Goal: Task Accomplishment & Management: Manage account settings

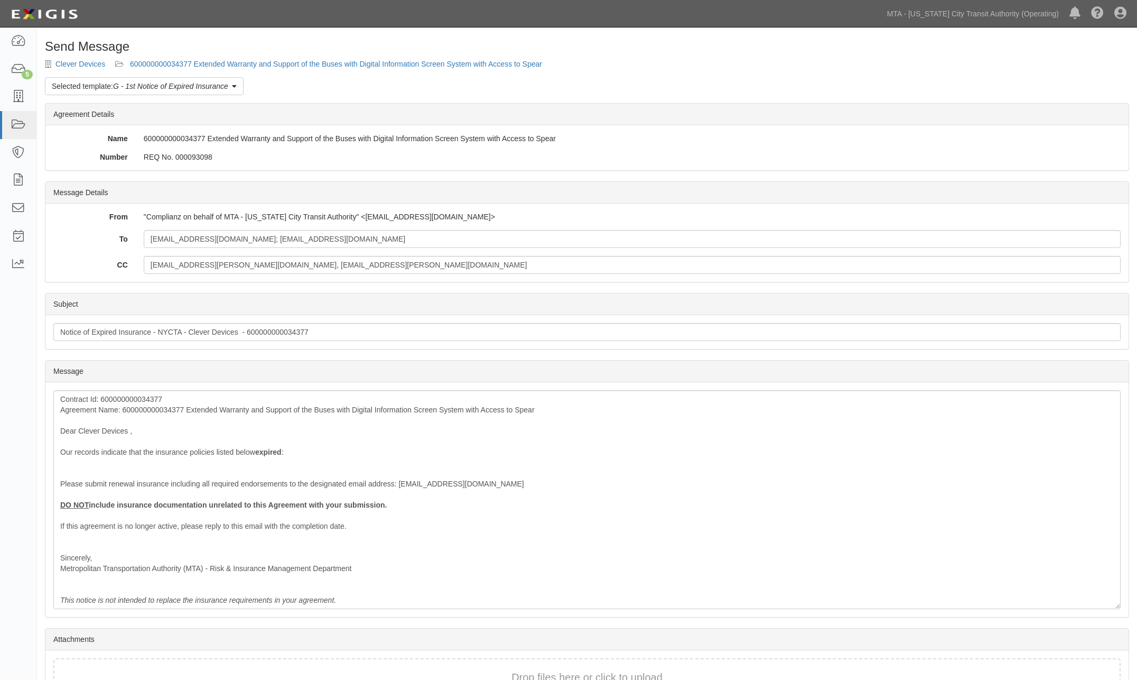
scroll to position [69, 0]
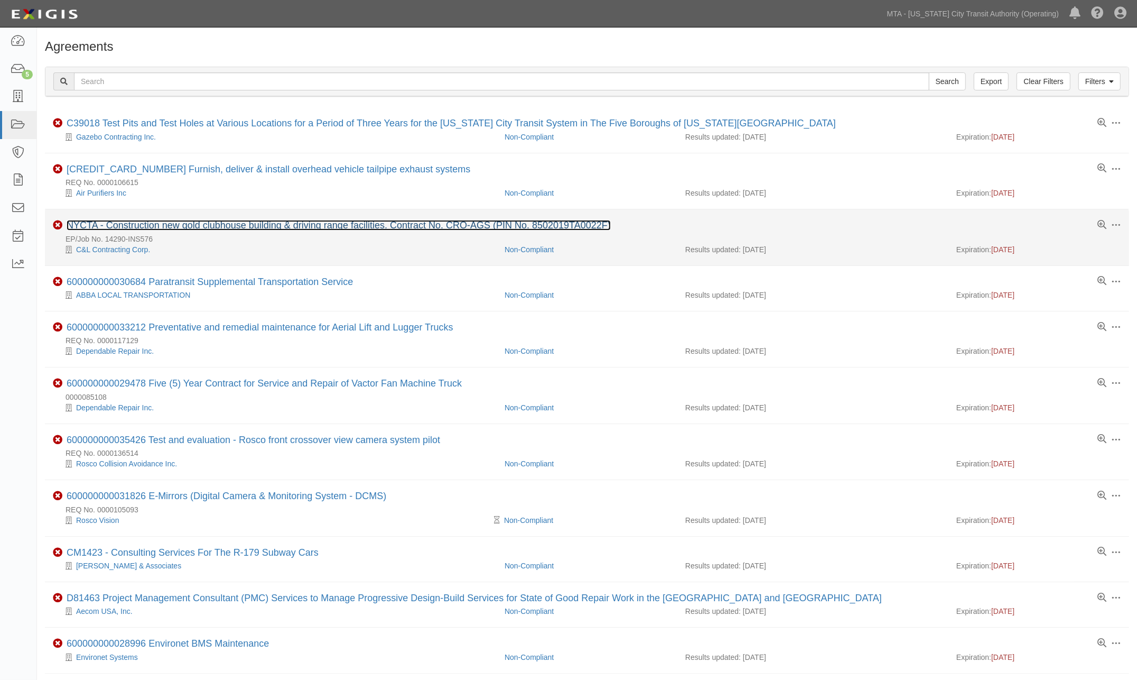
click at [224, 221] on link "NYCTA - Construction new gold clubhouse building & driving range facilities. Co…" at bounding box center [339, 225] width 544 height 11
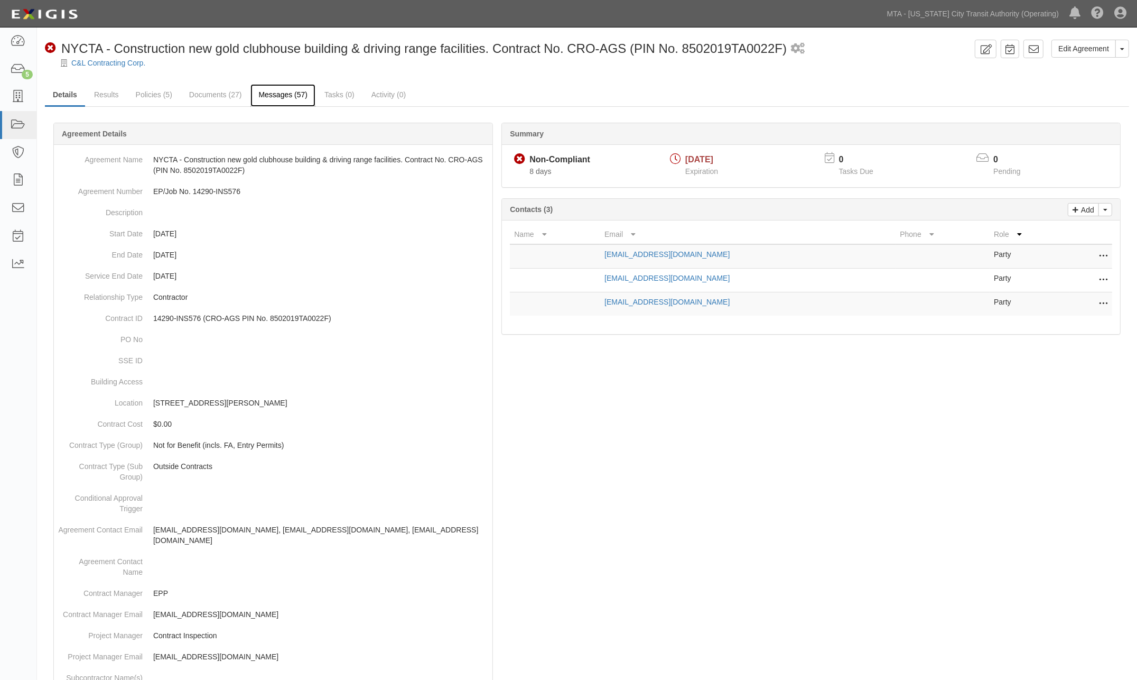
click at [286, 89] on link "Messages (57)" at bounding box center [283, 95] width 65 height 23
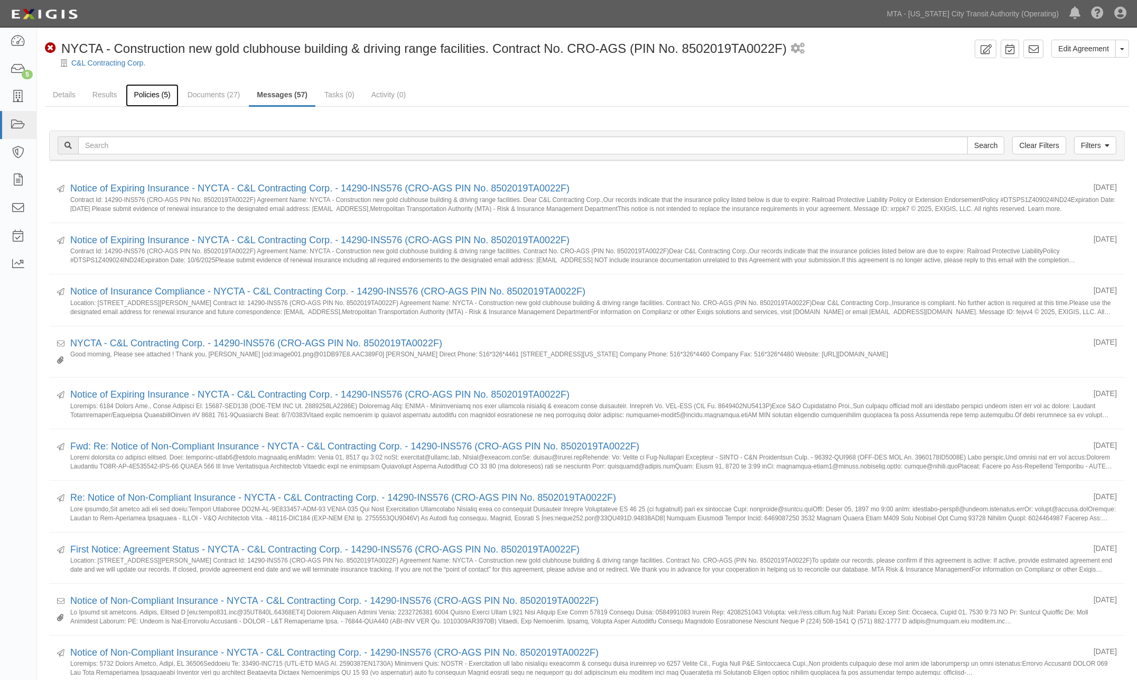
click at [149, 90] on link "Policies (5)" at bounding box center [152, 95] width 52 height 23
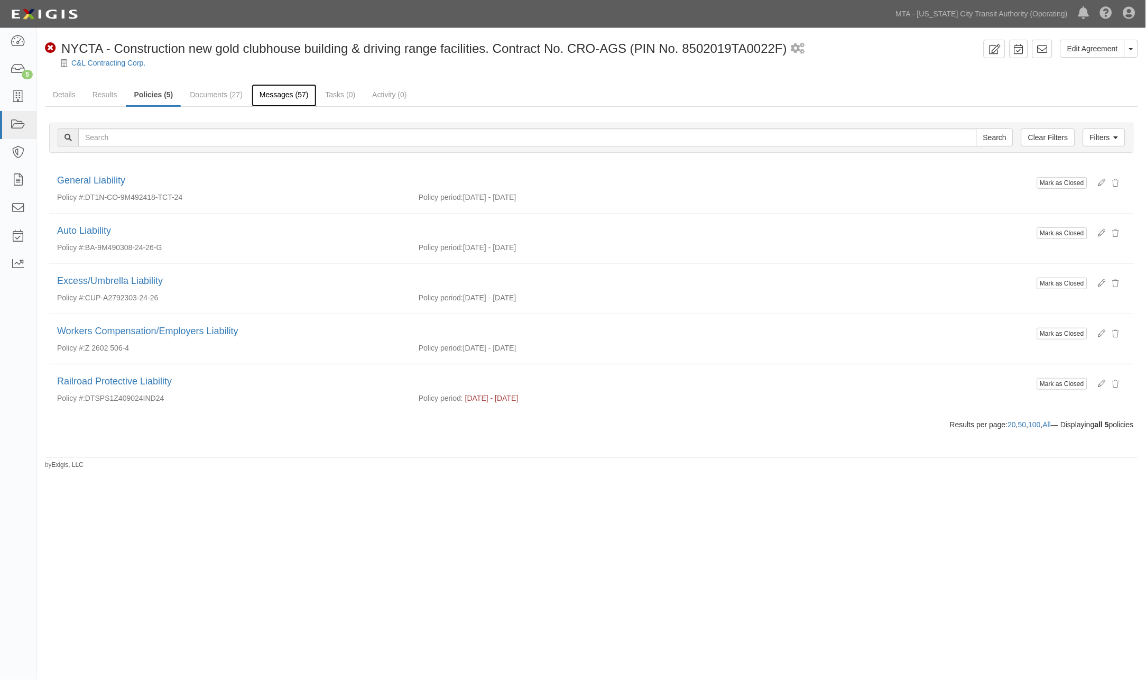
click at [277, 94] on link "Messages (57)" at bounding box center [284, 95] width 65 height 23
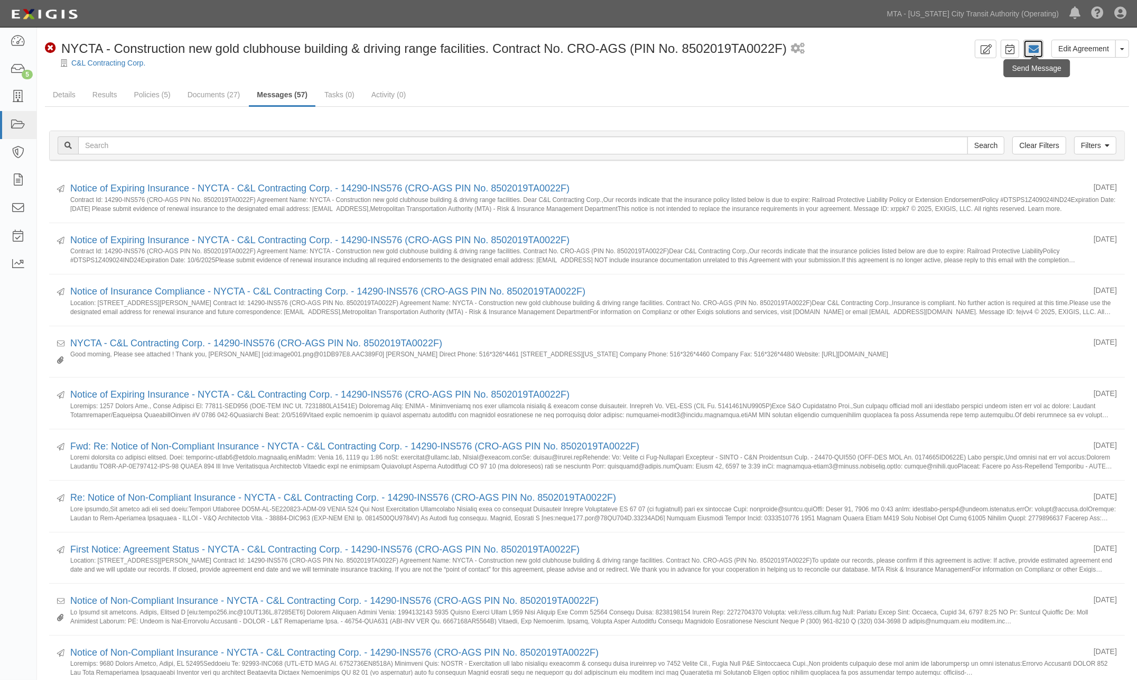
click at [1033, 49] on icon at bounding box center [1033, 49] width 11 height 11
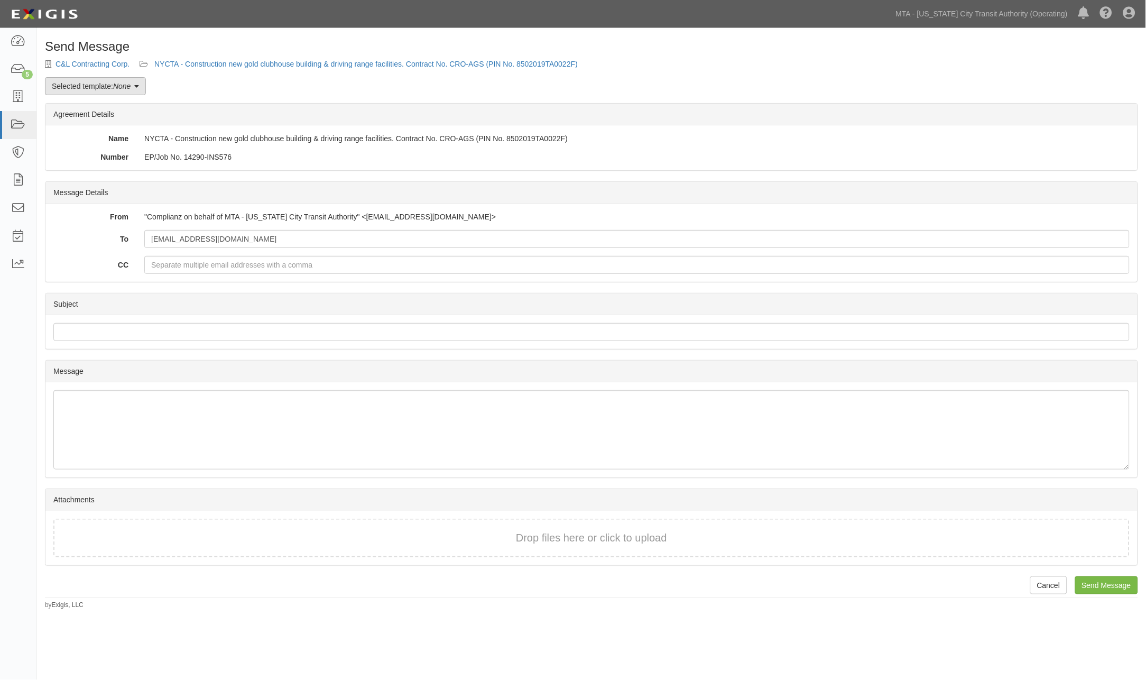
click at [97, 88] on link "Selected template: None" at bounding box center [95, 86] width 101 height 18
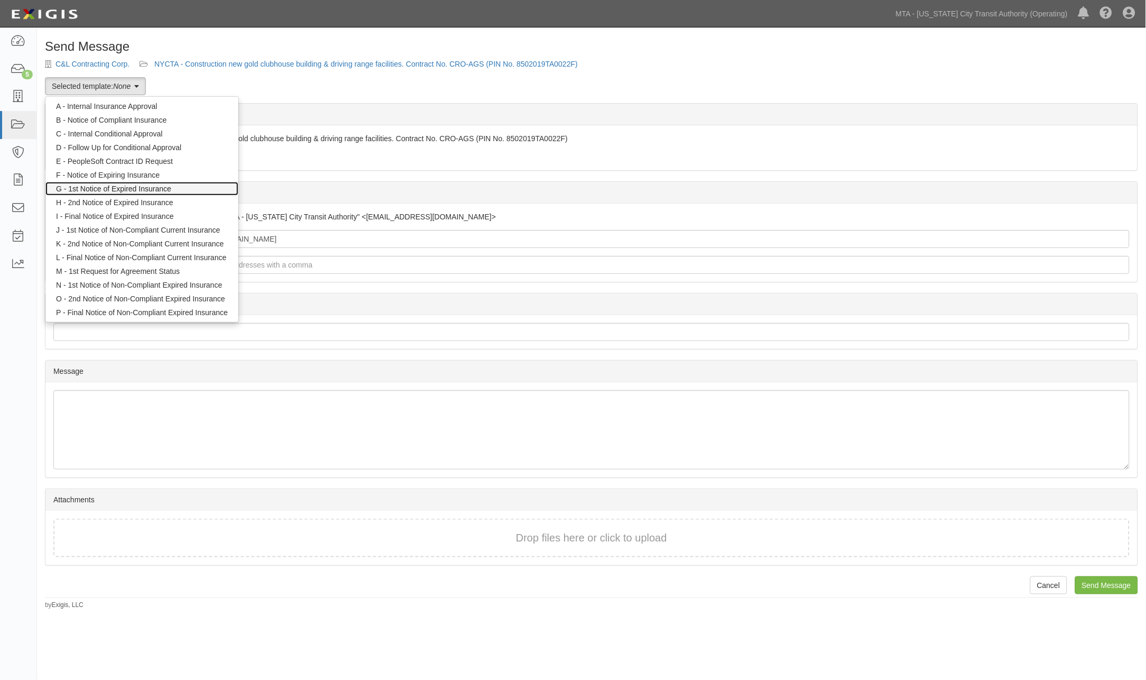
click at [115, 189] on link "G - 1st Notice of Expired Insurance" at bounding box center [141, 189] width 193 height 14
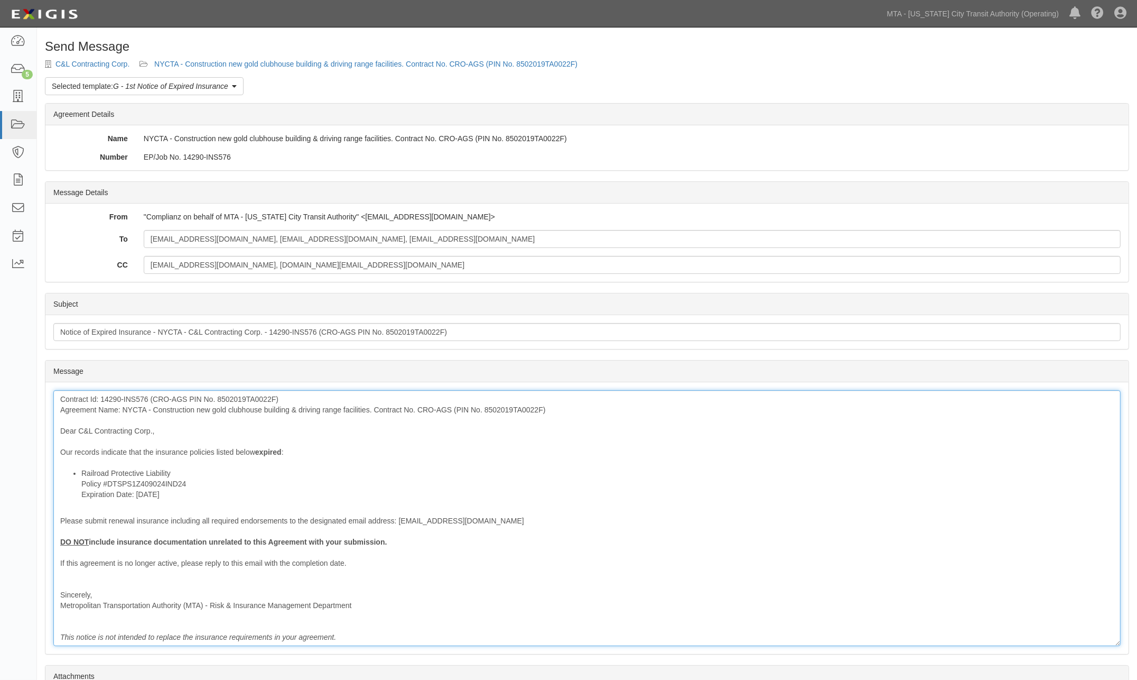
click at [182, 473] on li "Railroad Protective Liability Policy #DTSPS1Z409024IND24 Expiration Date: 10/6/…" at bounding box center [597, 484] width 1033 height 32
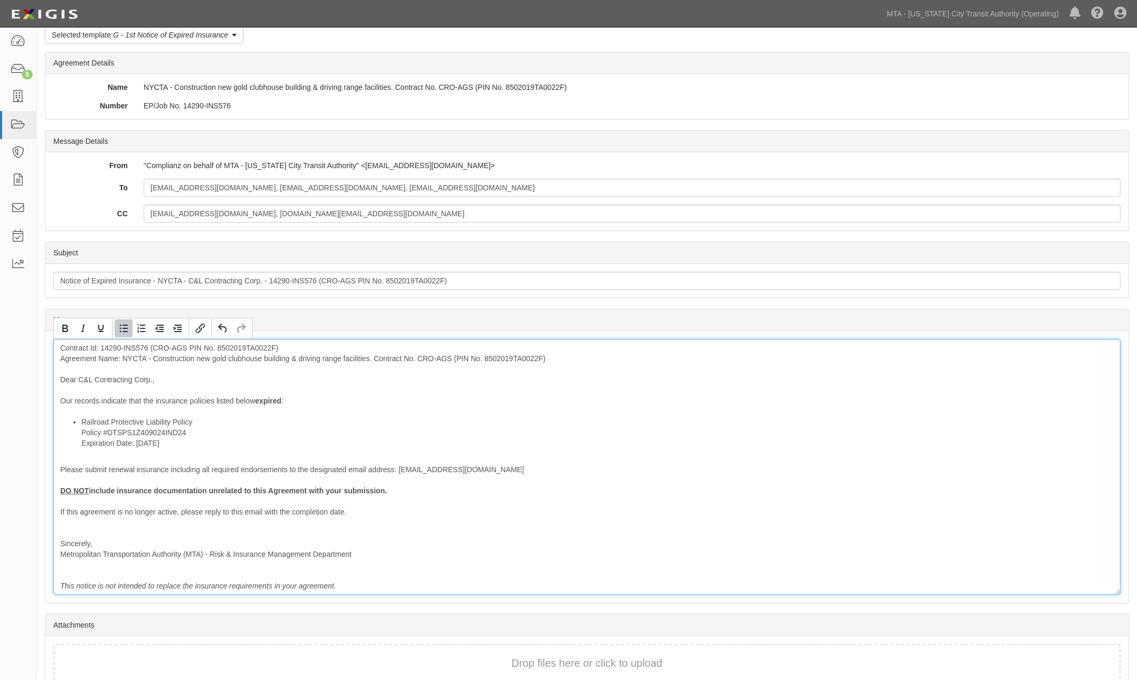
scroll to position [106, 0]
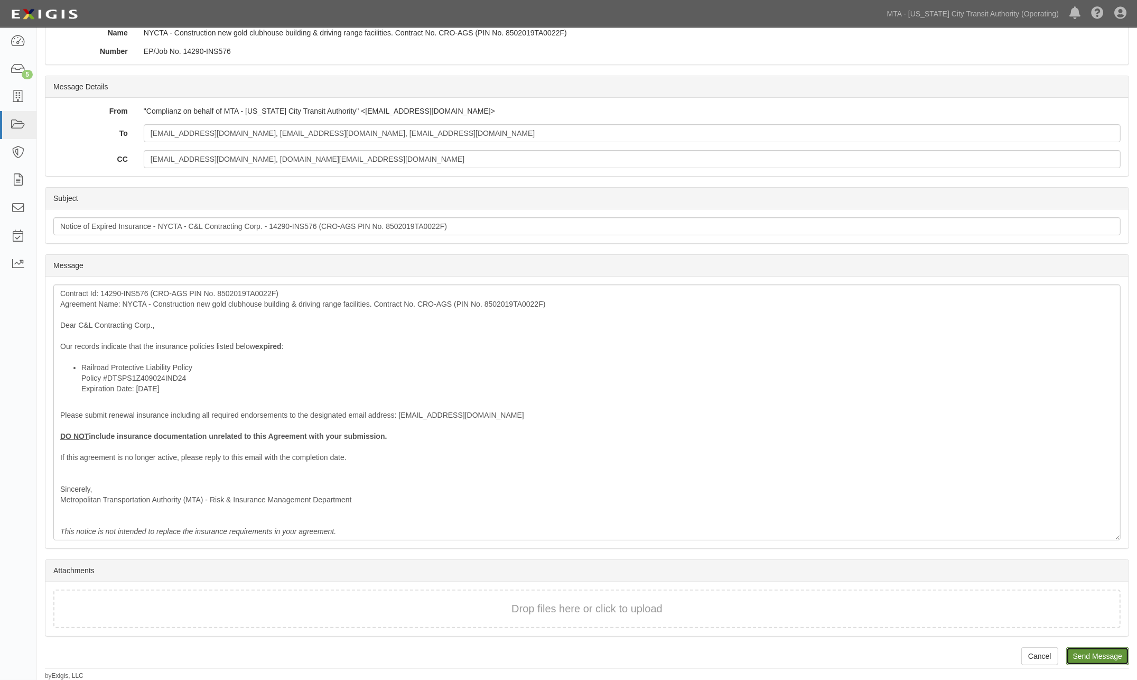
click at [1087, 654] on input "Send Message" at bounding box center [1098, 656] width 63 height 18
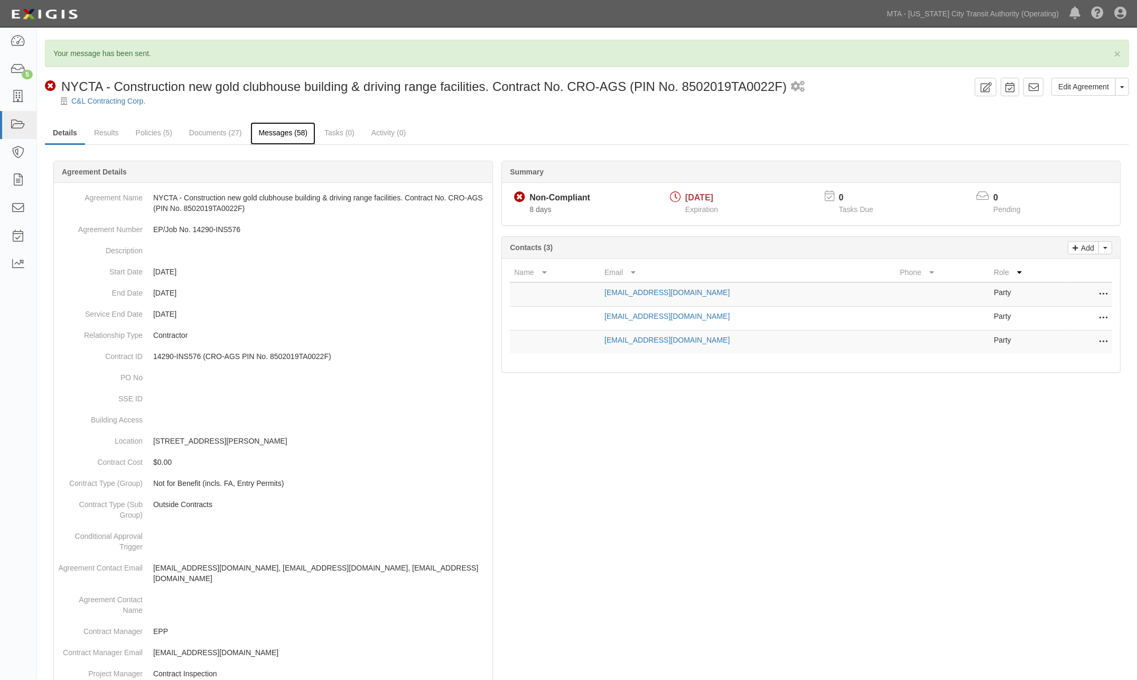
click at [275, 134] on link "Messages (58)" at bounding box center [283, 133] width 65 height 23
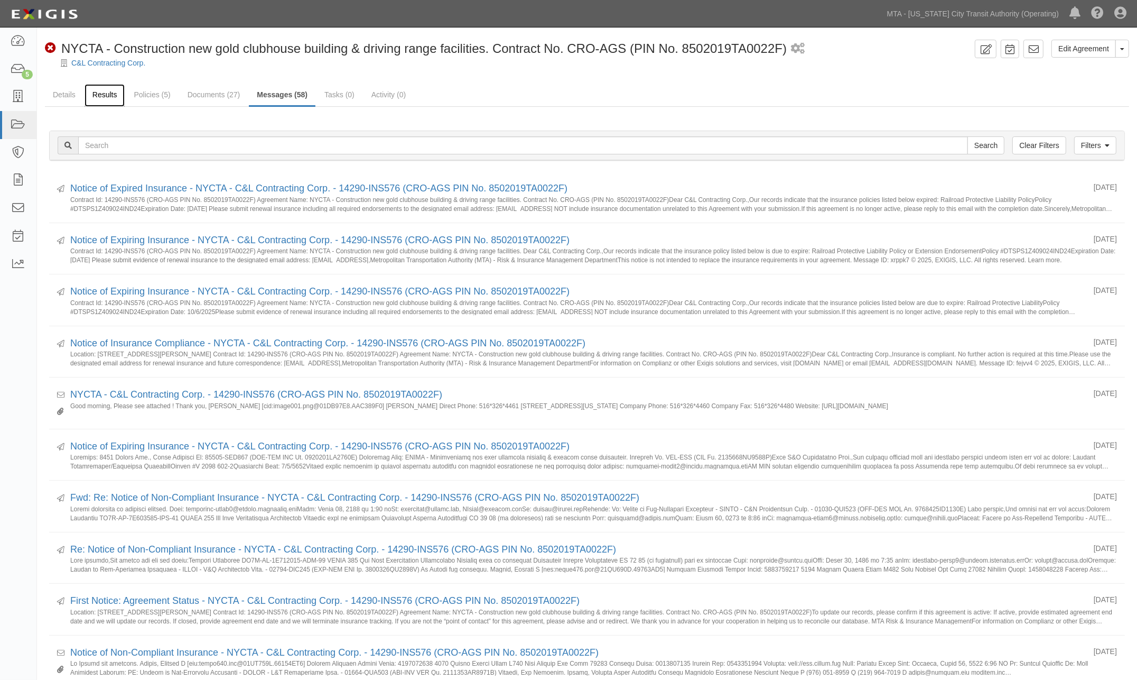
click at [112, 91] on link "Results" at bounding box center [105, 95] width 41 height 23
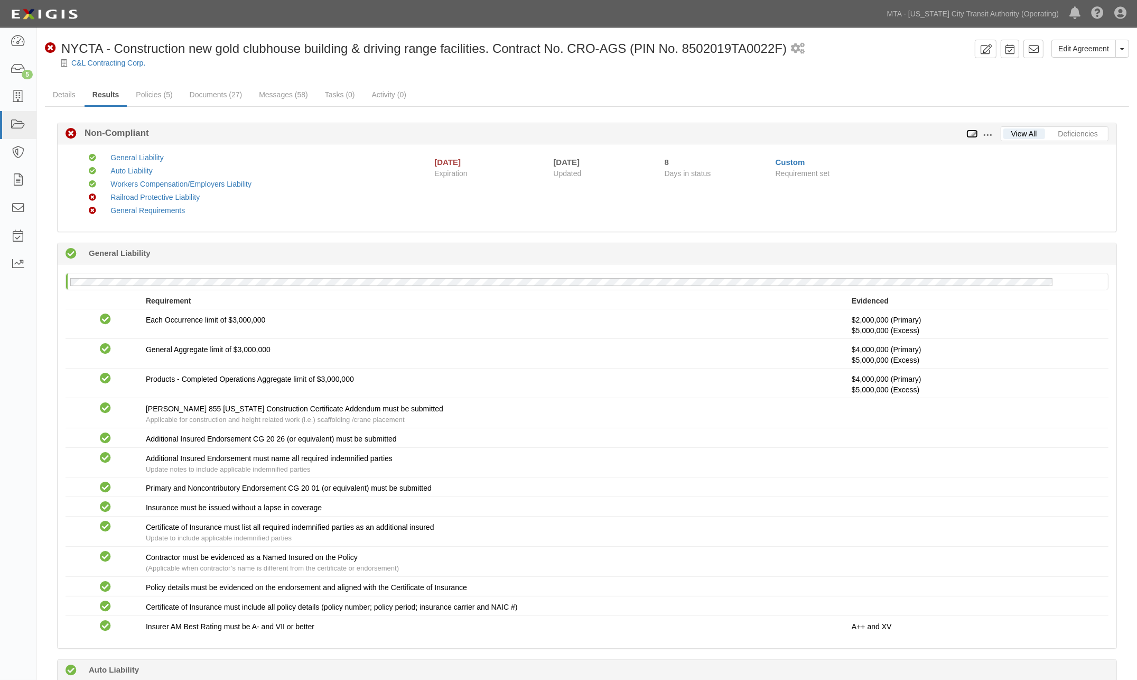
click at [973, 133] on icon at bounding box center [973, 134] width 12 height 7
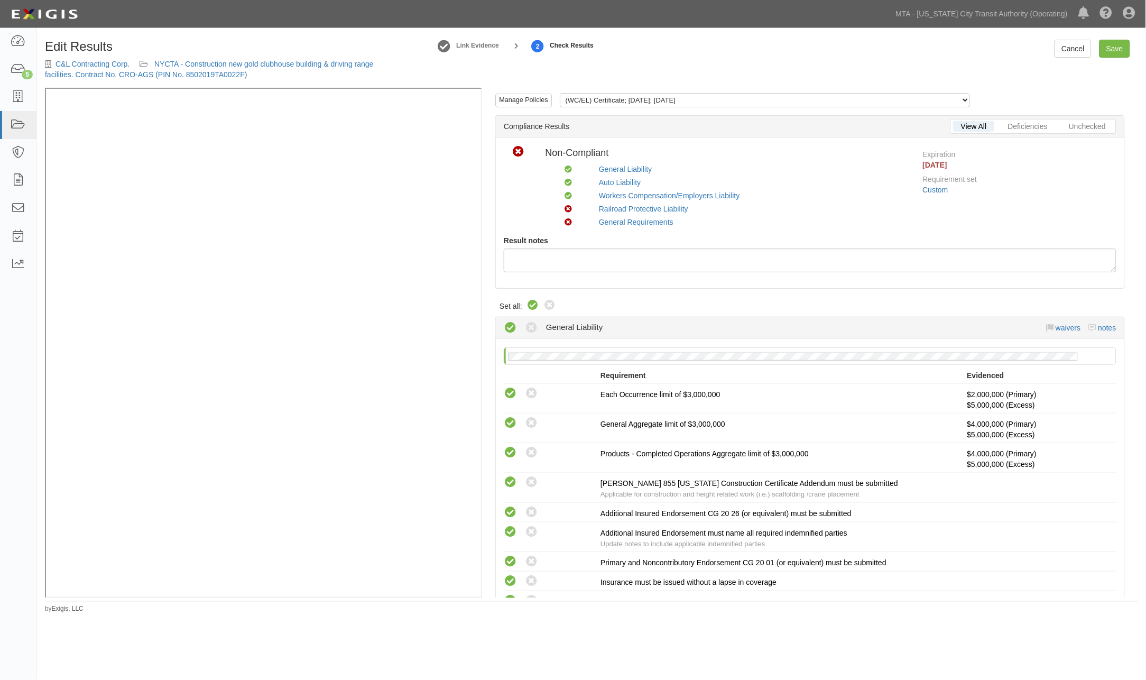
click at [532, 304] on icon at bounding box center [532, 305] width 13 height 13
radio input "true"
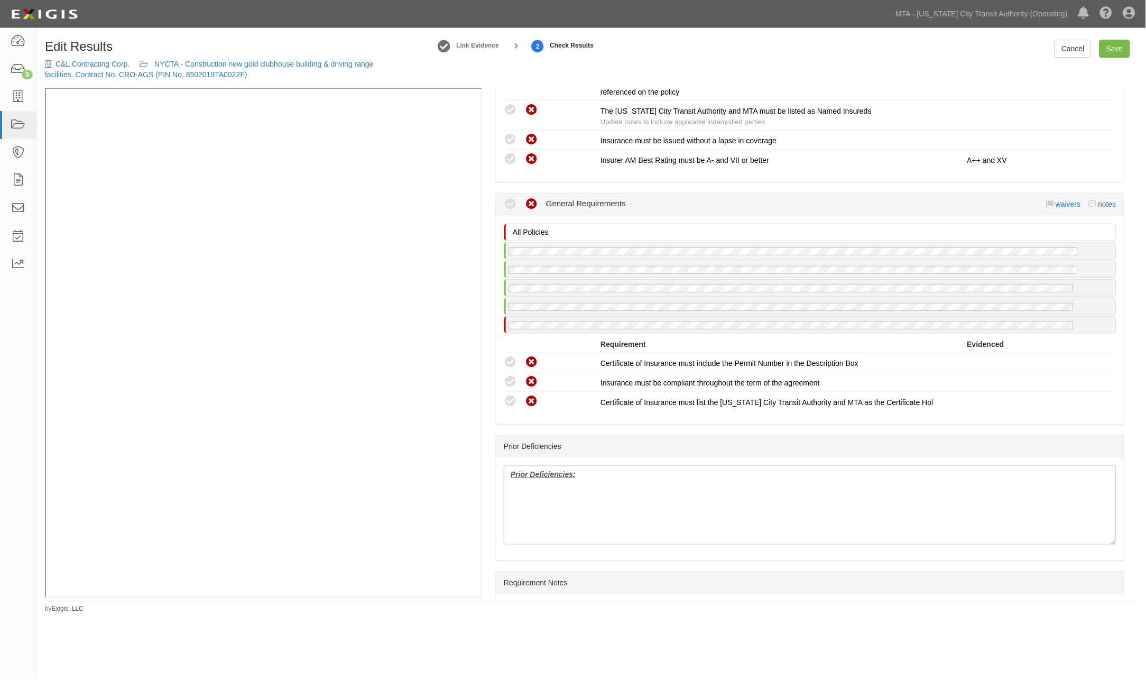
scroll to position [1397, 0]
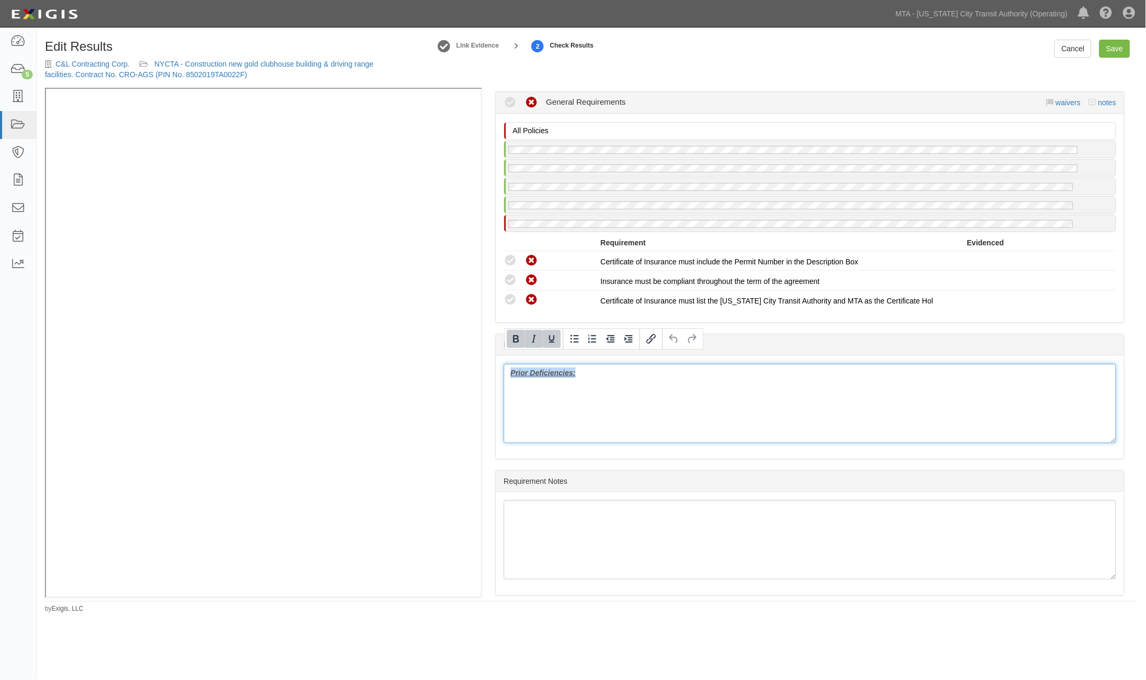
drag, startPoint x: 619, startPoint y: 392, endPoint x: 478, endPoint y: 358, distance: 145.5
click at [425, 236] on div "Manage Policies (WC/EL) Certificate; 3/18/2025; 04.01.26 (GL, AL, XS) Certifica…" at bounding box center [591, 343] width 1093 height 510
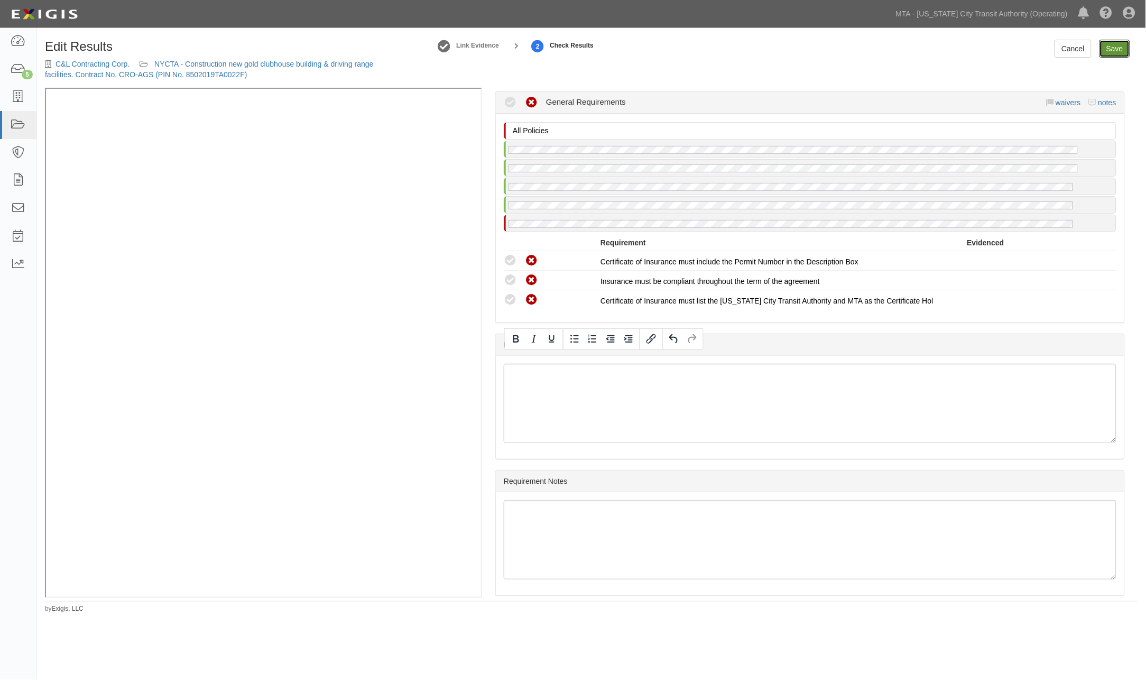
click at [1114, 49] on link "Save" at bounding box center [1114, 49] width 31 height 18
radio input "true"
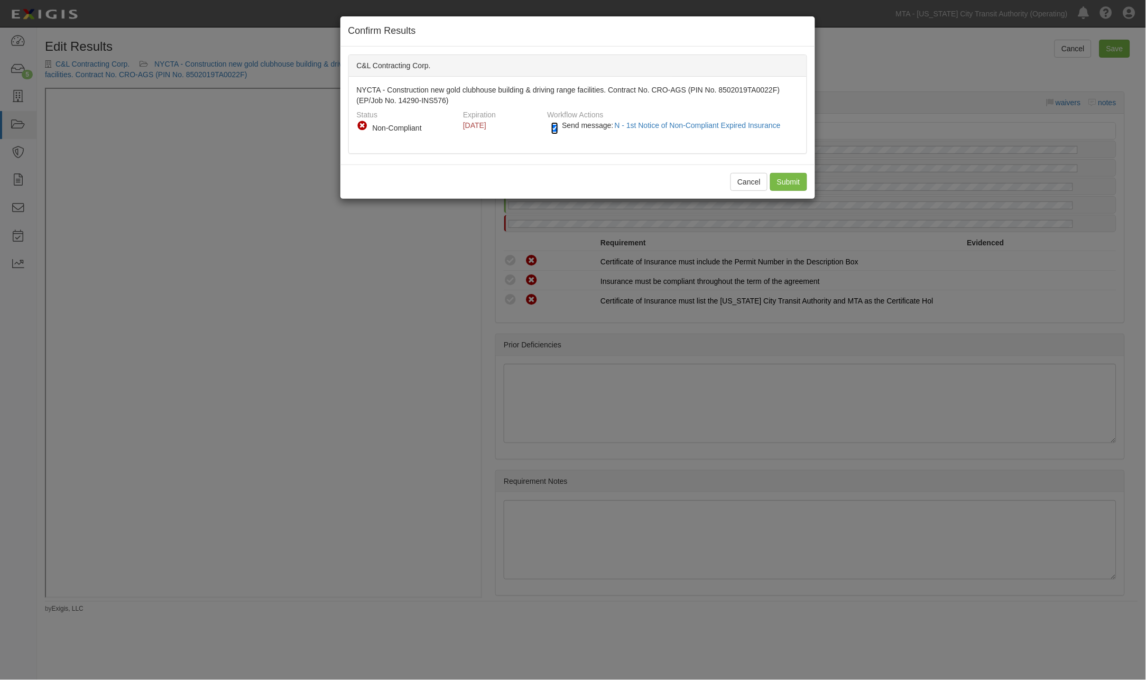
click at [554, 133] on input "Send message: N - 1st Notice of Non-Compliant Expired Insurance" at bounding box center [554, 128] width 7 height 12
checkbox input "false"
click at [791, 173] on input "Submit" at bounding box center [788, 182] width 37 height 18
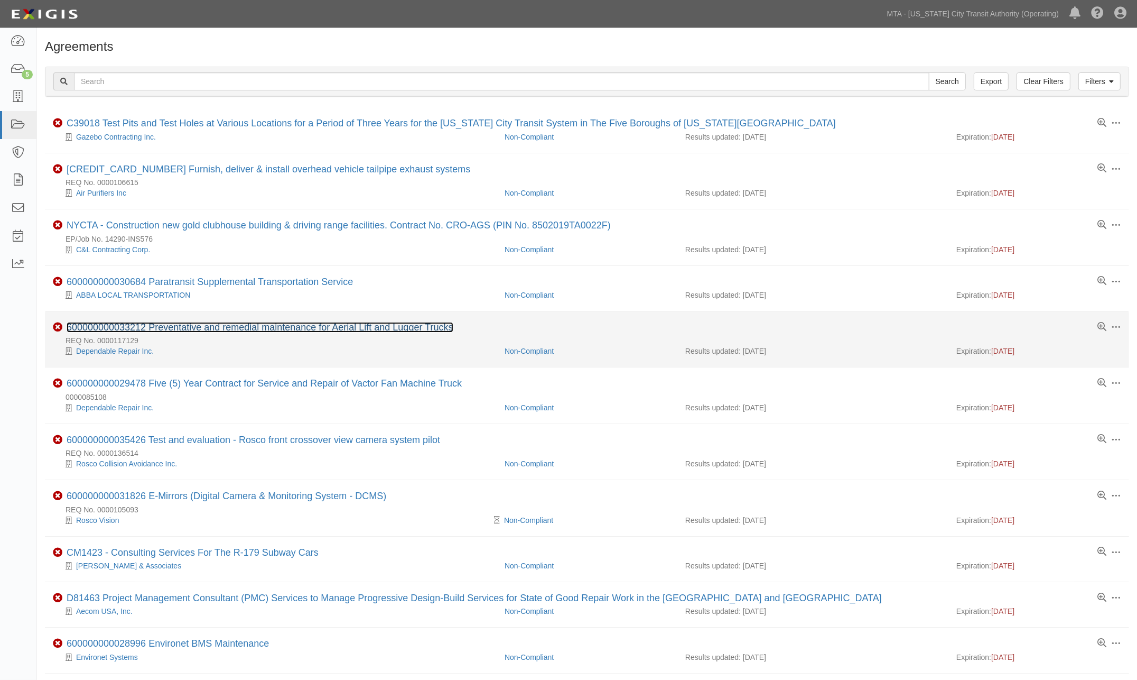
click at [287, 329] on link "600000000033212 Preventative and remedial maintenance for Aerial Lift and Lugge…" at bounding box center [260, 327] width 387 height 11
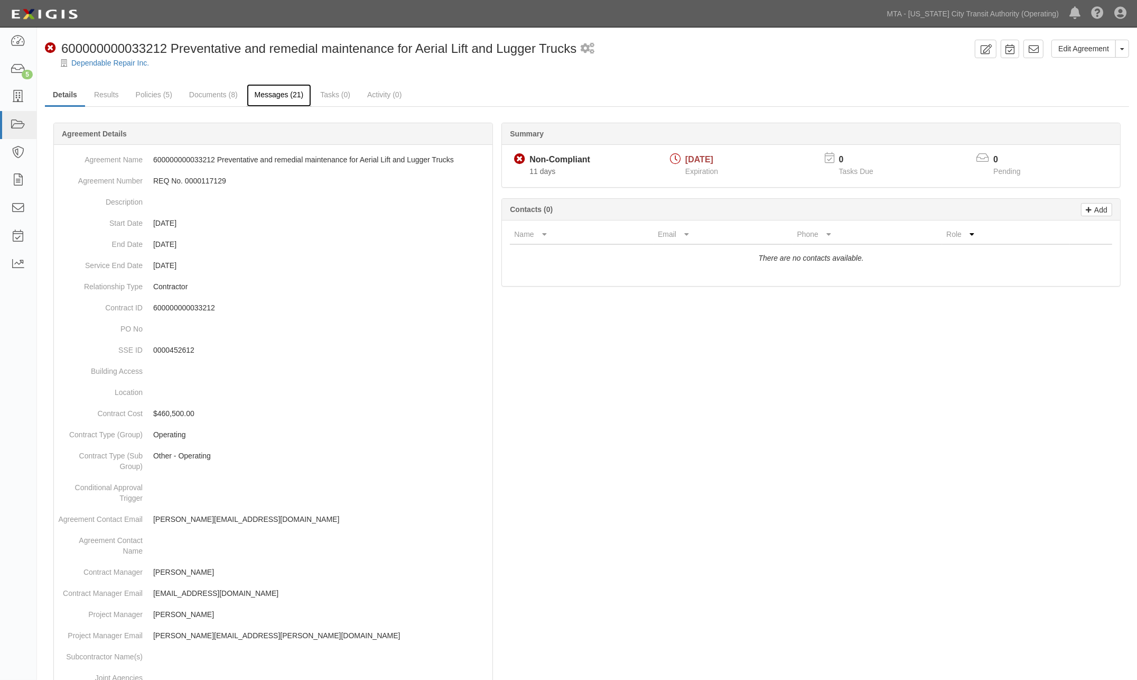
click at [271, 96] on link "Messages (21)" at bounding box center [279, 95] width 65 height 23
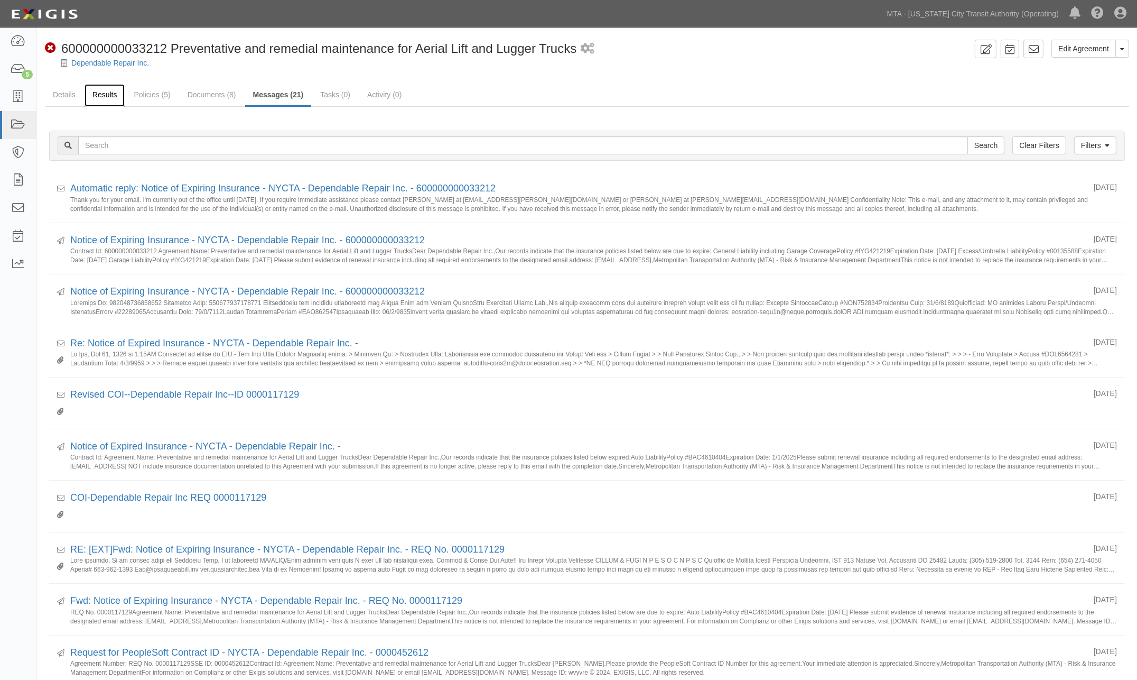
click at [104, 92] on link "Results" at bounding box center [105, 95] width 41 height 23
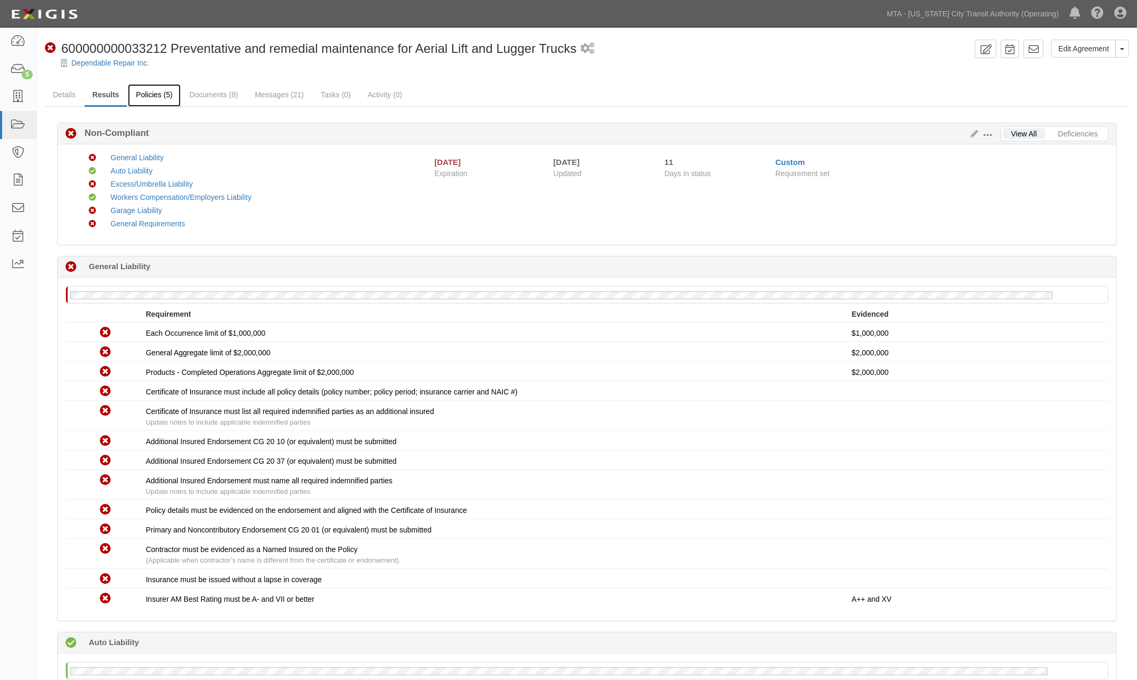
click at [146, 88] on link "Policies (5)" at bounding box center [154, 95] width 52 height 23
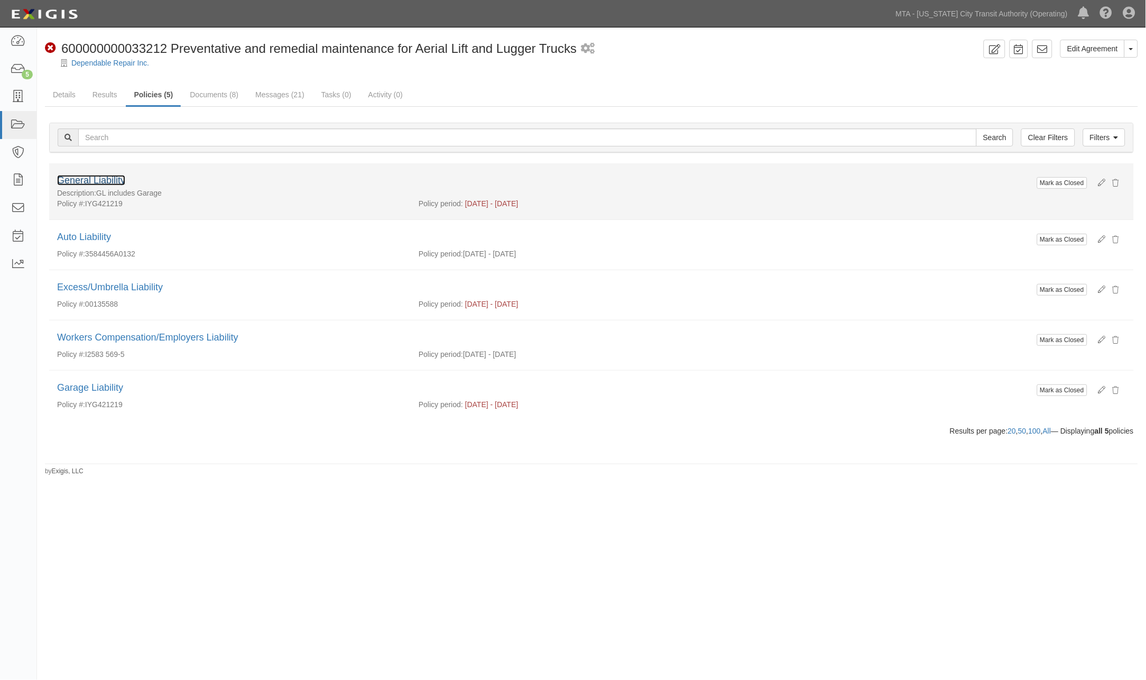
click at [117, 178] on link "General Liability" at bounding box center [91, 180] width 68 height 11
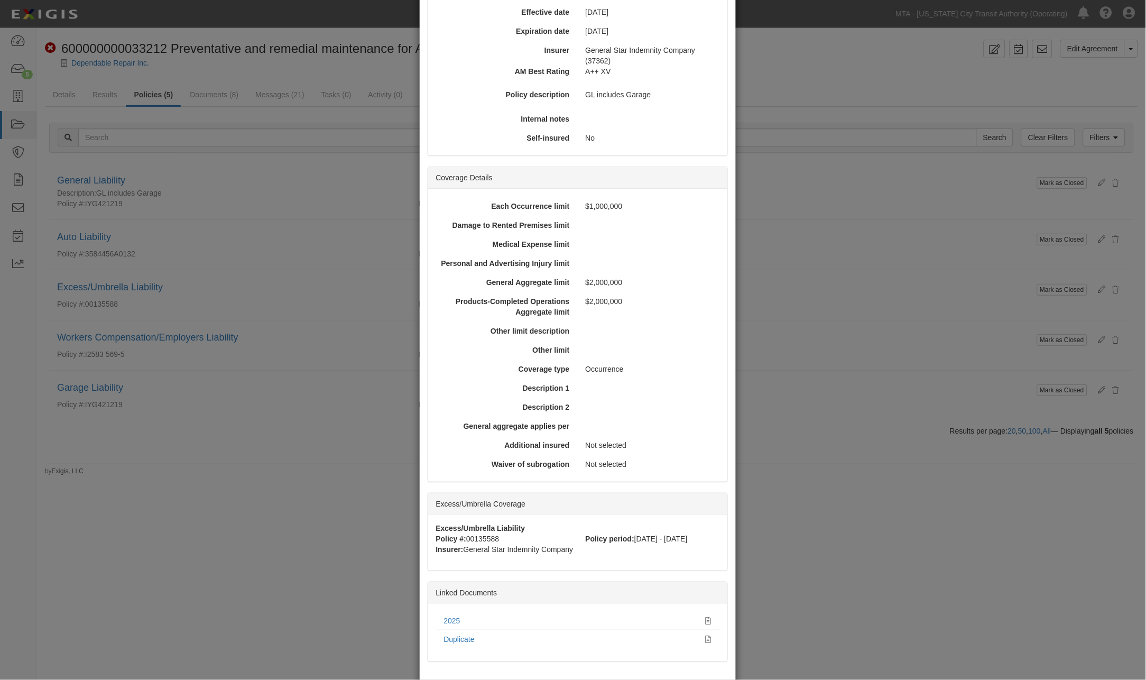
scroll to position [176, 0]
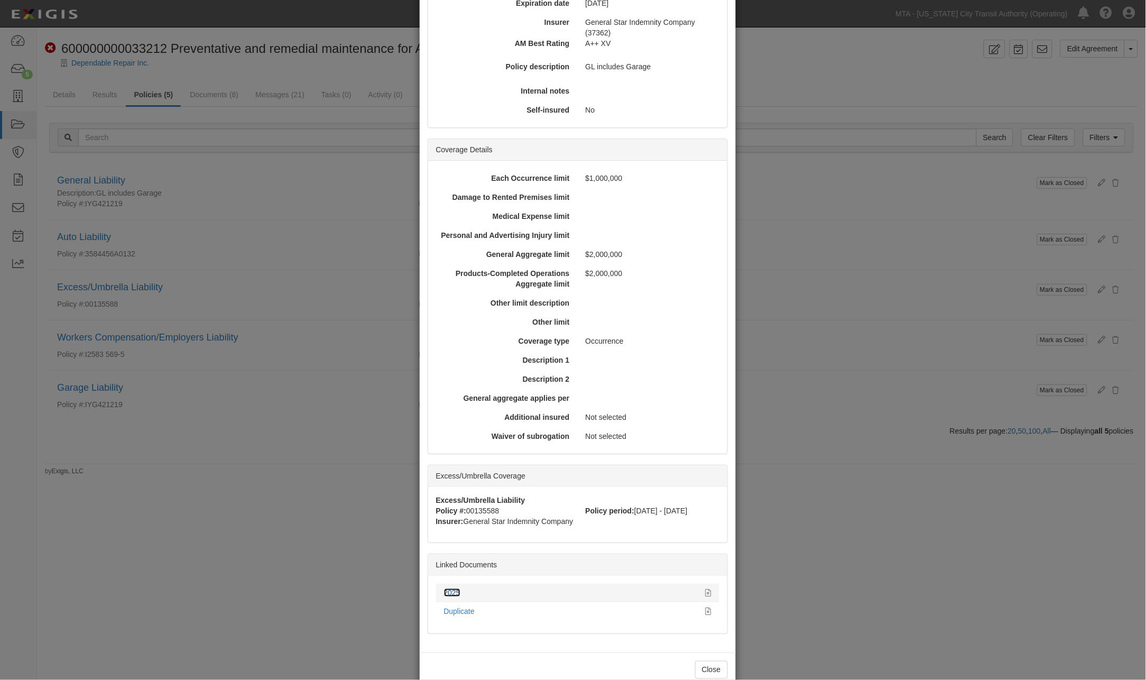
click at [450, 588] on link "2025" at bounding box center [452, 592] width 16 height 8
click at [824, 321] on div "× View Policy Mark as Closed Edit Policy Toggle Dropdown Delete Policy Policy S…" at bounding box center [573, 340] width 1146 height 680
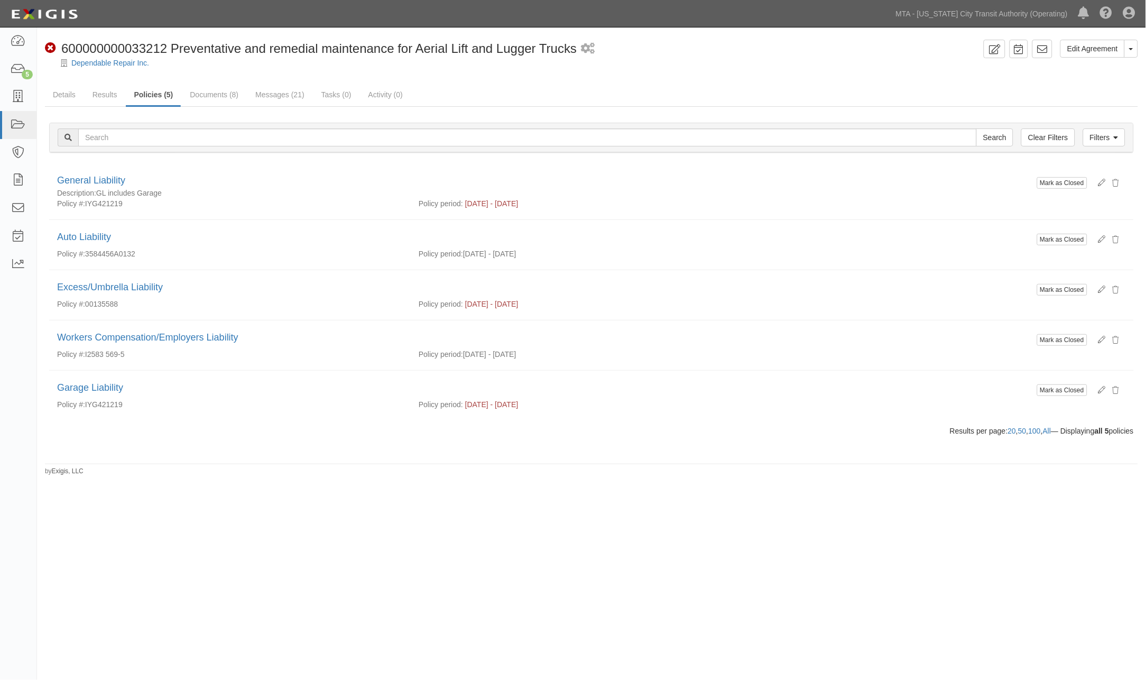
click at [466, 485] on div "Edit Agreement Toggle Agreement Dropdown View Audit Trail Archive Agreement Sen…" at bounding box center [573, 337] width 1146 height 611
click at [277, 95] on link "Messages (21)" at bounding box center [279, 95] width 65 height 23
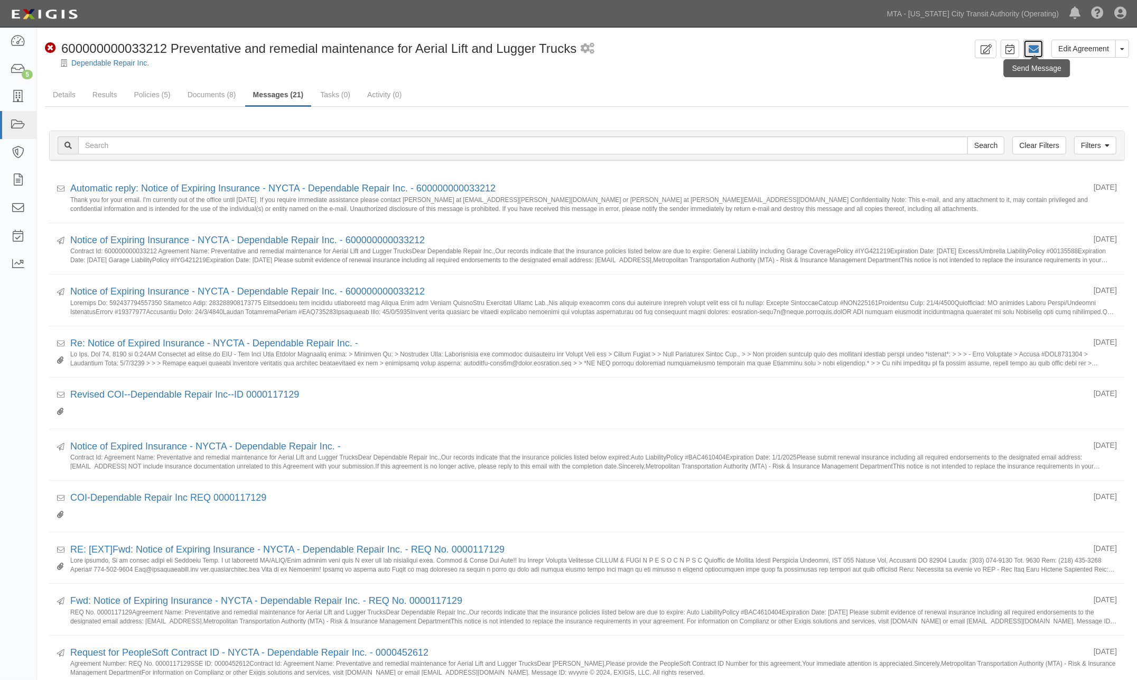
click at [1035, 50] on icon at bounding box center [1033, 49] width 11 height 11
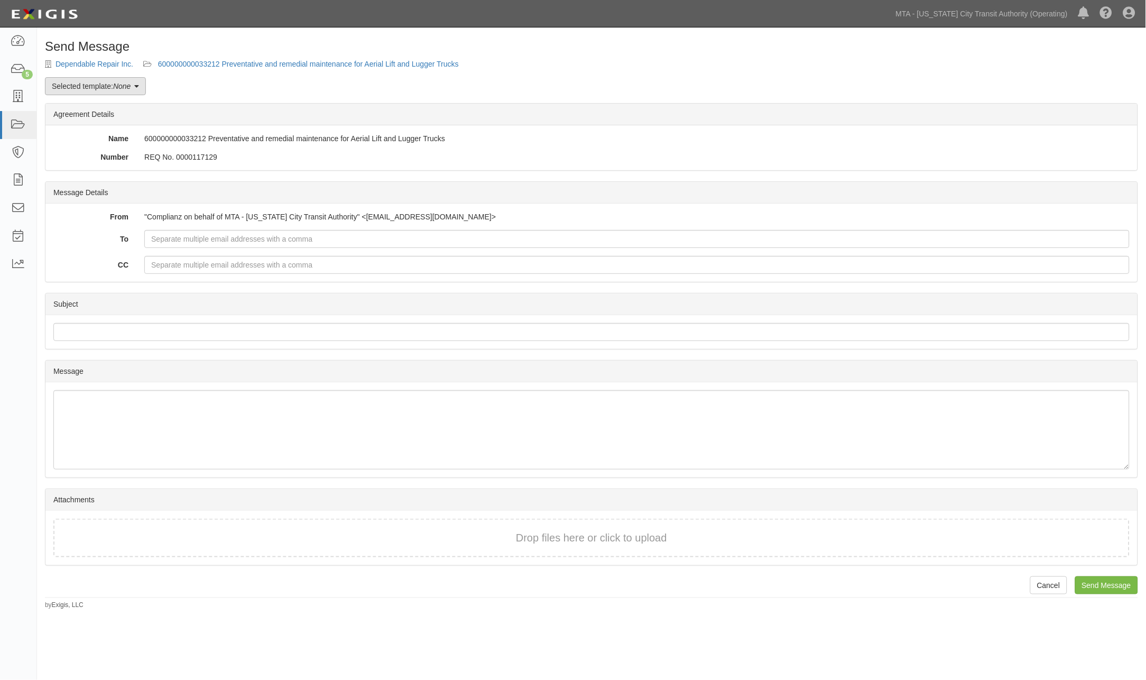
click at [99, 86] on link "Selected template: None" at bounding box center [95, 86] width 101 height 18
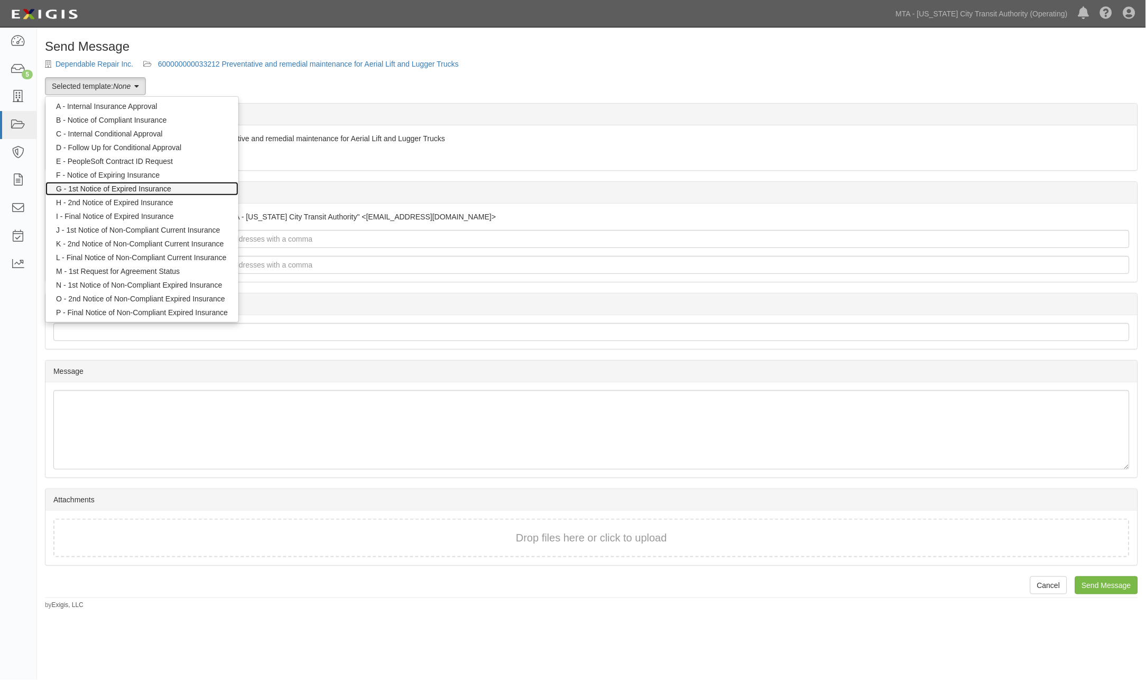
click at [111, 187] on link "G - 1st Notice of Expired Insurance" at bounding box center [141, 189] width 193 height 14
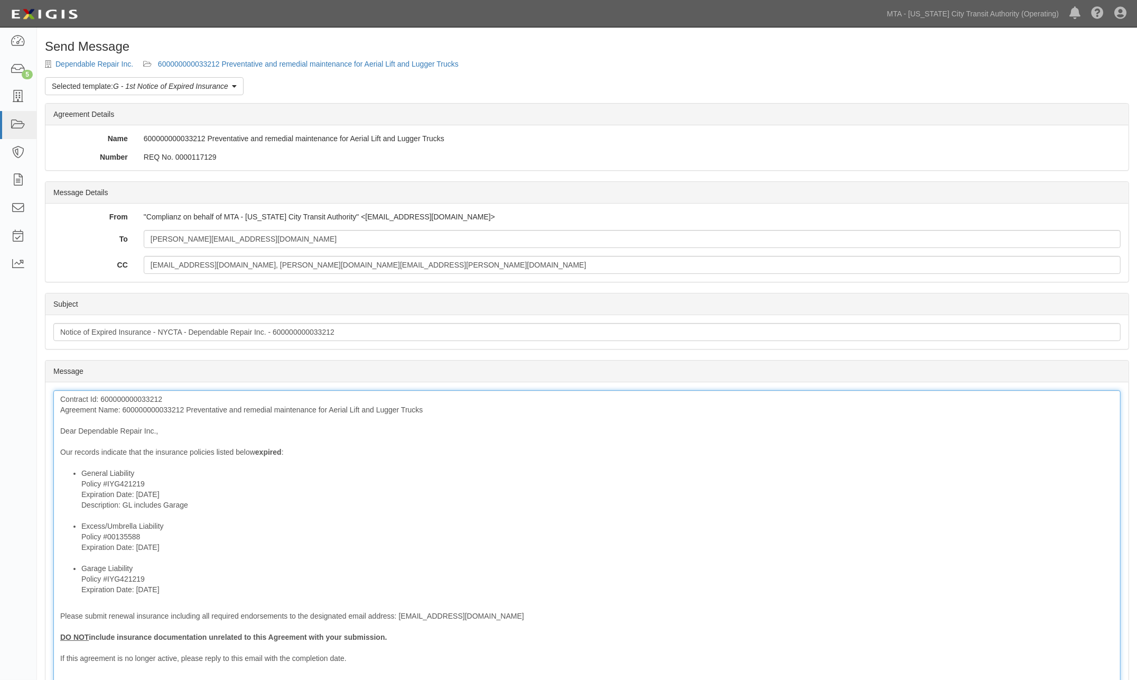
click at [168, 409] on div "Contract Id: 600000000033212 Agreement Name: 600000000033212 Preventative and r…" at bounding box center [587, 565] width 1068 height 351
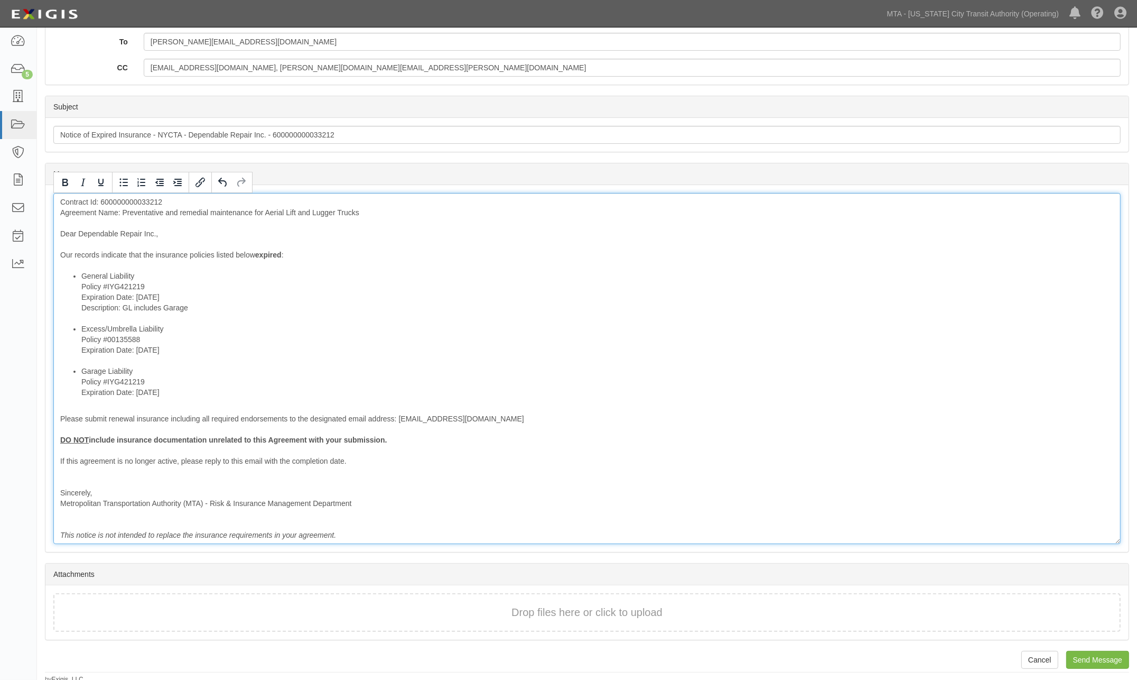
scroll to position [83, 0]
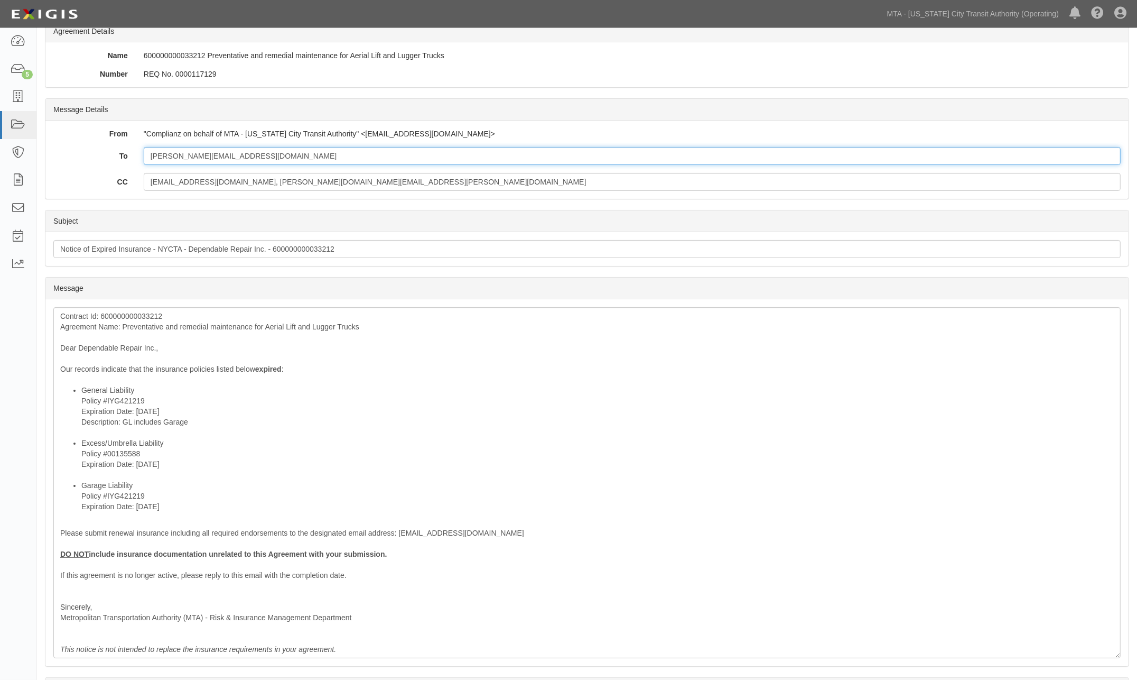
click at [284, 157] on input "[PERSON_NAME][EMAIL_ADDRESS][DOMAIN_NAME]" at bounding box center [632, 156] width 977 height 18
paste input "pam@luptonandluce.com"
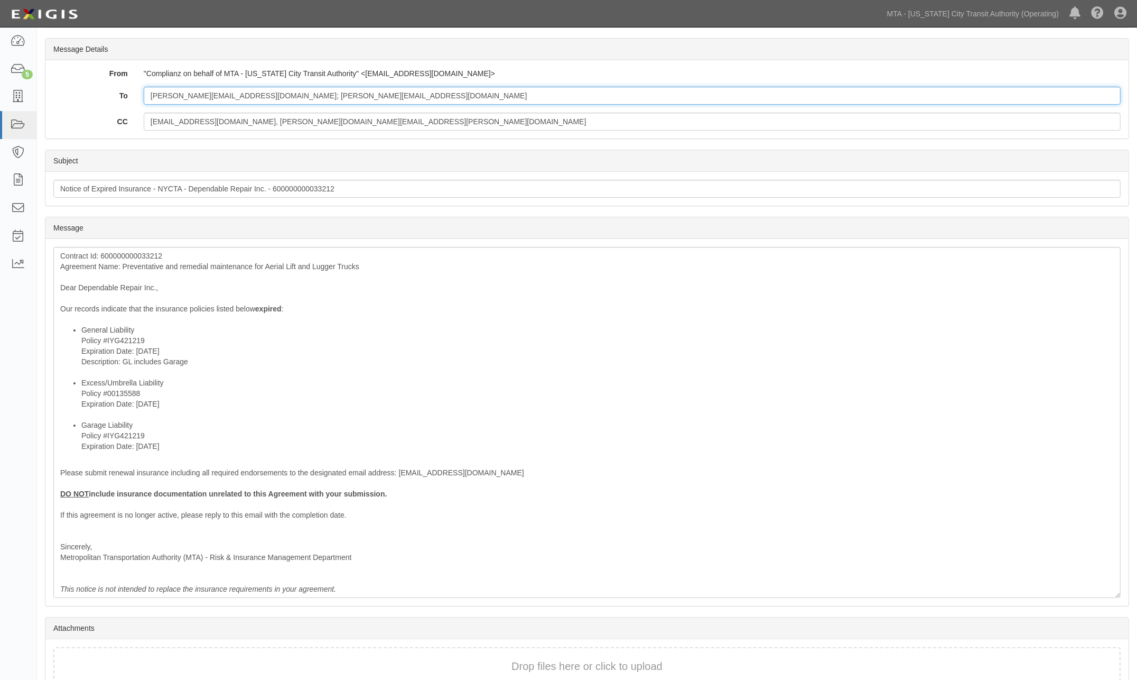
scroll to position [201, 0]
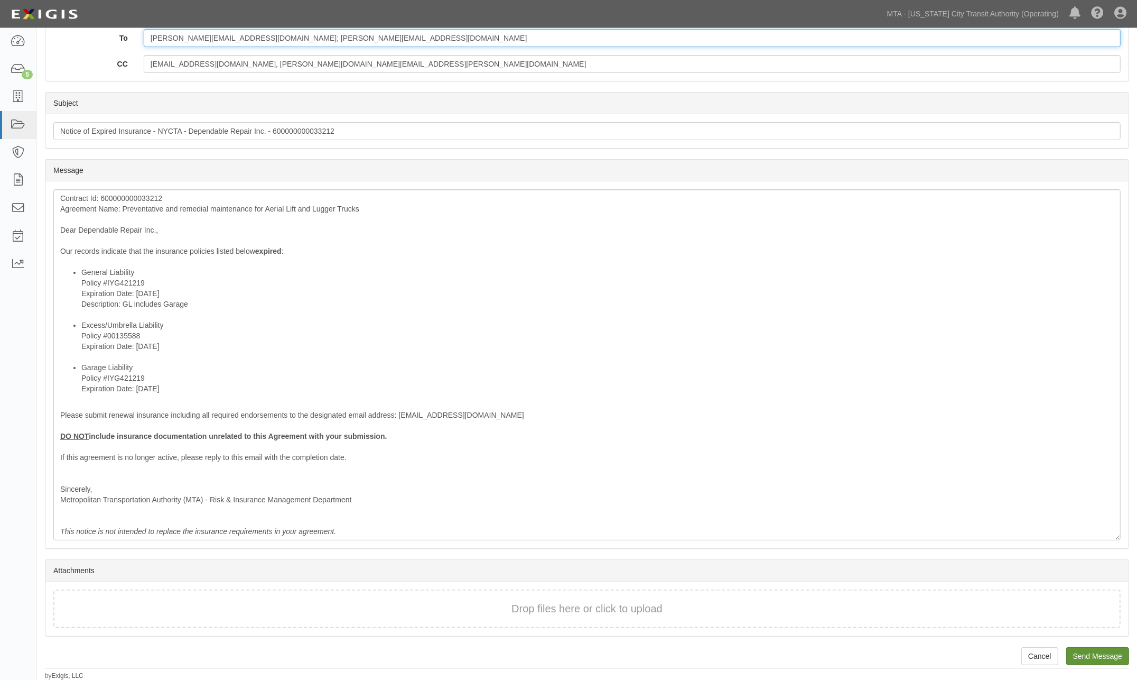
type input "chris@dependablehydraulics.com; pam@luptonandluce.com"
click at [1124, 657] on input "Send Message" at bounding box center [1098, 656] width 63 height 18
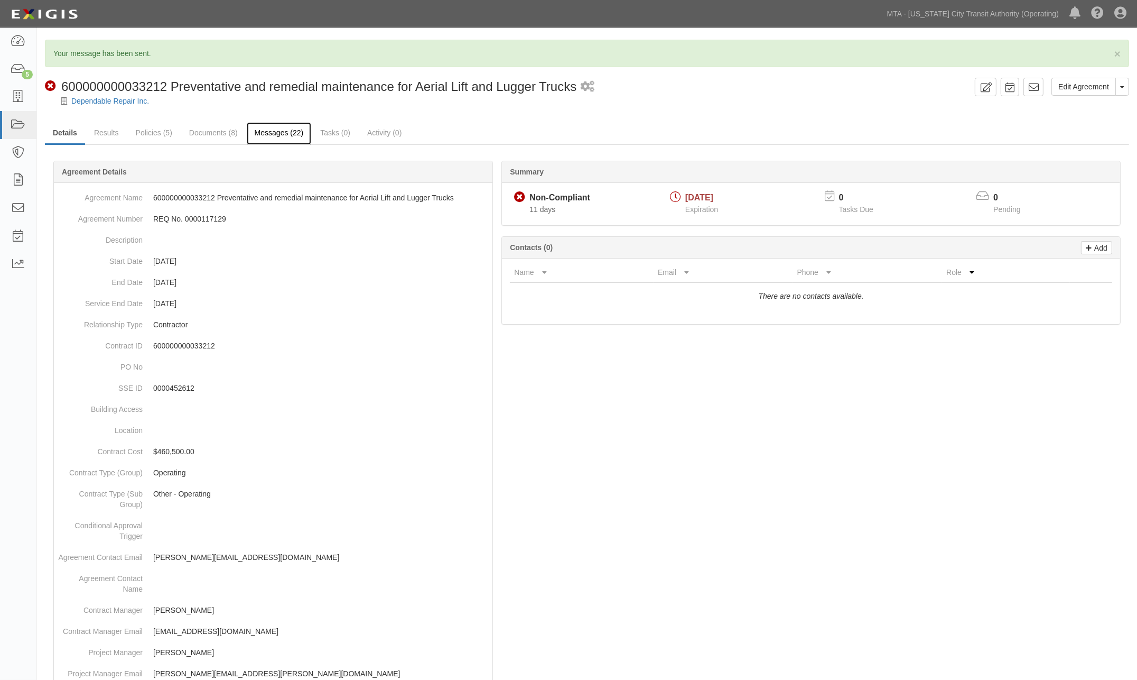
click at [288, 134] on link "Messages (22)" at bounding box center [279, 133] width 65 height 23
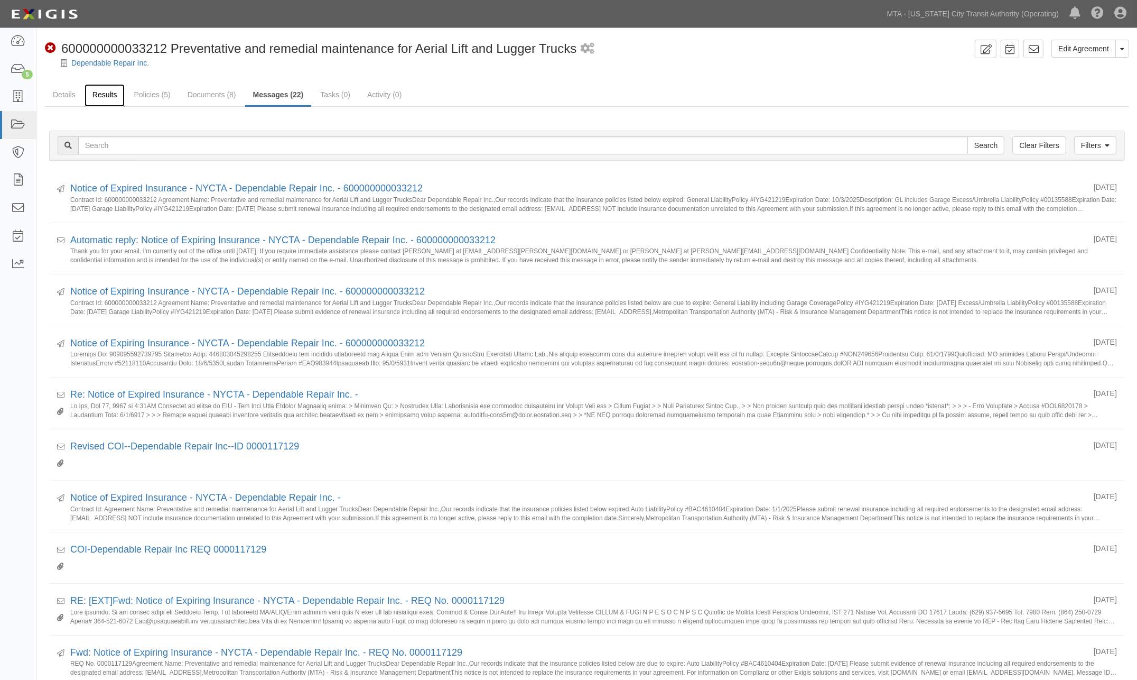
click at [101, 90] on link "Results" at bounding box center [105, 95] width 41 height 23
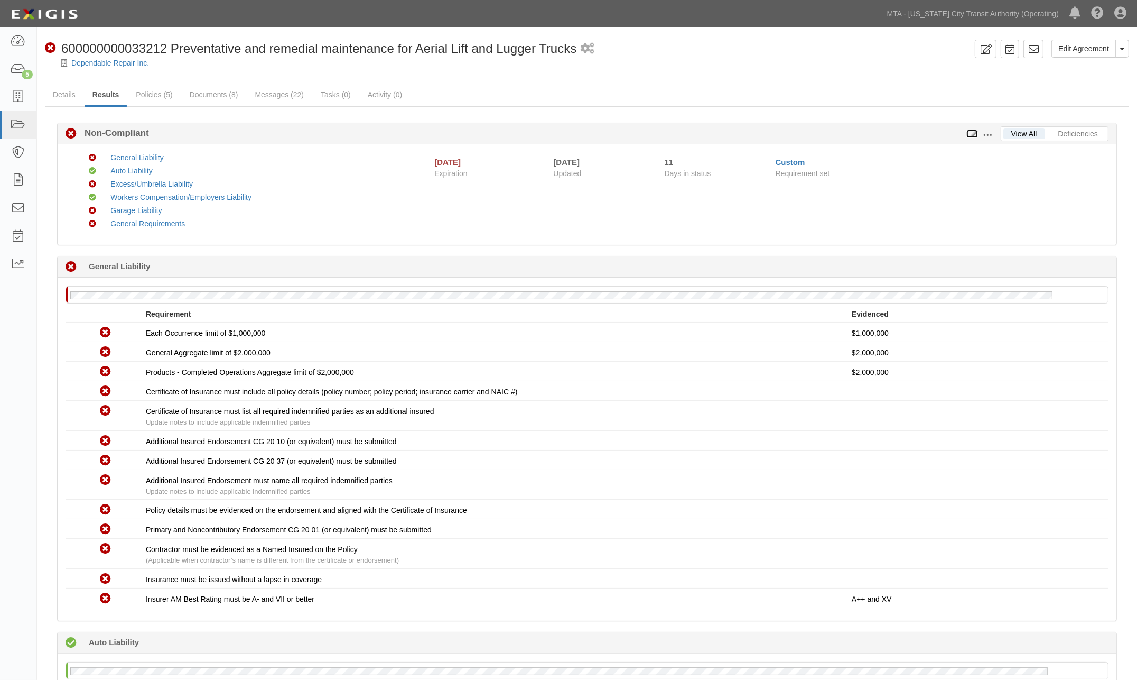
click at [976, 131] on icon at bounding box center [973, 134] width 12 height 7
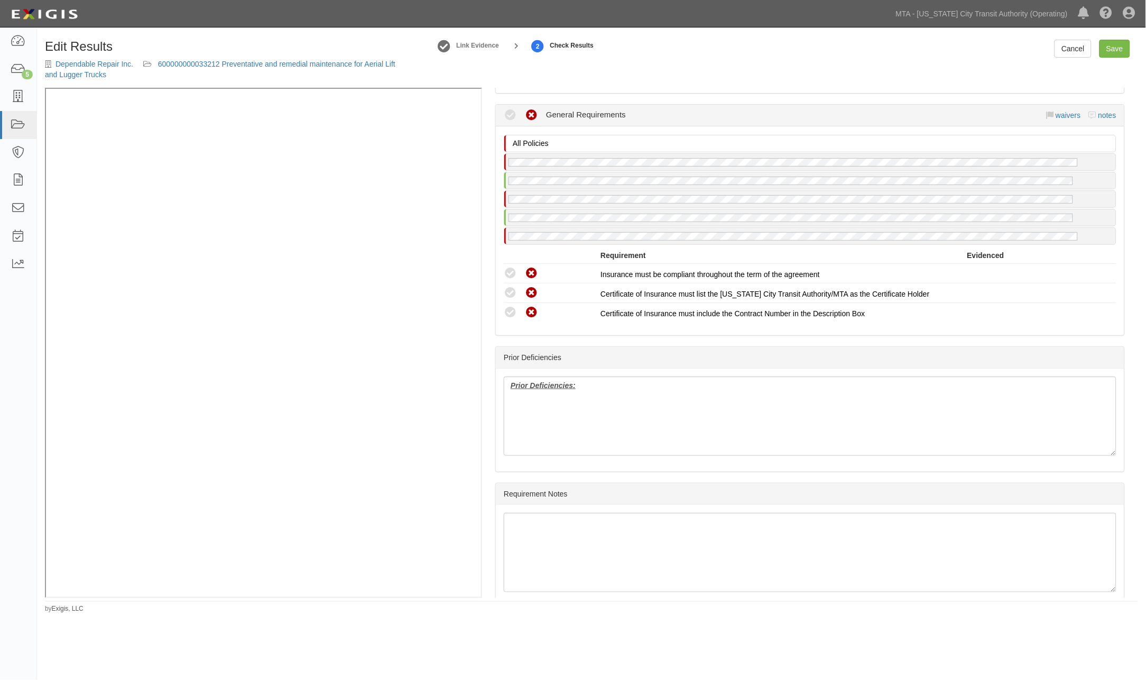
scroll to position [1789, 0]
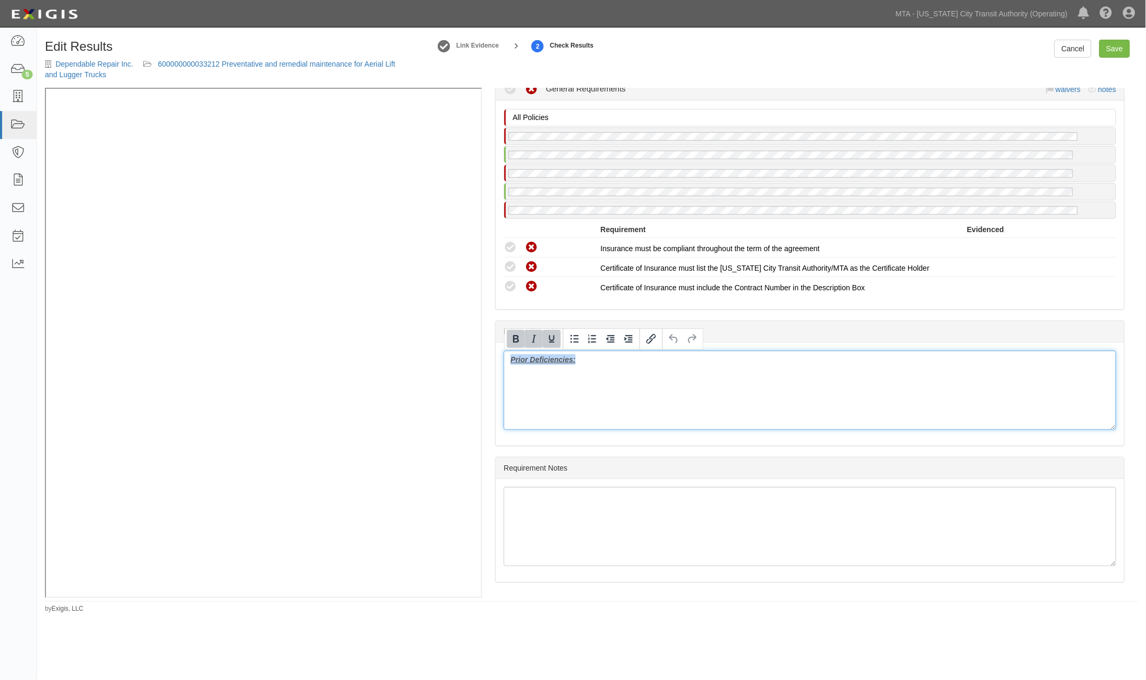
drag, startPoint x: 629, startPoint y: 365, endPoint x: 474, endPoint y: 365, distance: 155.9
click at [263, 243] on div "Manage Policies (AL) Certificate; 1/15/2025; 01.01.26 (WC/EL) Certificate; 12/3…" at bounding box center [591, 343] width 1093 height 510
click at [1127, 45] on link "Save" at bounding box center [1114, 49] width 31 height 18
radio input "true"
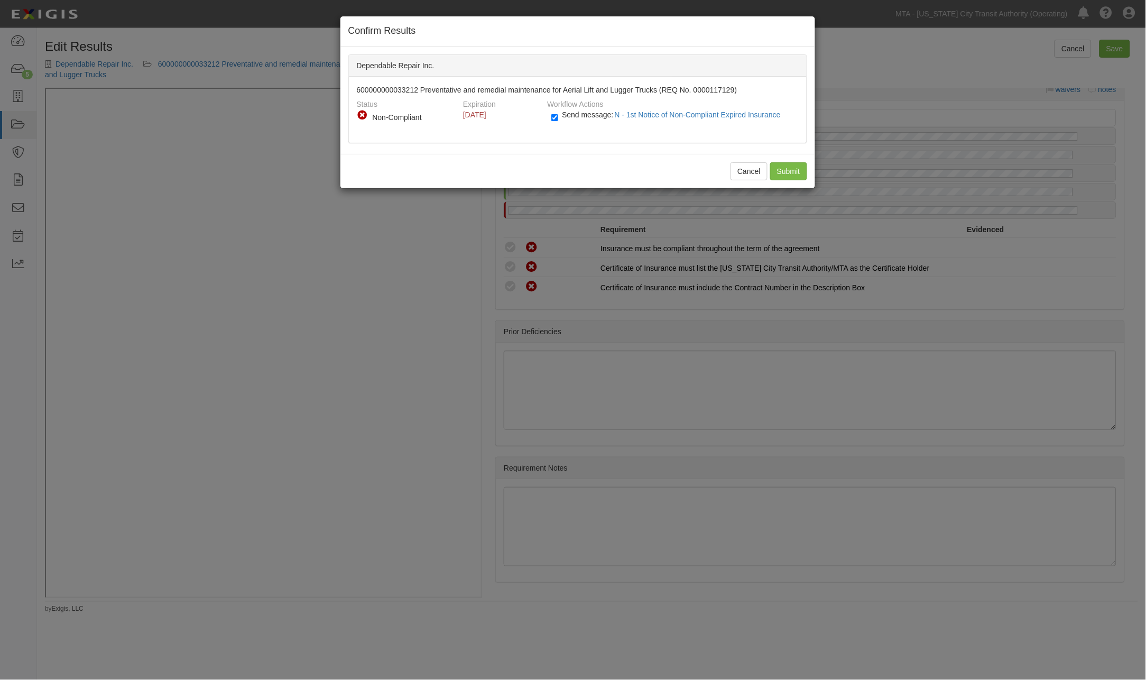
click at [564, 122] on label "Send message: N - 1st Notice of Non-Compliant Expired Insurance" at bounding box center [668, 120] width 234 height 14
click at [558, 122] on input "Send message: N - 1st Notice of Non-Compliant Expired Insurance" at bounding box center [554, 118] width 7 height 12
checkbox input "false"
click at [787, 172] on input "Submit" at bounding box center [788, 171] width 37 height 18
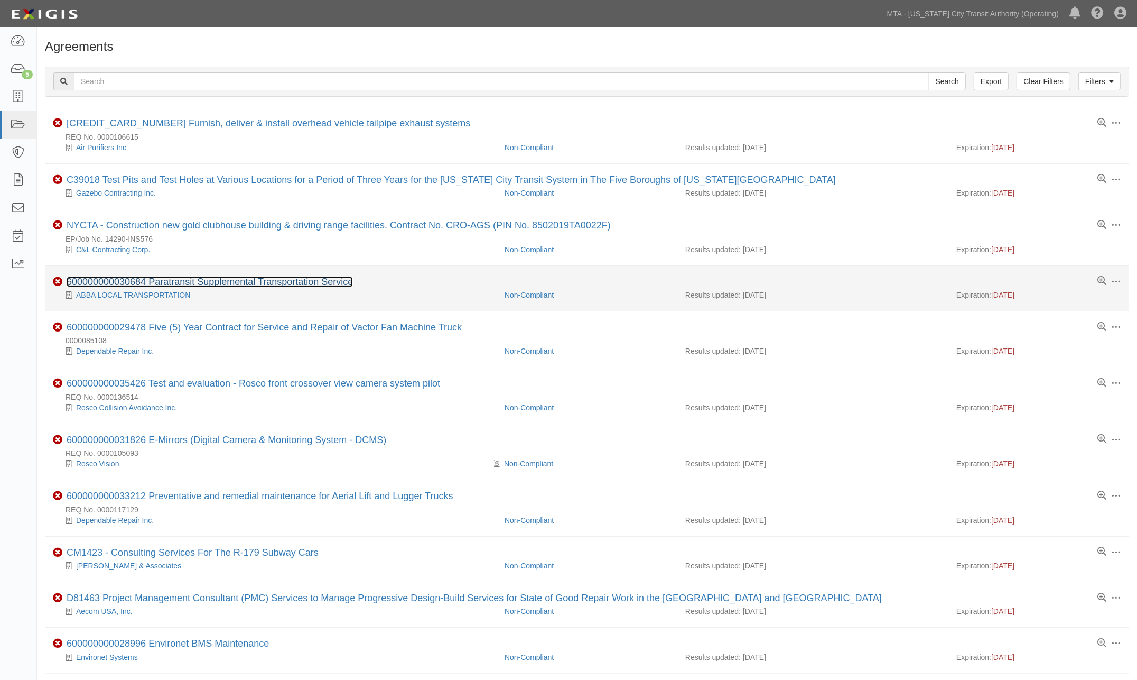
click at [263, 284] on link "600000000030684 Paratransit Supplemental Transportation Service" at bounding box center [210, 281] width 286 height 11
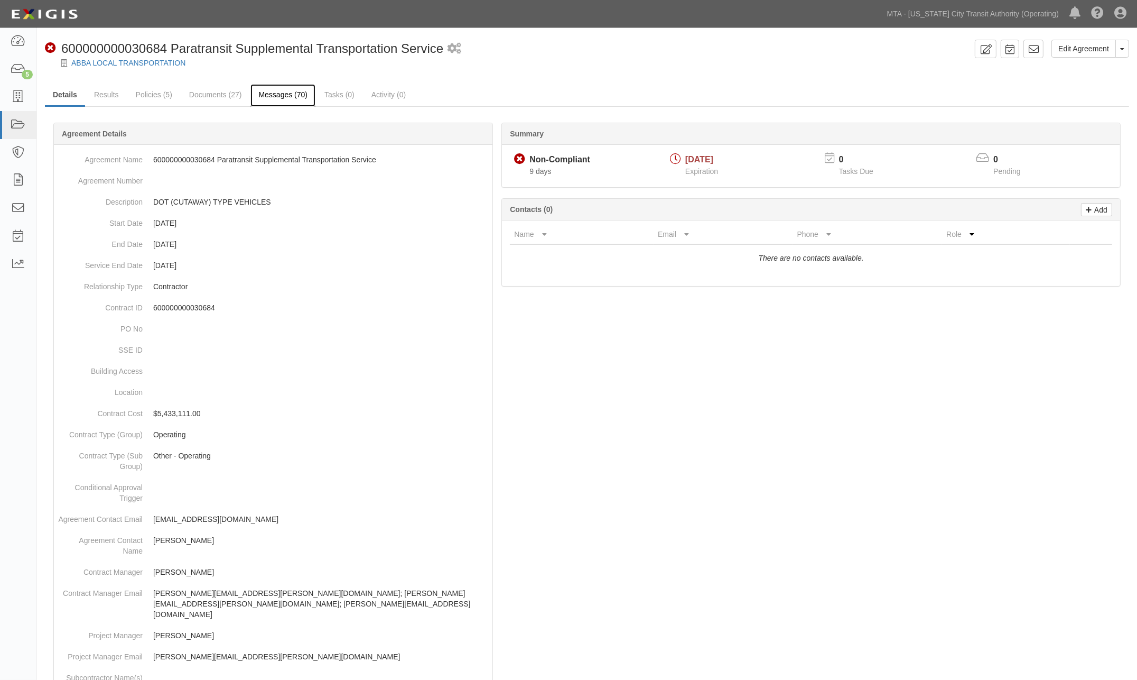
click at [276, 91] on link "Messages (70)" at bounding box center [283, 95] width 65 height 23
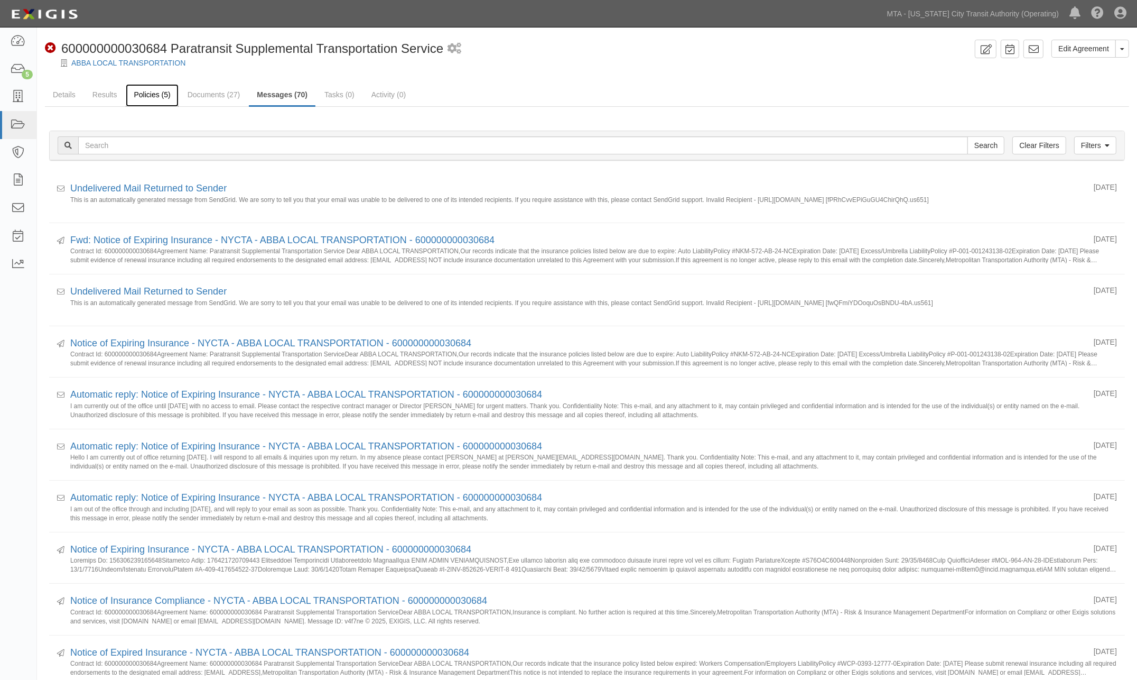
click at [138, 91] on link "Policies (5)" at bounding box center [152, 95] width 52 height 23
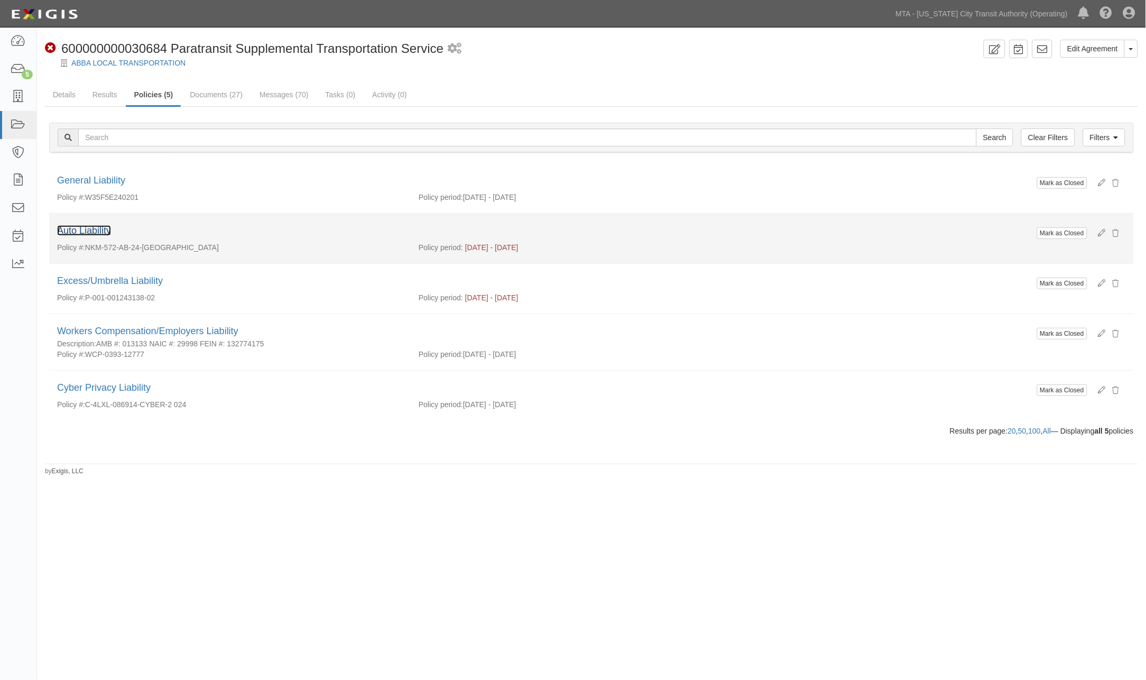
click at [104, 230] on link "Auto Liability" at bounding box center [84, 230] width 54 height 11
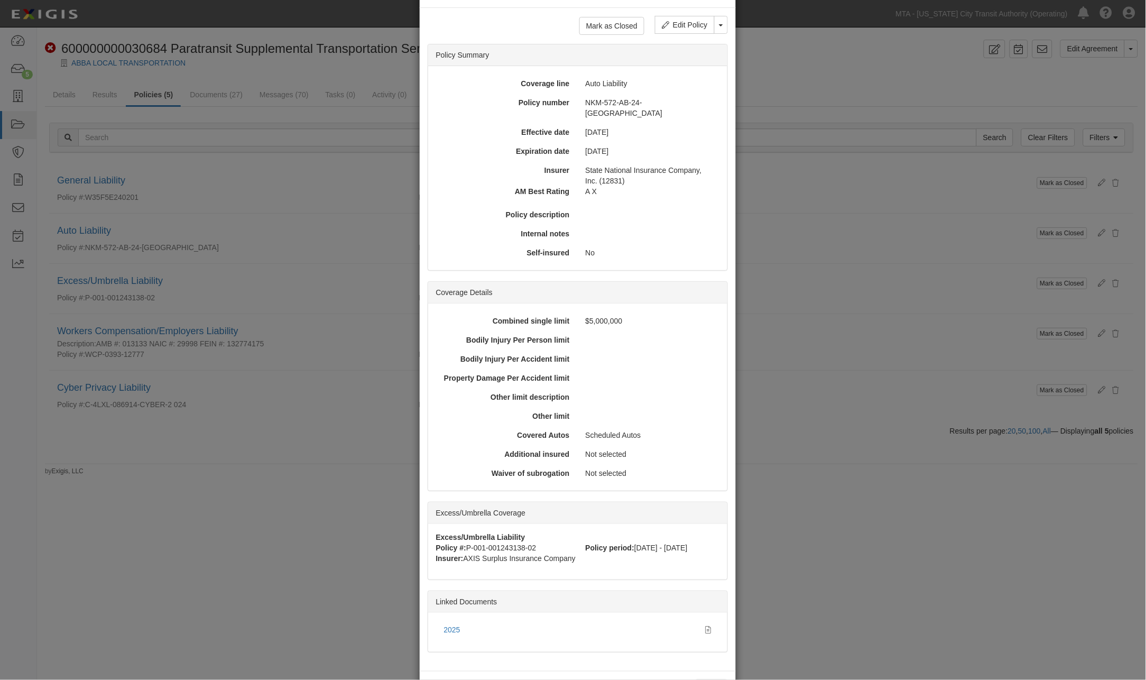
scroll to position [70, 0]
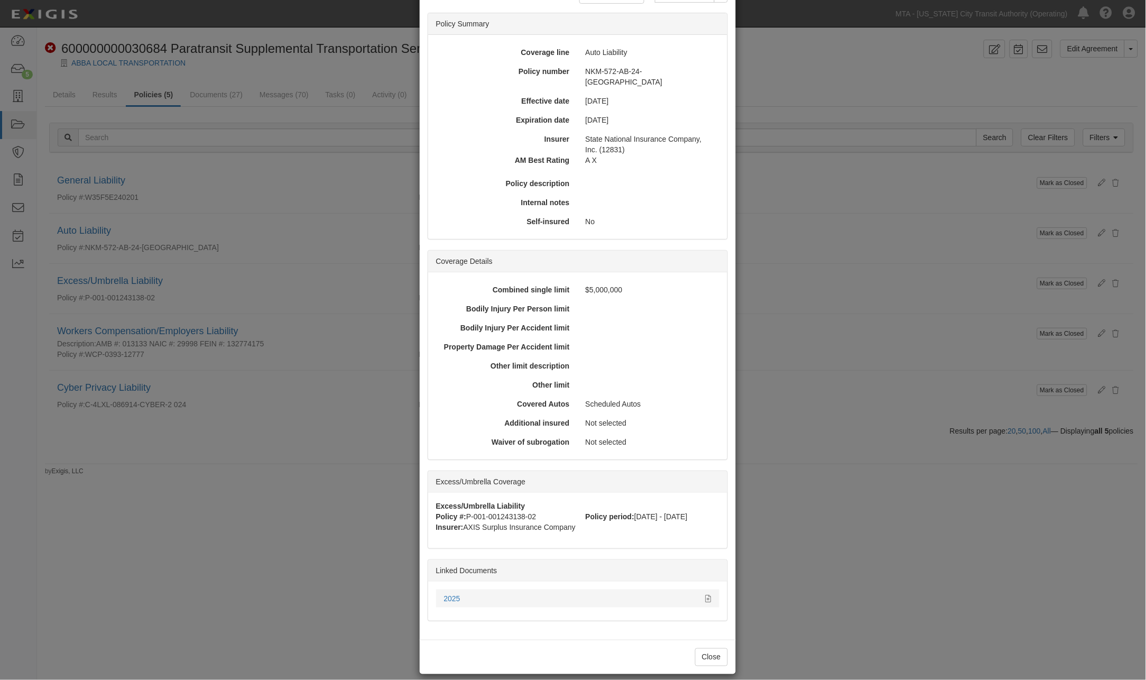
click at [450, 593] on div "2025" at bounding box center [571, 598] width 254 height 11
click at [447, 594] on link "2025" at bounding box center [452, 598] width 16 height 8
drag, startPoint x: 855, startPoint y: 564, endPoint x: 764, endPoint y: 518, distance: 102.1
click at [853, 564] on div "× View Policy Mark as Closed Edit Policy Toggle Dropdown Delete Policy Policy S…" at bounding box center [573, 340] width 1146 height 680
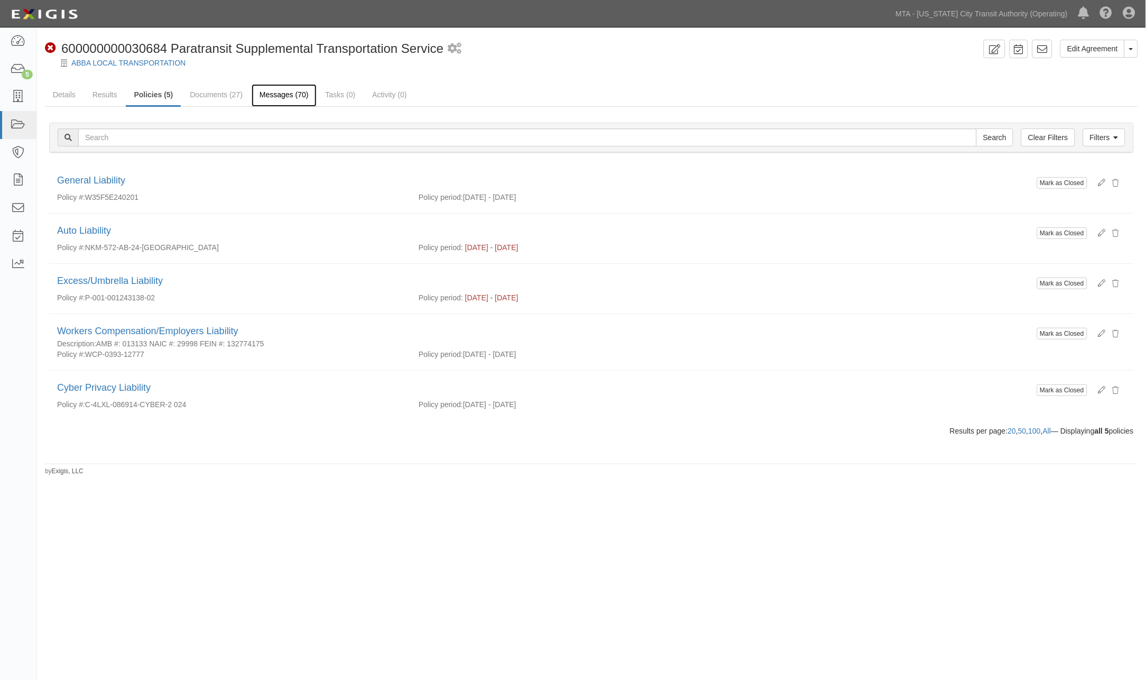
click at [290, 90] on link "Messages (70)" at bounding box center [284, 95] width 65 height 23
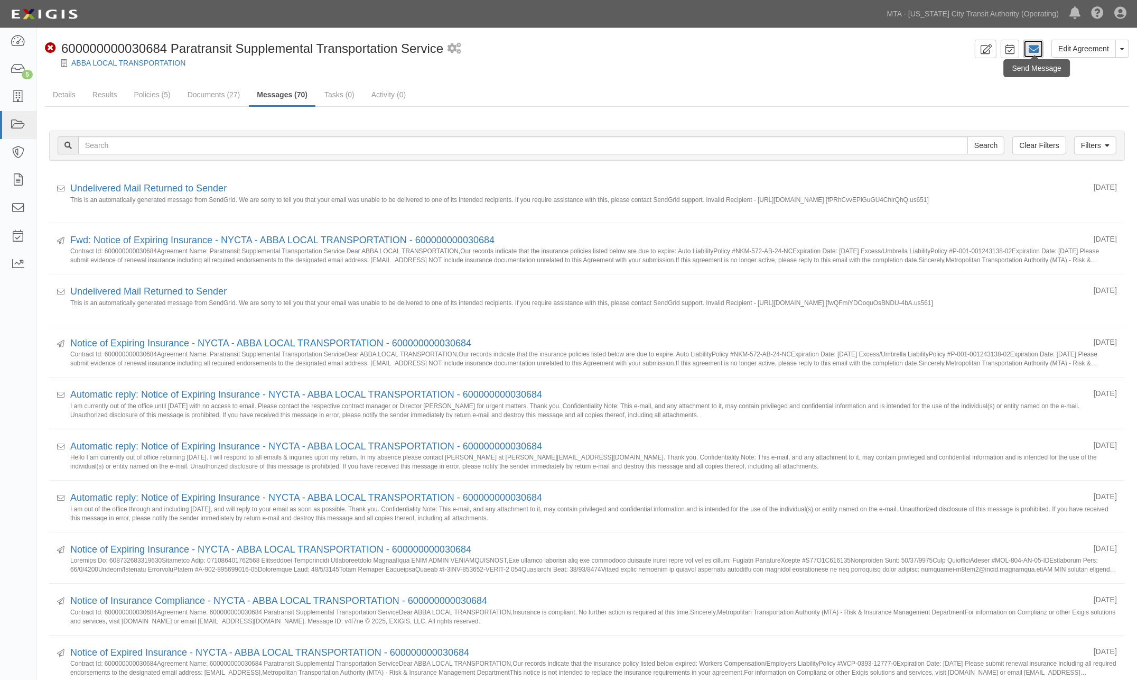
click at [1034, 49] on icon at bounding box center [1033, 49] width 11 height 11
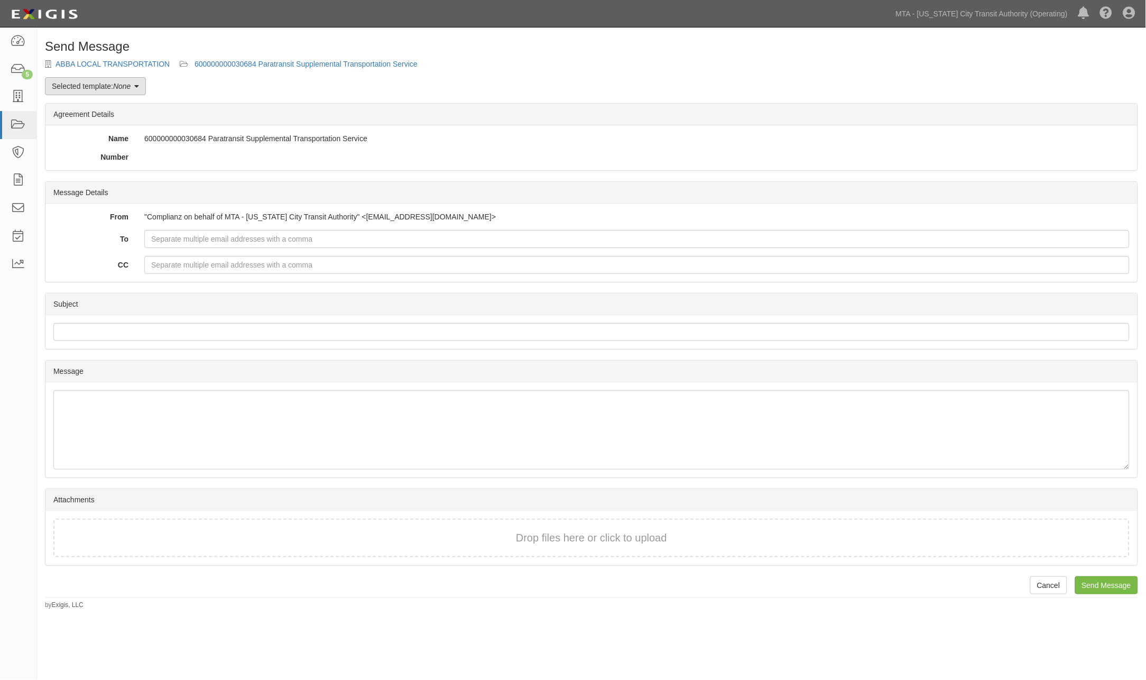
click at [109, 85] on link "Selected template: None" at bounding box center [95, 86] width 101 height 18
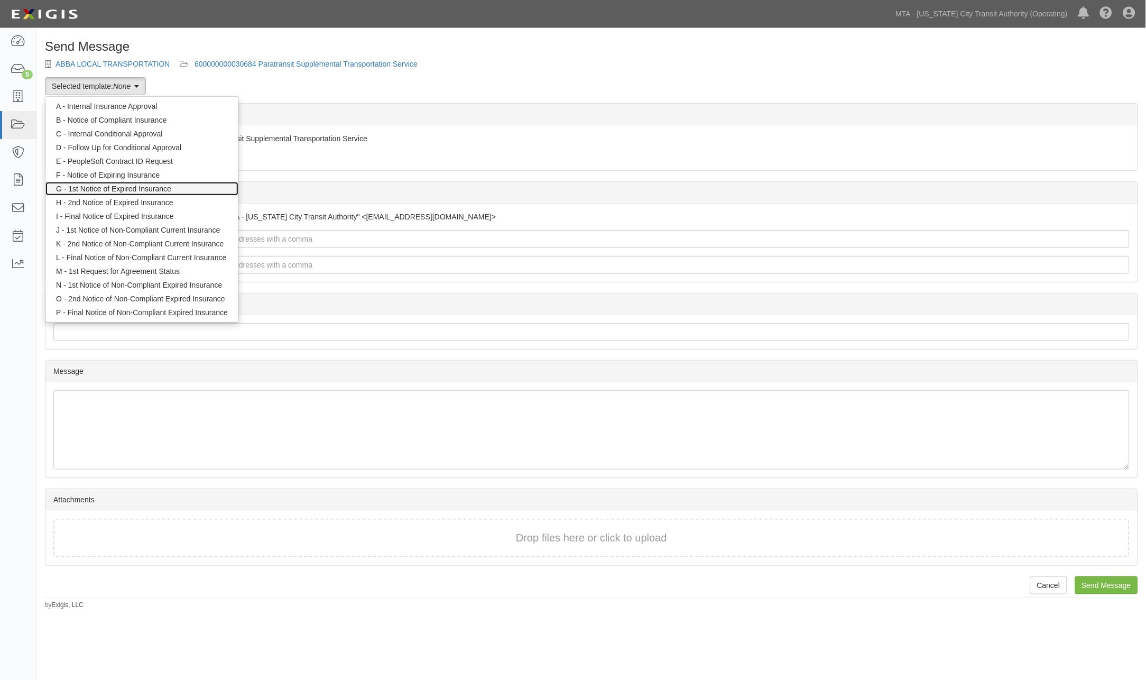
click at [103, 186] on link "G - 1st Notice of Expired Insurance" at bounding box center [141, 189] width 193 height 14
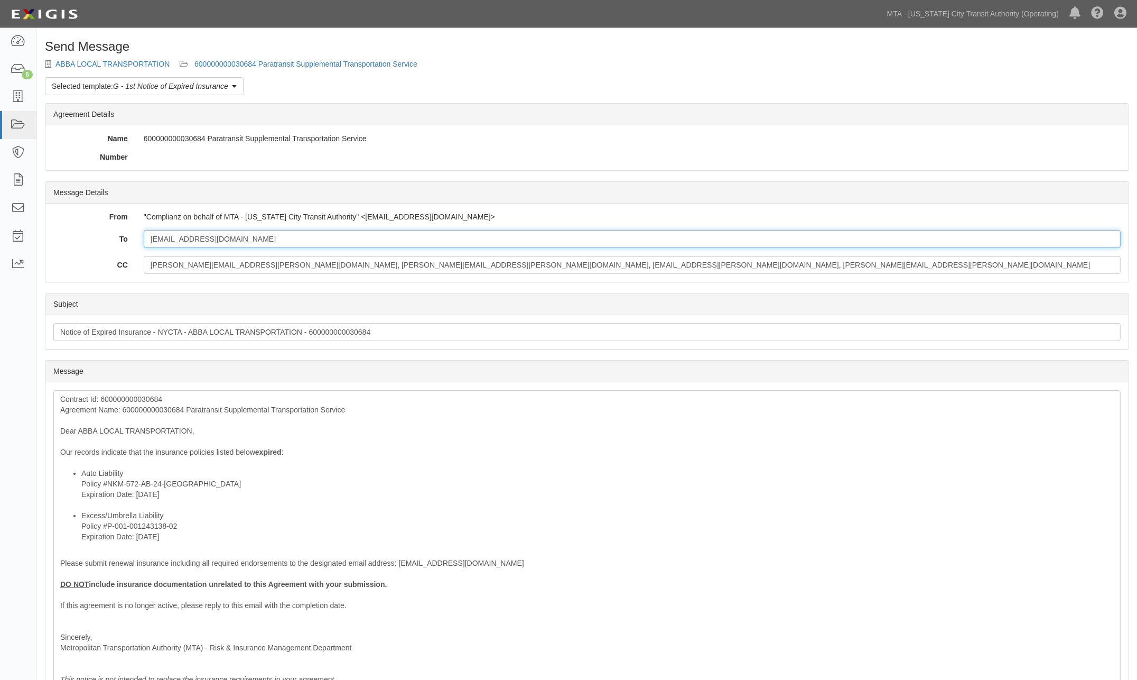
click at [256, 242] on input "[EMAIL_ADDRESS][DOMAIN_NAME]" at bounding box center [632, 239] width 977 height 18
paste input "[EMAIL_ADDRESS][DOMAIN_NAME]"
type input "[EMAIL_ADDRESS][DOMAIN_NAME]; [DOMAIN_NAME][EMAIL_ADDRESS][DOMAIN_NAME]"
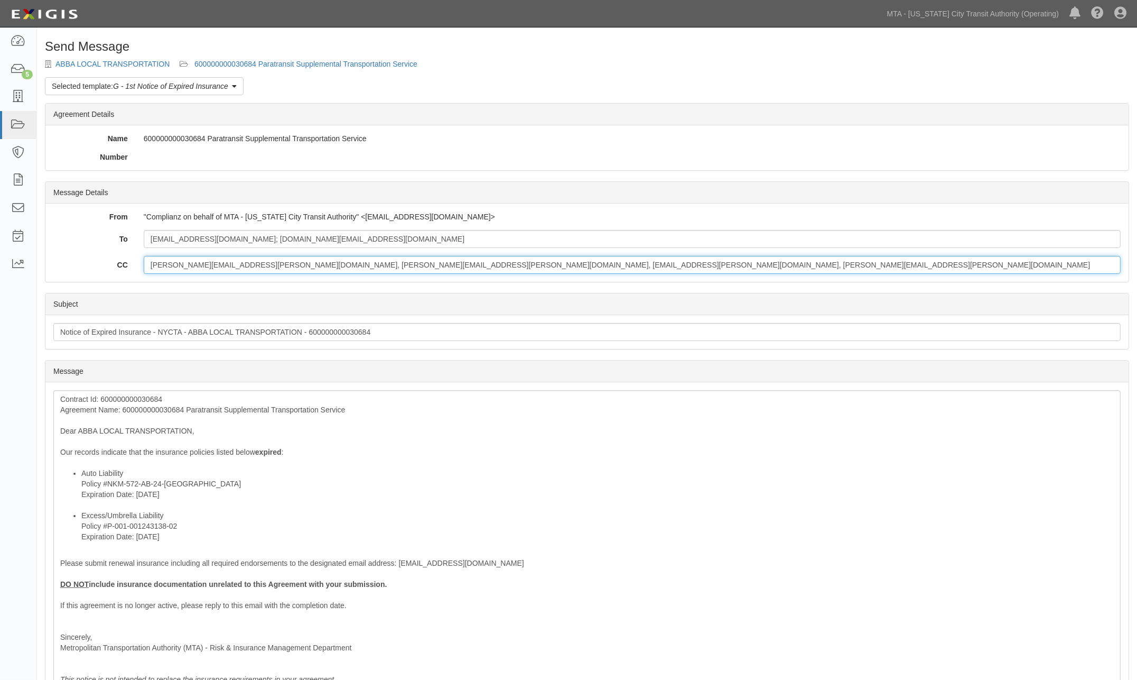
drag, startPoint x: 239, startPoint y: 262, endPoint x: 688, endPoint y: 262, distance: 449.2
click at [688, 262] on input "[PERSON_NAME][EMAIL_ADDRESS][PERSON_NAME][DOMAIN_NAME], [PERSON_NAME][EMAIL_ADD…" at bounding box center [632, 265] width 977 height 18
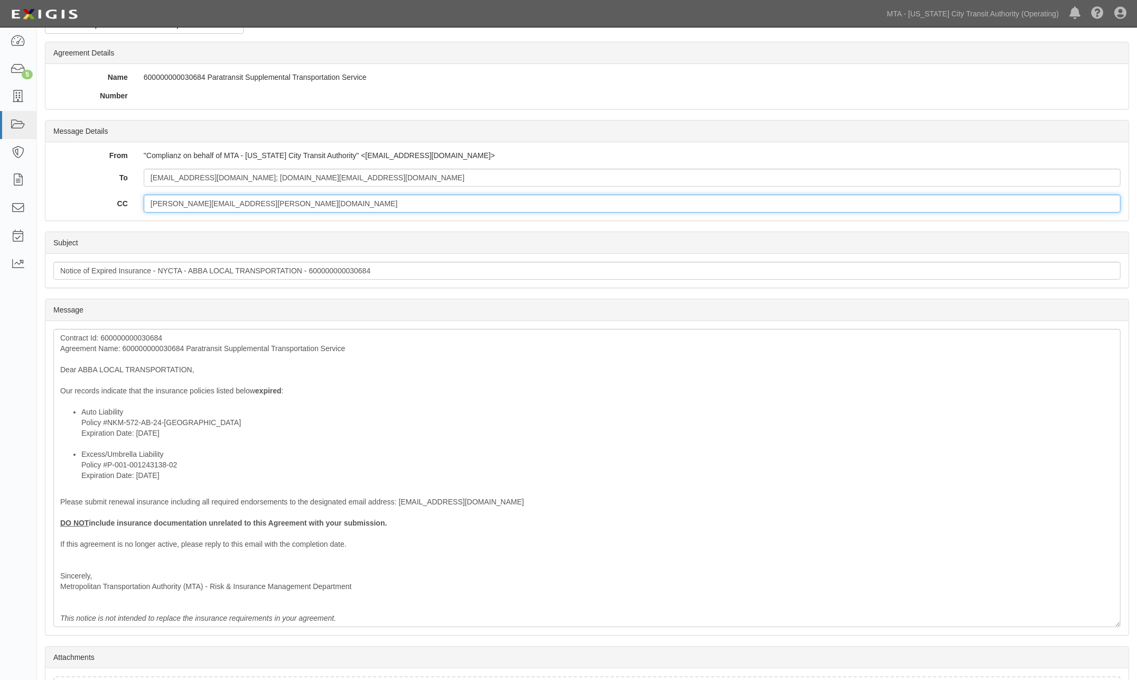
scroll to position [148, 0]
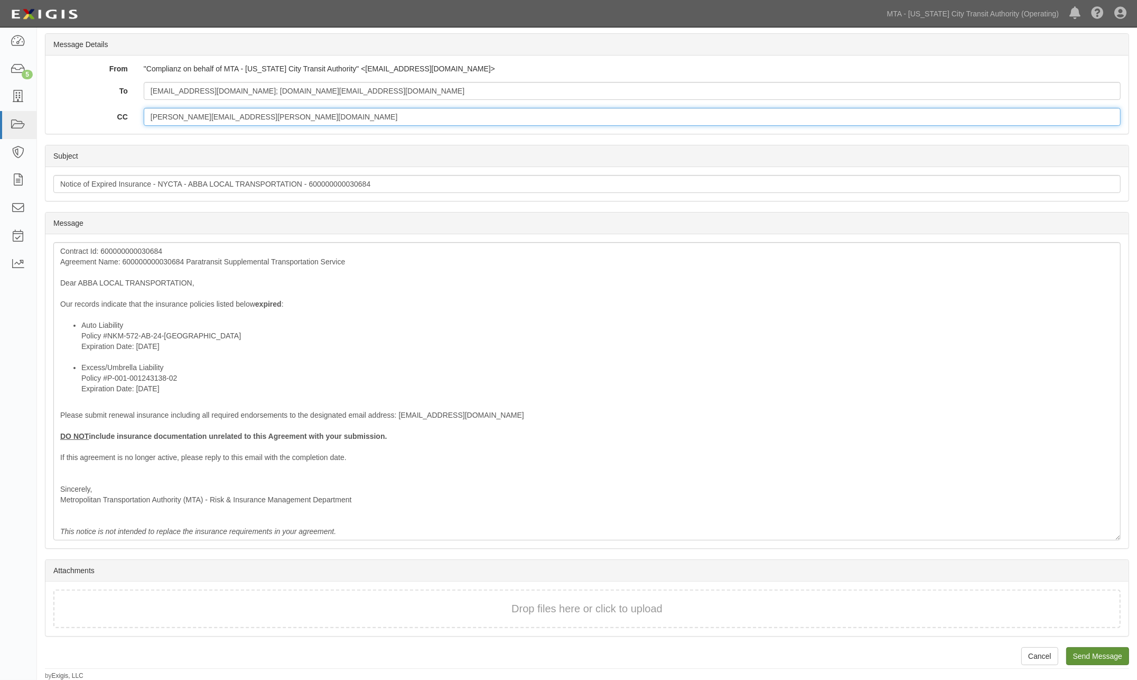
type input "[PERSON_NAME][EMAIL_ADDRESS][PERSON_NAME][DOMAIN_NAME]"
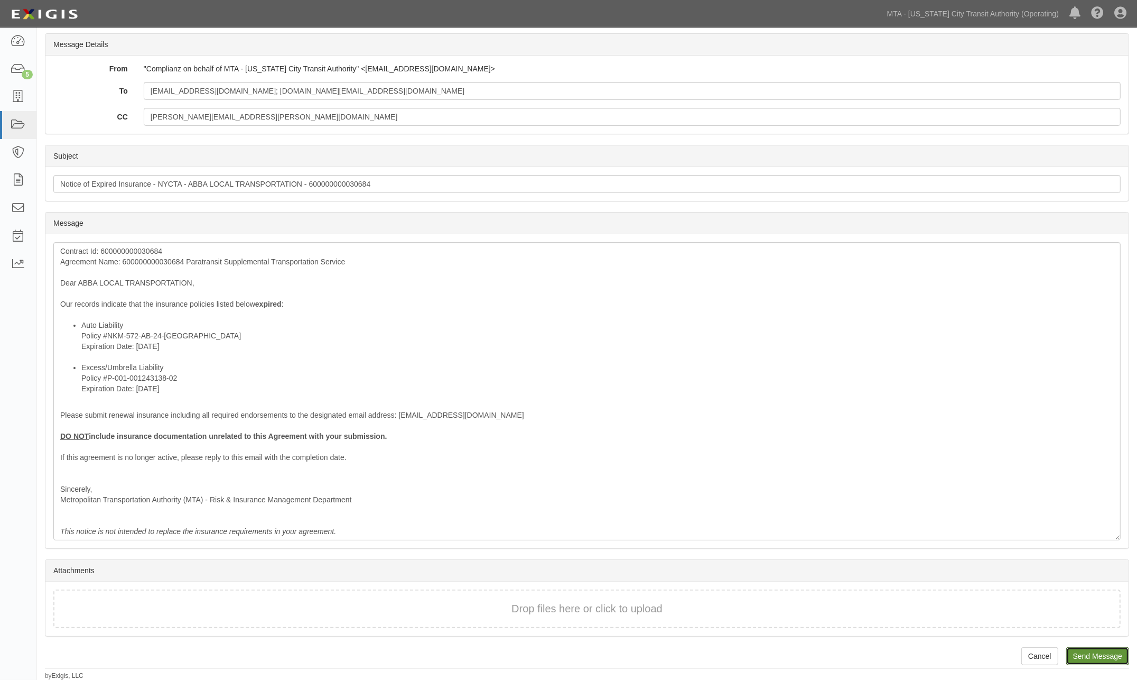
drag, startPoint x: 1091, startPoint y: 648, endPoint x: 617, endPoint y: 40, distance: 770.9
click at [1091, 649] on input "Send Message" at bounding box center [1098, 656] width 63 height 18
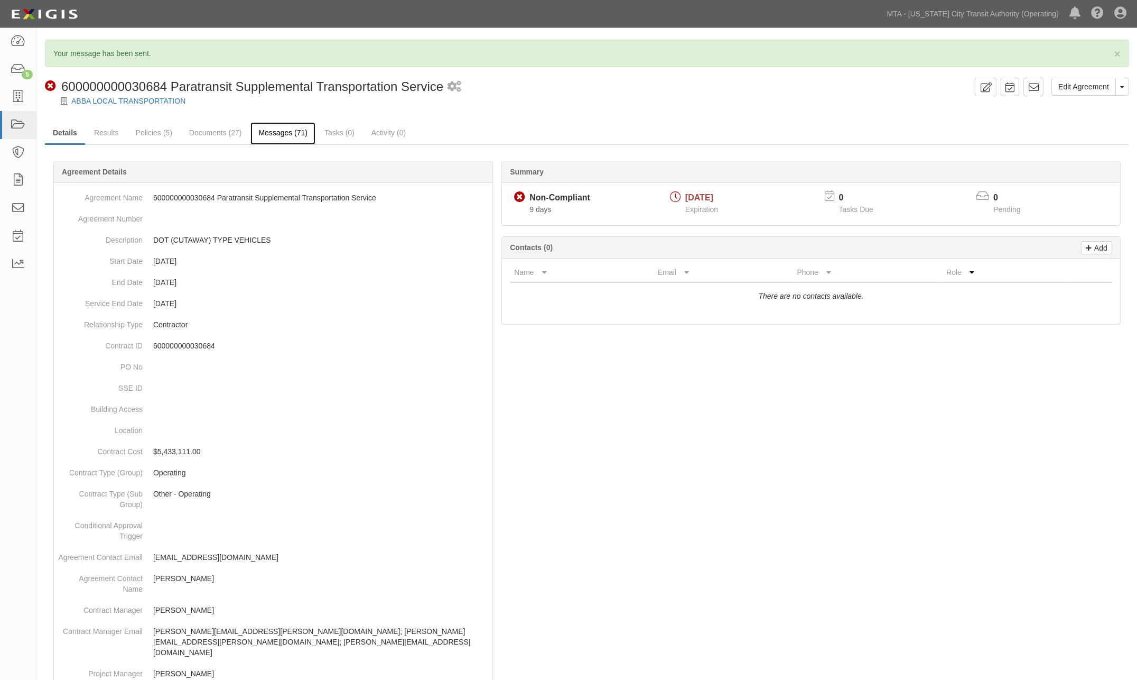
click at [286, 133] on link "Messages (71)" at bounding box center [283, 133] width 65 height 23
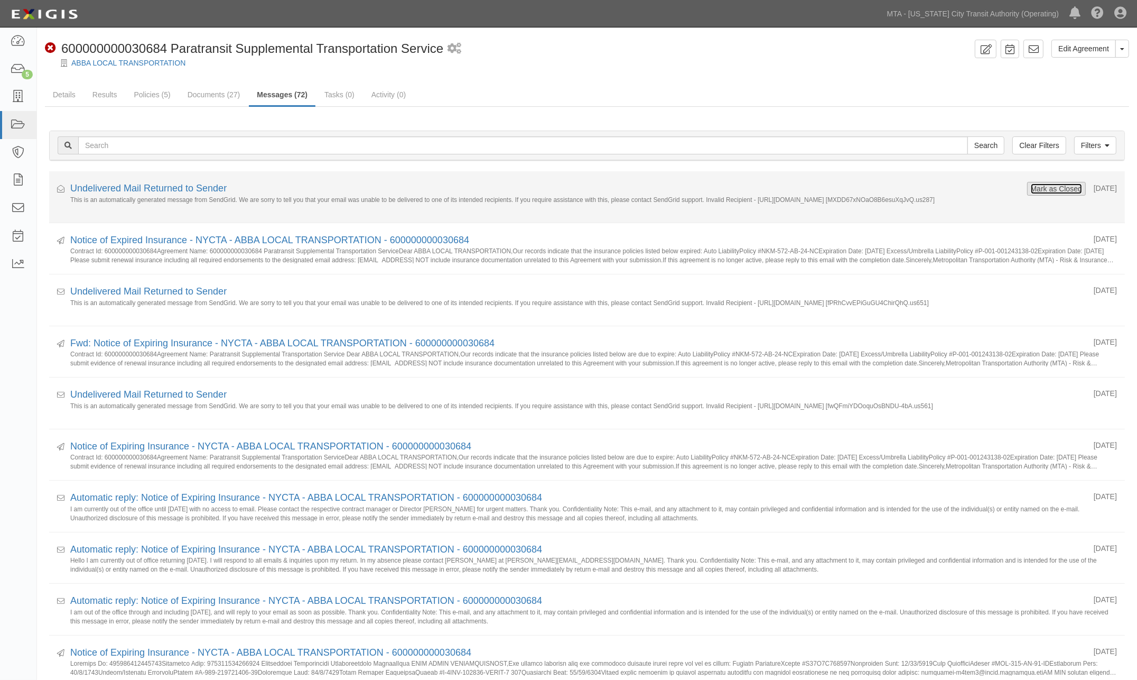
click at [1045, 189] on button "Mark as Closed" at bounding box center [1057, 189] width 52 height 12
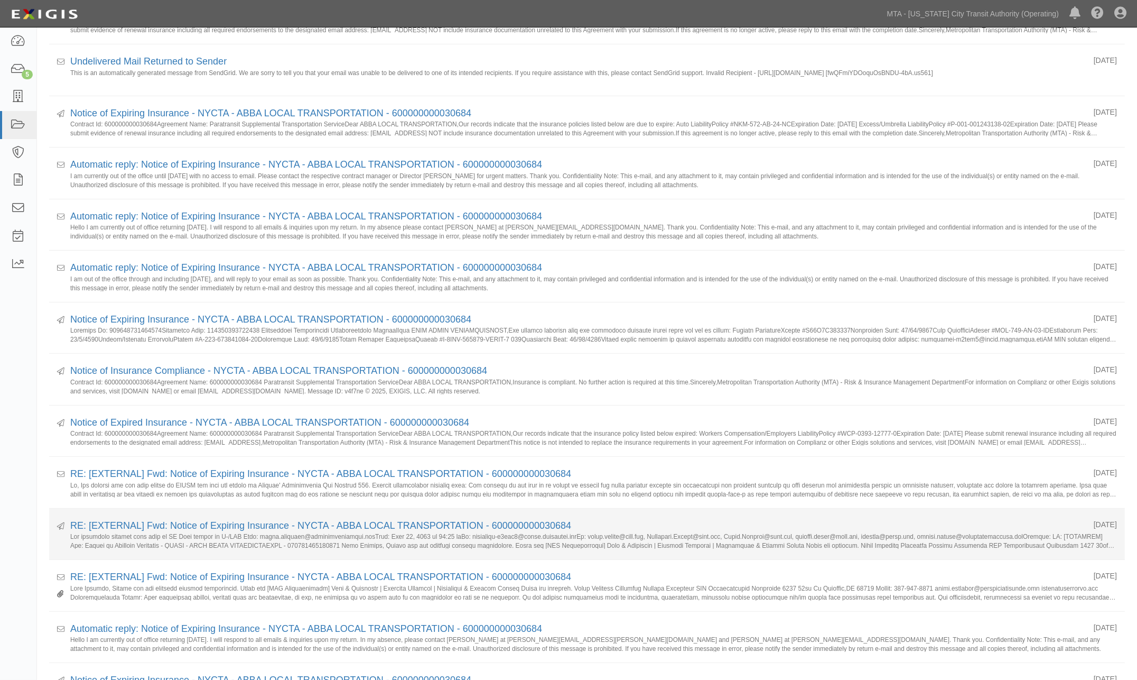
scroll to position [352, 0]
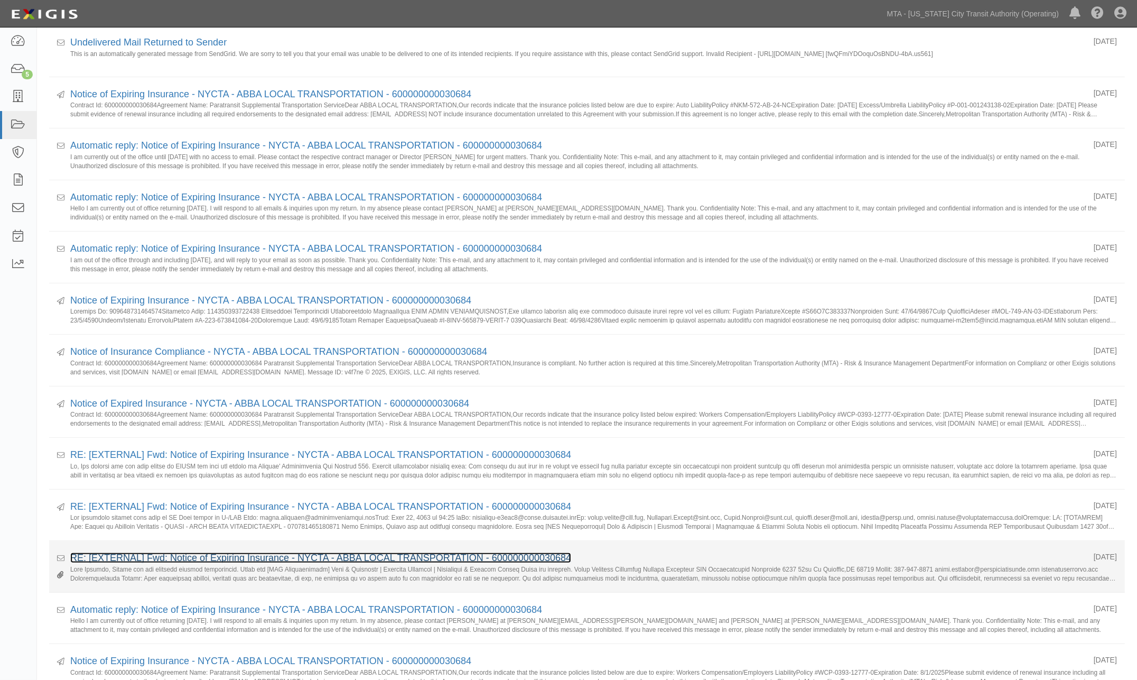
click at [229, 558] on link "RE: [EXTERNAL] Fwd: Notice of Expiring Insurance - NYCTA - ABBA LOCAL TRANSPORT…" at bounding box center [320, 557] width 501 height 11
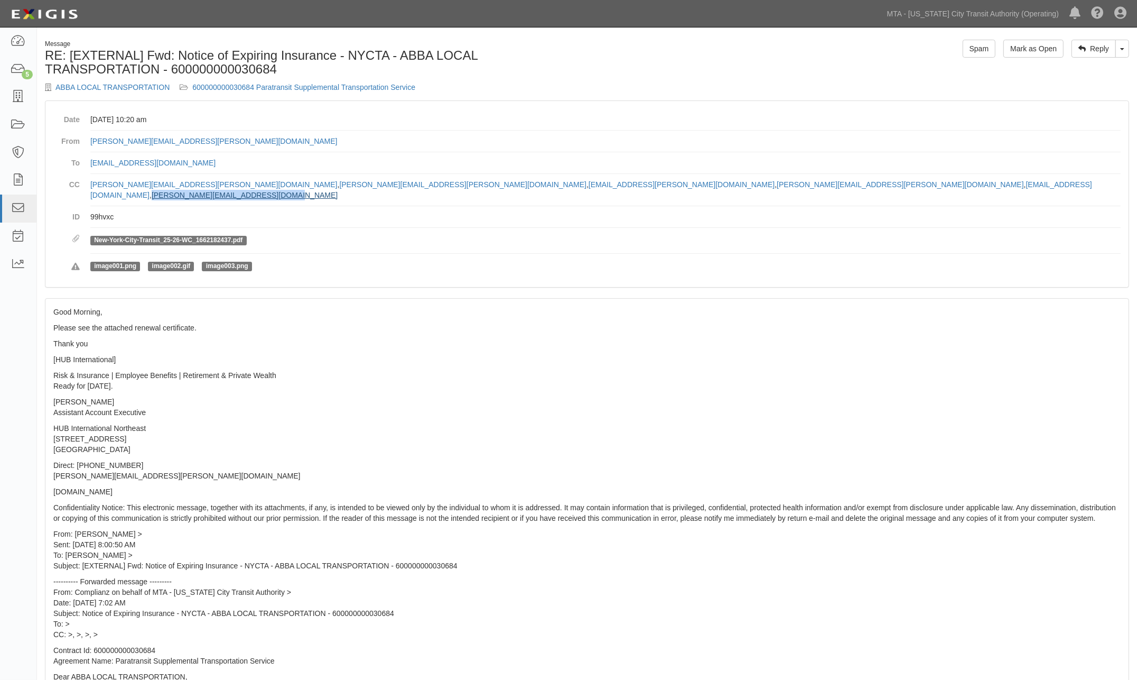
drag, startPoint x: 643, startPoint y: 186, endPoint x: 531, endPoint y: 180, distance: 112.2
click at [518, 186] on dd "[PERSON_NAME][EMAIL_ADDRESS][PERSON_NAME][DOMAIN_NAME] , [PERSON_NAME][EMAIL_AD…" at bounding box center [605, 190] width 1031 height 32
drag, startPoint x: 531, startPoint y: 180, endPoint x: 521, endPoint y: 214, distance: 35.9
click at [521, 214] on dd "99hvxc" at bounding box center [605, 217] width 1031 height 22
drag, startPoint x: 657, startPoint y: 188, endPoint x: 516, endPoint y: 186, distance: 141.1
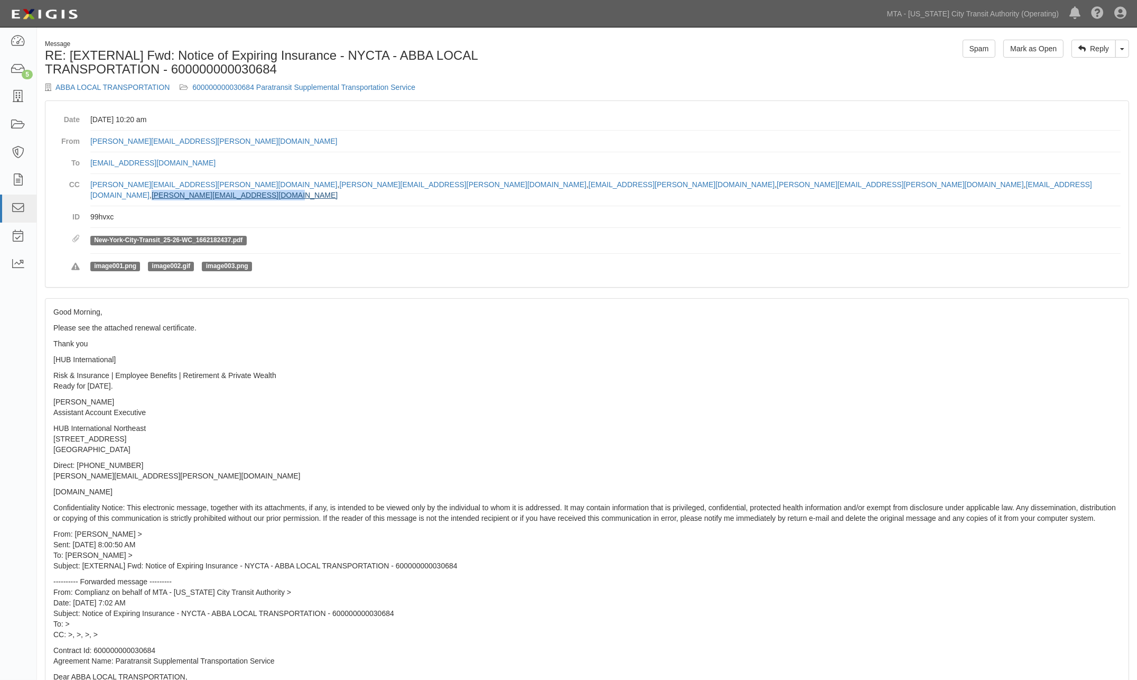
click at [516, 186] on dd "linda.hanson@nyct.com , Nathaniel.Knable@nyct.com , Vanya.Trotman@nyct.com , cy…" at bounding box center [605, 190] width 1031 height 32
copy link "[PERSON_NAME][EMAIL_ADDRESS][DOMAIN_NAME]"
click at [367, 87] on link "600000000030684 Paratransit Supplemental Transportation Service" at bounding box center [303, 87] width 223 height 8
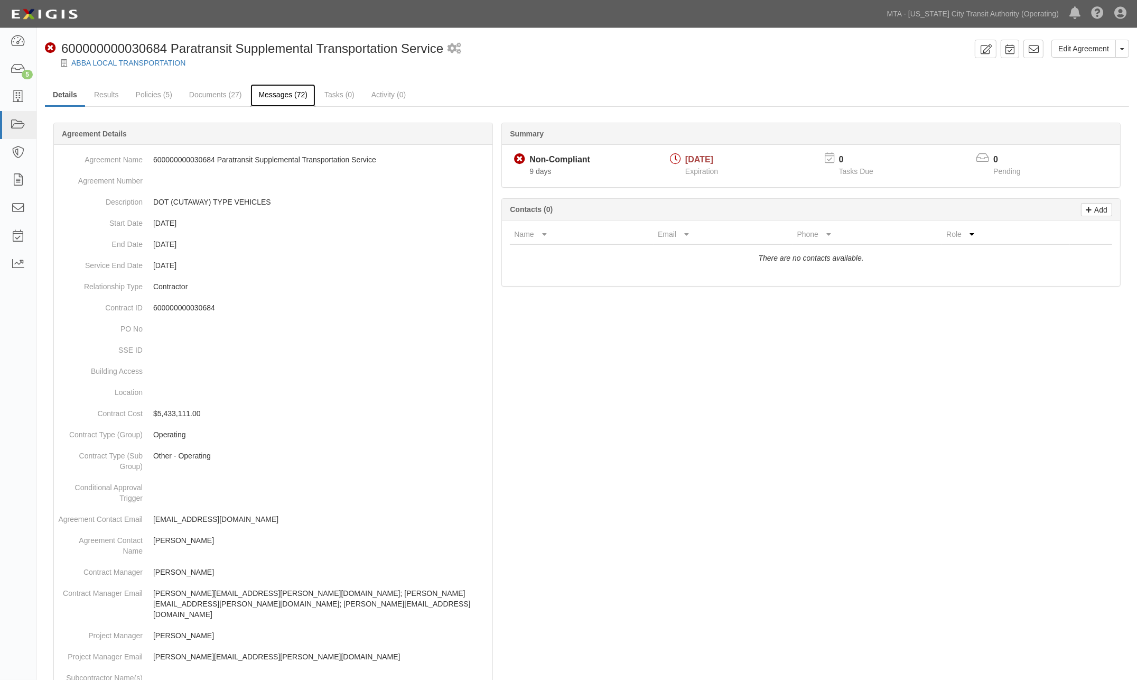
click at [286, 98] on link "Messages (72)" at bounding box center [283, 95] width 65 height 23
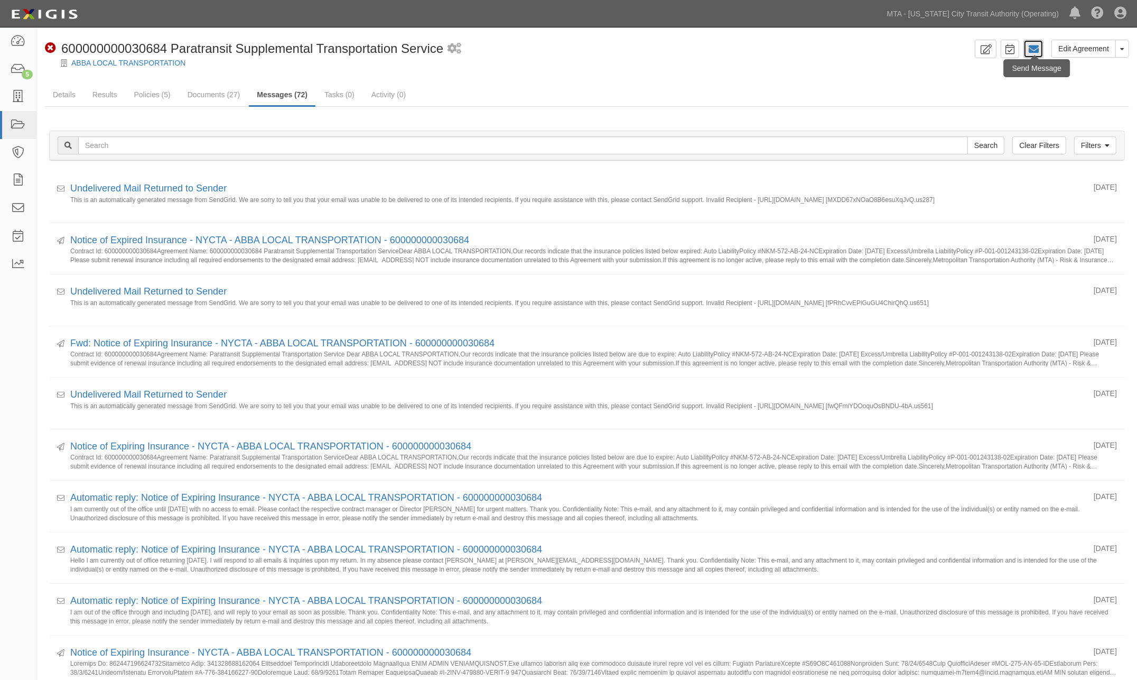
click at [1037, 50] on icon at bounding box center [1033, 49] width 11 height 11
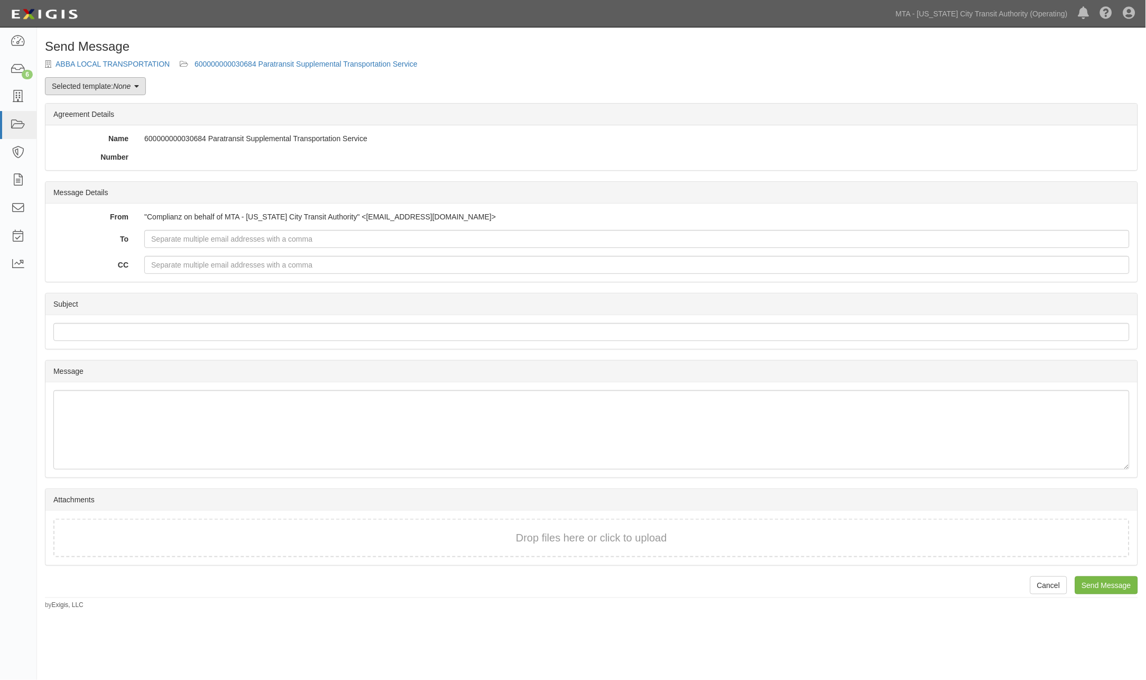
click at [128, 88] on em "None" at bounding box center [121, 86] width 17 height 8
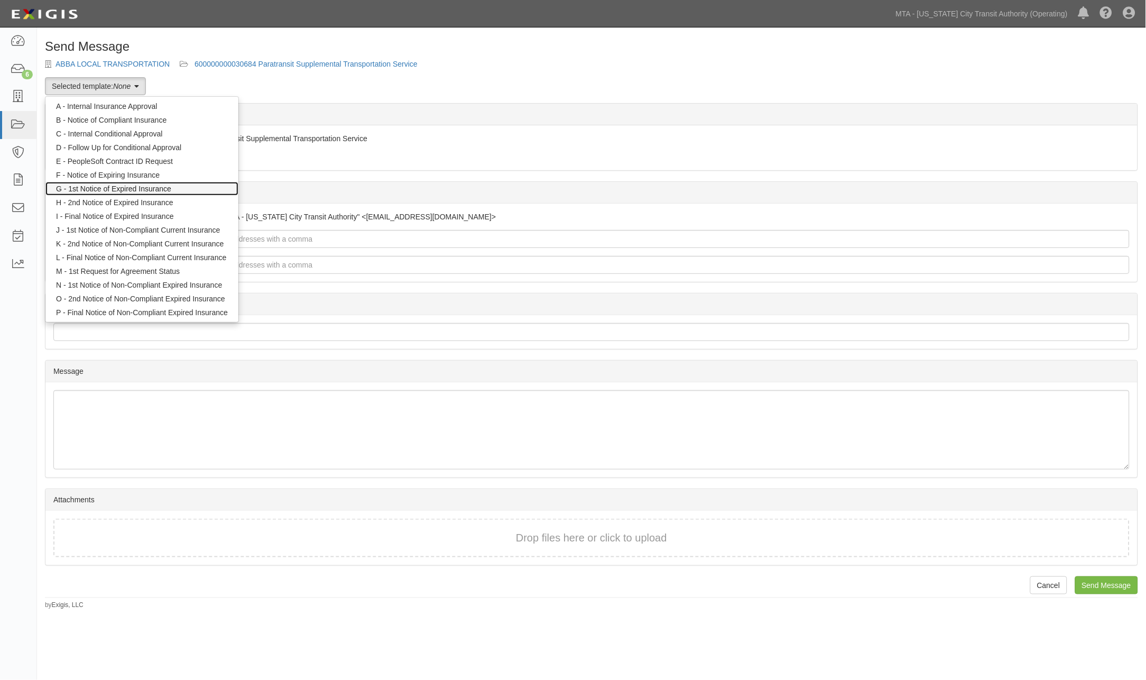
click at [112, 187] on link "G - 1st Notice of Expired Insurance" at bounding box center [141, 189] width 193 height 14
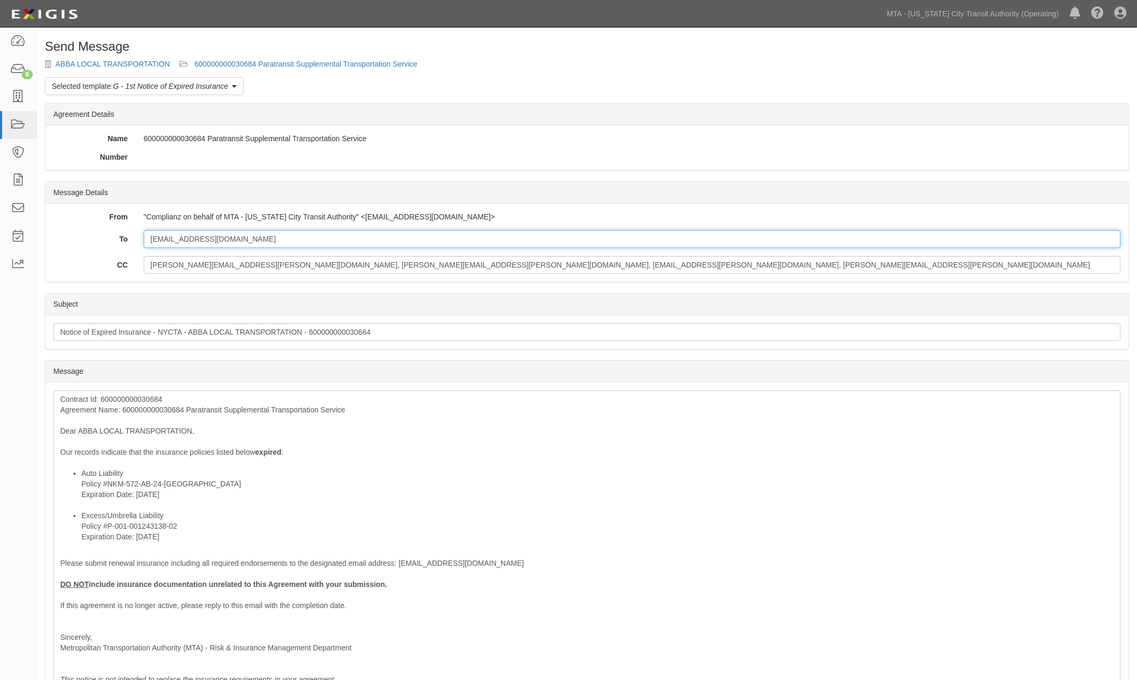
drag, startPoint x: 246, startPoint y: 242, endPoint x: 104, endPoint y: 237, distance: 142.8
click at [104, 237] on div "To mfinknj@gmail.com" at bounding box center [586, 239] width 1083 height 18
paste input "esther.burger@hubinternationa"
type input "esther.burger@hubinternational.com"
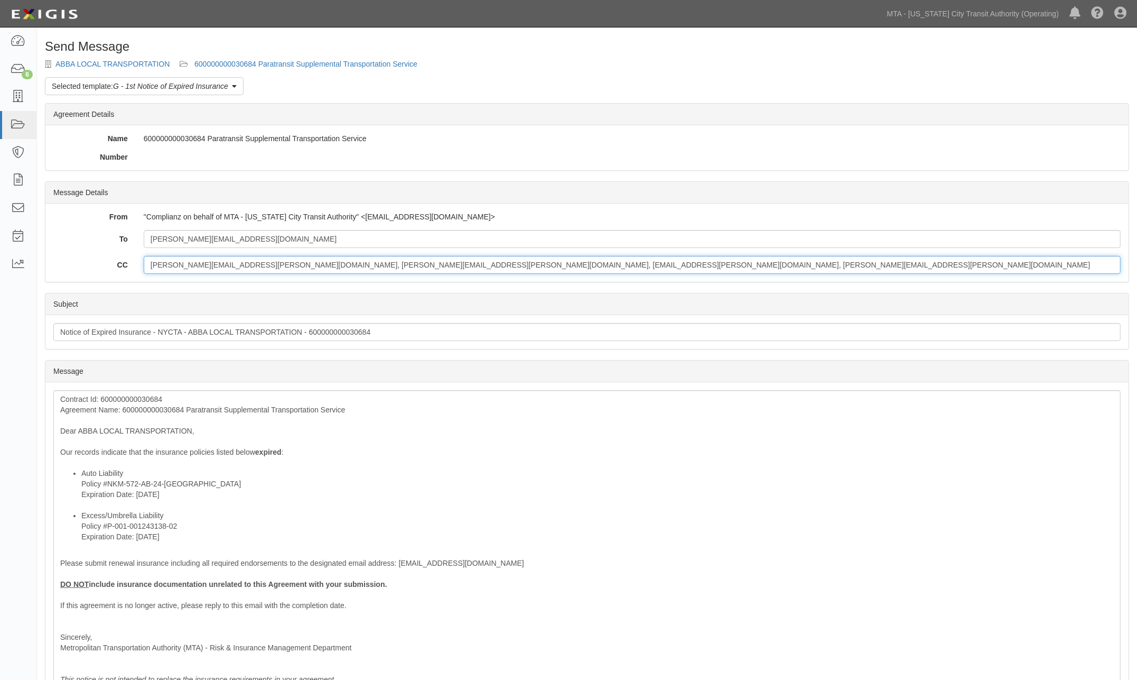
drag, startPoint x: 537, startPoint y: 268, endPoint x: 236, endPoint y: 274, distance: 301.3
click at [236, 274] on input "linda.rodriguez@nyct.com, Nathaniel.Knable@nyct.com, Vanya.Trotman@nyct.com, Cy…" at bounding box center [632, 265] width 977 height 18
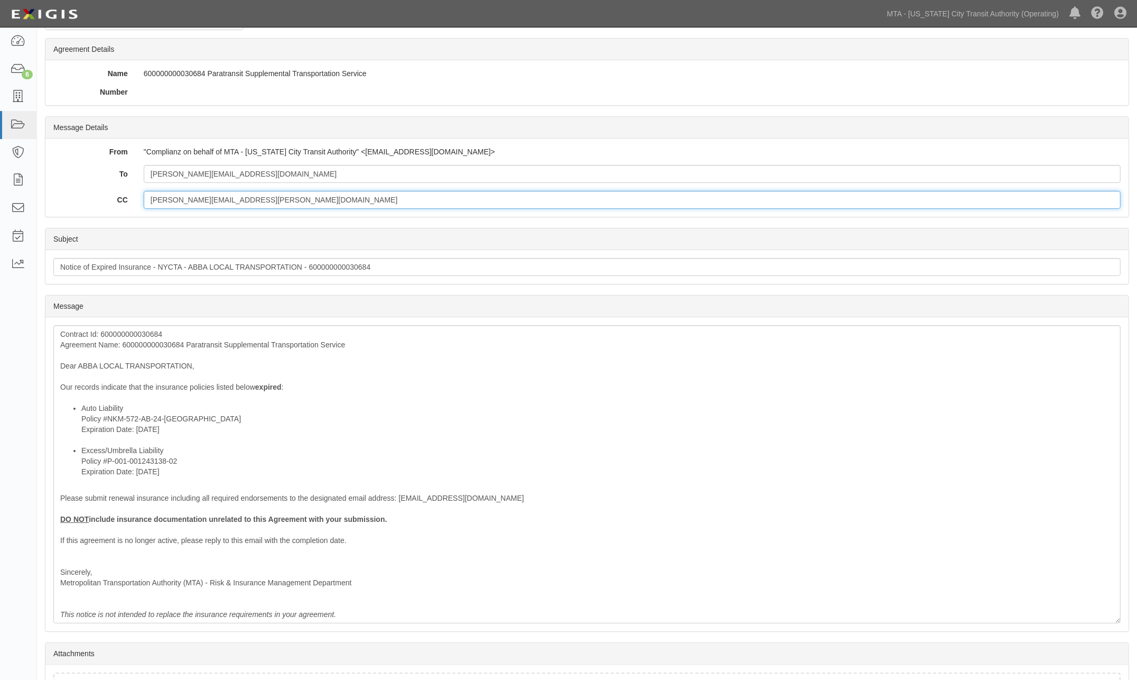
scroll to position [148, 0]
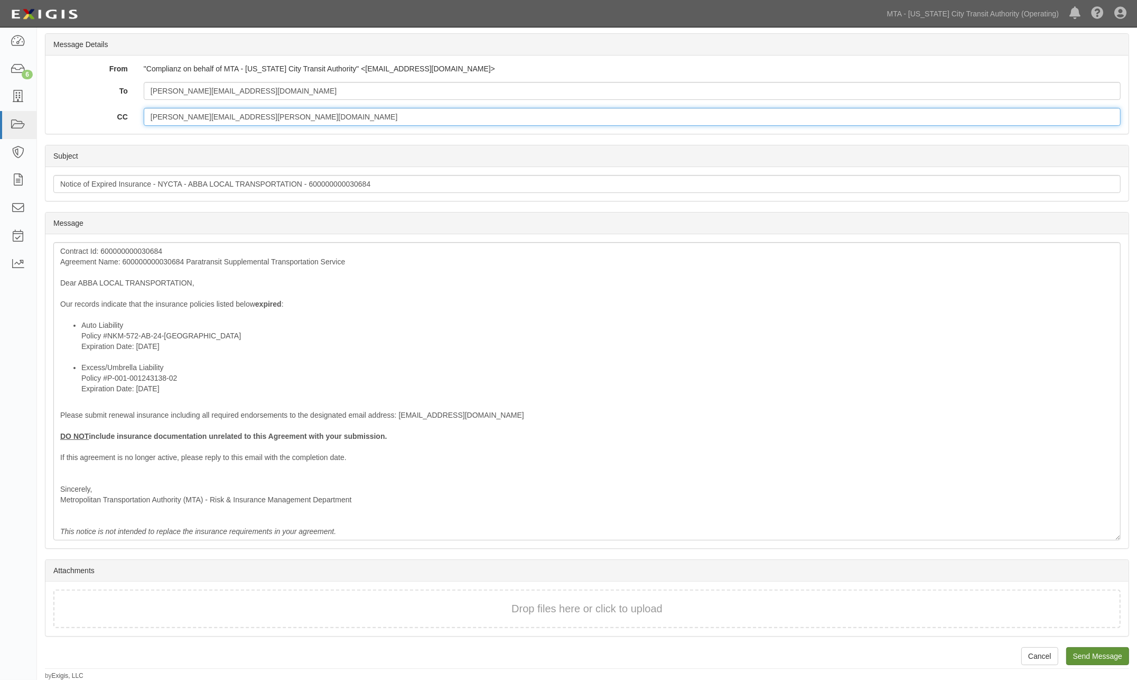
type input "linda.rodriguez@nyct.com"
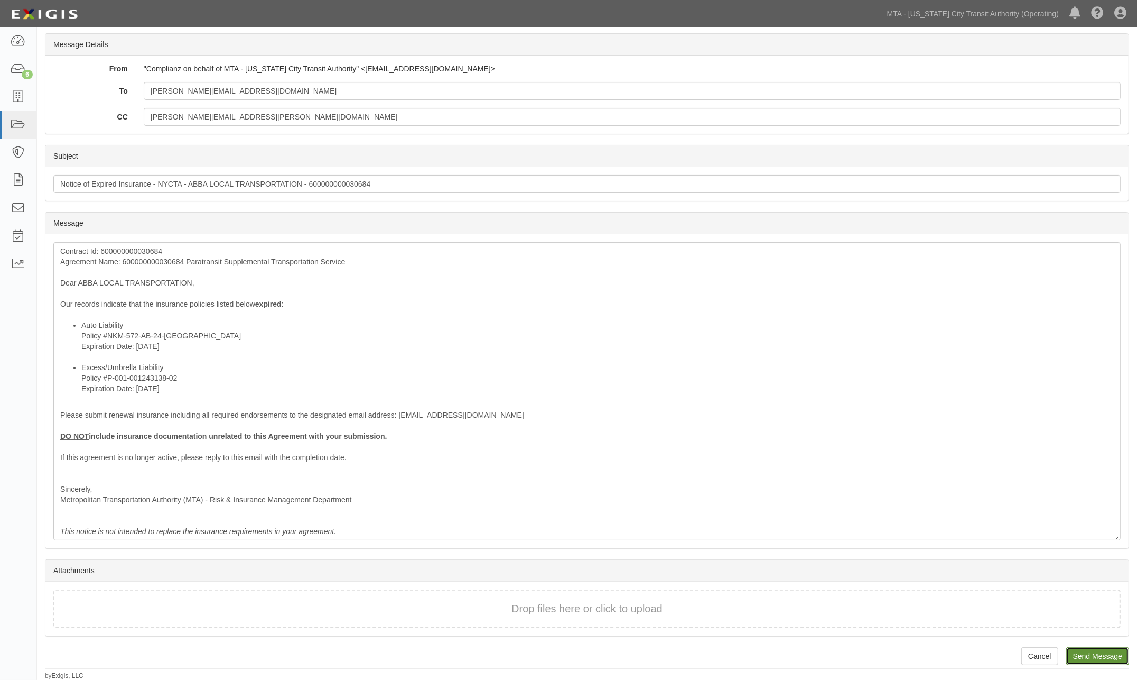
click at [1089, 655] on input "Send Message" at bounding box center [1098, 656] width 63 height 18
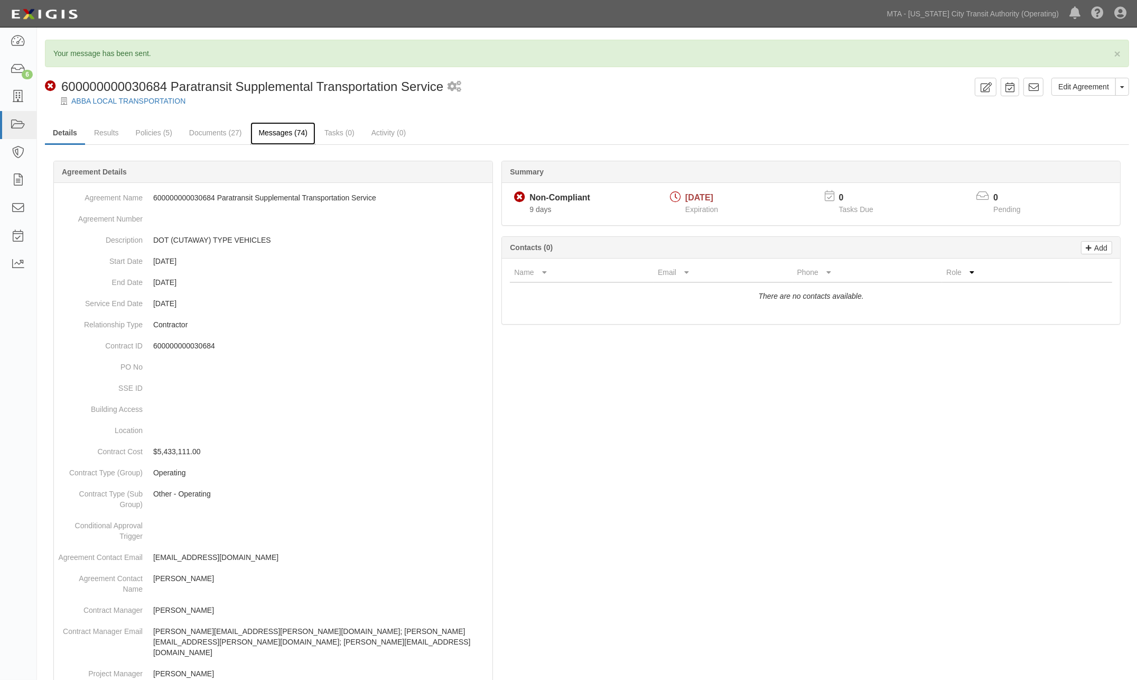
click at [299, 134] on link "Messages (74)" at bounding box center [283, 133] width 65 height 23
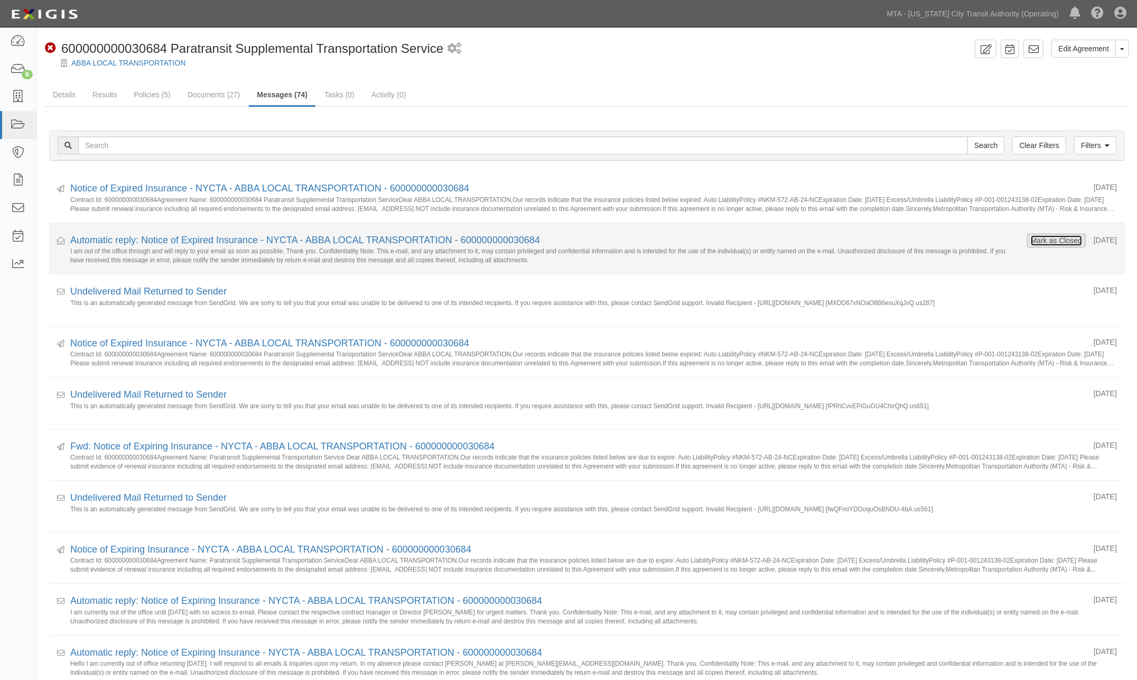
click at [1032, 240] on button "Mark as Closed" at bounding box center [1057, 241] width 52 height 12
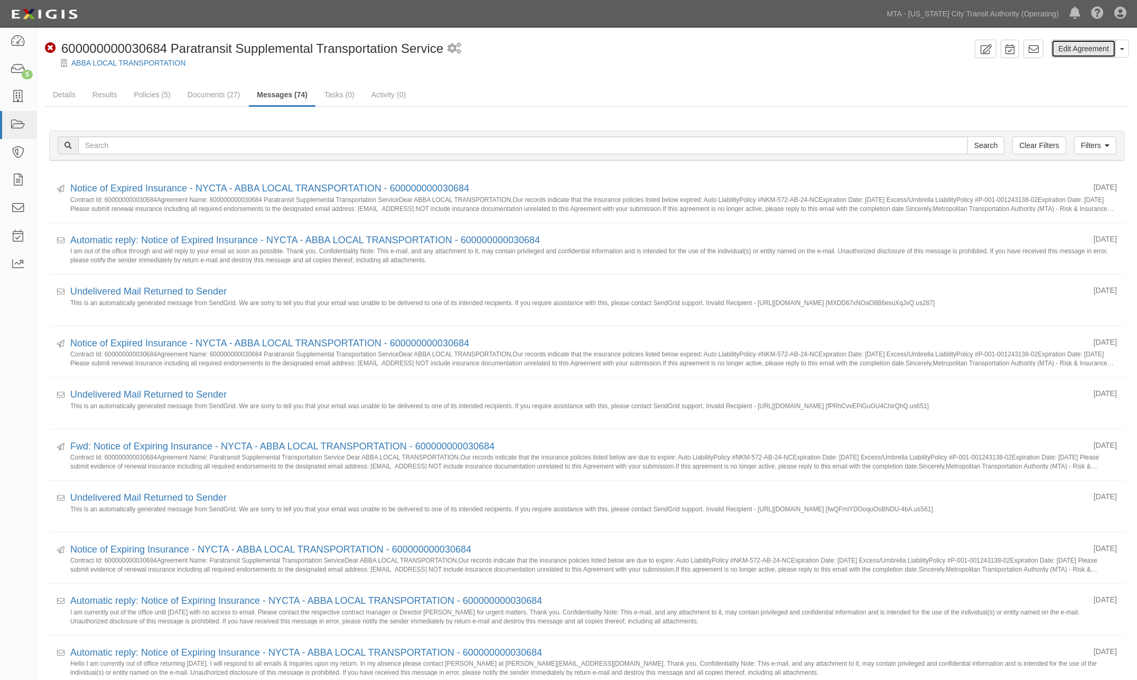
click at [1062, 48] on link "Edit Agreement" at bounding box center [1084, 49] width 64 height 18
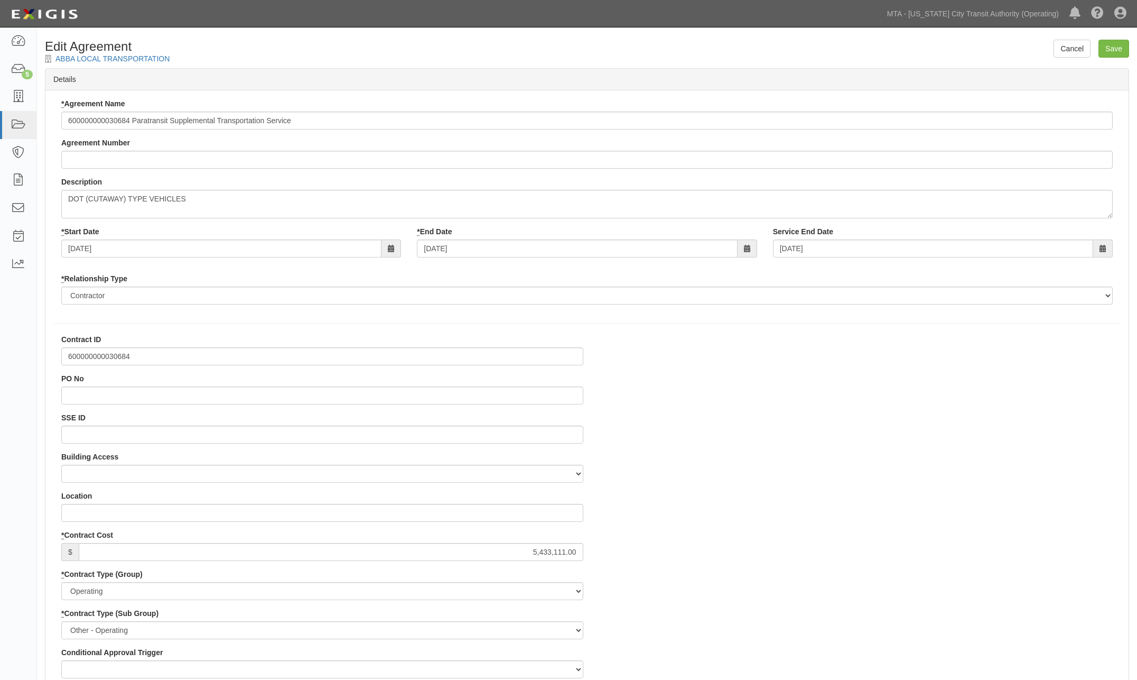
select select
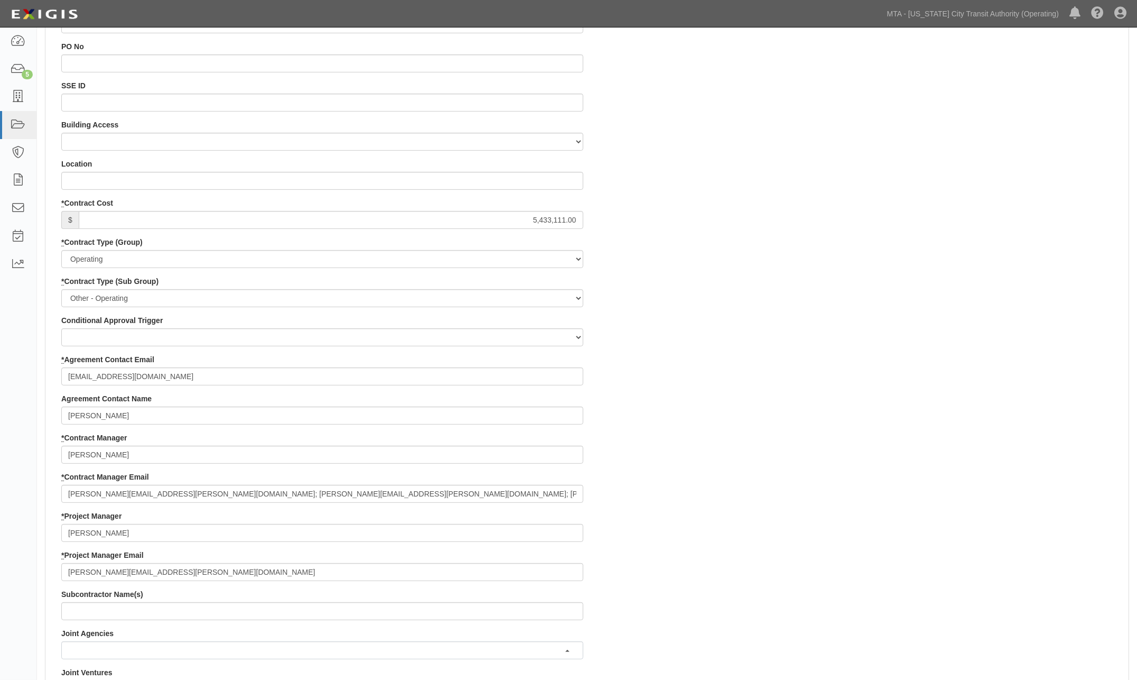
scroll to position [411, 0]
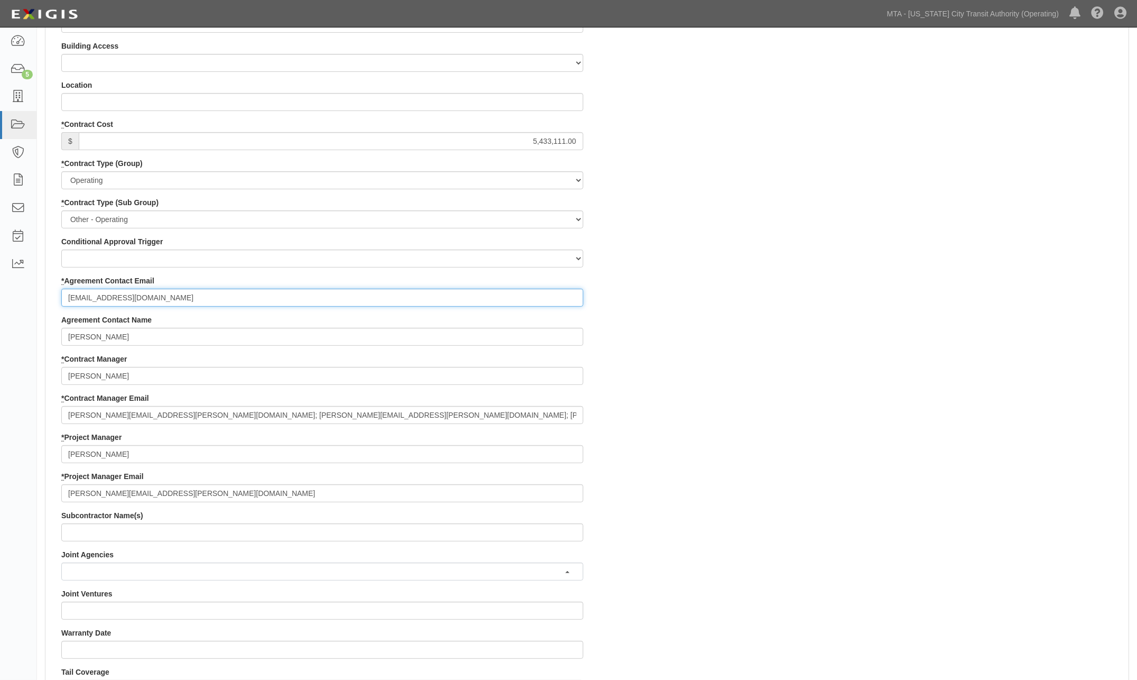
drag, startPoint x: 171, startPoint y: 298, endPoint x: 3, endPoint y: 296, distance: 168.6
click at [3, 296] on body "Toggle navigation Dashboard 5 Inbox Parties Agreements Coverages Documents Mess…" at bounding box center [568, 384] width 1137 height 1590
paste input "esther.burger@hubinternational.com"
type input "esther.burger@hubinternational.com"
drag, startPoint x: 92, startPoint y: 336, endPoint x: -14, endPoint y: 336, distance: 106.2
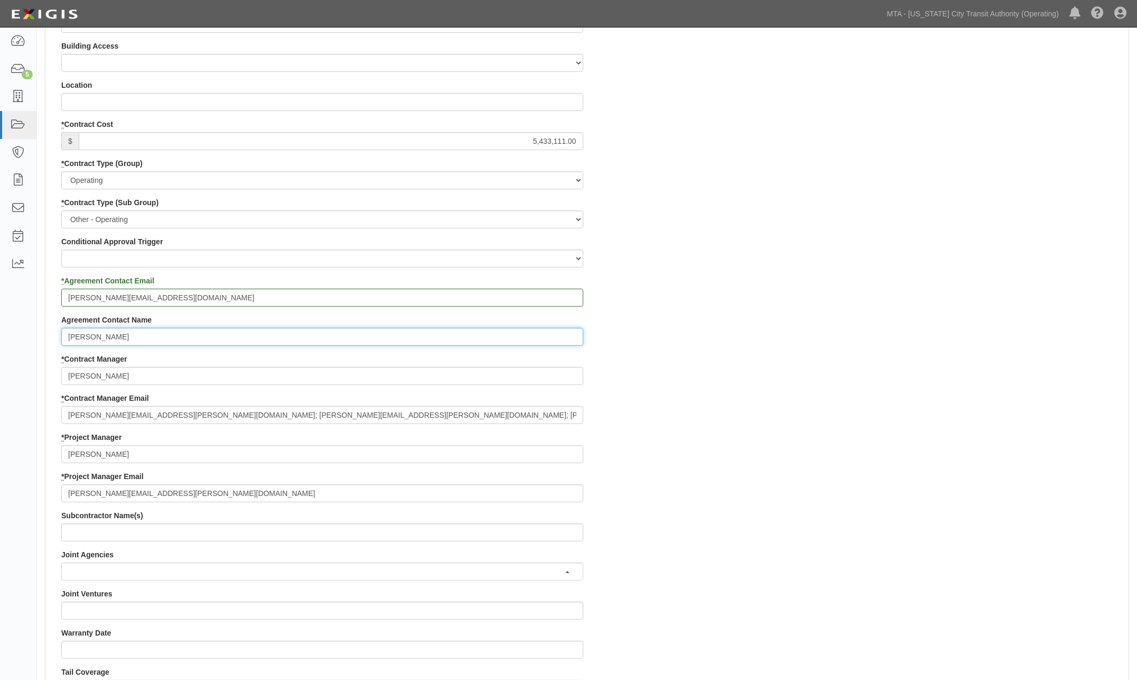
click at [0, 336] on html "Toggle navigation Dashboard 5 Inbox Parties Agreements Coverages Documents Mess…" at bounding box center [568, 384] width 1137 height 1590
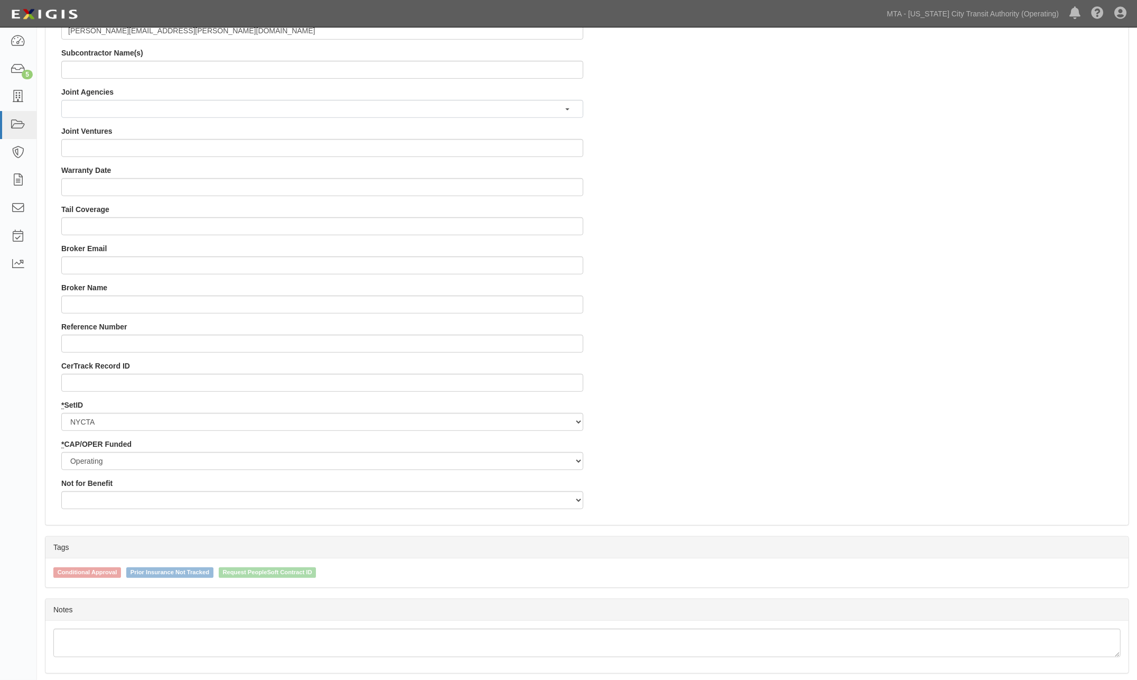
scroll to position [911, 0]
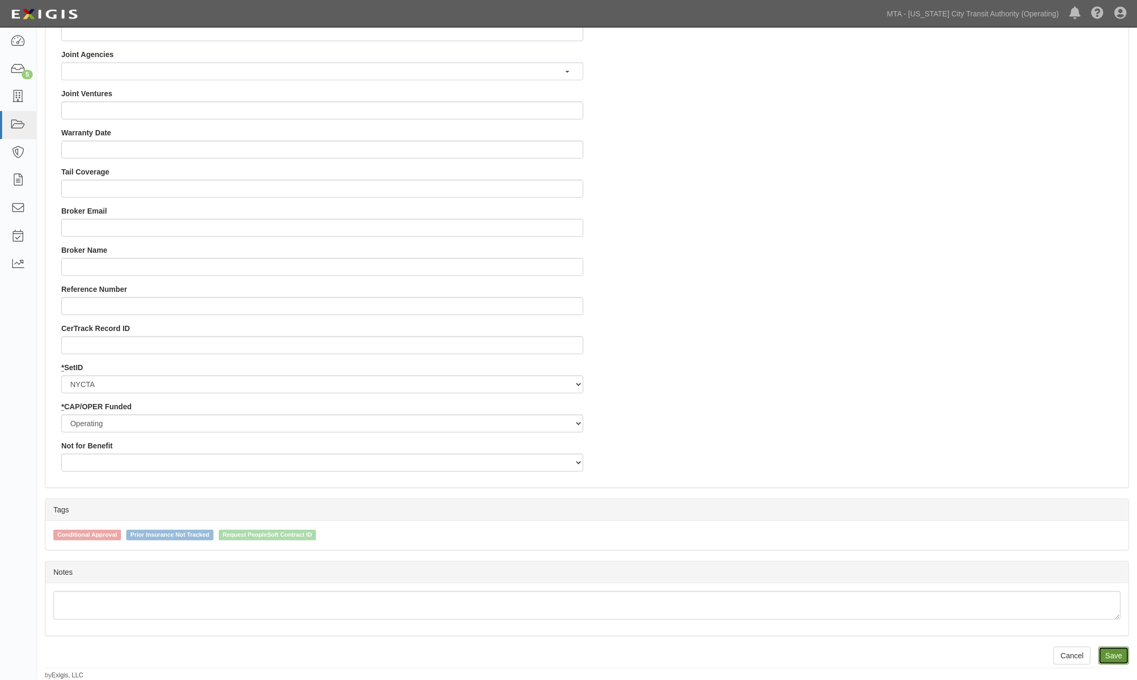
click at [1111, 656] on input "Save" at bounding box center [1114, 655] width 31 height 18
type input "5433111.00"
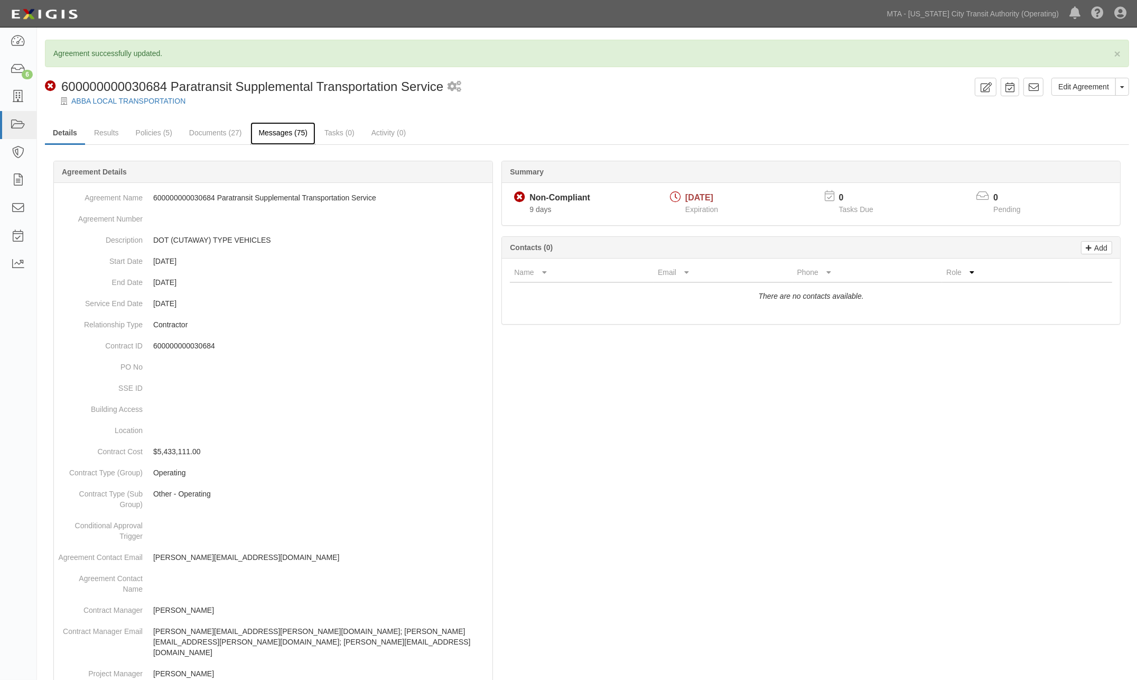
click at [285, 129] on link "Messages (75)" at bounding box center [283, 133] width 65 height 23
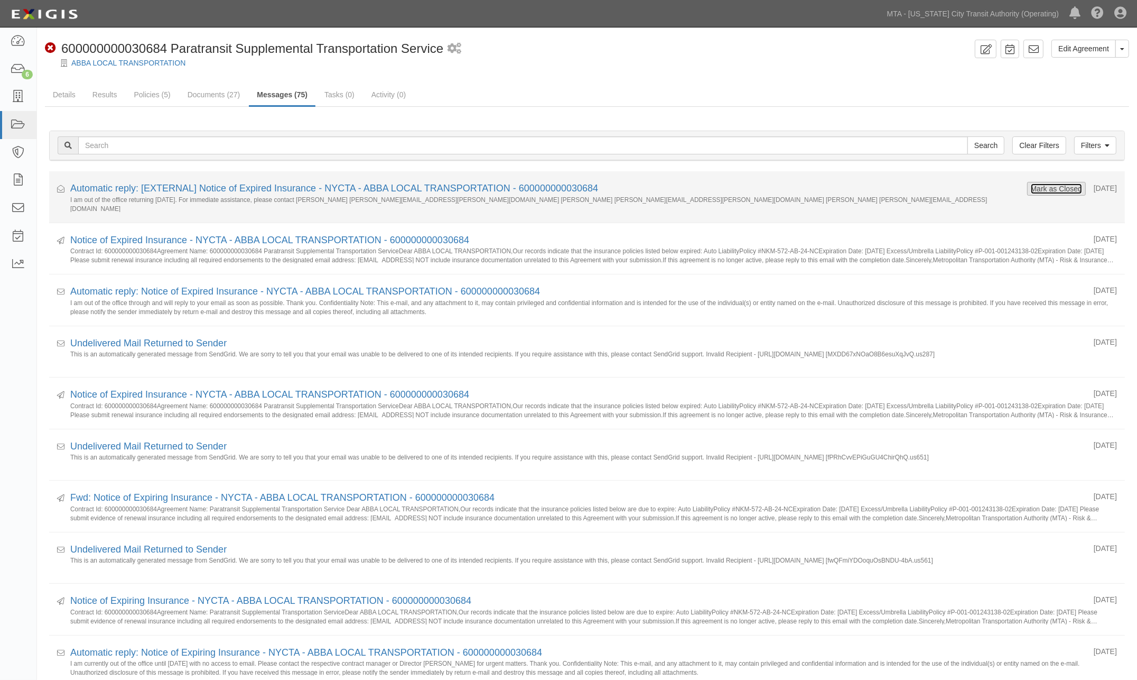
click at [1033, 189] on button "Mark as Closed" at bounding box center [1057, 189] width 52 height 12
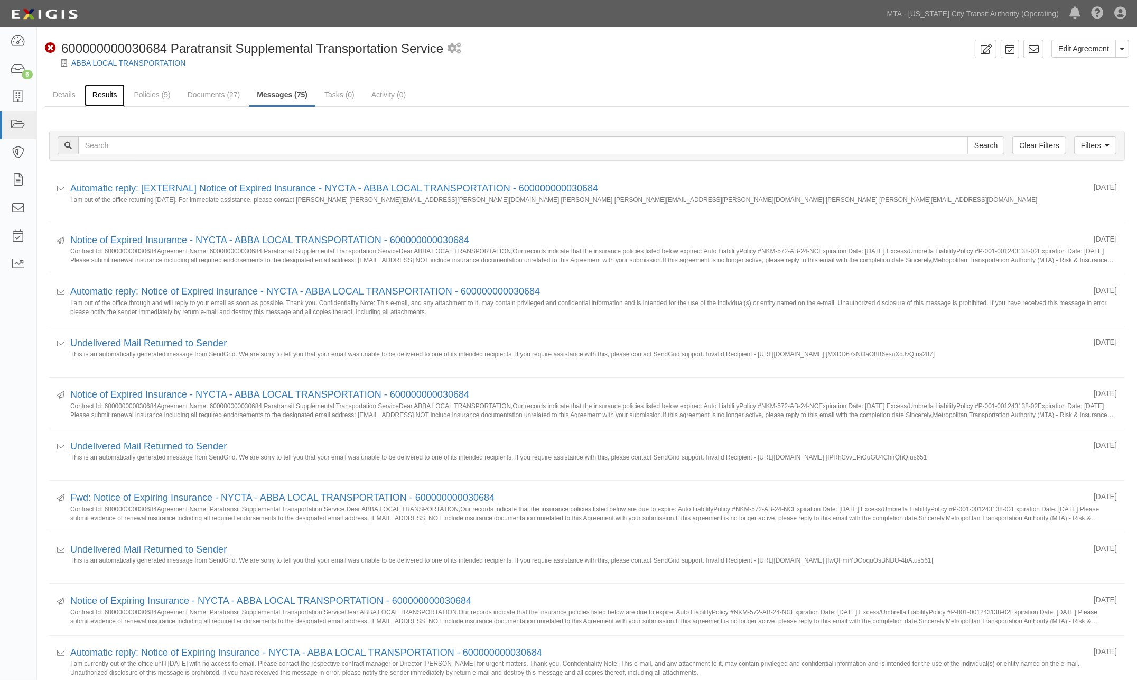
click at [106, 97] on link "Results" at bounding box center [105, 95] width 41 height 23
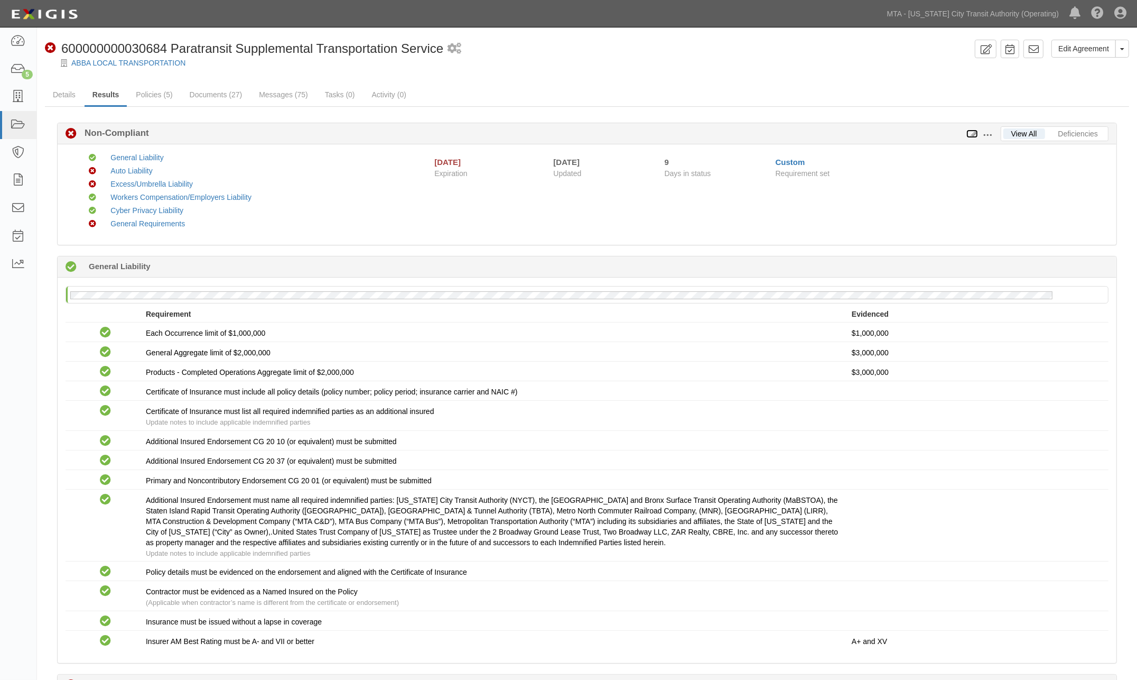
click at [972, 134] on icon at bounding box center [973, 134] width 12 height 7
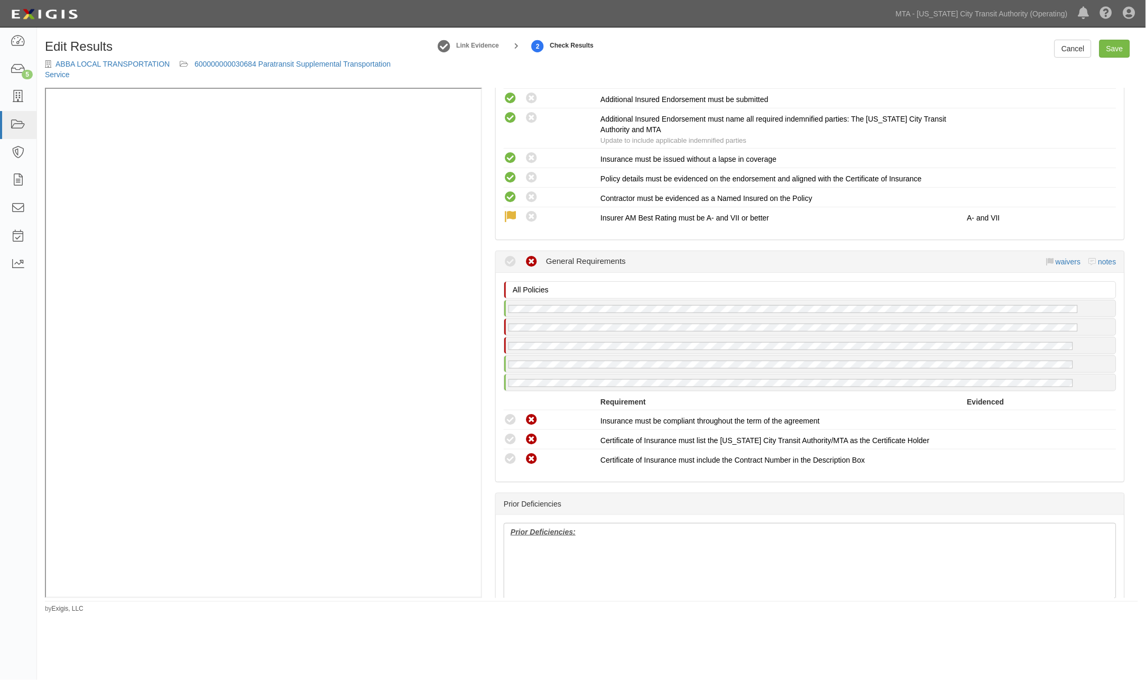
scroll to position [1806, 0]
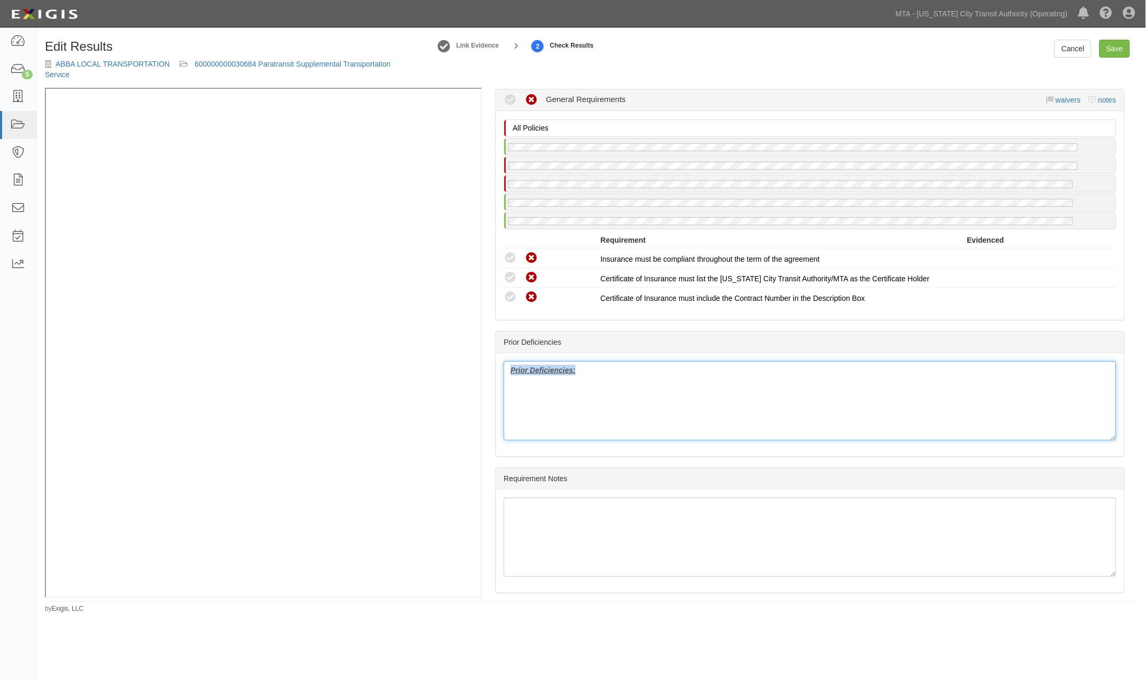
drag, startPoint x: 623, startPoint y: 372, endPoint x: 470, endPoint y: 368, distance: 152.3
click at [247, 226] on div "Manage Policies (WC/EL) Certificate; 7/18/2025; 8.1.26 (GL, AL, XS, CYB) Certif…" at bounding box center [591, 343] width 1093 height 510
click at [1117, 45] on link "Save" at bounding box center [1114, 49] width 31 height 18
radio input "true"
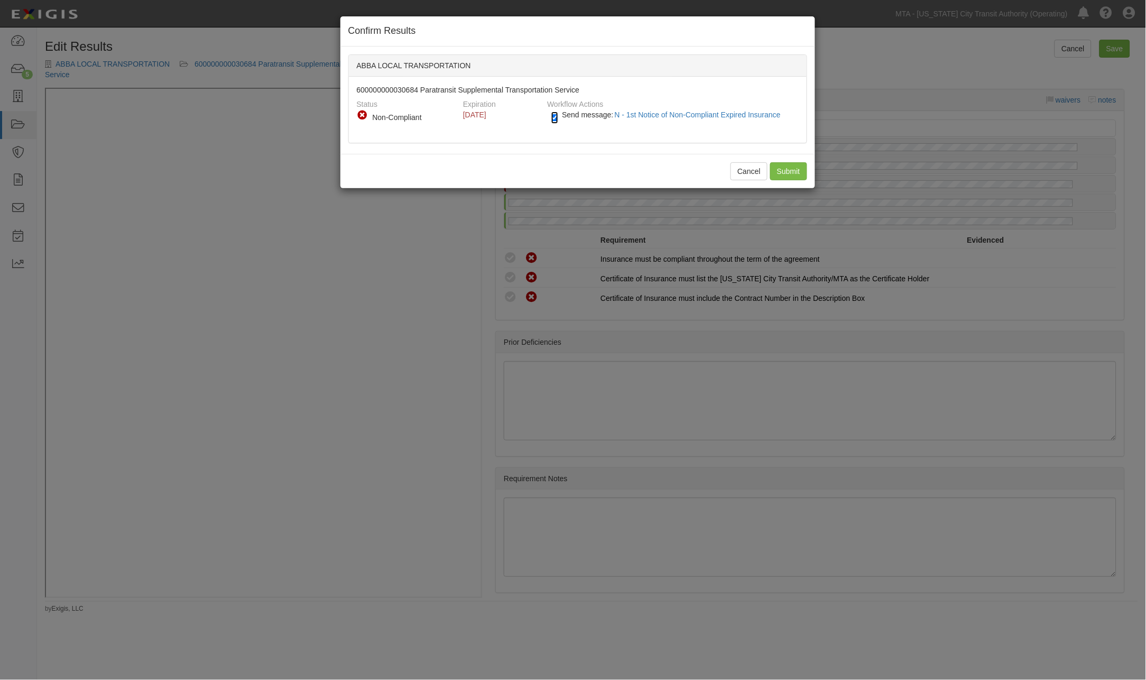
click at [552, 116] on input "Send message: N - 1st Notice of Non-Compliant Expired Insurance" at bounding box center [554, 118] width 7 height 12
checkbox input "false"
click at [796, 170] on input "Submit" at bounding box center [788, 171] width 37 height 18
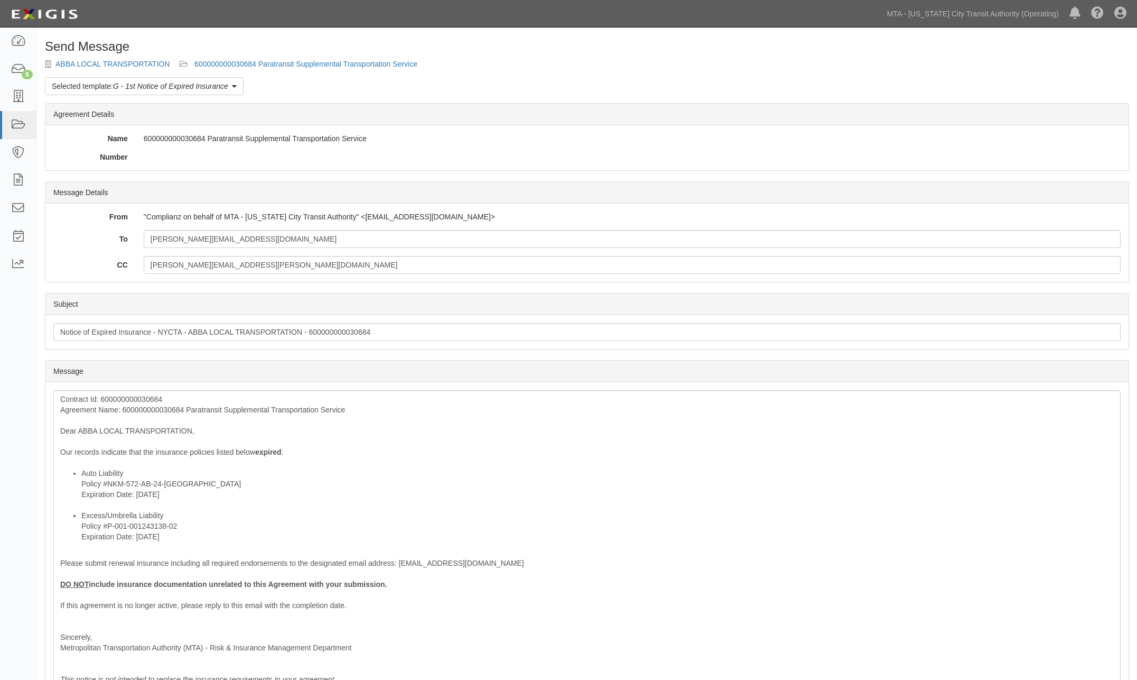
scroll to position [148, 0]
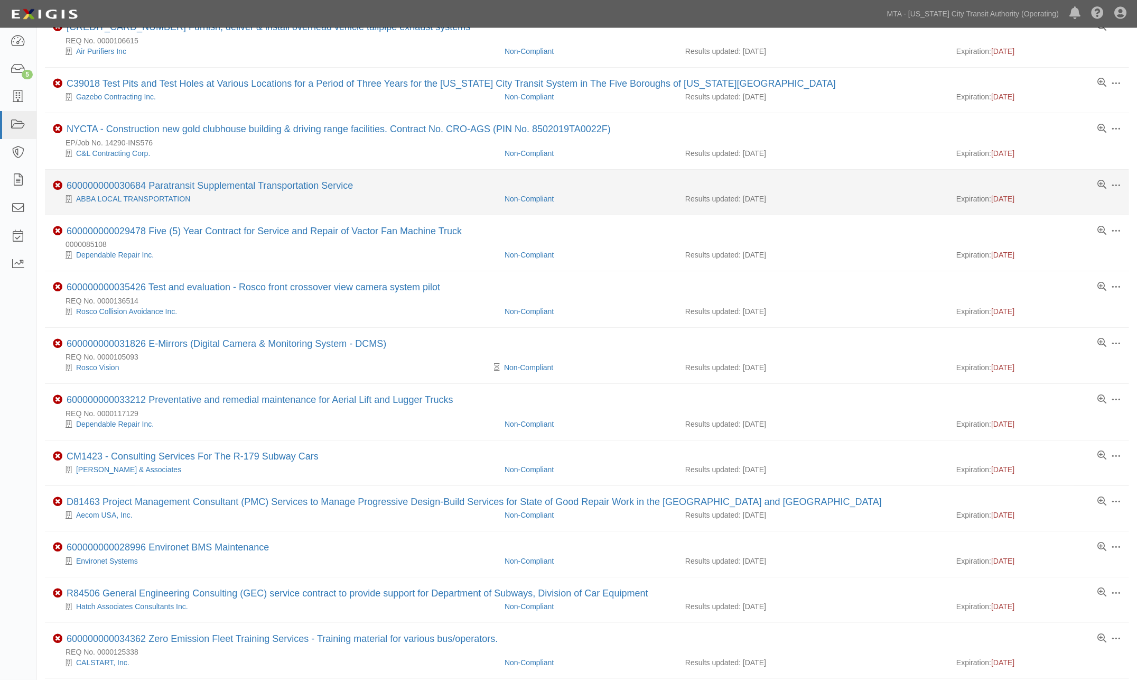
scroll to position [117, 0]
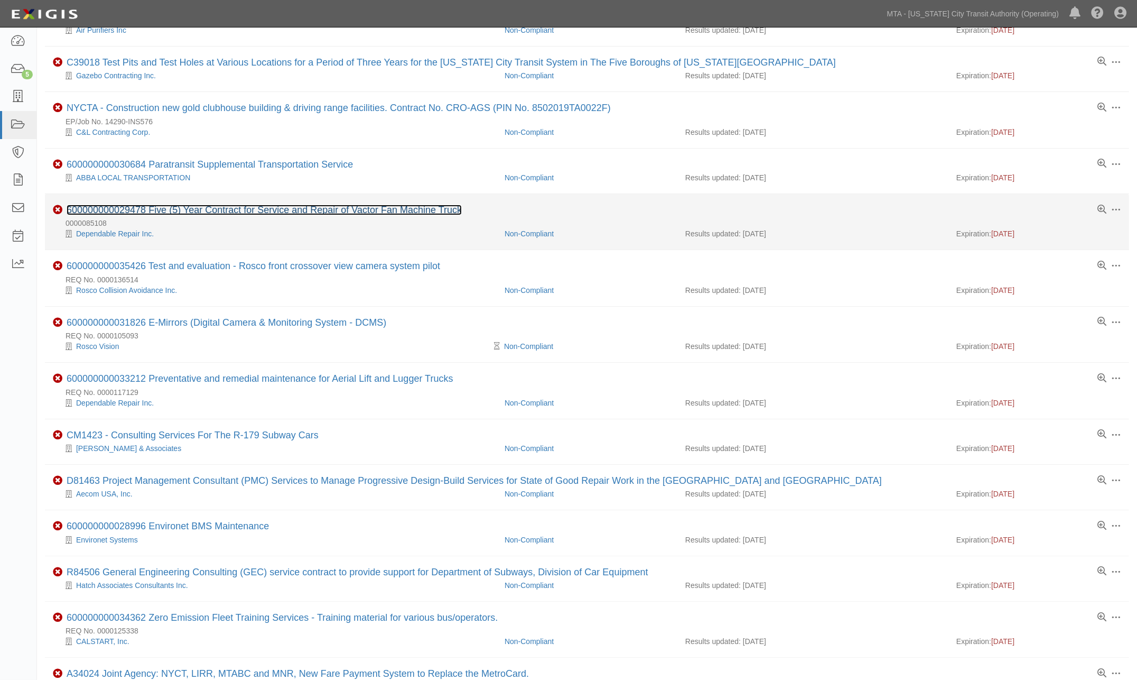
click at [312, 215] on link "600000000029478 Five (5) Year Contract for Service and Repair of Vactor Fan Mac…" at bounding box center [264, 210] width 395 height 11
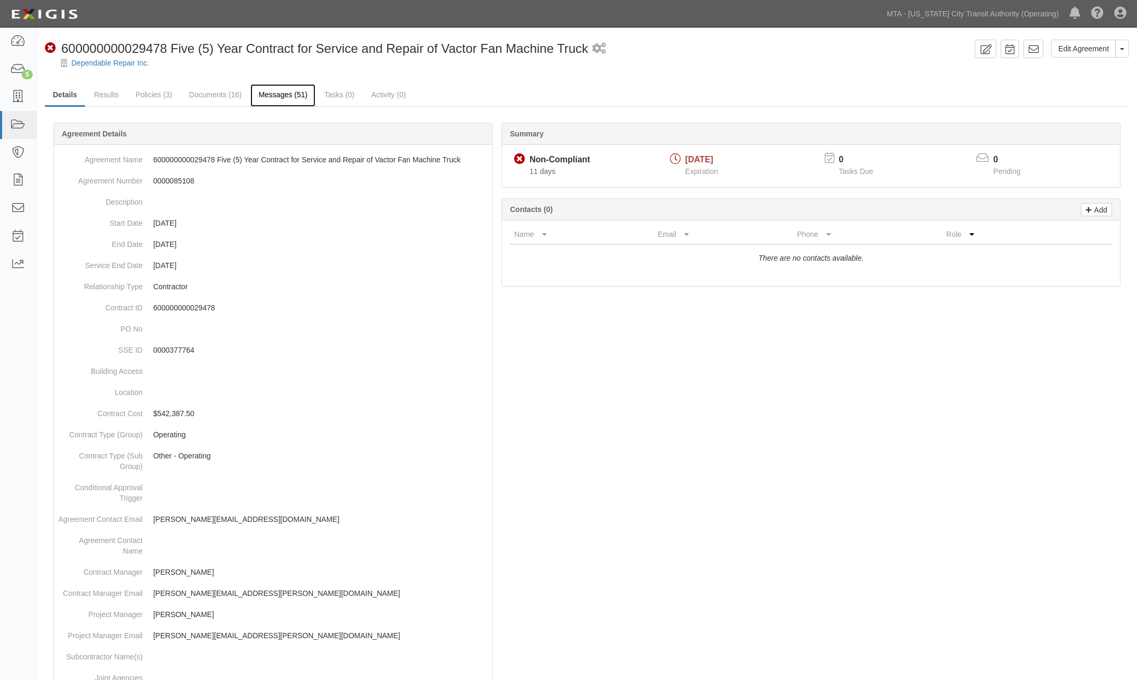
click at [277, 96] on link "Messages (51)" at bounding box center [283, 95] width 65 height 23
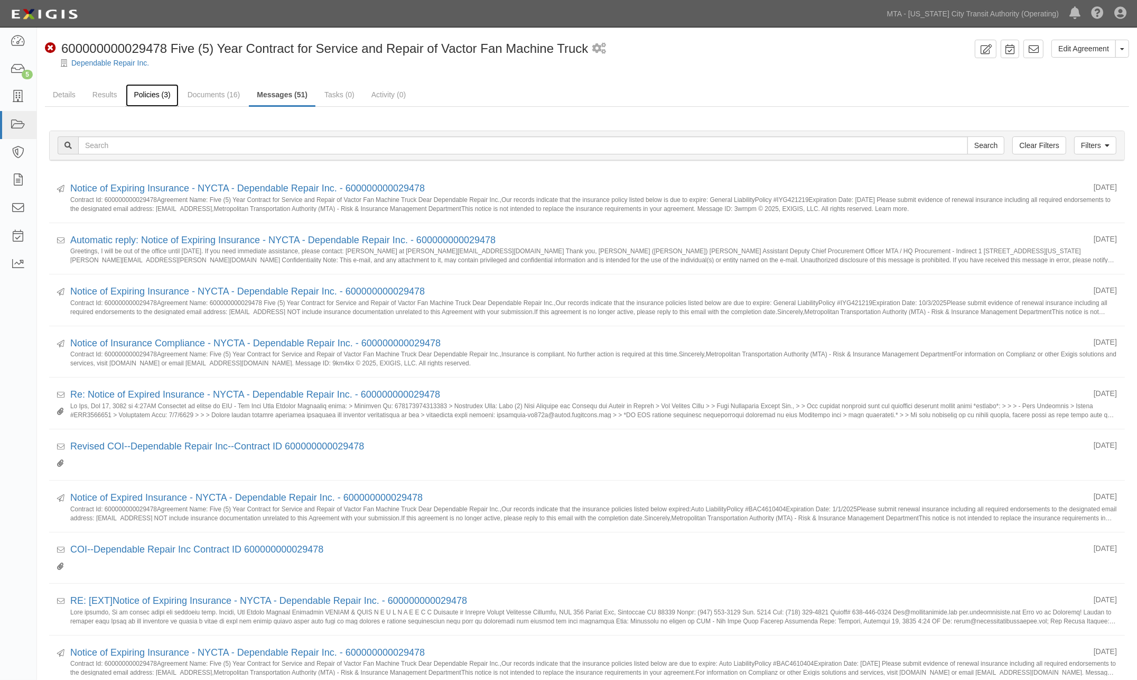
click at [151, 93] on link "Policies (3)" at bounding box center [152, 95] width 52 height 23
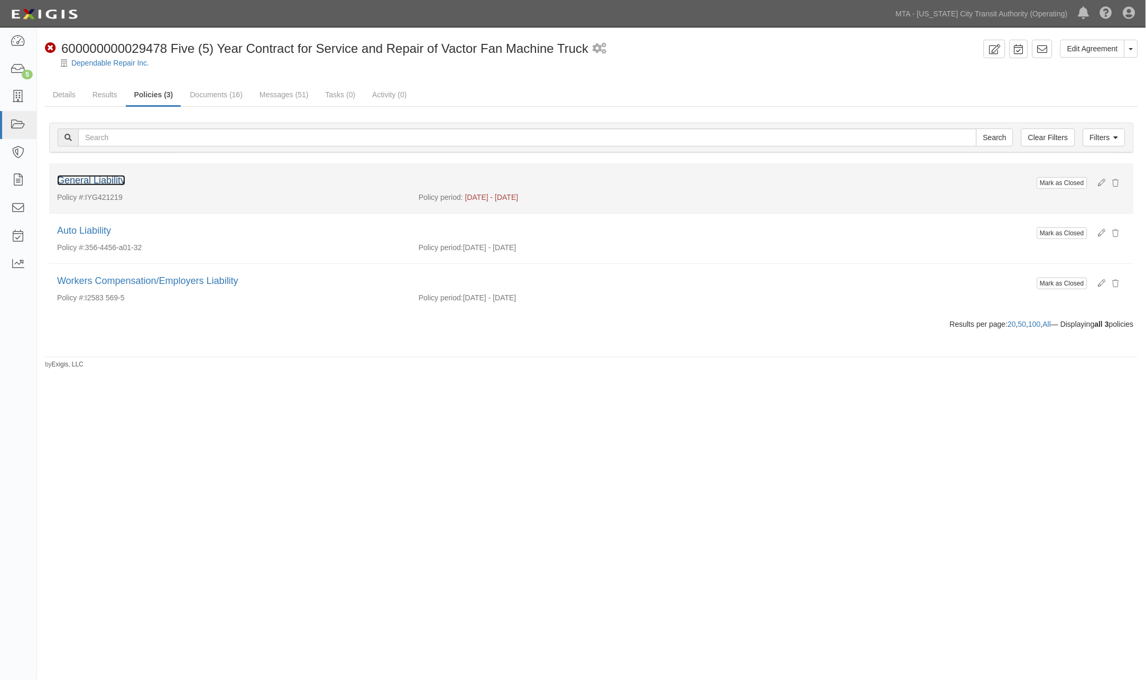
click at [109, 182] on link "General Liability" at bounding box center [91, 180] width 68 height 11
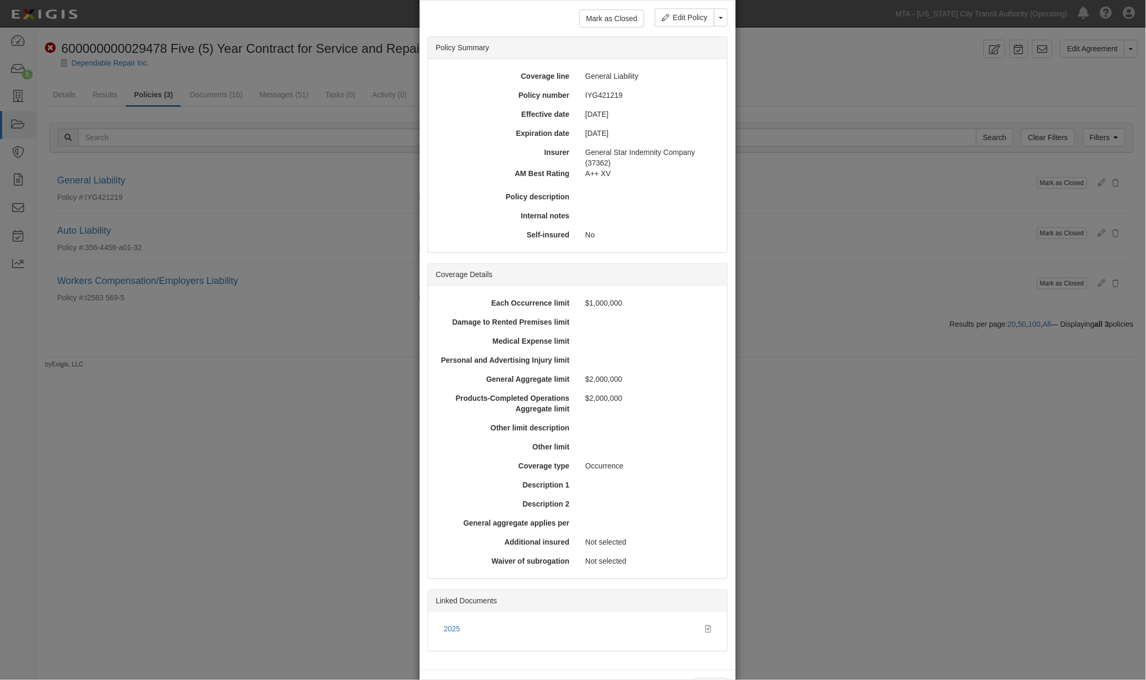
scroll to position [87, 0]
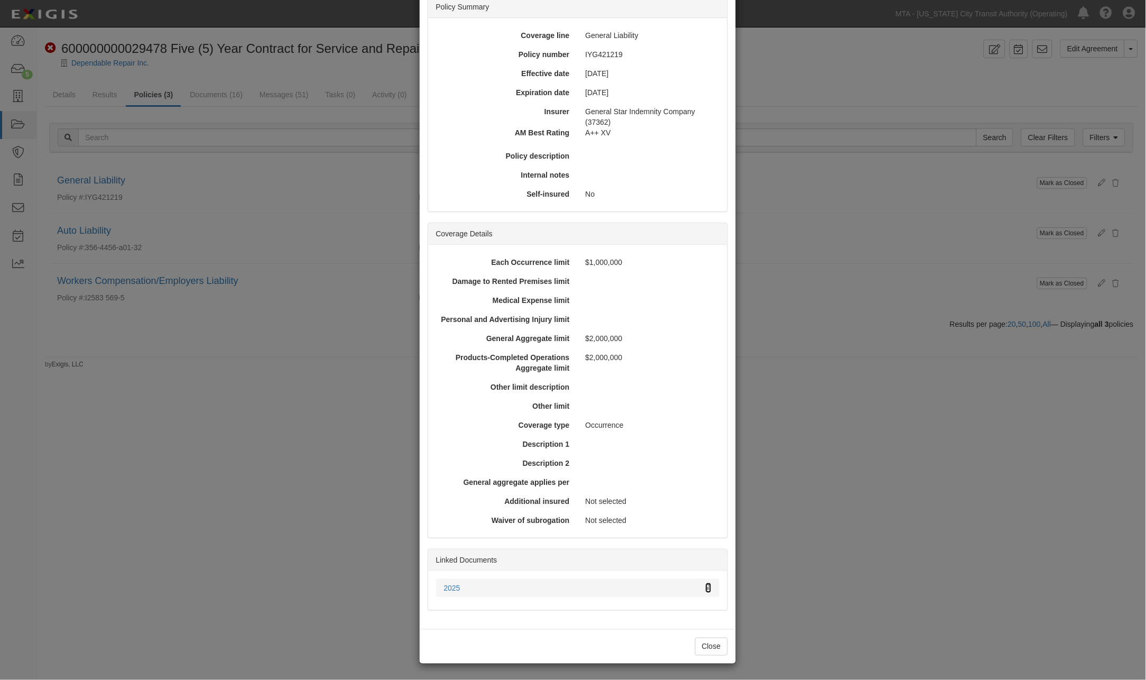
click at [706, 585] on icon at bounding box center [709, 588] width 6 height 7
click at [848, 578] on div "× View Policy Mark as Closed Edit Policy Toggle Dropdown Delete Policy Policy S…" at bounding box center [573, 340] width 1146 height 680
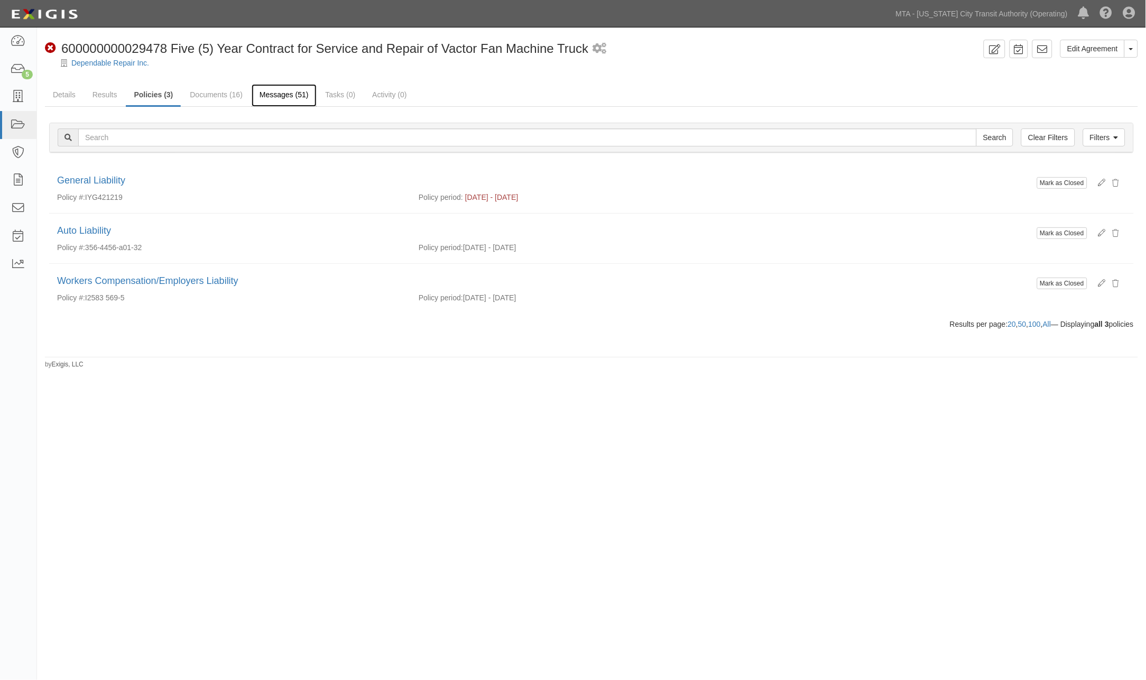
click at [286, 96] on link "Messages (51)" at bounding box center [284, 95] width 65 height 23
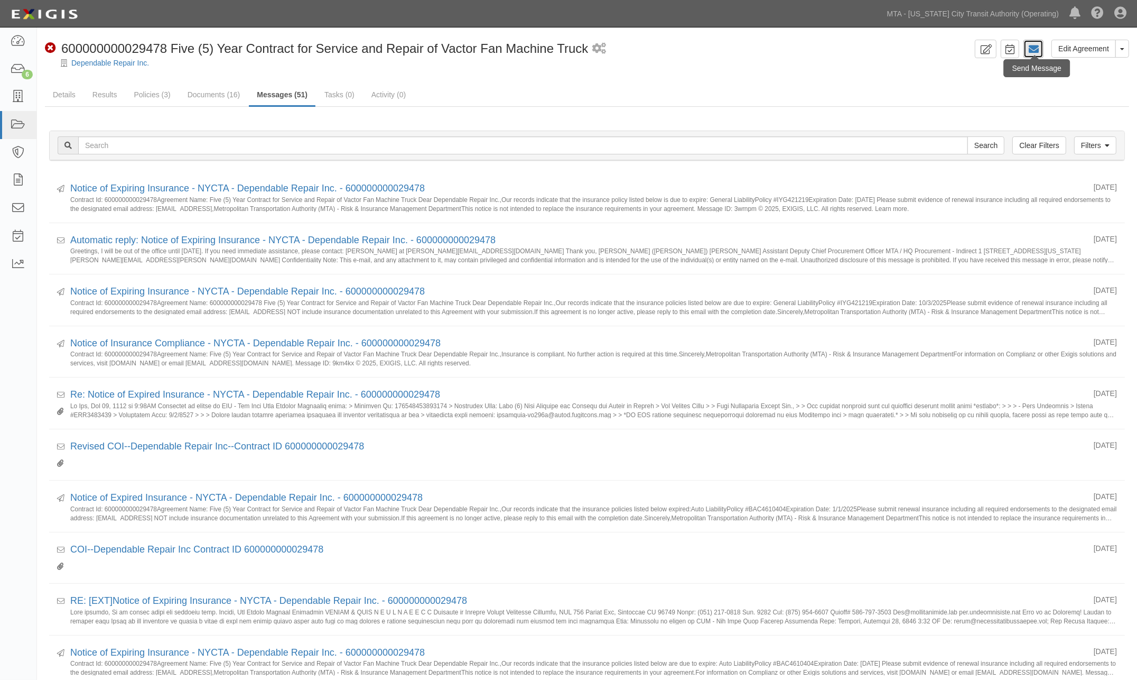
click at [1039, 48] on icon at bounding box center [1033, 49] width 11 height 11
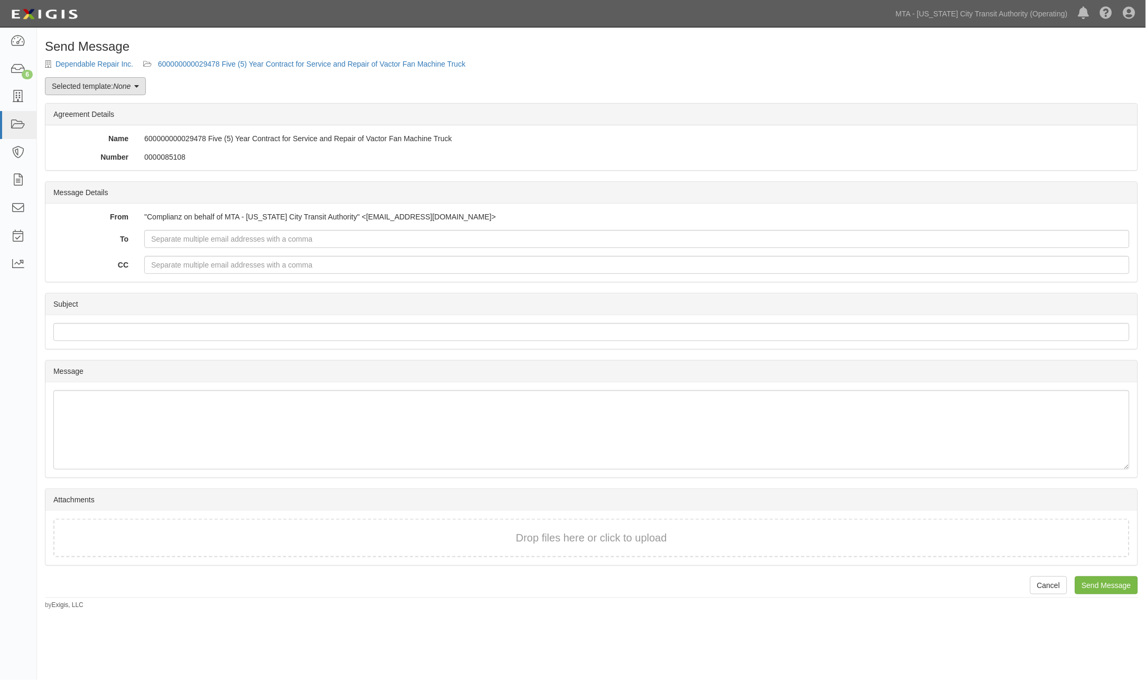
click at [123, 82] on em "None" at bounding box center [121, 86] width 17 height 8
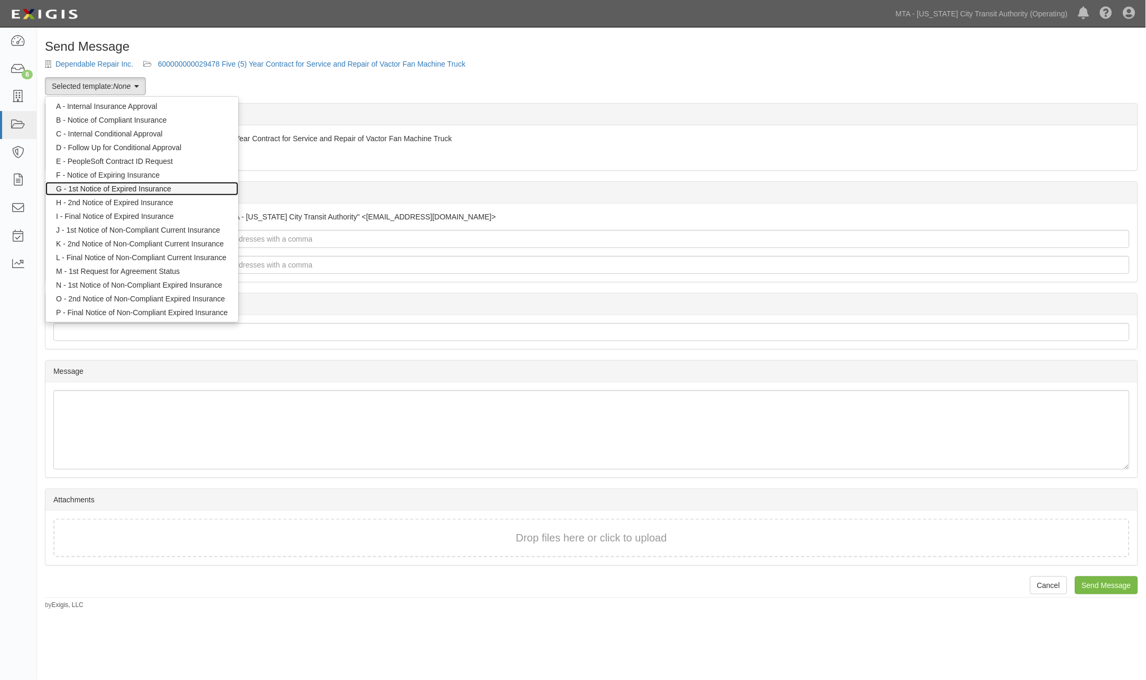
click at [120, 188] on link "G - 1st Notice of Expired Insurance" at bounding box center [141, 189] width 193 height 14
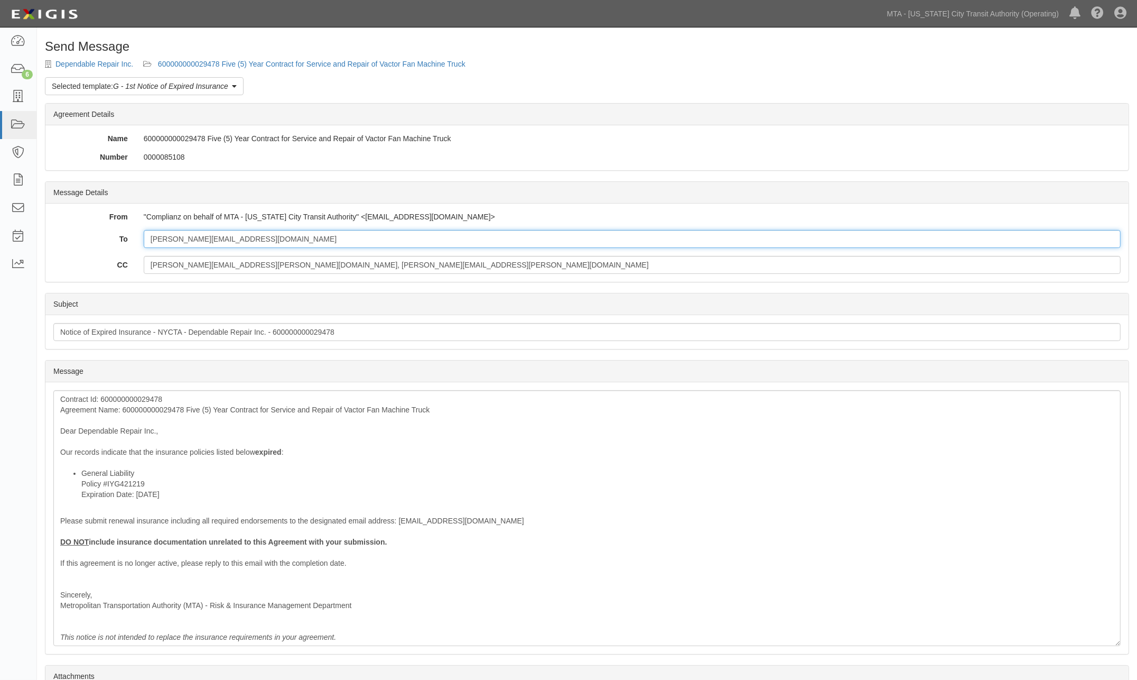
click at [318, 236] on input "[PERSON_NAME][EMAIL_ADDRESS][DOMAIN_NAME]" at bounding box center [632, 239] width 977 height 18
paste input "[PERSON_NAME][EMAIL_ADDRESS][DOMAIN_NAME]"
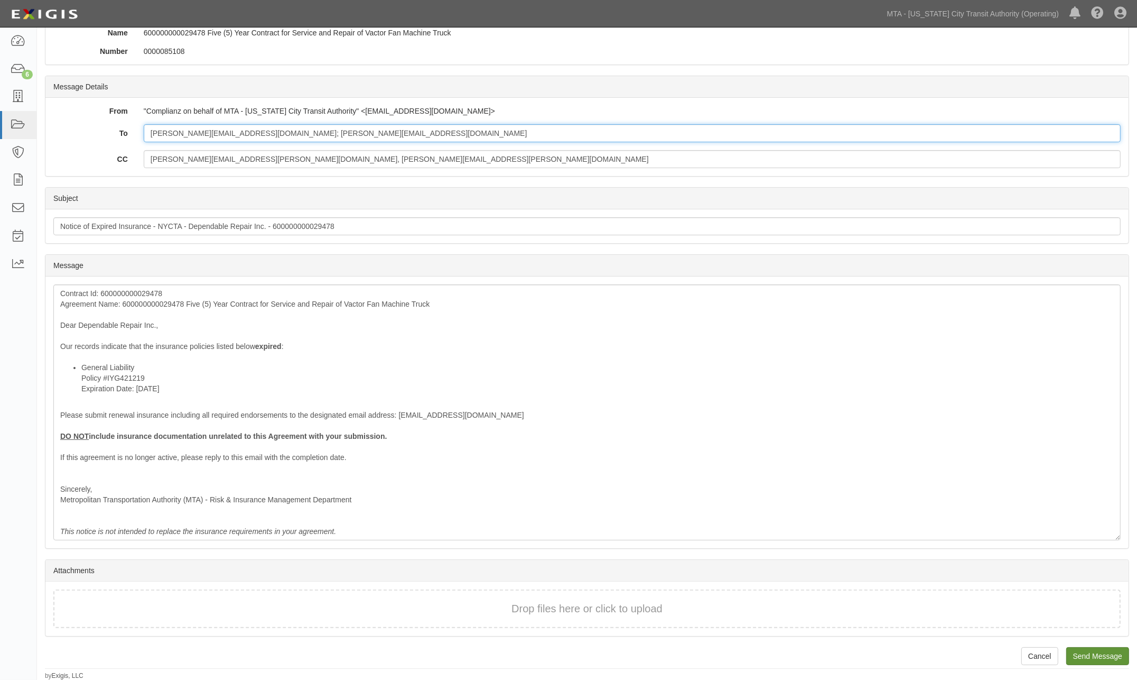
type input "chris@dependablehydraulics.com; pam@luptonandluce.com"
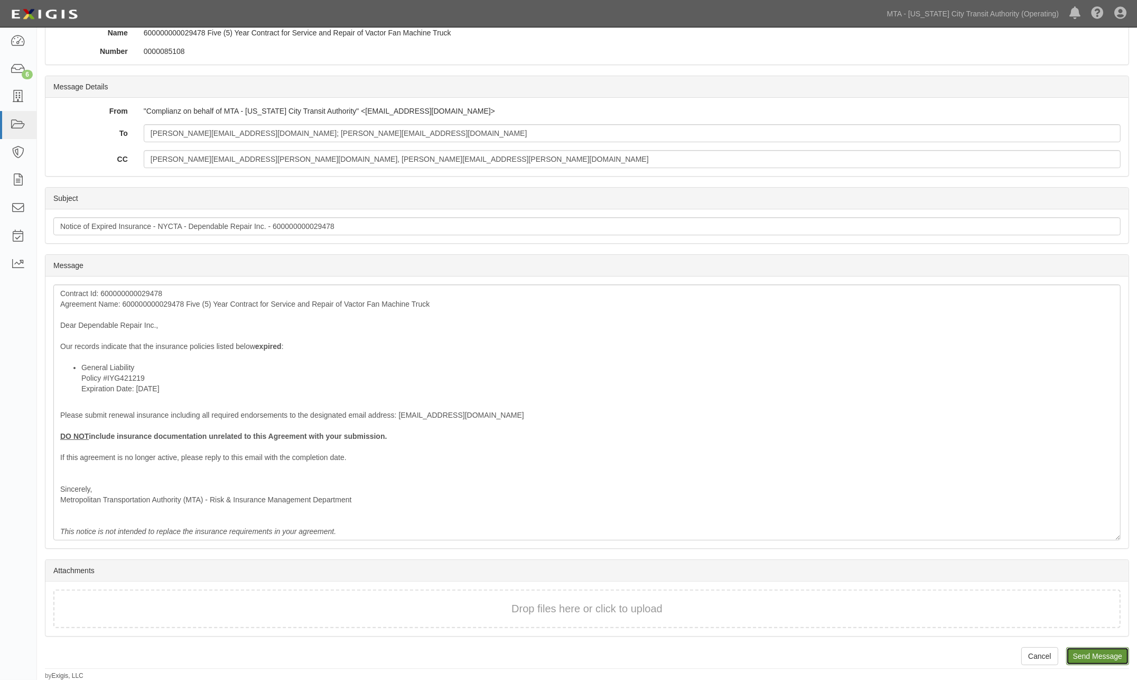
click at [1094, 659] on input "Send Message" at bounding box center [1098, 656] width 63 height 18
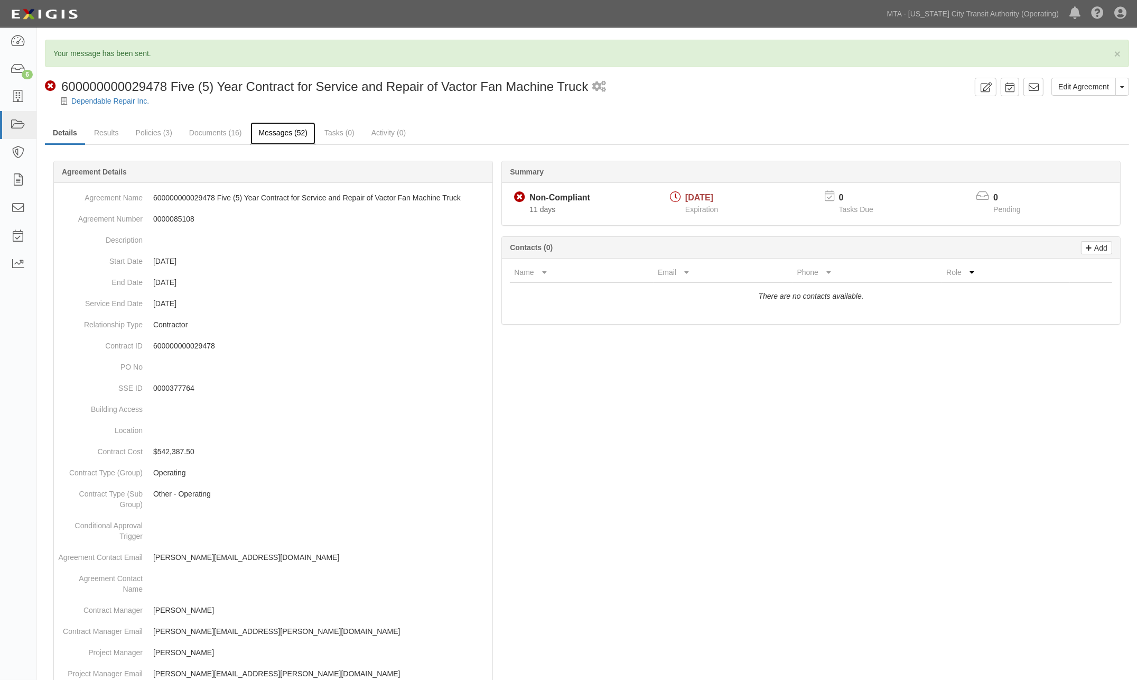
click at [279, 133] on link "Messages (52)" at bounding box center [283, 133] width 65 height 23
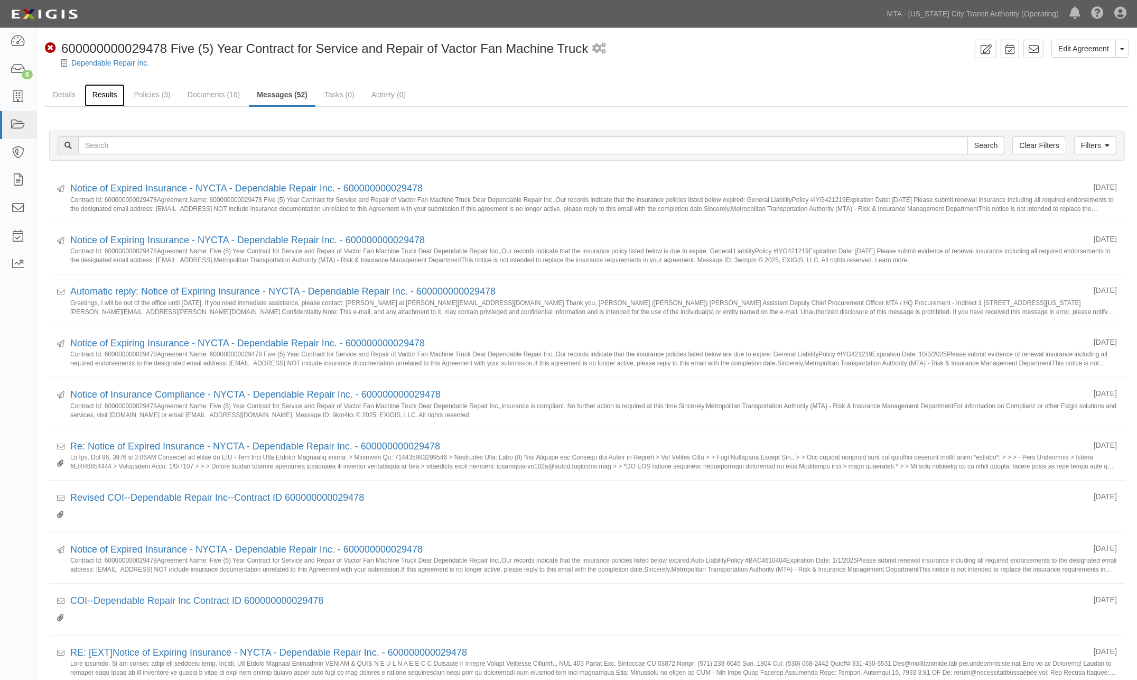
click at [96, 94] on link "Results" at bounding box center [105, 95] width 41 height 23
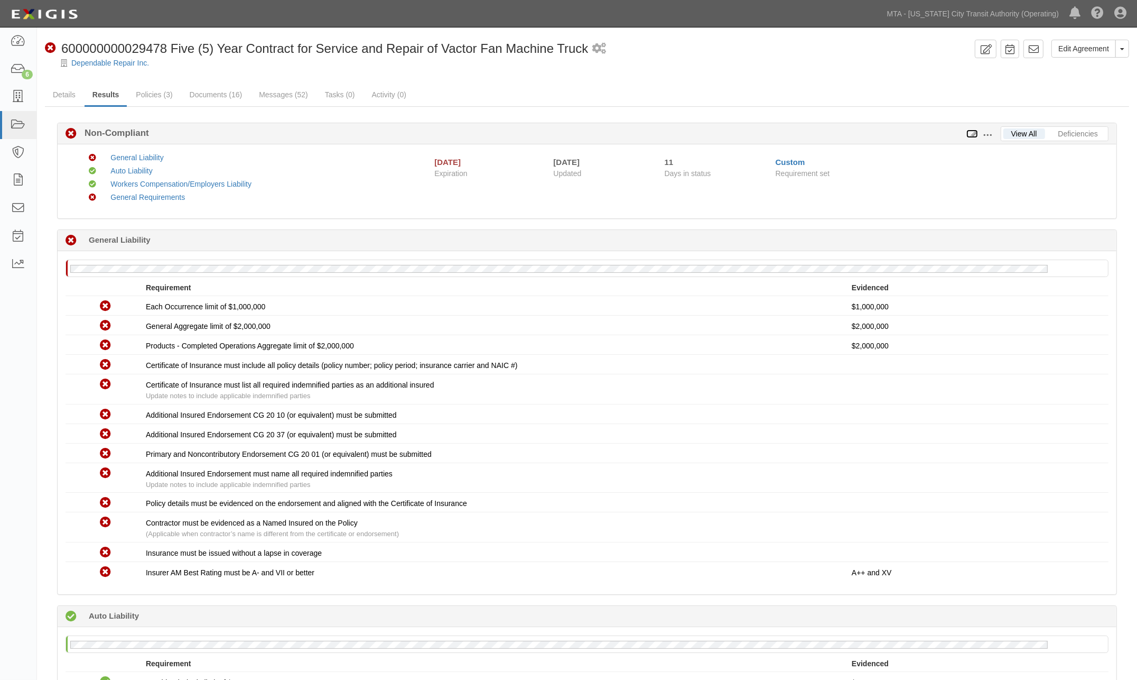
click at [975, 132] on icon at bounding box center [973, 134] width 12 height 7
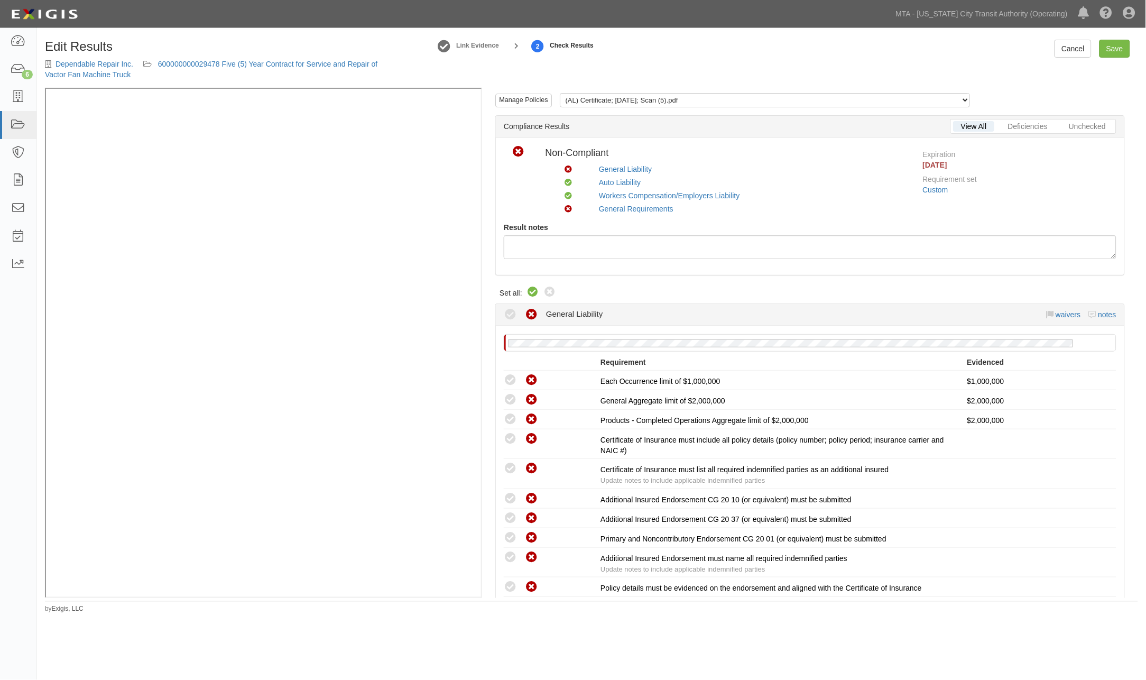
click at [527, 290] on icon at bounding box center [532, 292] width 13 height 13
radio input "true"
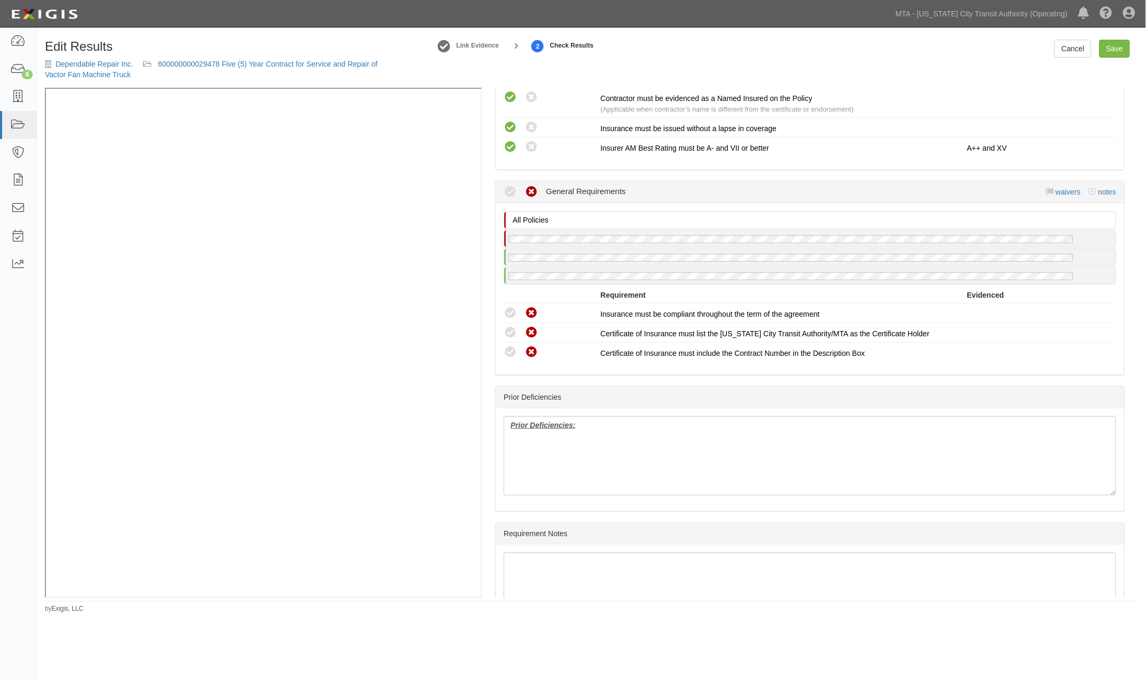
scroll to position [998, 0]
drag, startPoint x: 656, startPoint y: 451, endPoint x: 476, endPoint y: 404, distance: 186.3
click at [356, 271] on div "Manage Policies (AL) Certificate; 1/15/2025; Scan (5).pdf (WC/EL) Certificate; …" at bounding box center [591, 343] width 1093 height 510
click at [1119, 50] on link "Save" at bounding box center [1114, 49] width 31 height 18
radio input "true"
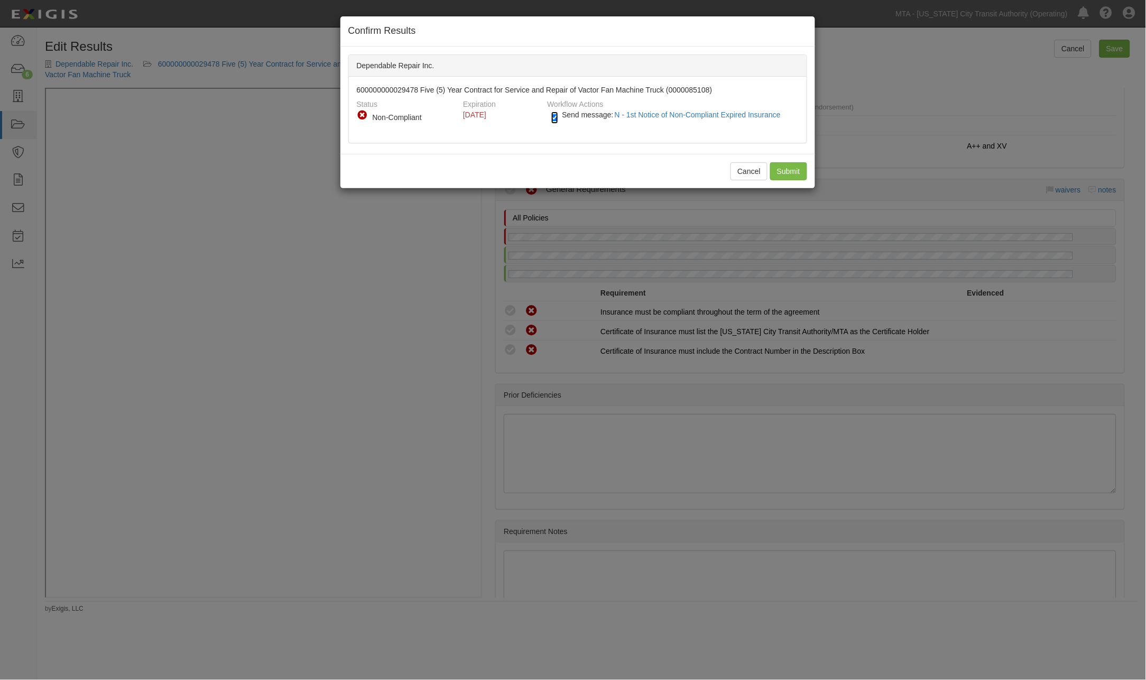
click at [557, 118] on input "Send message: N - 1st Notice of Non-Compliant Expired Insurance" at bounding box center [554, 118] width 7 height 12
checkbox input "false"
click at [782, 168] on input "Submit" at bounding box center [788, 171] width 37 height 18
click at [788, 166] on div "Cancel Submit" at bounding box center [577, 171] width 475 height 34
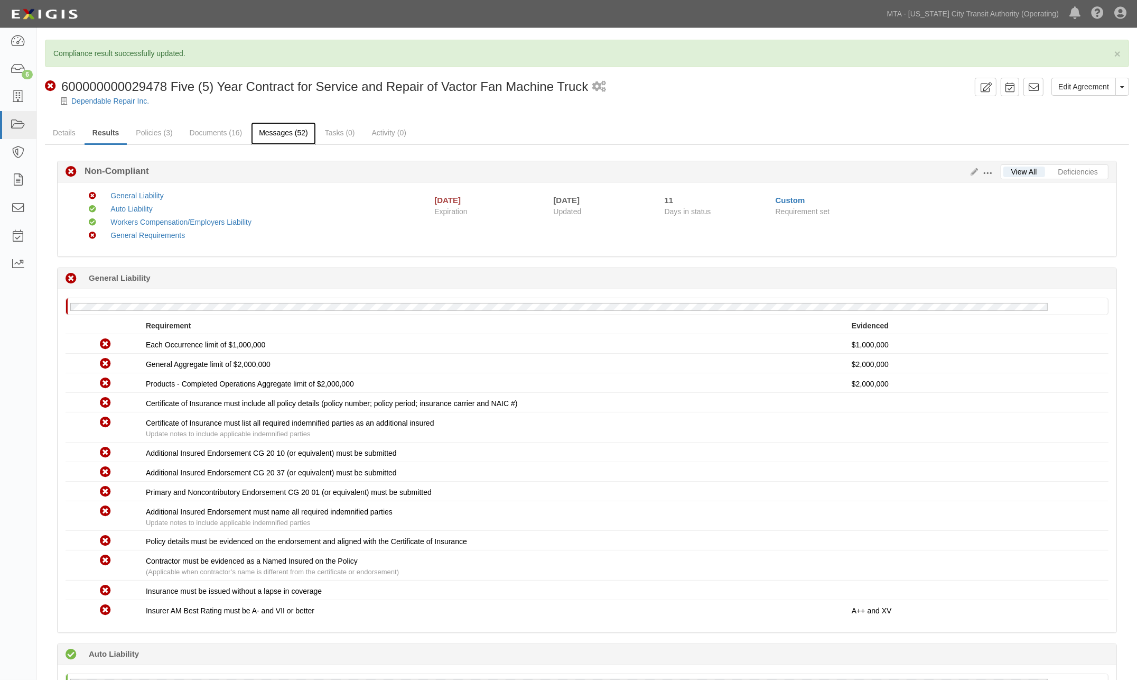
click at [276, 134] on link "Messages (52)" at bounding box center [283, 133] width 65 height 23
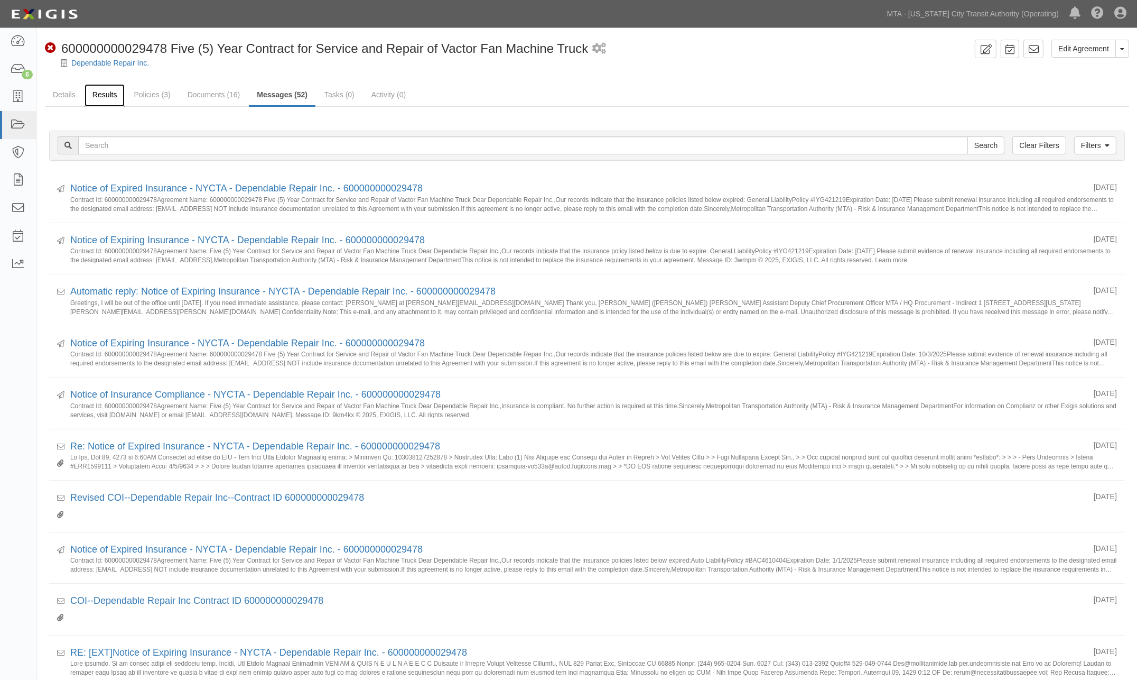
click at [103, 98] on link "Results" at bounding box center [105, 95] width 41 height 23
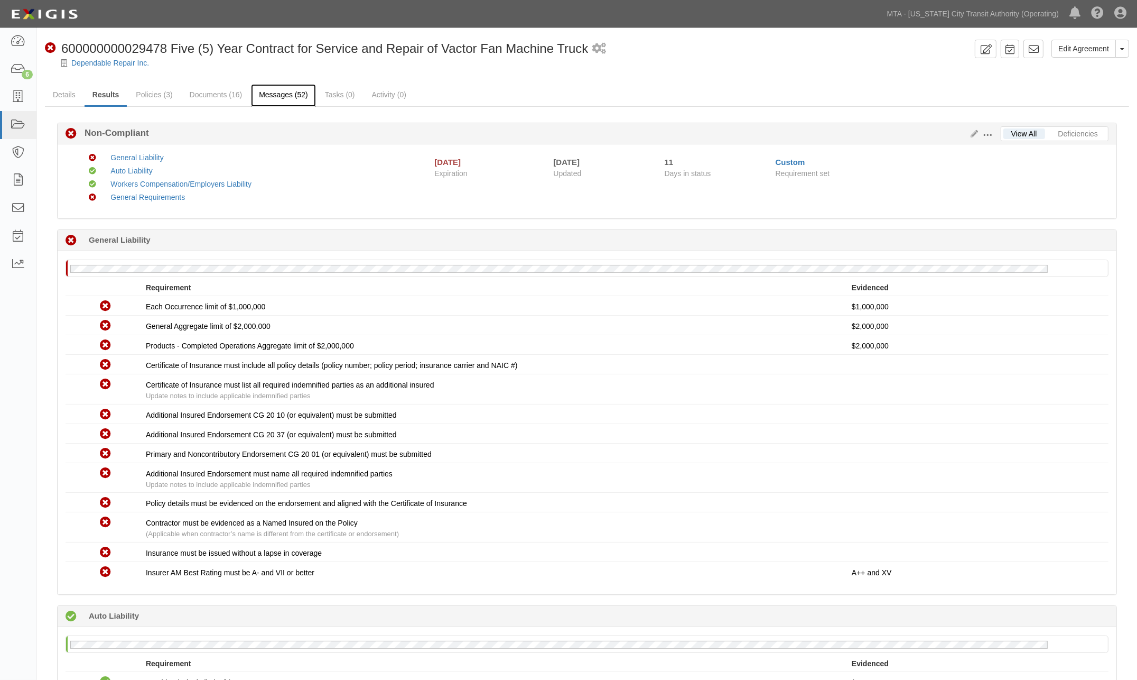
click at [257, 96] on link "Messages (52)" at bounding box center [283, 95] width 65 height 23
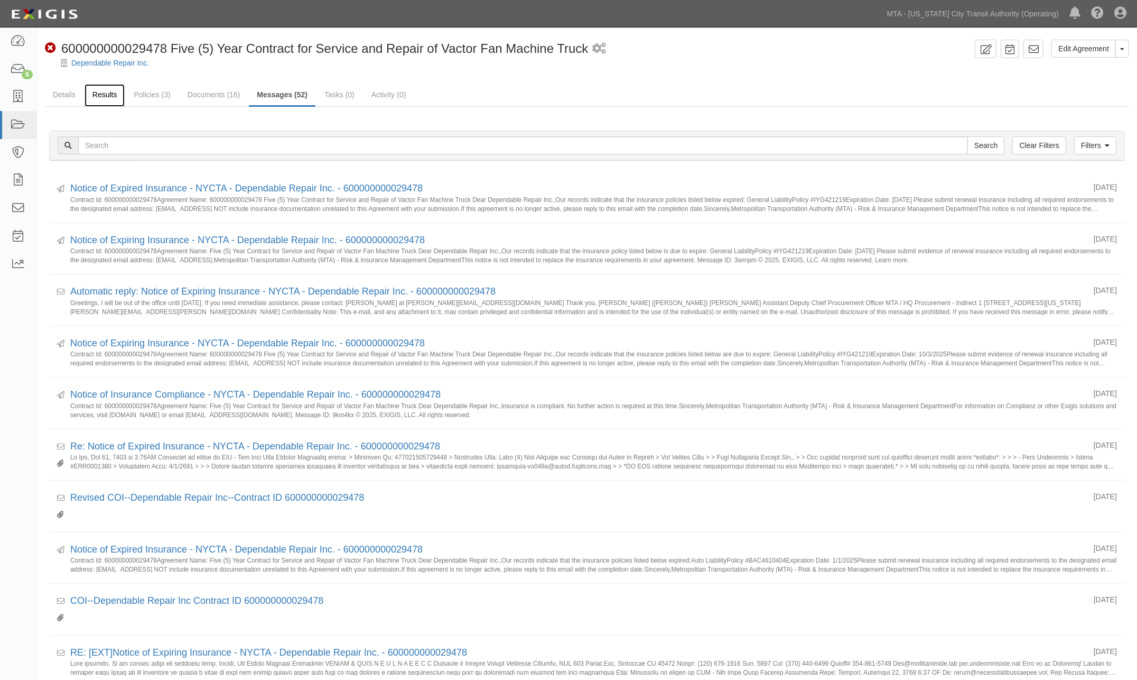
click at [106, 92] on link "Results" at bounding box center [105, 95] width 41 height 23
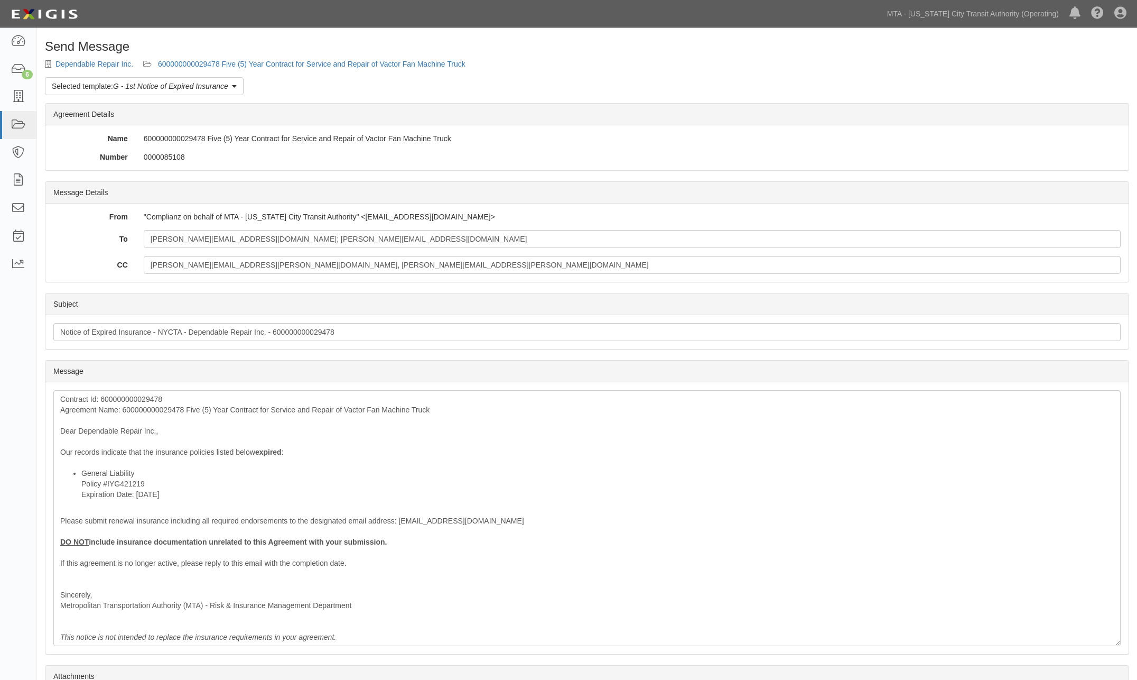
scroll to position [106, 0]
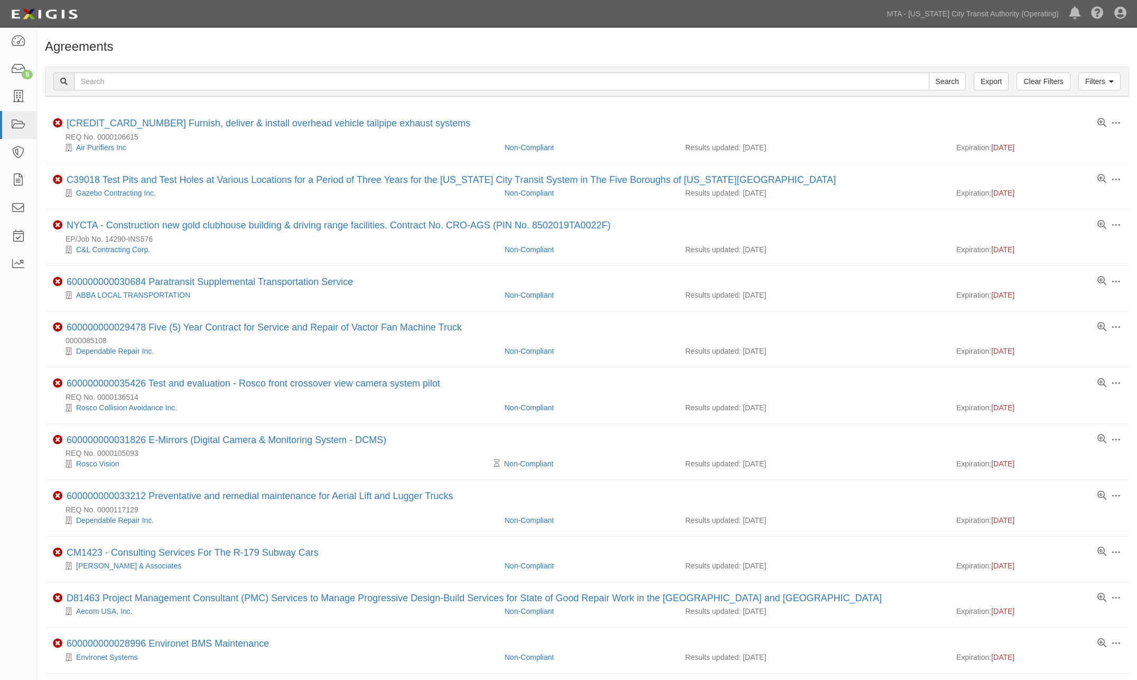
scroll to position [117, 0]
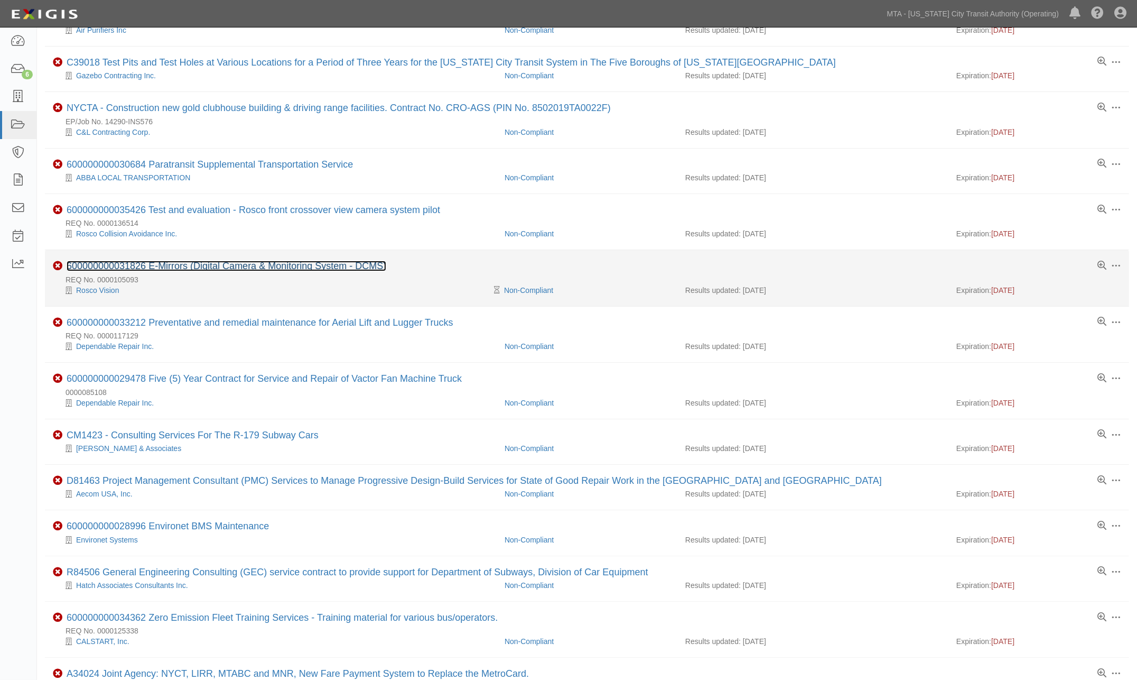
click at [307, 270] on link "600000000031826 E-Mirrors (Digital Camera & Monitoring System - DCMS)" at bounding box center [227, 266] width 320 height 11
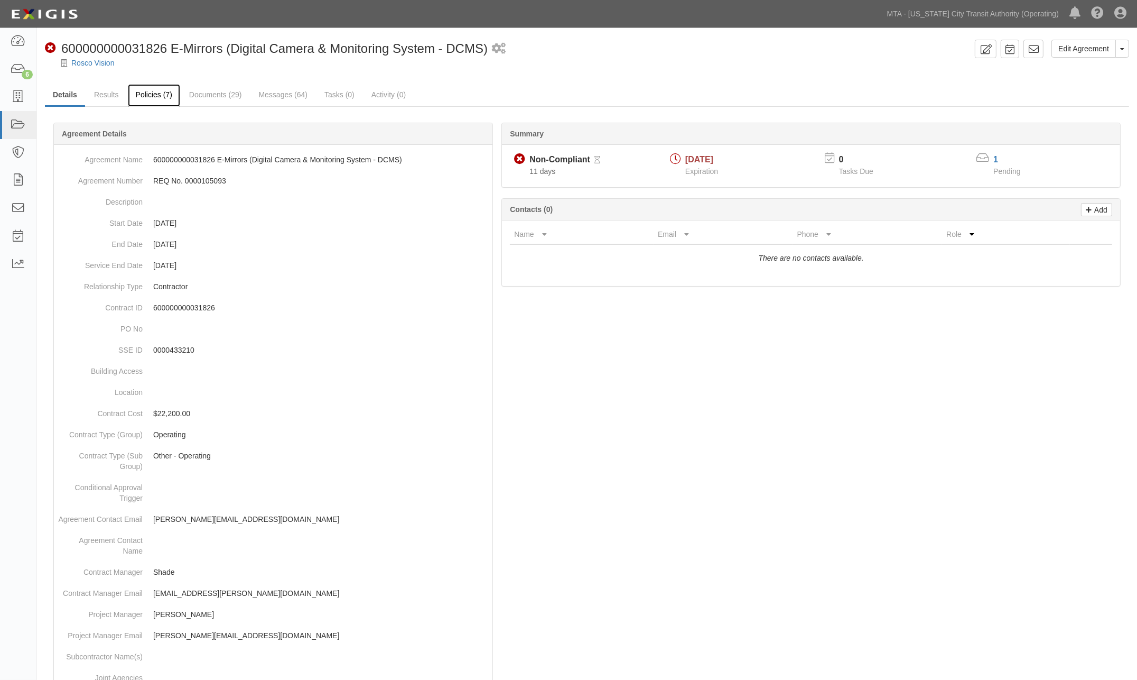
click at [148, 97] on link "Policies (7)" at bounding box center [154, 95] width 52 height 23
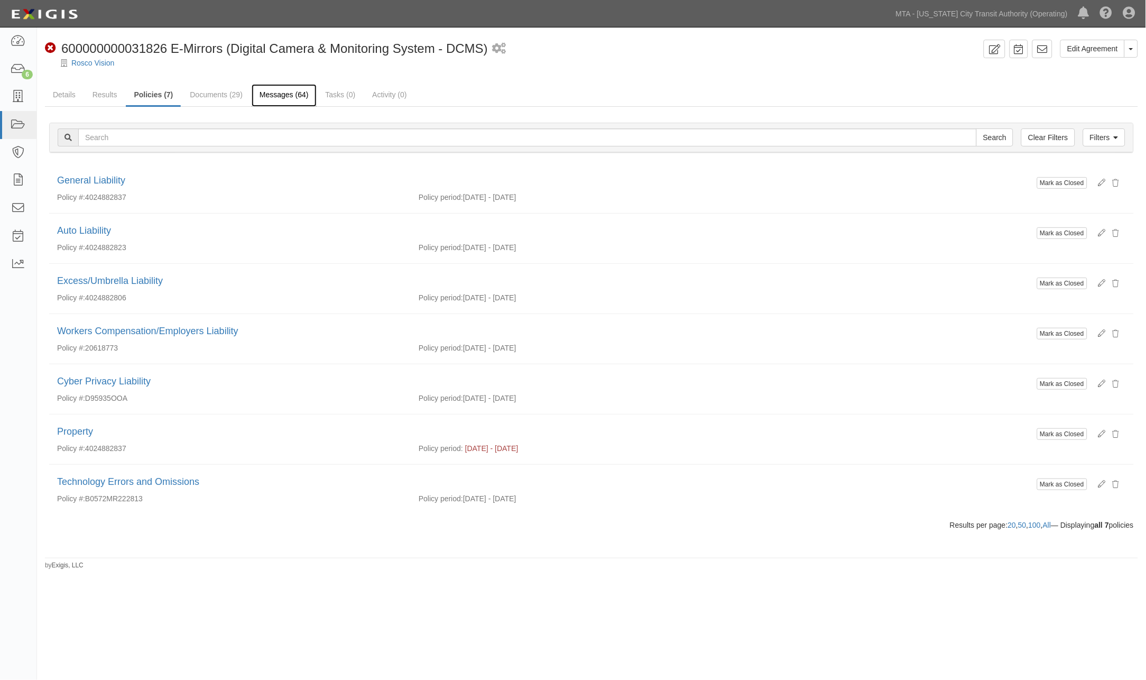
click at [270, 97] on link "Messages (64)" at bounding box center [284, 95] width 65 height 23
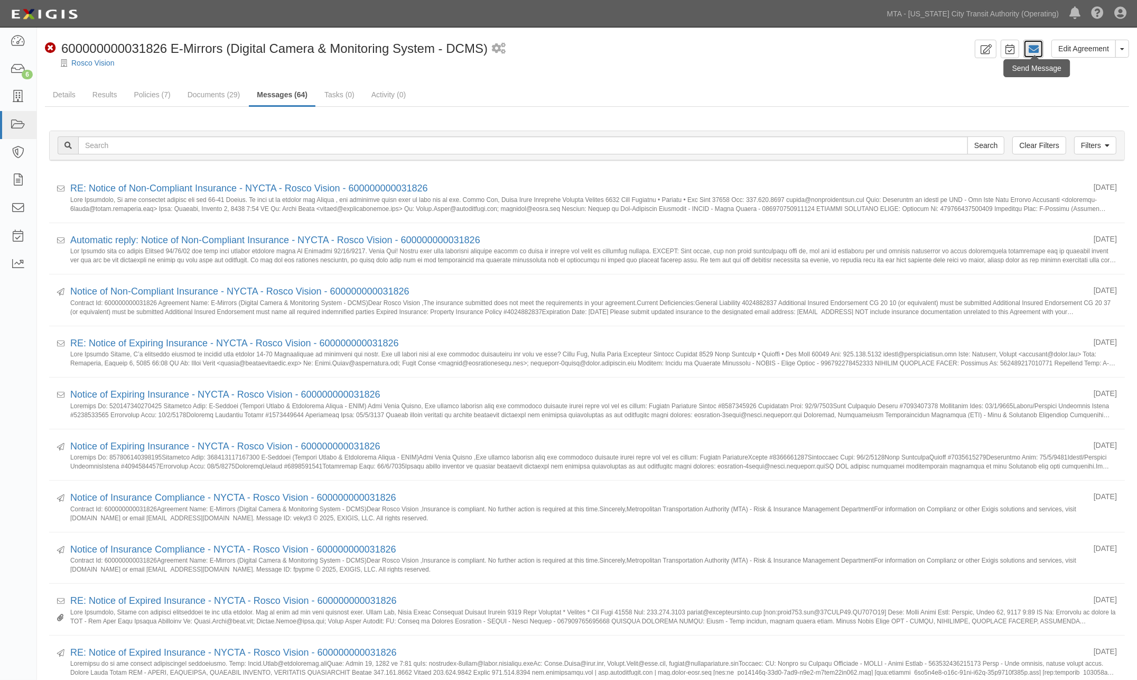
click at [1037, 50] on icon at bounding box center [1033, 49] width 11 height 11
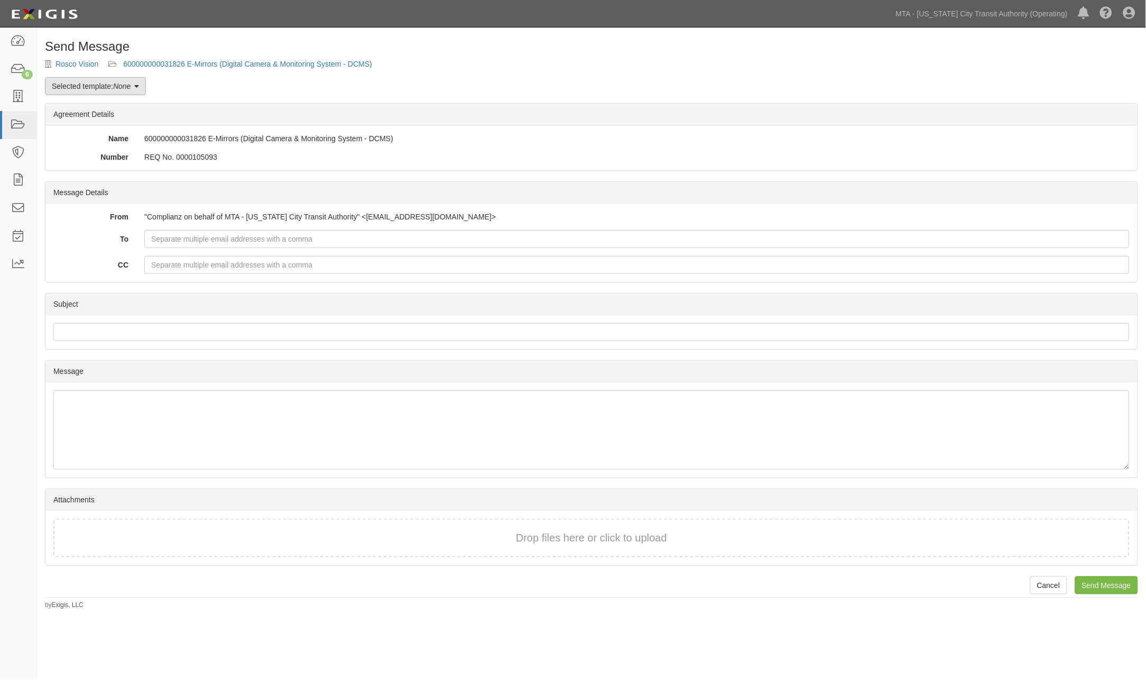
click at [139, 85] on icon at bounding box center [136, 86] width 5 height 7
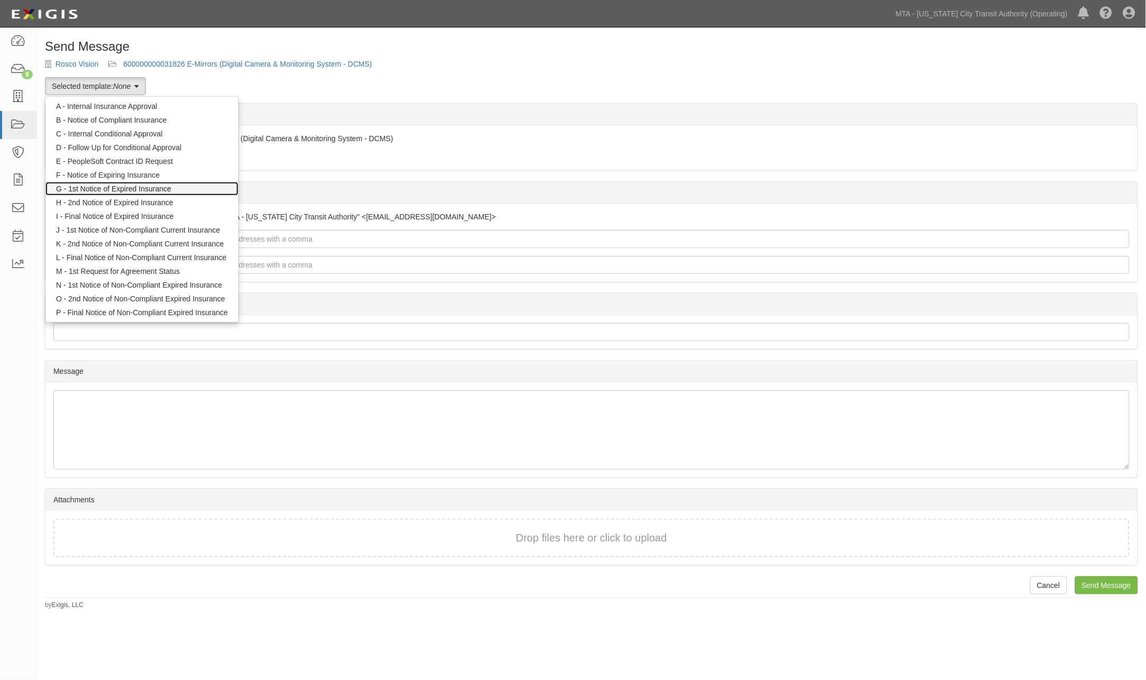
click at [132, 187] on link "G - 1st Notice of Expired Insurance" at bounding box center [141, 189] width 193 height 14
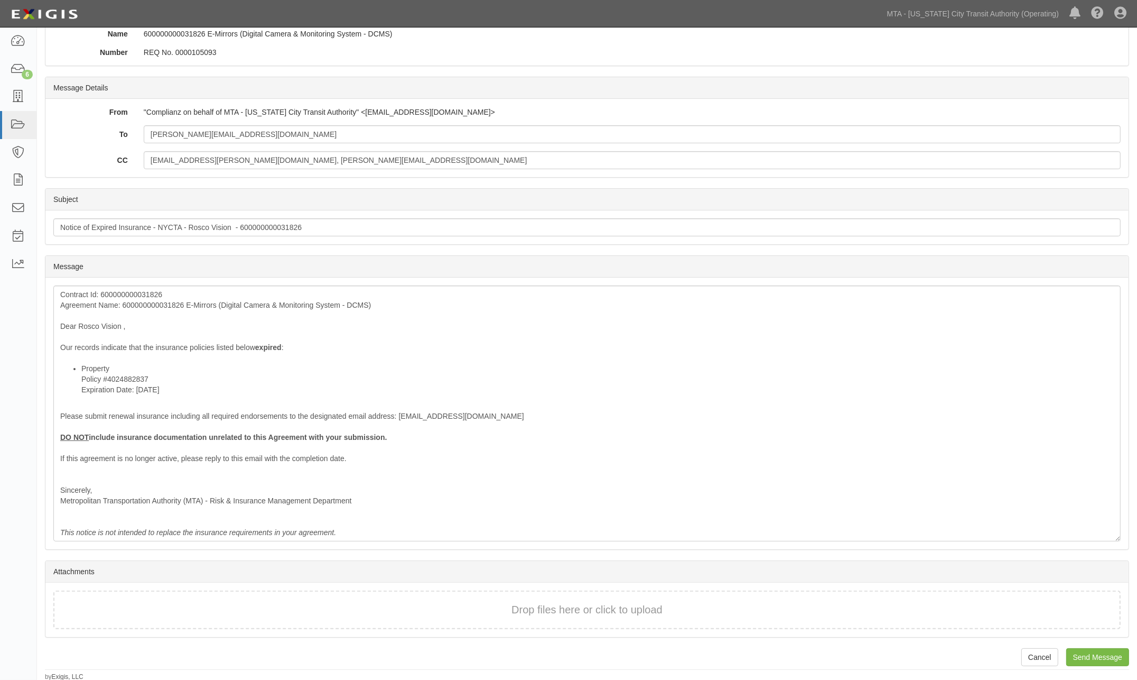
scroll to position [106, 0]
click at [1081, 649] on input "Send Message" at bounding box center [1098, 656] width 63 height 18
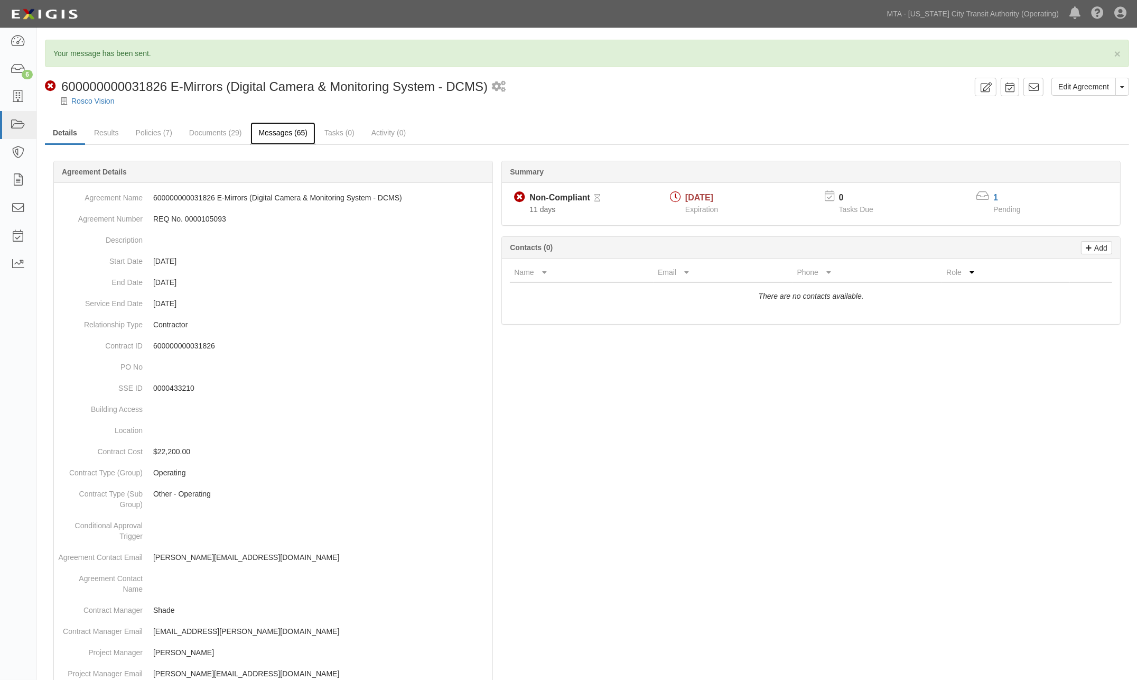
click at [288, 131] on link "Messages (65)" at bounding box center [283, 133] width 65 height 23
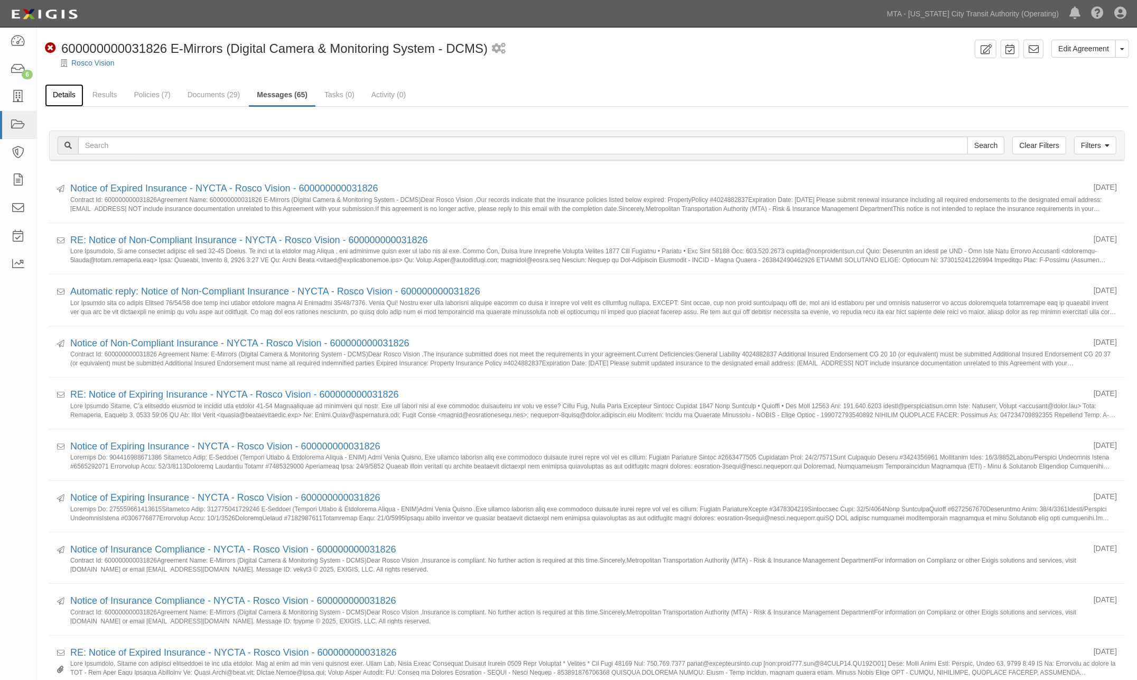
click at [66, 93] on link "Details" at bounding box center [64, 95] width 39 height 23
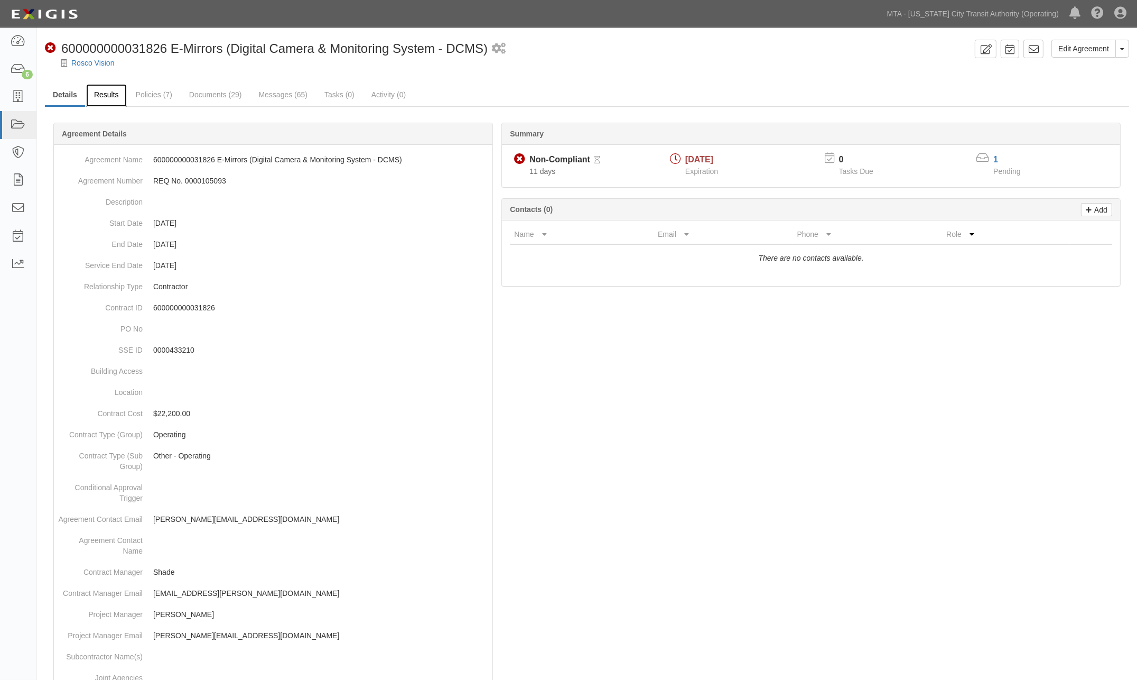
click at [101, 93] on link "Results" at bounding box center [106, 95] width 41 height 23
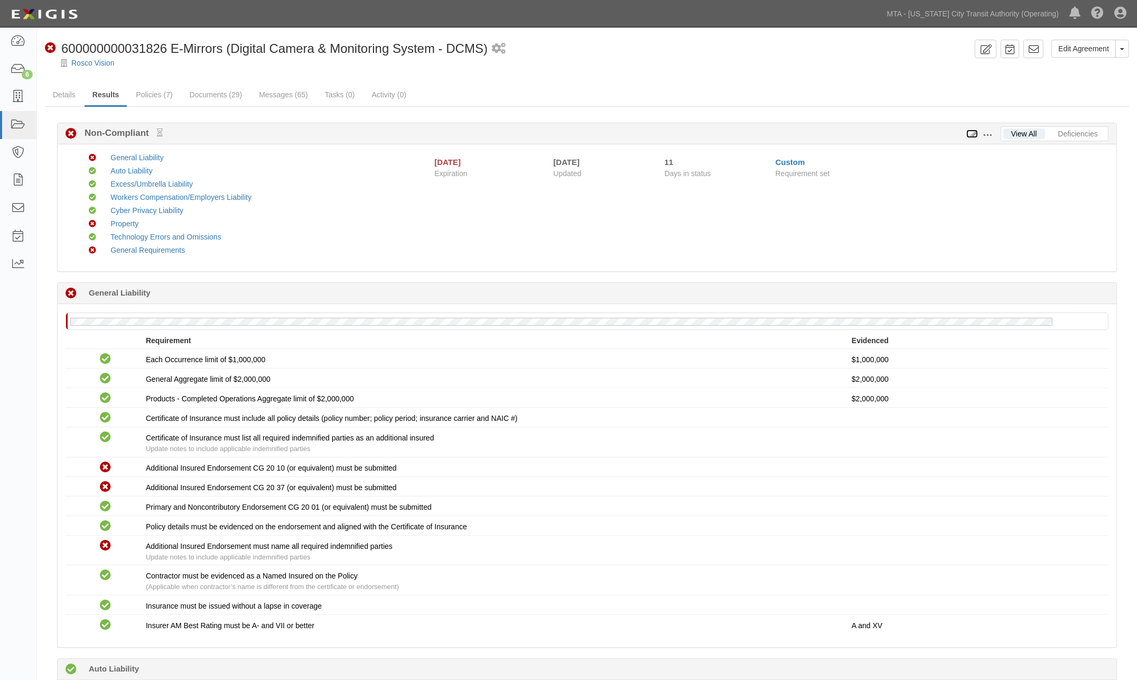
click at [974, 133] on icon at bounding box center [973, 134] width 12 height 7
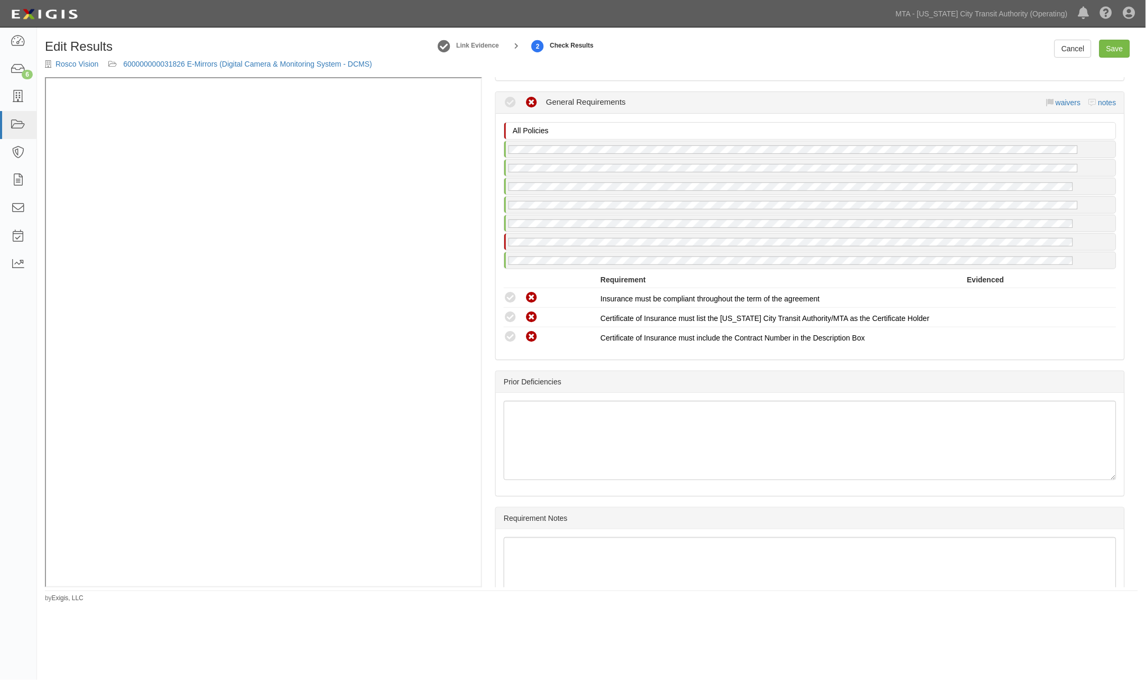
scroll to position [2126, 0]
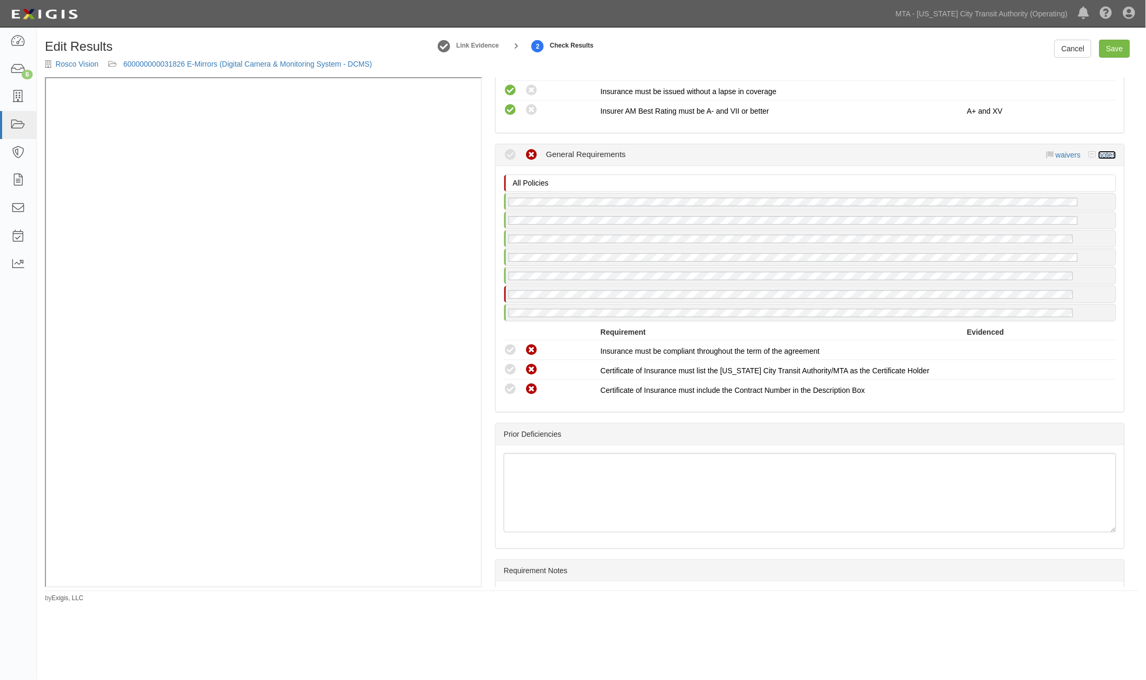
click at [1098, 156] on link "notes" at bounding box center [1107, 155] width 18 height 8
radio input "true"
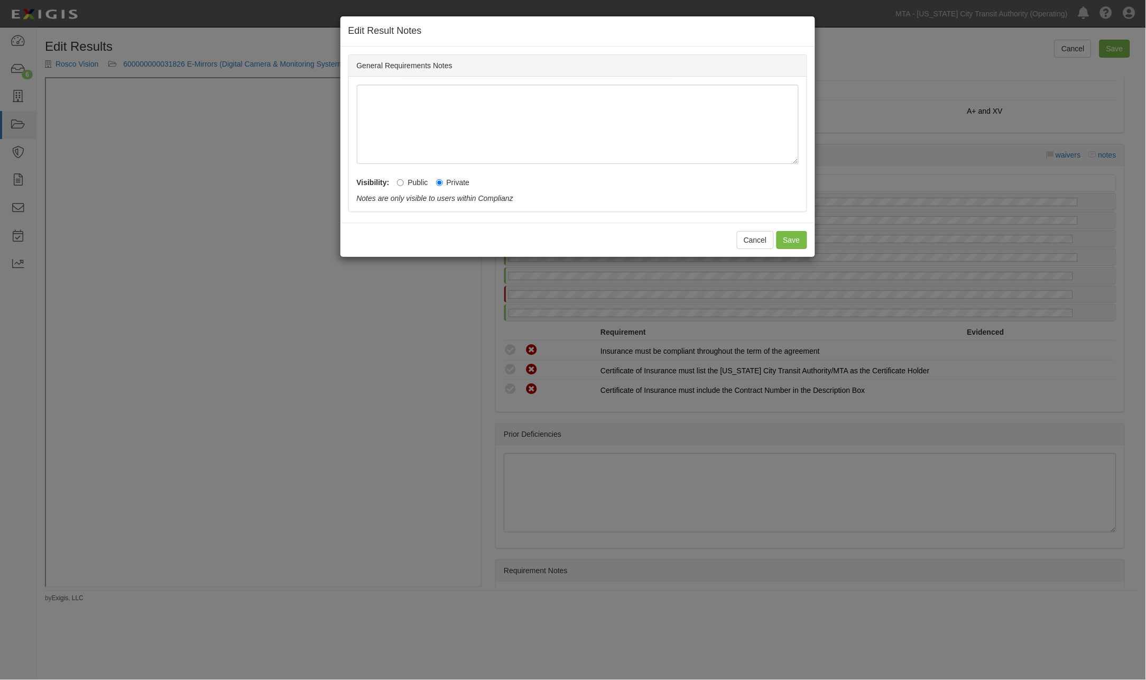
click at [420, 185] on label "Public" at bounding box center [412, 182] width 31 height 11
click at [404, 185] on input "Public" at bounding box center [400, 182] width 7 height 7
radio input "true"
click at [786, 237] on button "Save" at bounding box center [791, 240] width 31 height 18
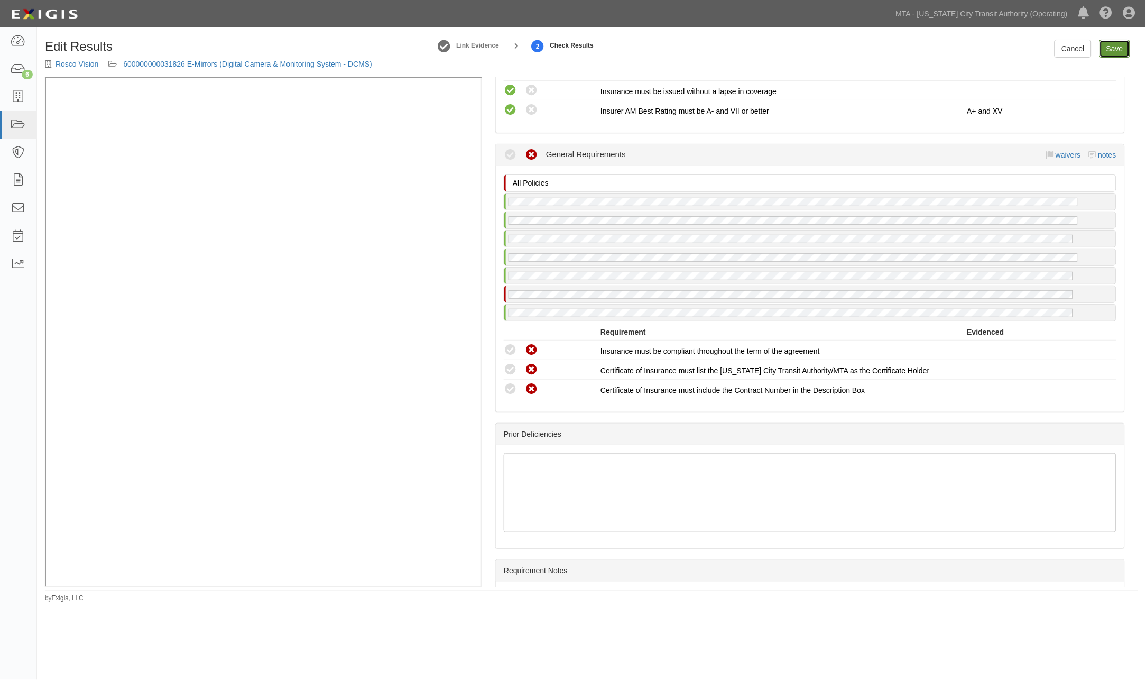
click at [1114, 50] on link "Save" at bounding box center [1114, 49] width 31 height 18
radio input "true"
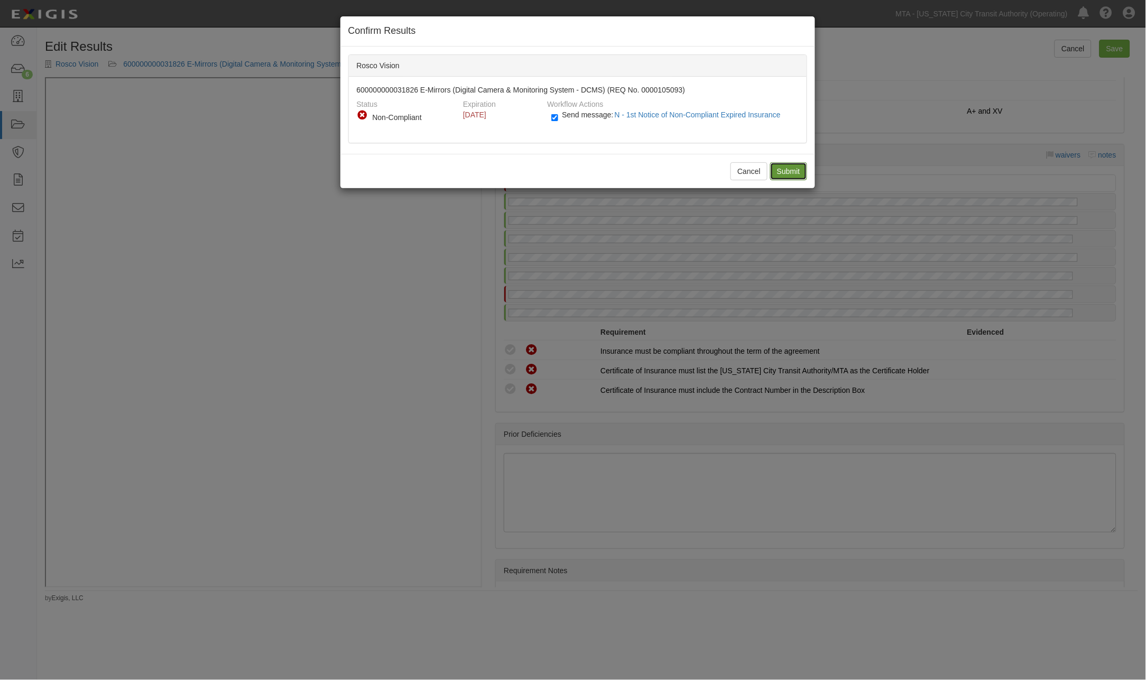
click at [791, 170] on input "Submit" at bounding box center [788, 171] width 37 height 18
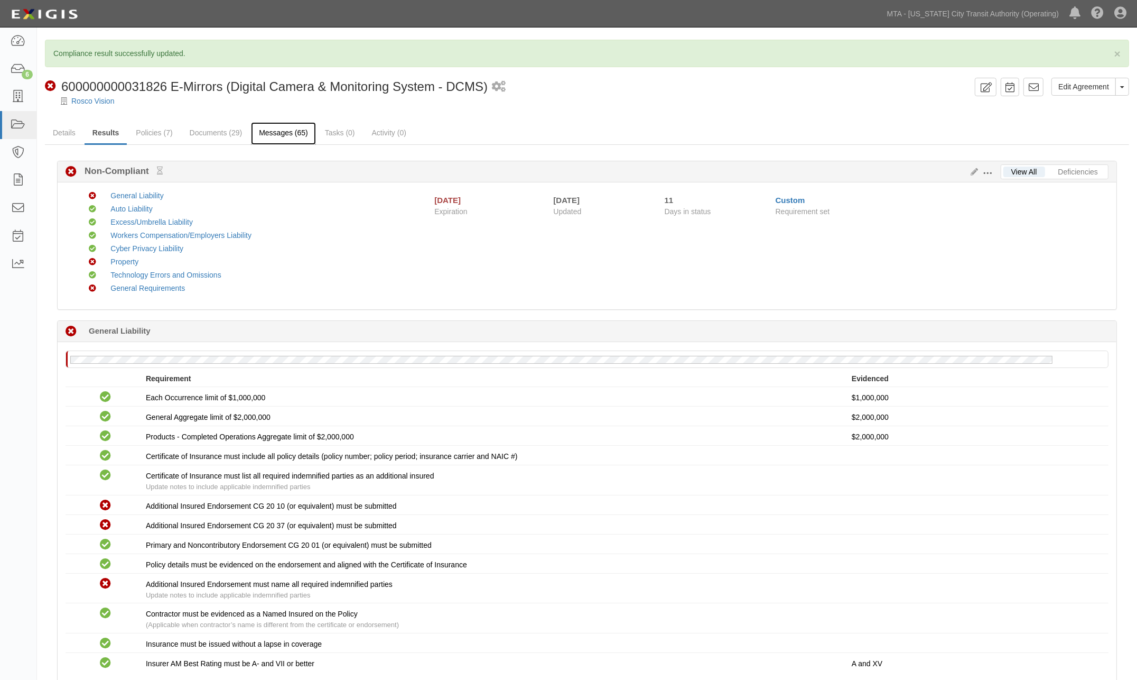
click at [276, 135] on link "Messages (65)" at bounding box center [283, 133] width 65 height 23
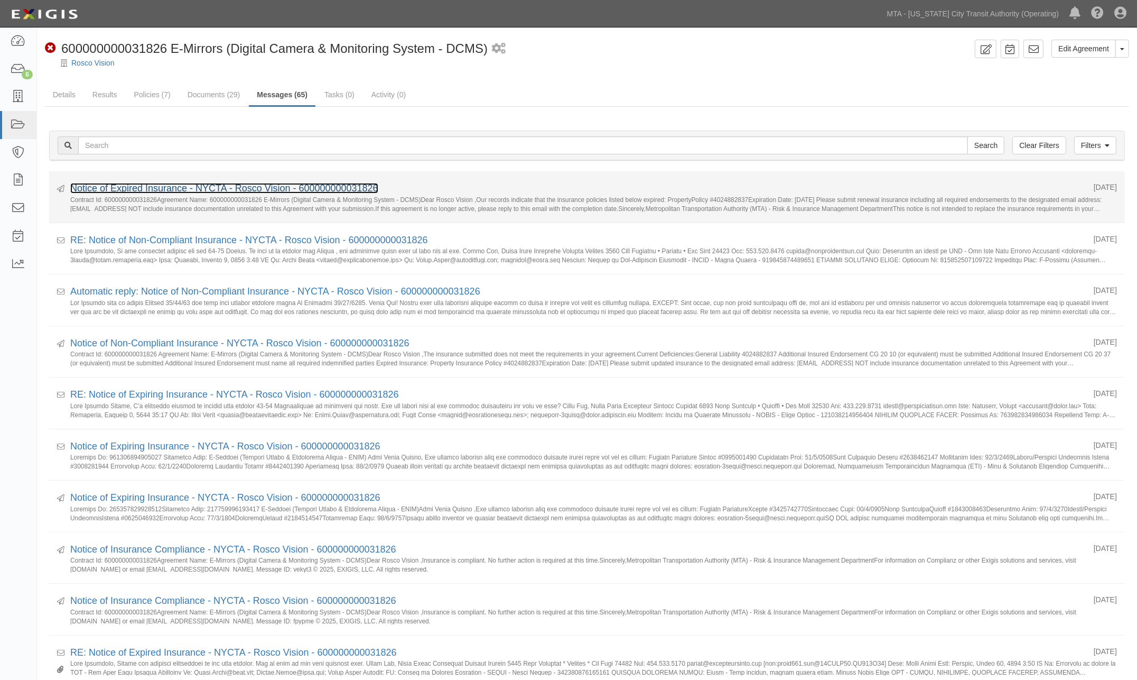
click at [133, 187] on link "Notice of Expired Insurance - NYCTA - Rosco Vision - 600000000031826" at bounding box center [224, 188] width 308 height 11
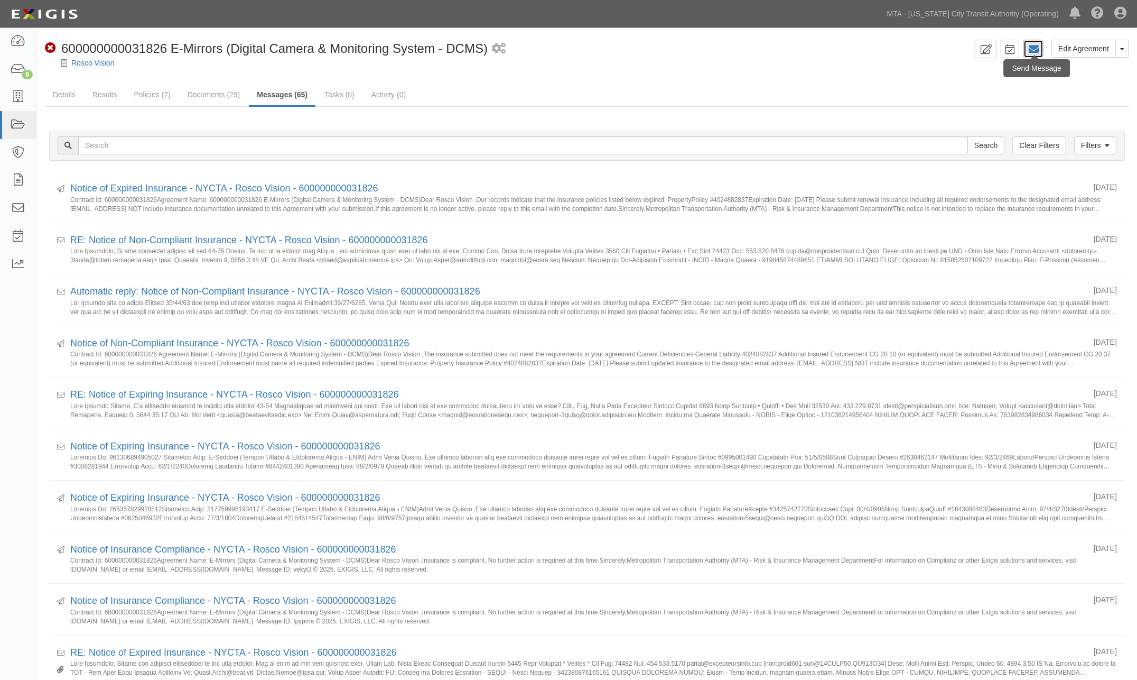
click at [1032, 52] on icon at bounding box center [1033, 49] width 11 height 11
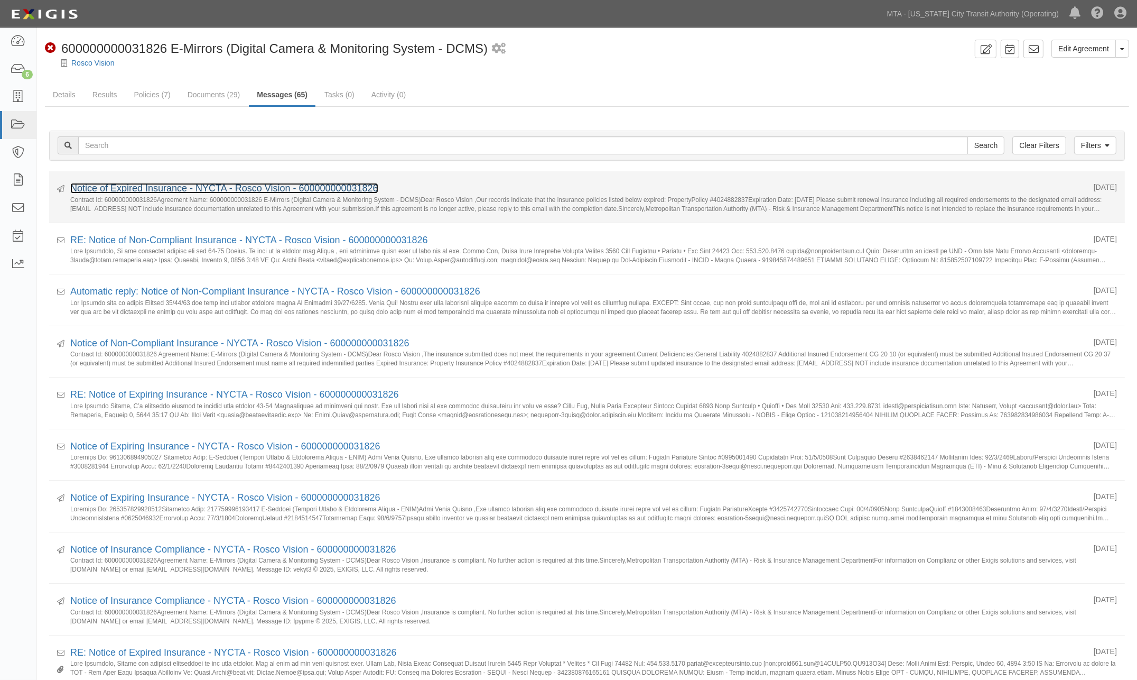
click at [171, 191] on link "Notice of Expired Insurance - NYCTA - Rosco Vision - 600000000031826" at bounding box center [224, 188] width 308 height 11
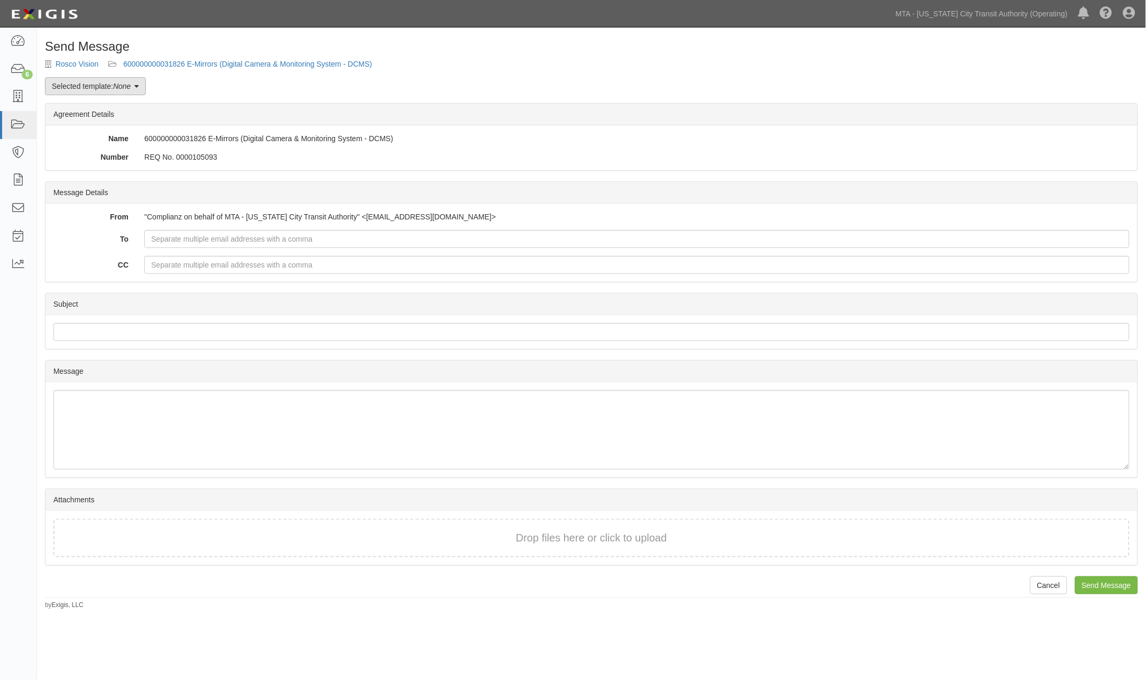
click at [101, 90] on link "Selected template: None" at bounding box center [95, 86] width 101 height 18
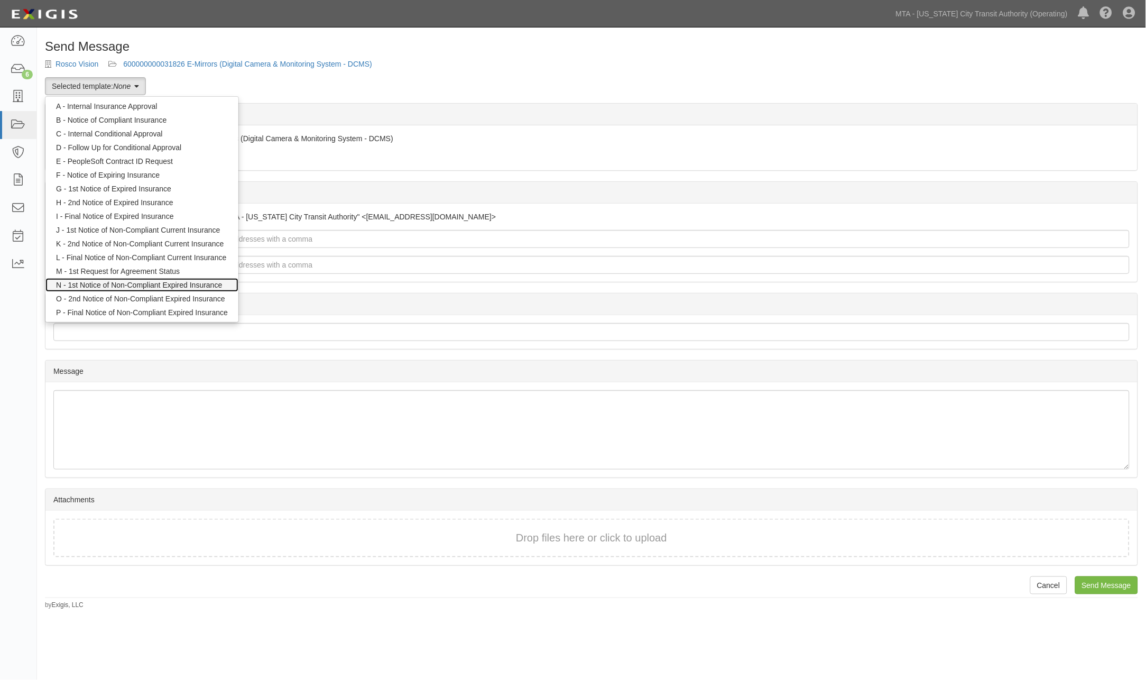
click at [94, 280] on link "N - 1st Notice of Non-Compliant Expired Insurance" at bounding box center [141, 285] width 193 height 14
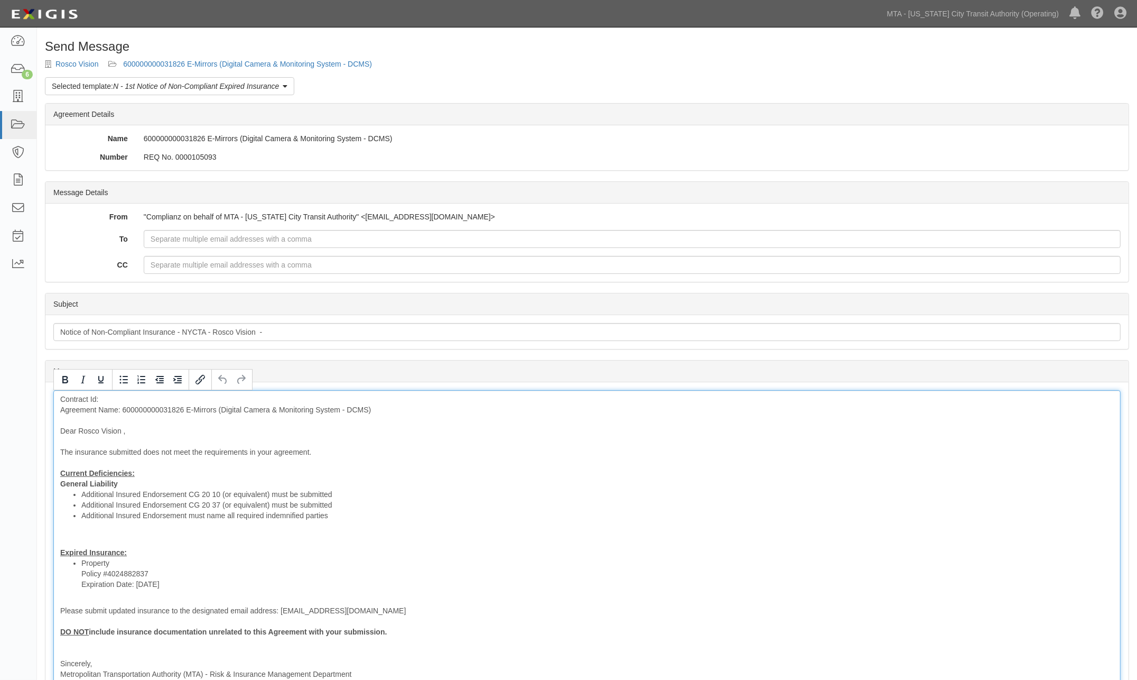
drag, startPoint x: 175, startPoint y: 589, endPoint x: 8, endPoint y: 542, distance: 173.6
click at [11, 542] on body "Toggle navigation Dashboard 6 Inbox Parties Agreements Coverages Documents Mess…" at bounding box center [568, 427] width 1137 height 855
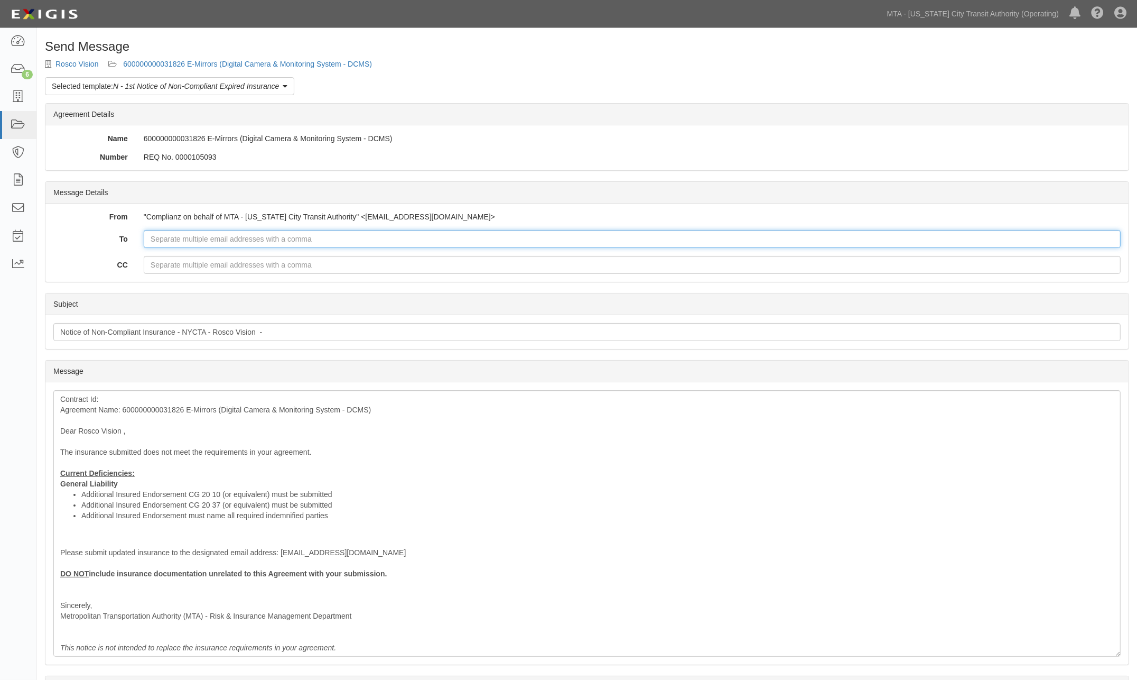
paste input "Jennifer@RichFile.net"
type input "Jennifer@RichFile.net"
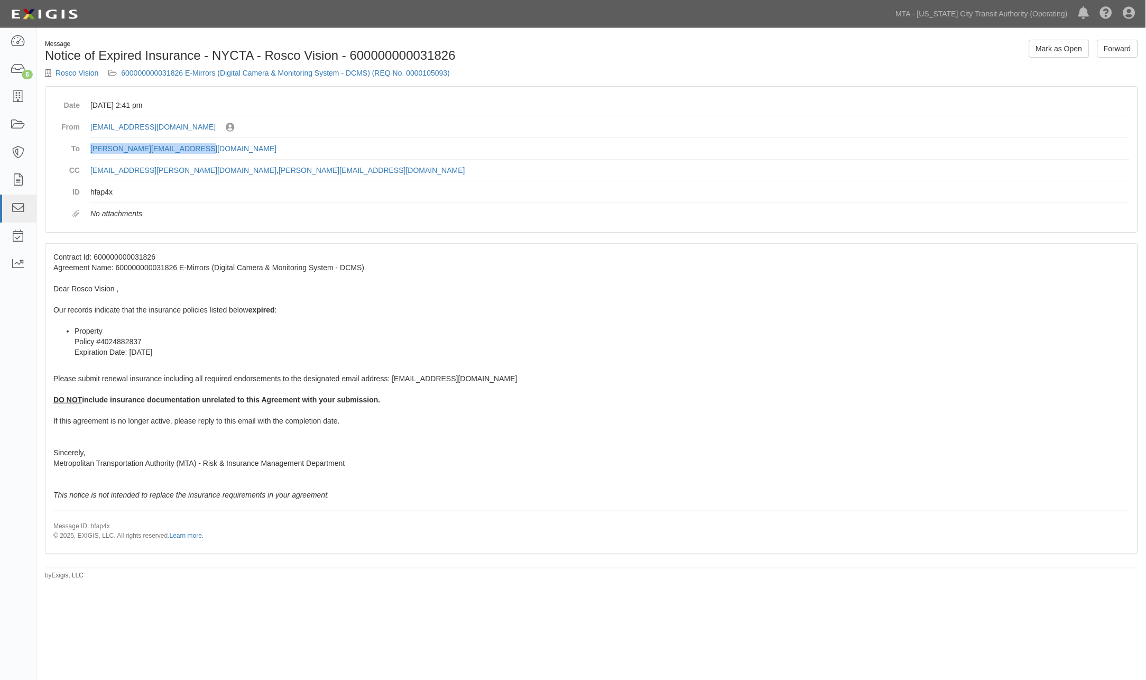
drag, startPoint x: 198, startPoint y: 148, endPoint x: 87, endPoint y: 148, distance: 111.0
click at [87, 148] on dl "Date [DATE] 2:41 pm From [EMAIL_ADDRESS][DOMAIN_NAME] Sent by [PERSON_NAME] To …" at bounding box center [591, 159] width 1076 height 129
copy link "[PERSON_NAME][EMAIL_ADDRESS][DOMAIN_NAME]"
click at [330, 71] on link "600000000031826 E-Mirrors (Digital Camera & Monitoring System - DCMS) (REQ No. …" at bounding box center [285, 73] width 329 height 8
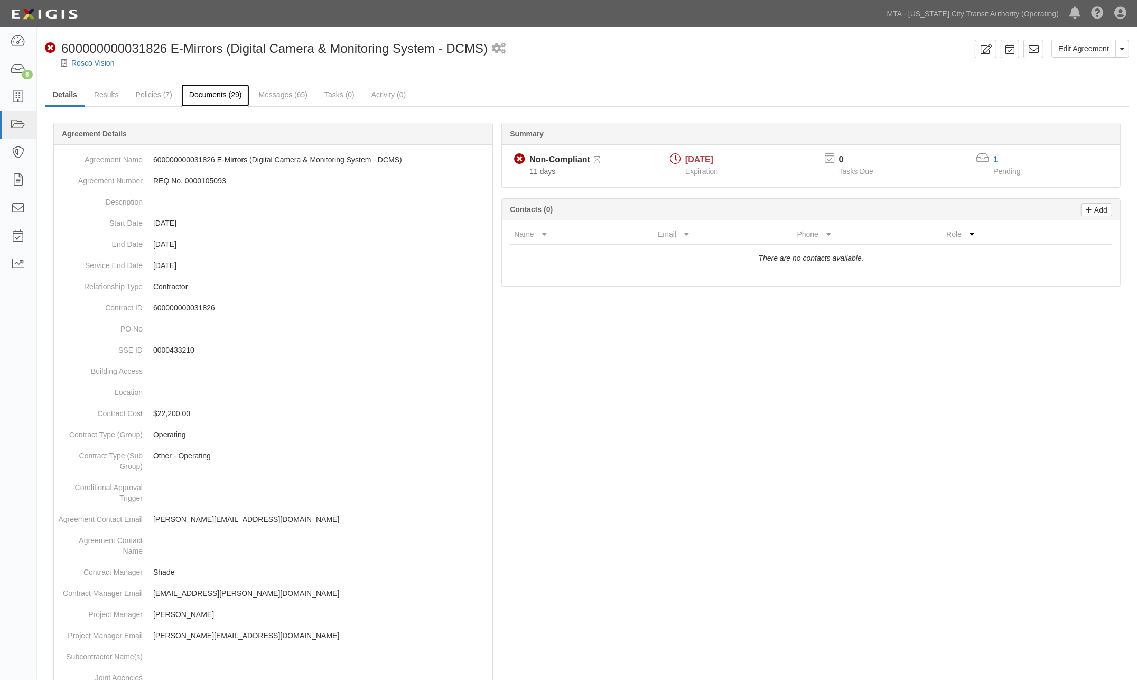
click at [201, 93] on link "Documents (29)" at bounding box center [215, 95] width 69 height 23
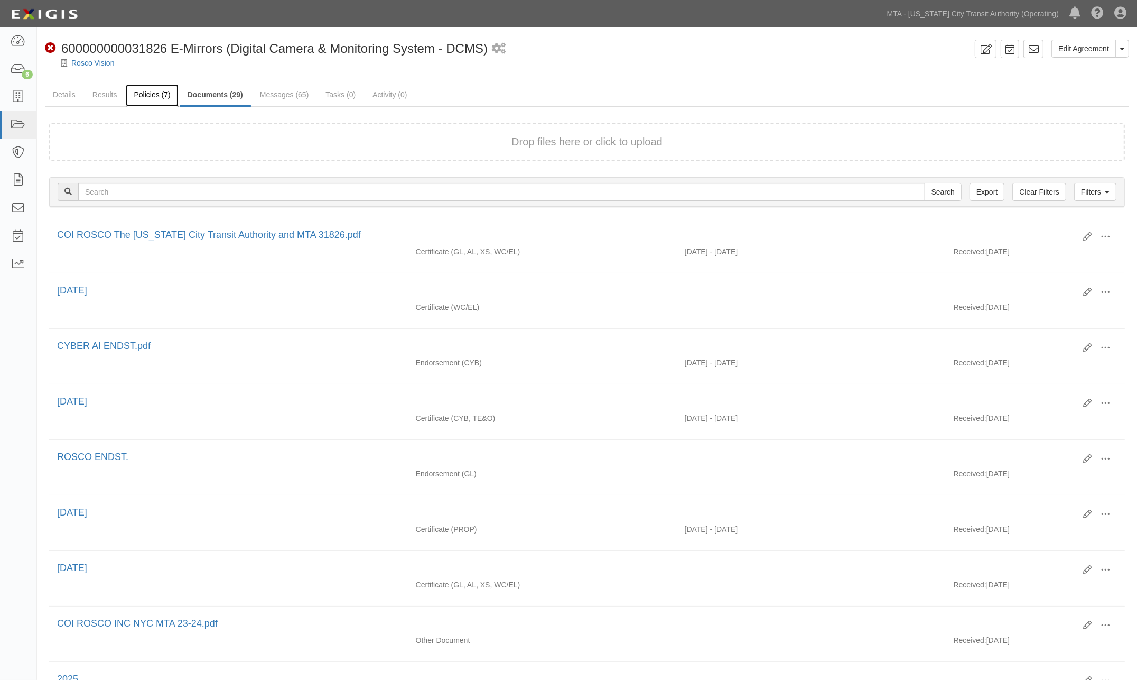
click at [139, 93] on link "Policies (7)" at bounding box center [152, 95] width 52 height 23
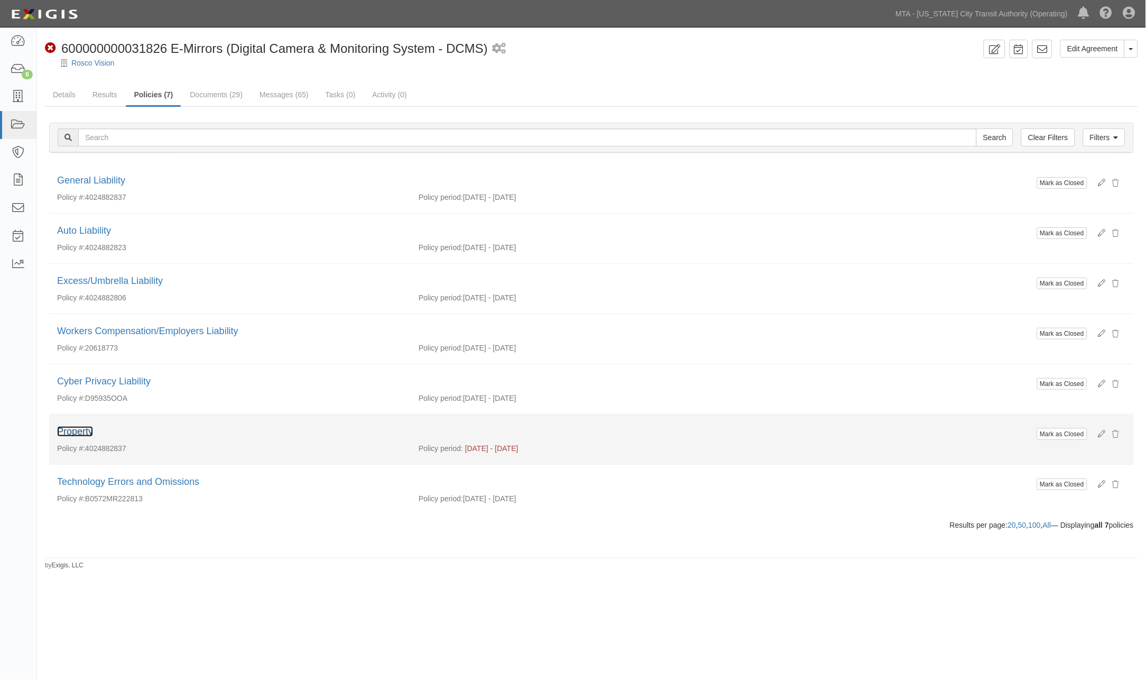
click at [67, 430] on link "Property" at bounding box center [75, 431] width 36 height 11
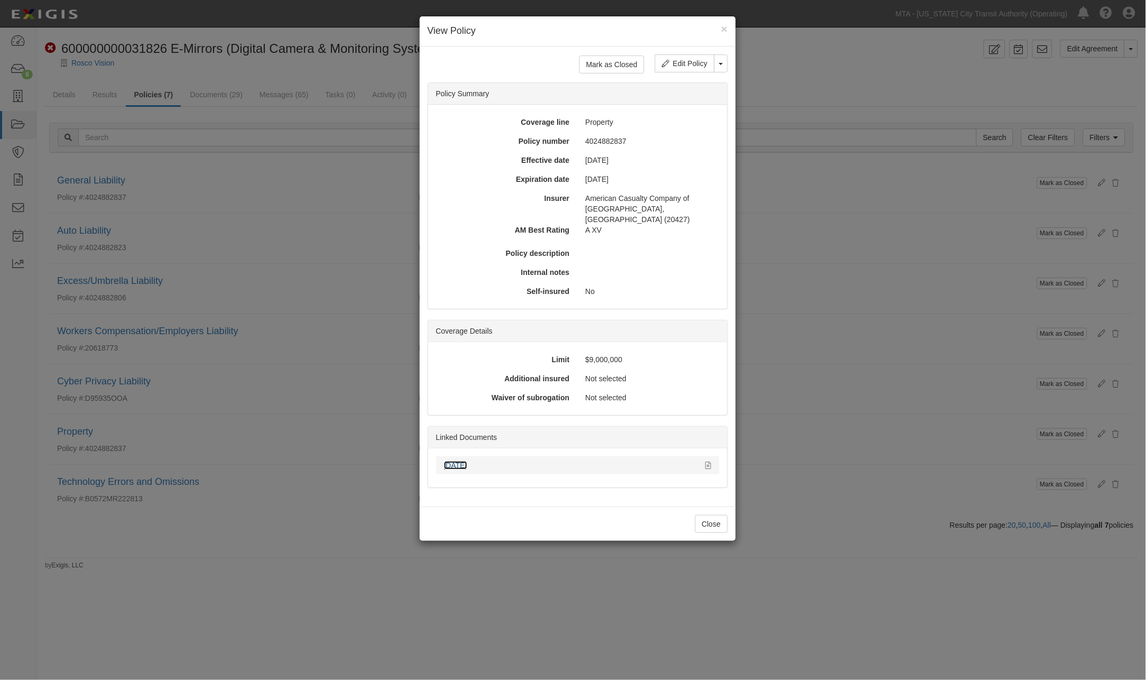
click at [467, 461] on link "[DATE]" at bounding box center [455, 465] width 23 height 8
click at [814, 514] on div "× View Policy Mark as Closed Edit Policy Toggle Dropdown Delete Policy Policy S…" at bounding box center [573, 340] width 1146 height 680
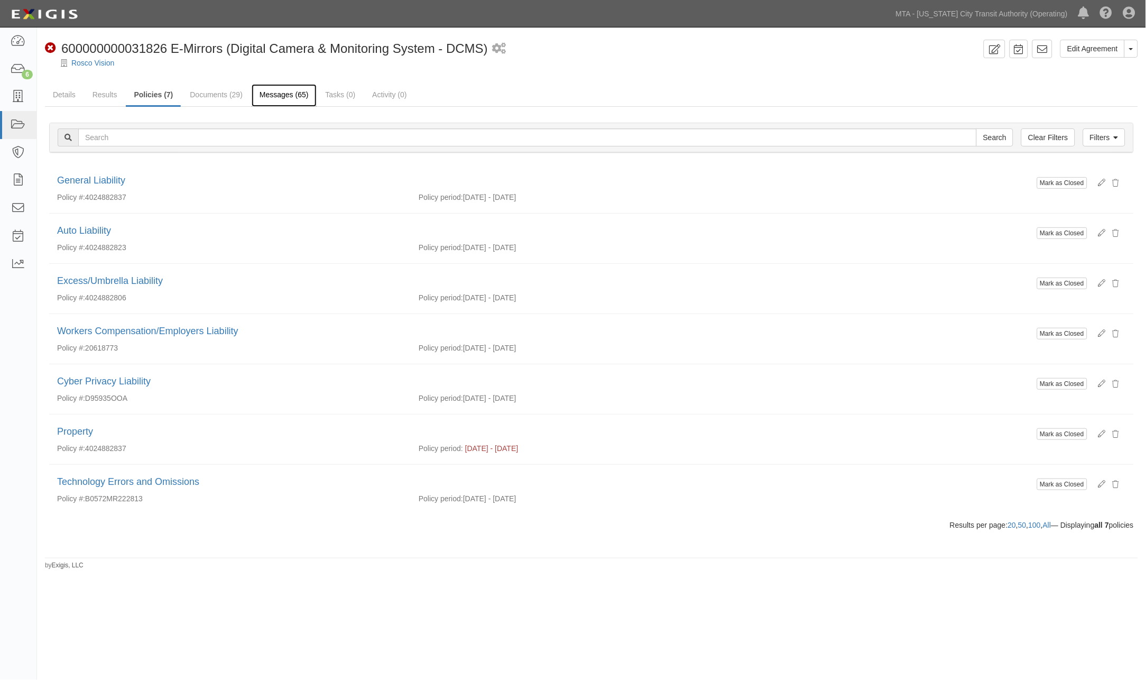
click at [285, 90] on link "Messages (65)" at bounding box center [284, 95] width 65 height 23
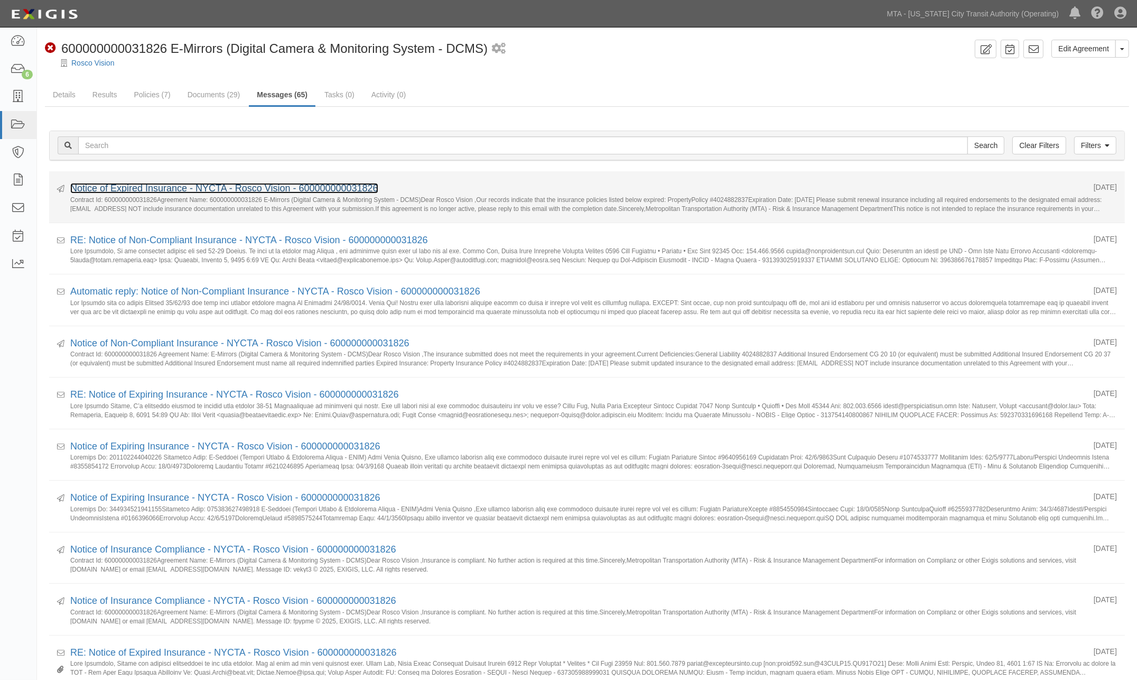
click at [134, 191] on link "Notice of Expired Insurance - NYCTA - Rosco Vision - 600000000031826" at bounding box center [224, 188] width 308 height 11
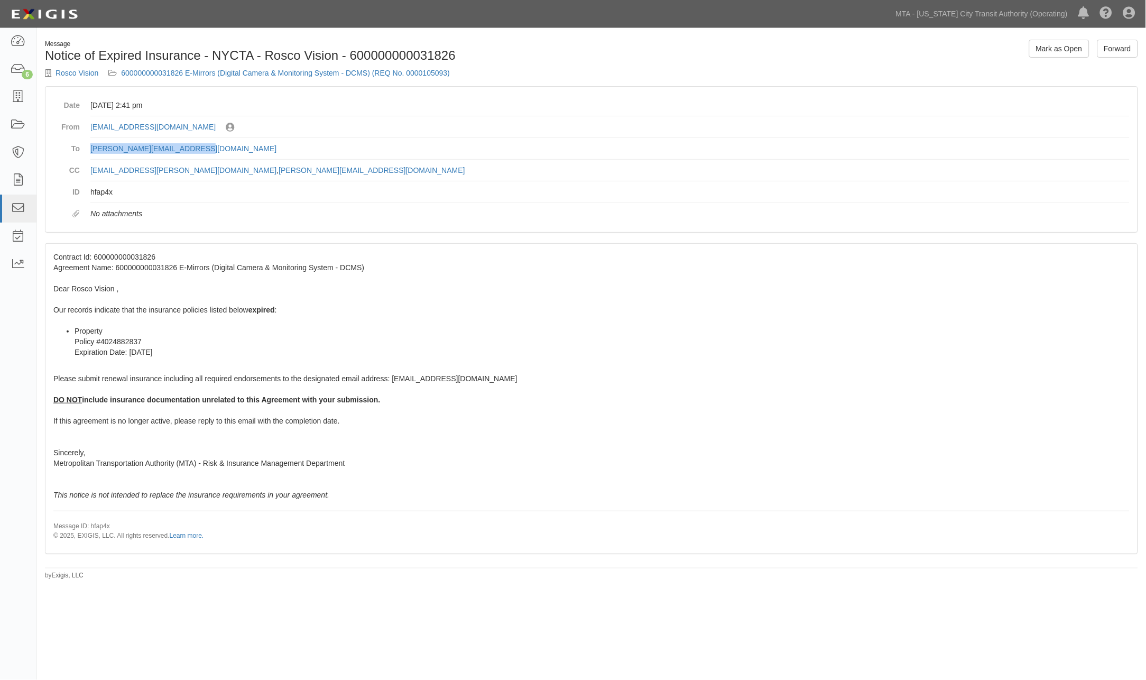
drag, startPoint x: 208, startPoint y: 152, endPoint x: 87, endPoint y: 152, distance: 121.0
click at [87, 152] on dl "Date October 14, 2025 at 2:41 pm From agreement-7rjejk@mtato.complianz.com Sent…" at bounding box center [591, 159] width 1076 height 129
copy link "[PERSON_NAME][EMAIL_ADDRESS][DOMAIN_NAME]"
click at [268, 75] on link "600000000031826 E-Mirrors (Digital Camera & Monitoring System - DCMS) (REQ No. …" at bounding box center [285, 73] width 329 height 8
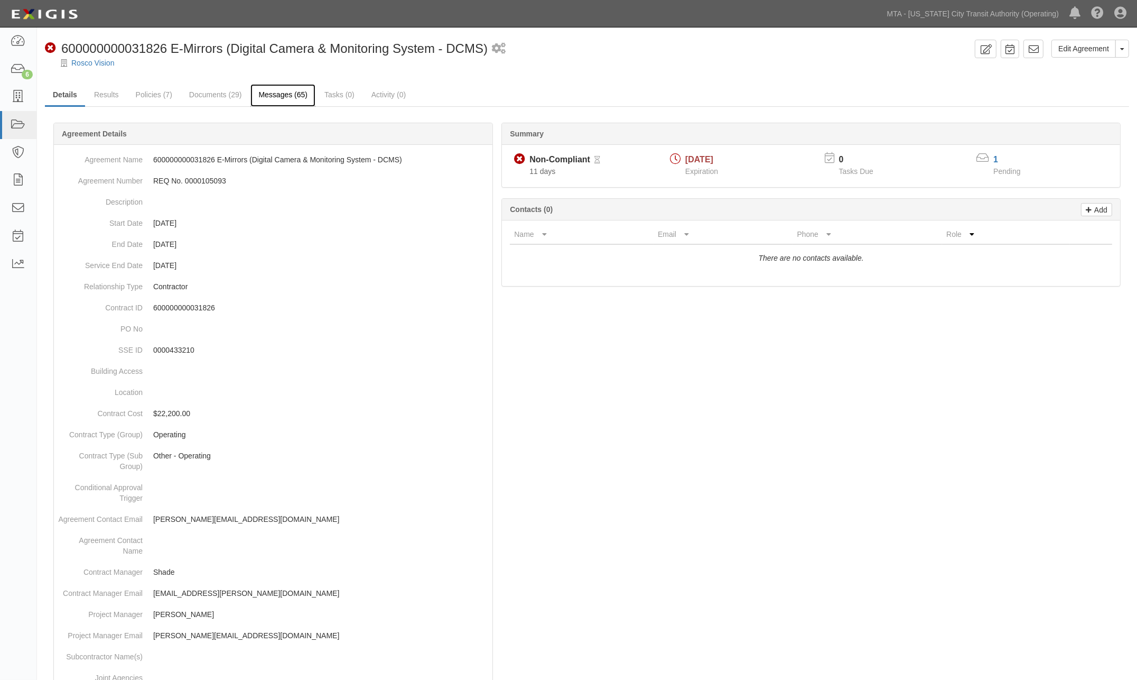
click at [278, 98] on link "Messages (65)" at bounding box center [283, 95] width 65 height 23
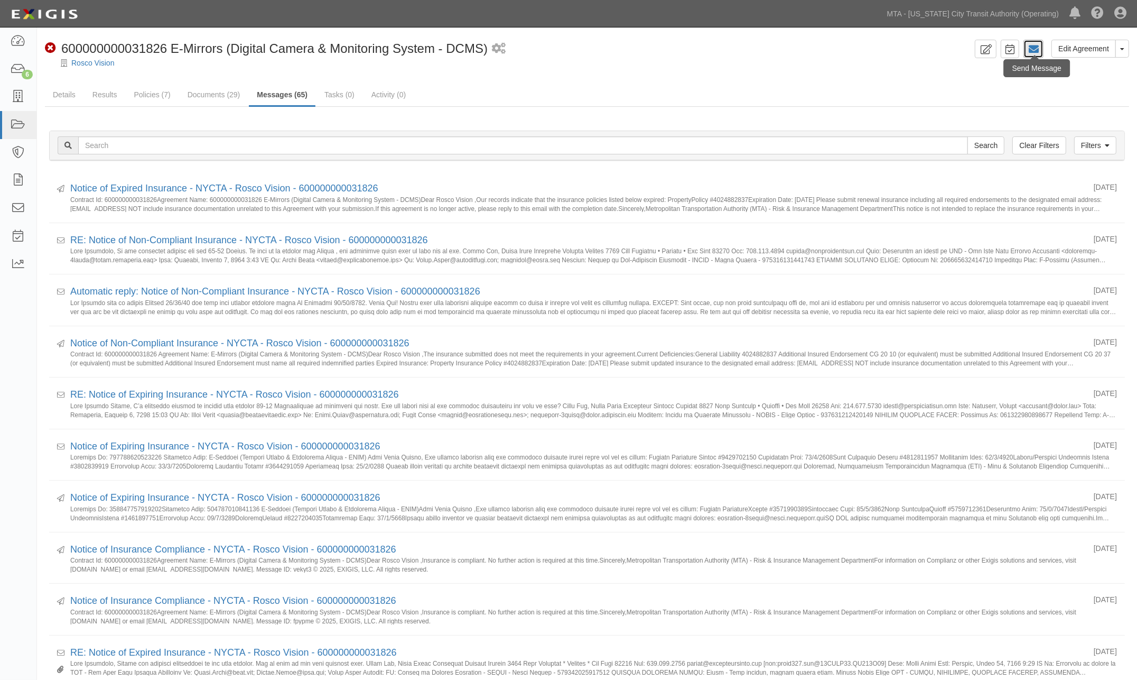
click at [1033, 45] on icon at bounding box center [1033, 49] width 11 height 11
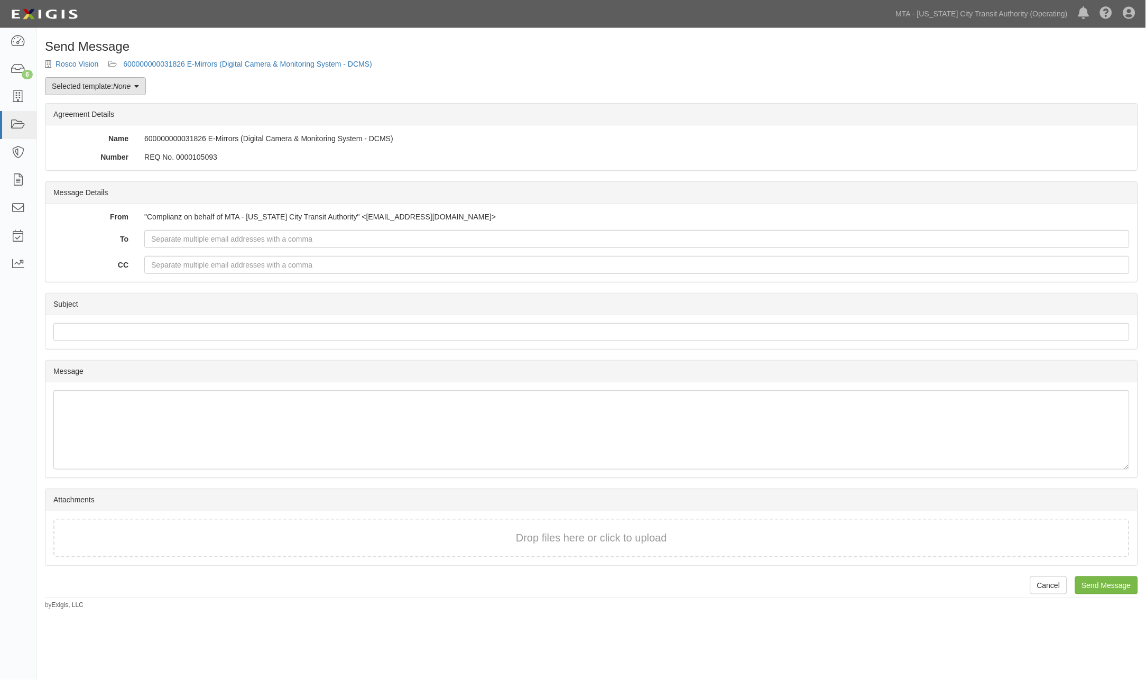
click at [132, 81] on link "Selected template: None" at bounding box center [95, 86] width 101 height 18
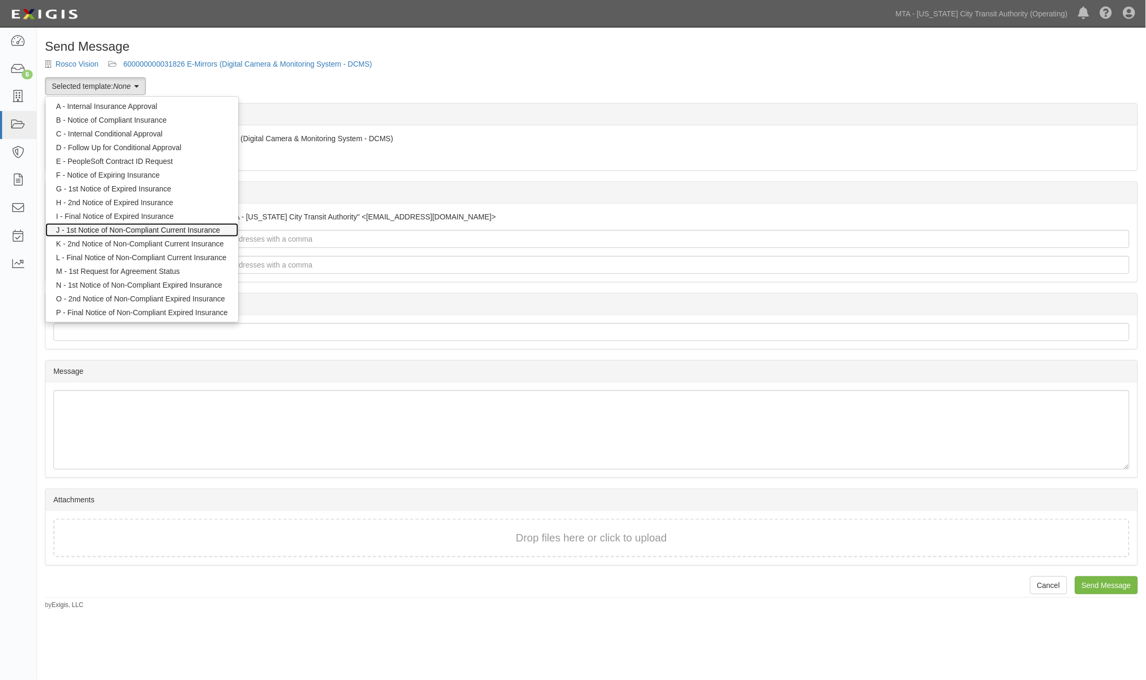
click at [130, 228] on link "J - 1st Notice of Non-Compliant Current Insurance" at bounding box center [141, 230] width 193 height 14
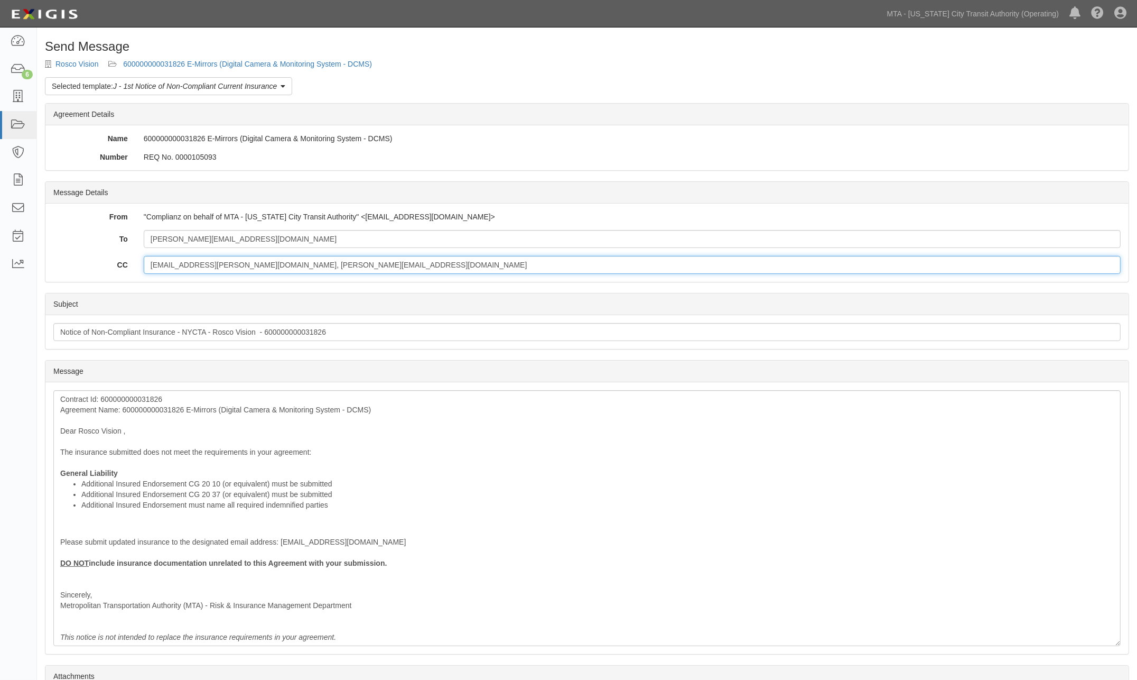
drag, startPoint x: 354, startPoint y: 266, endPoint x: 131, endPoint y: 261, distance: 223.6
click at [131, 261] on div "CC [EMAIL_ADDRESS][PERSON_NAME][DOMAIN_NAME], [PERSON_NAME][EMAIL_ADDRESS][DOMA…" at bounding box center [586, 265] width 1083 height 18
paste input "contactus@dachsinsurance"
type input "contactus@dachsinsurance.com"
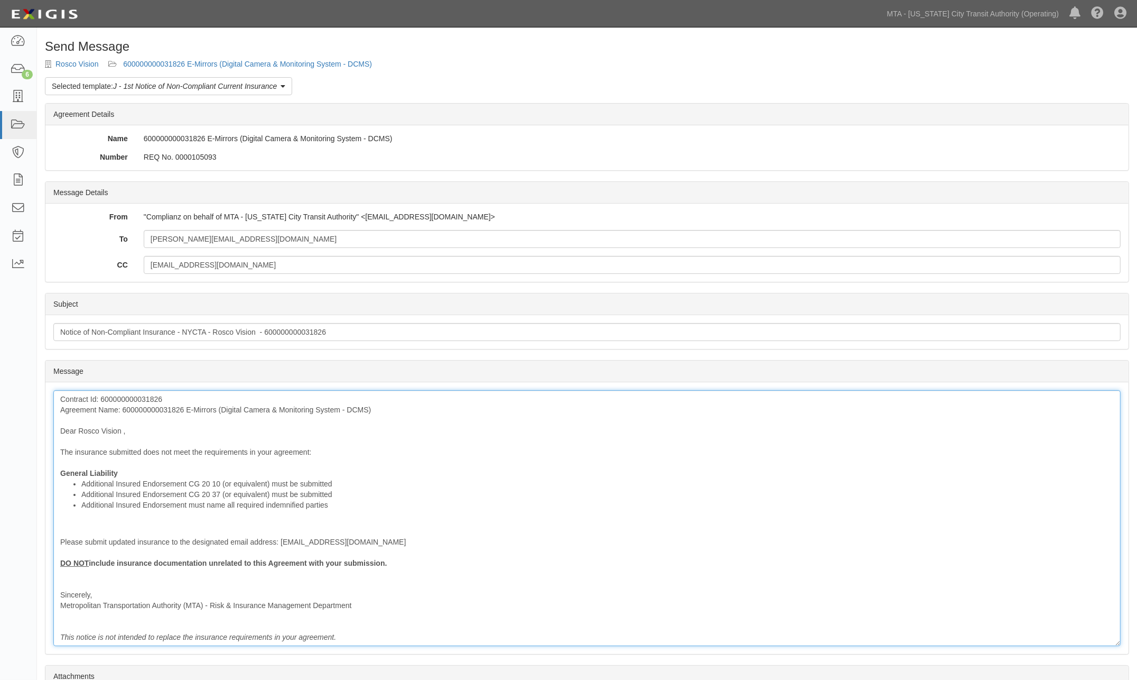
click at [133, 406] on div "Contract Id: 600000000031826 Agreement Name: 600000000031826 E-Mirrors (Digital…" at bounding box center [587, 518] width 1068 height 256
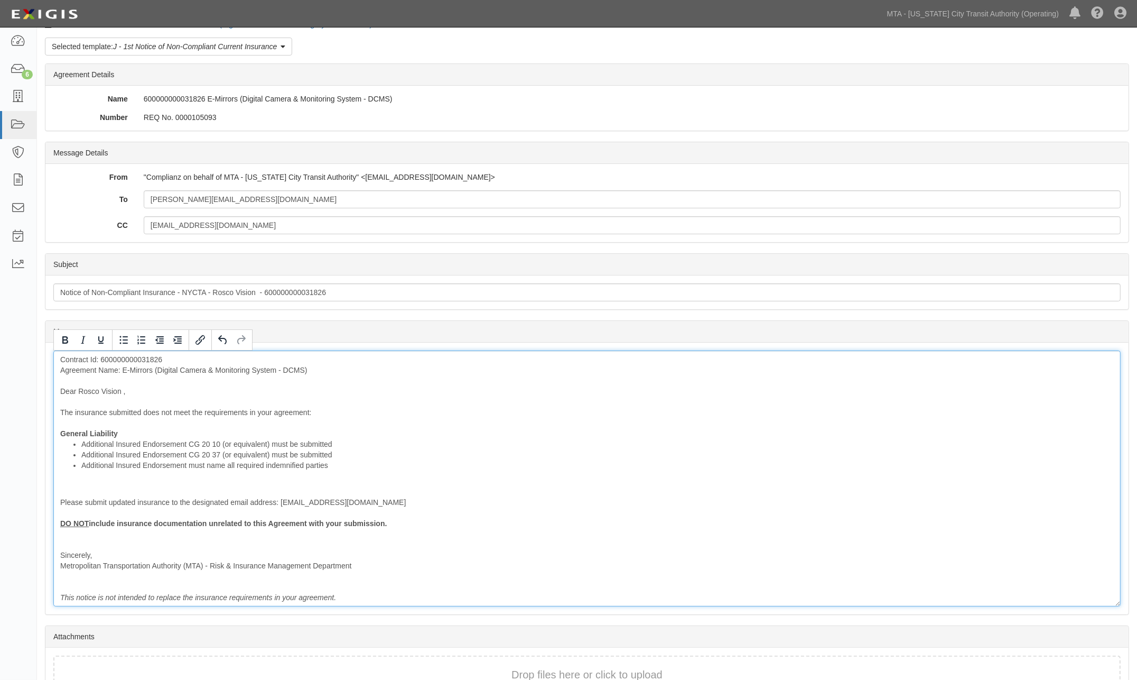
scroll to position [106, 0]
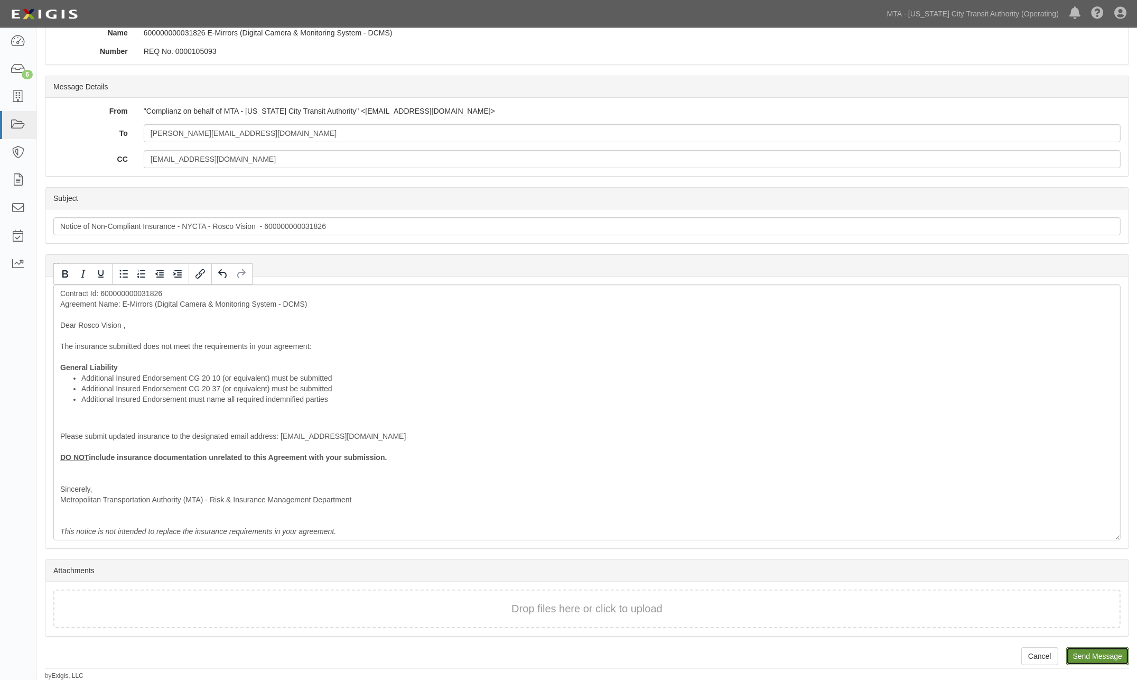
click at [1091, 653] on input "Send Message" at bounding box center [1098, 656] width 63 height 18
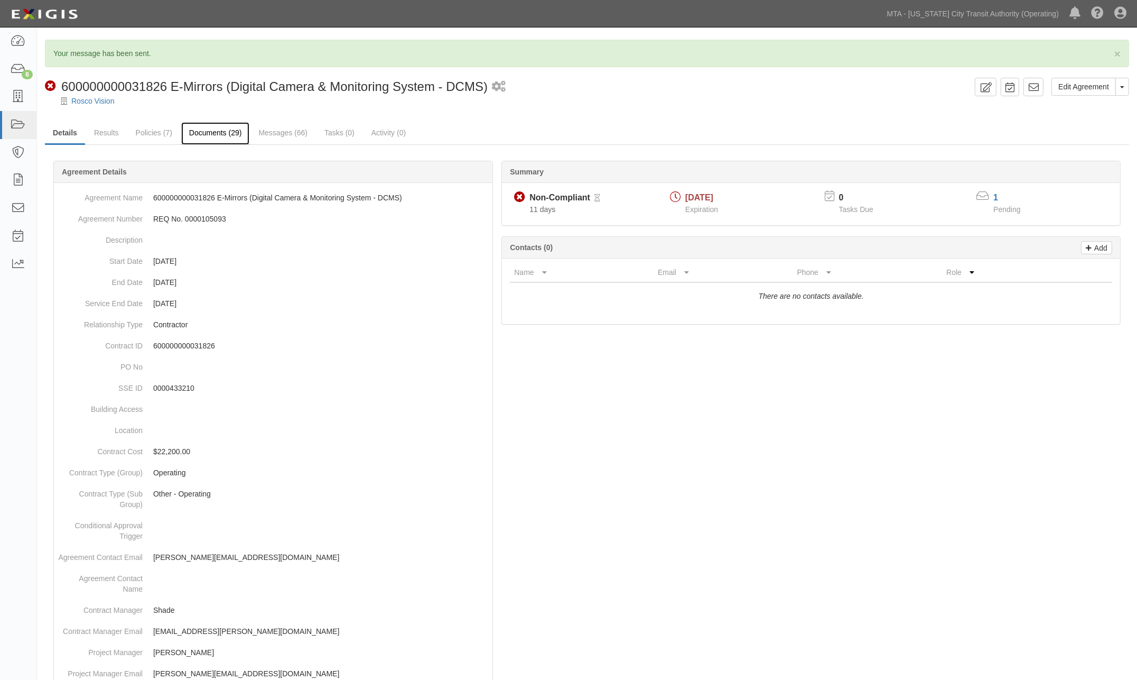
click at [212, 135] on link "Documents (29)" at bounding box center [215, 133] width 69 height 23
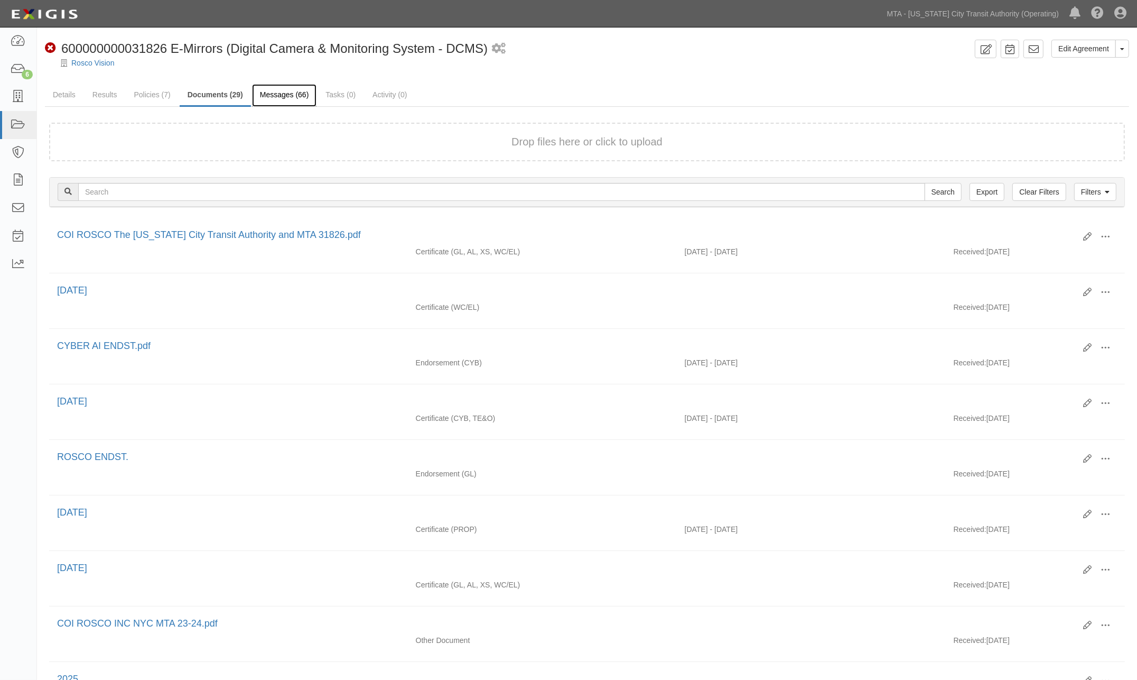
click at [295, 94] on link "Messages (66)" at bounding box center [284, 95] width 65 height 23
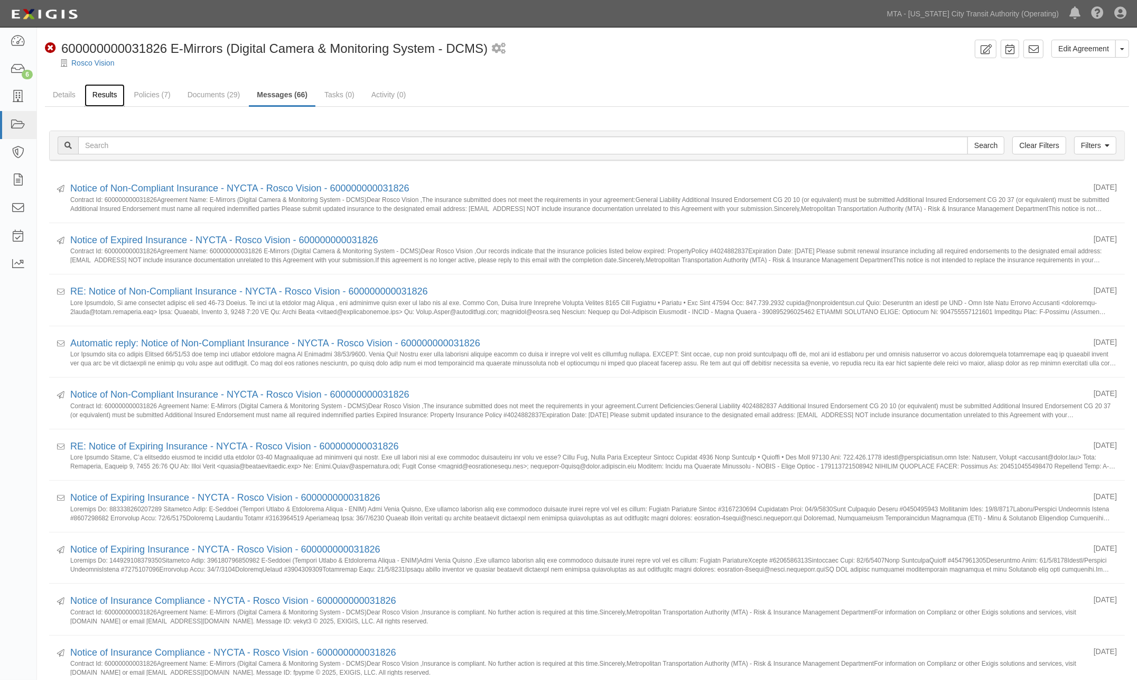
click at [96, 92] on link "Results" at bounding box center [105, 95] width 41 height 23
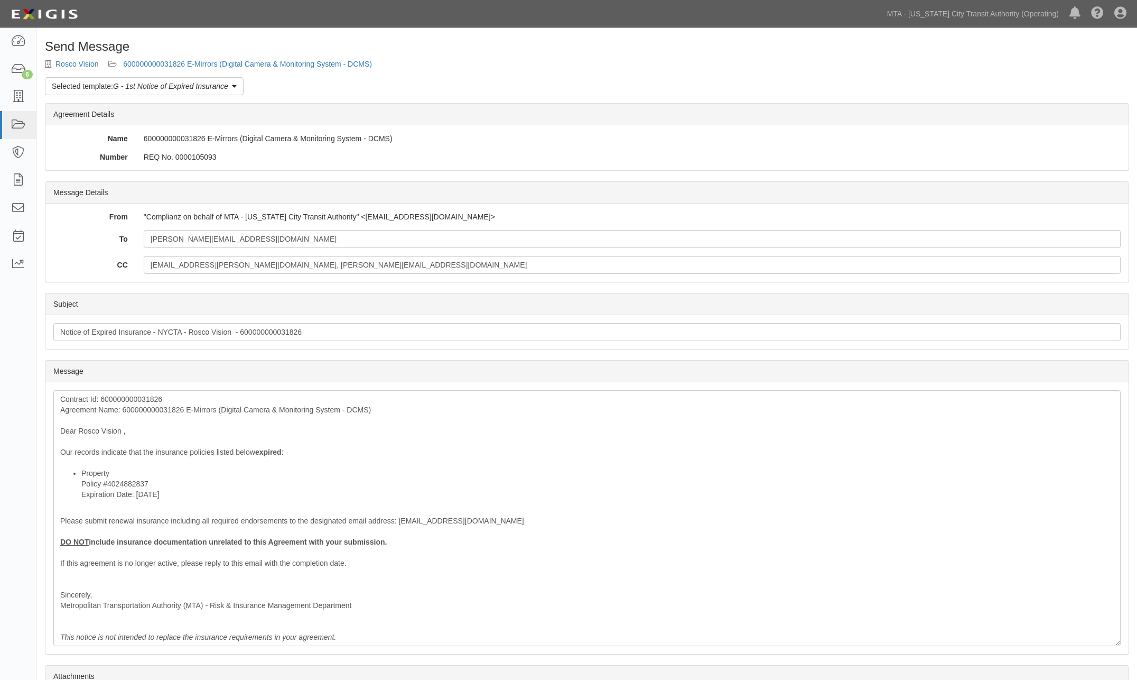
scroll to position [106, 0]
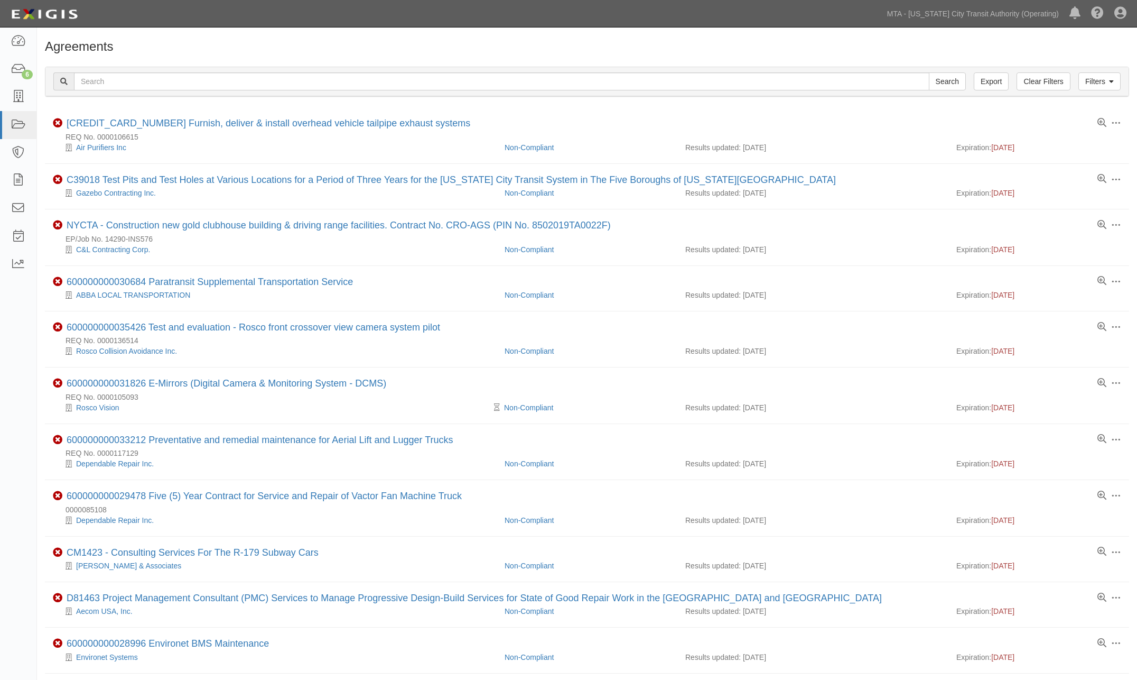
scroll to position [117, 0]
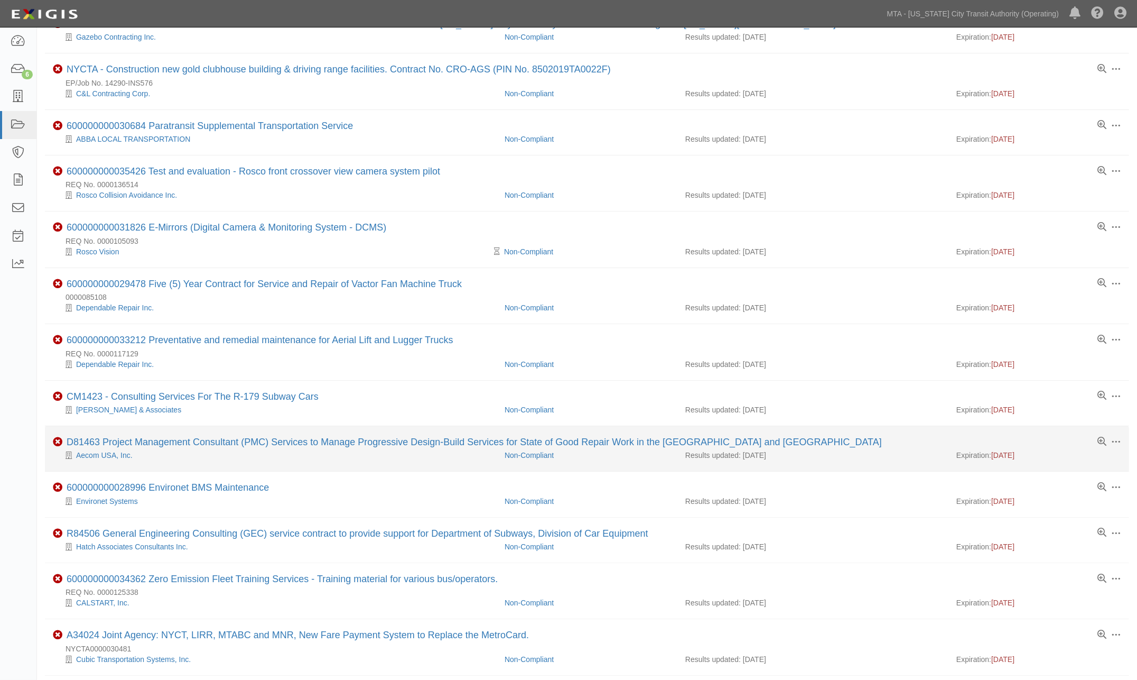
scroll to position [176, 0]
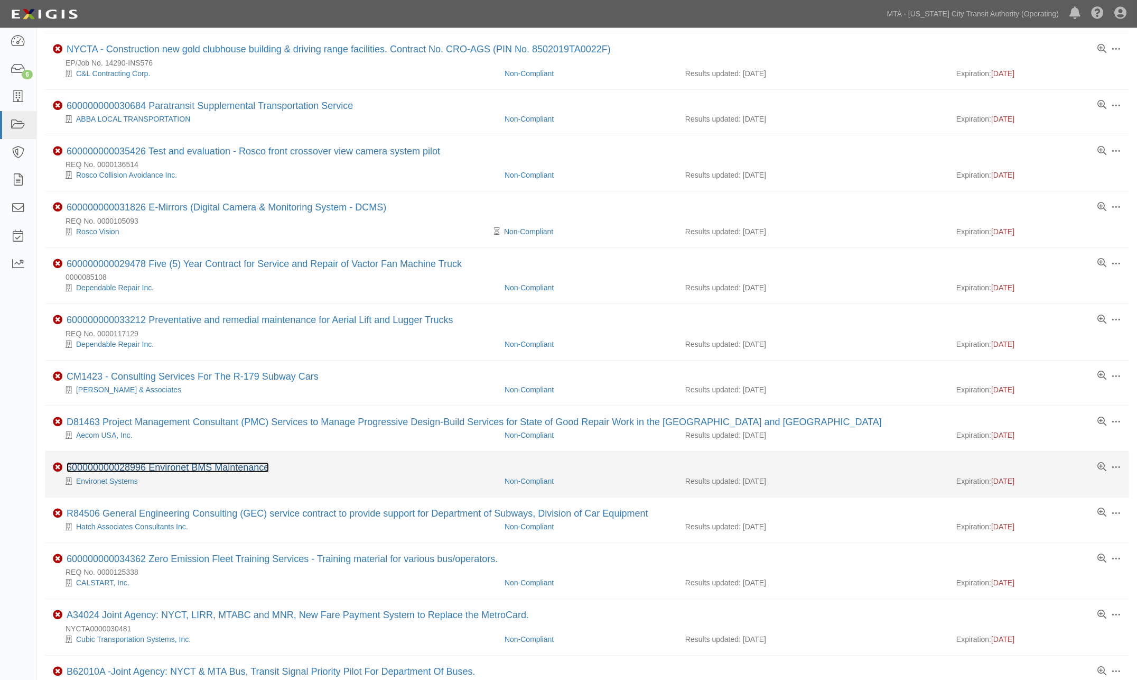
click at [178, 469] on link "600000000028996 Environet BMS Maintenance" at bounding box center [168, 467] width 202 height 11
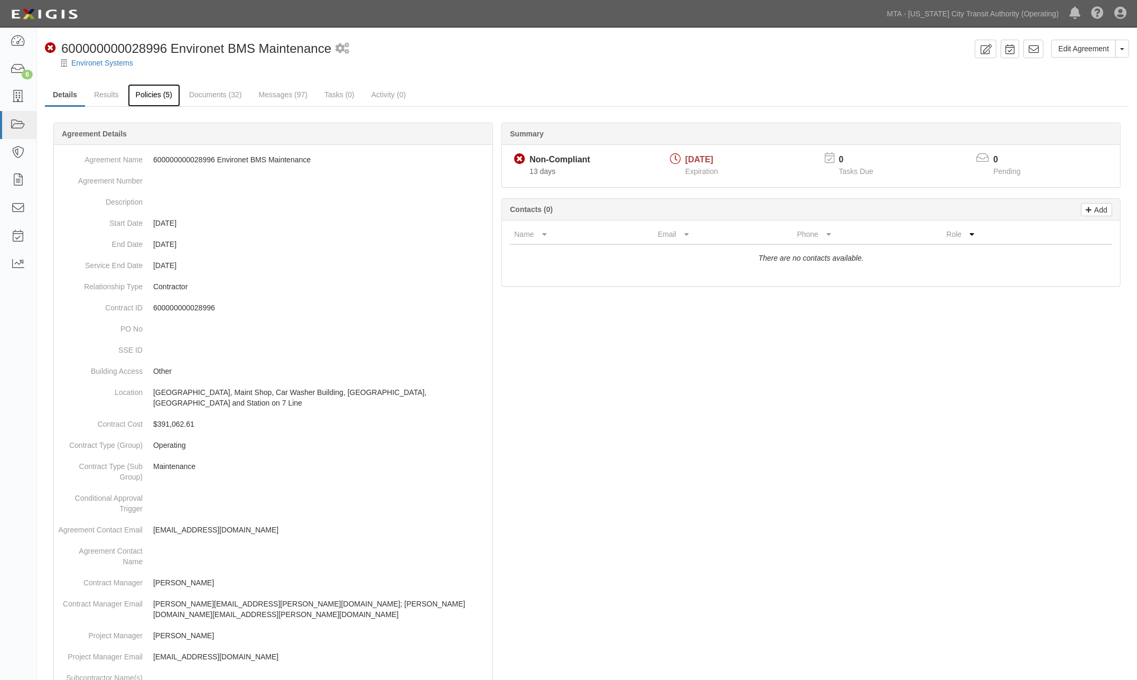
click at [146, 94] on link "Policies (5)" at bounding box center [154, 95] width 52 height 23
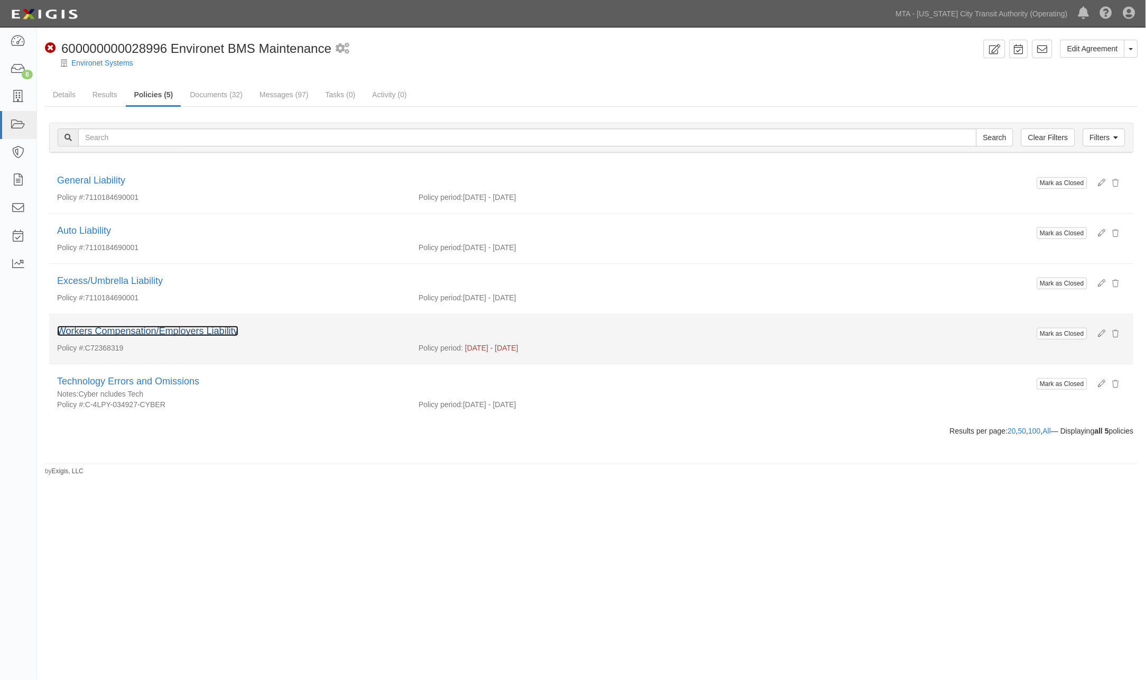
click at [114, 330] on link "Workers Compensation/Employers Liability" at bounding box center [147, 331] width 181 height 11
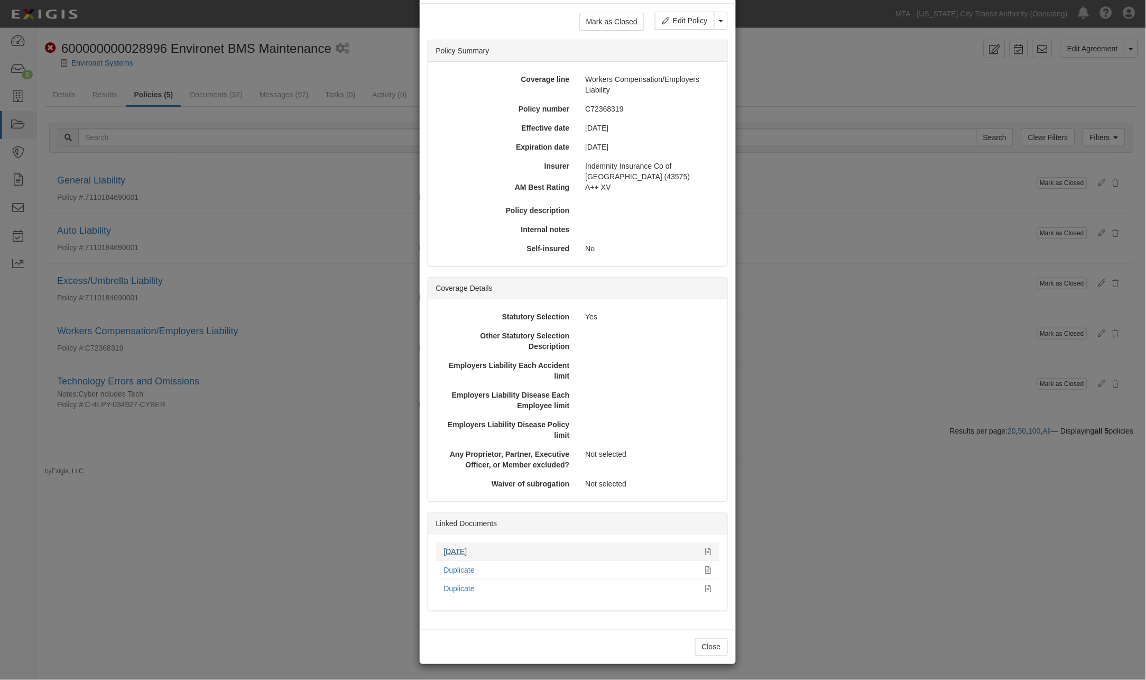
scroll to position [43, 0]
click at [449, 551] on link "[DATE]" at bounding box center [455, 550] width 23 height 8
drag, startPoint x: 827, startPoint y: 361, endPoint x: 449, endPoint y: 140, distance: 438.0
click at [827, 362] on div "× View Policy Mark as Closed Edit Policy Toggle Dropdown Delete Policy Policy S…" at bounding box center [573, 340] width 1146 height 680
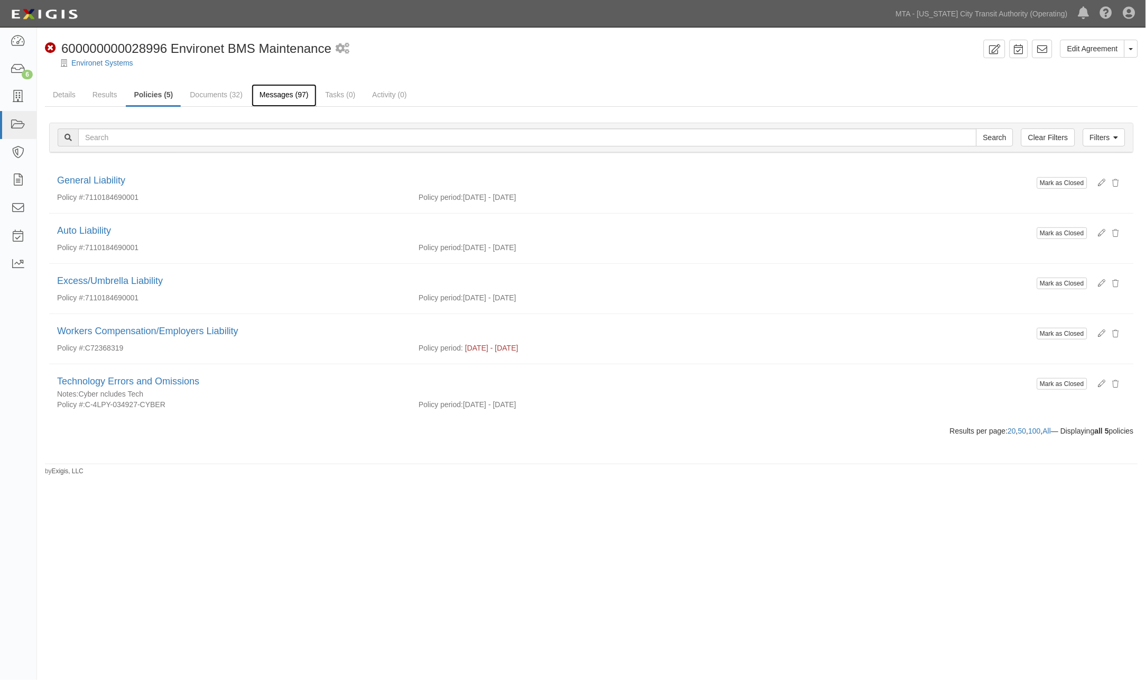
click at [298, 91] on link "Messages (97)" at bounding box center [284, 95] width 65 height 23
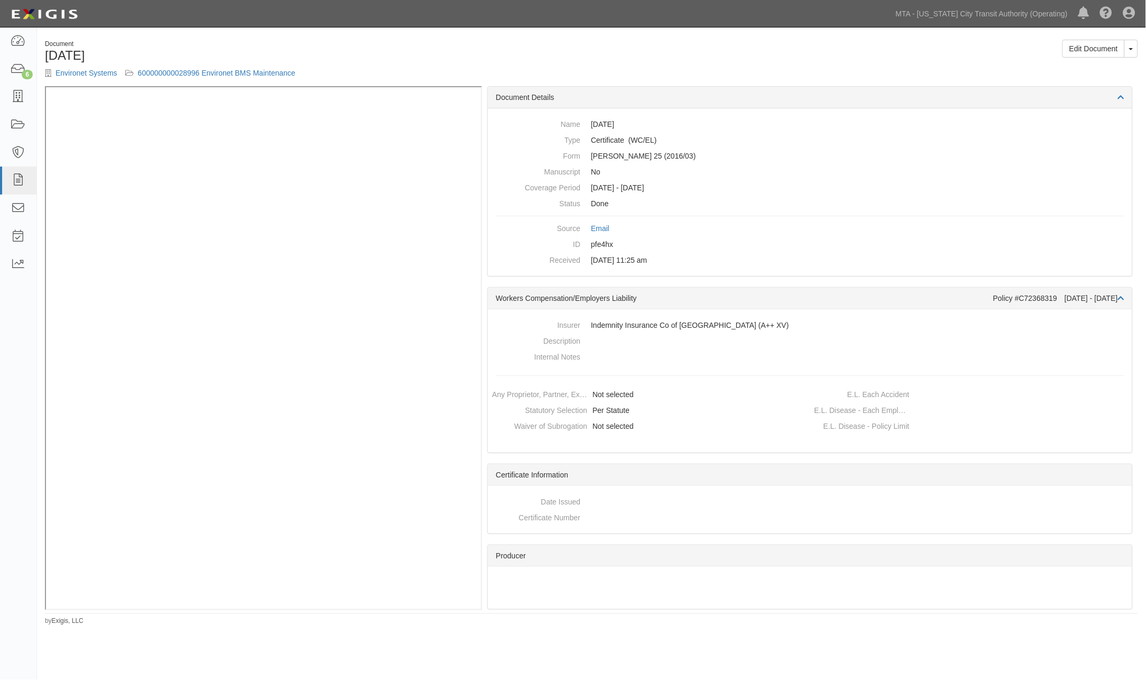
click at [301, 65] on div "Document 10.01.25 Environet Systems 600000000028996 Environet BMS Maintenance" at bounding box center [314, 63] width 554 height 47
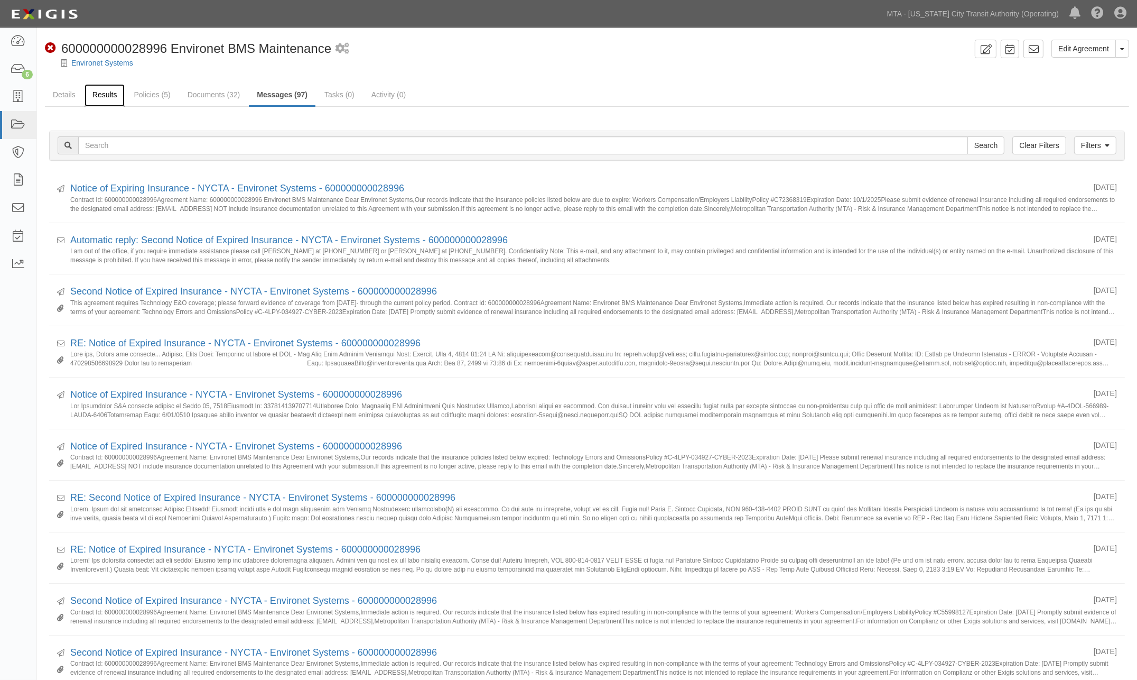
click at [103, 92] on link "Results" at bounding box center [105, 95] width 41 height 23
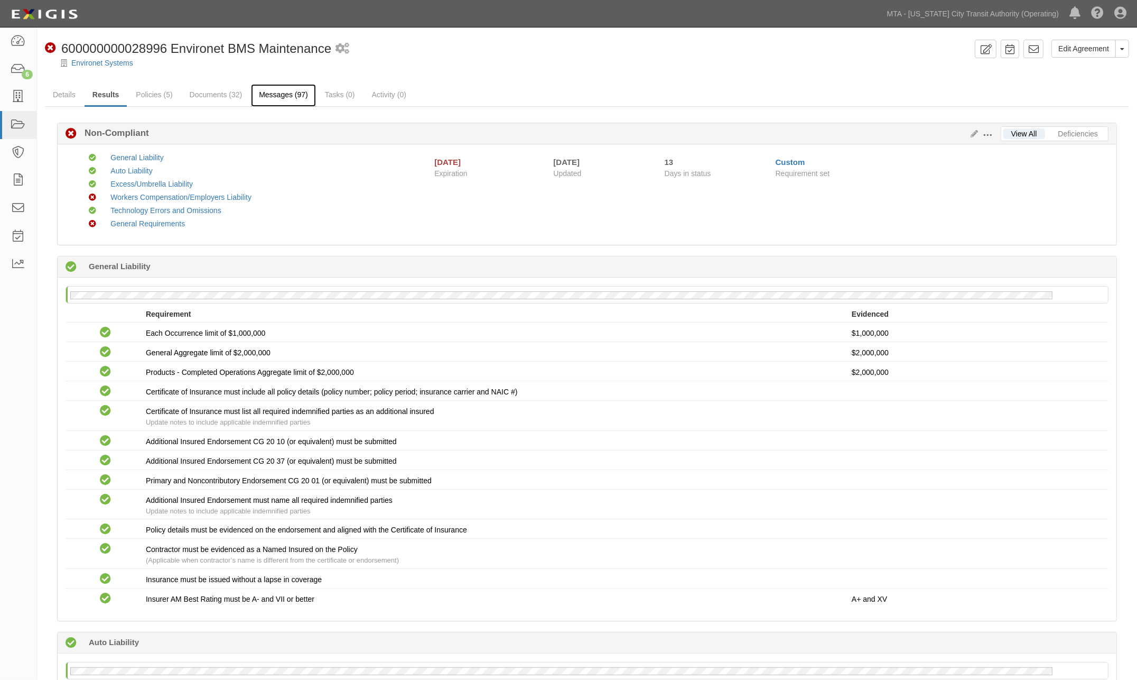
click at [277, 93] on link "Messages (97)" at bounding box center [283, 95] width 65 height 23
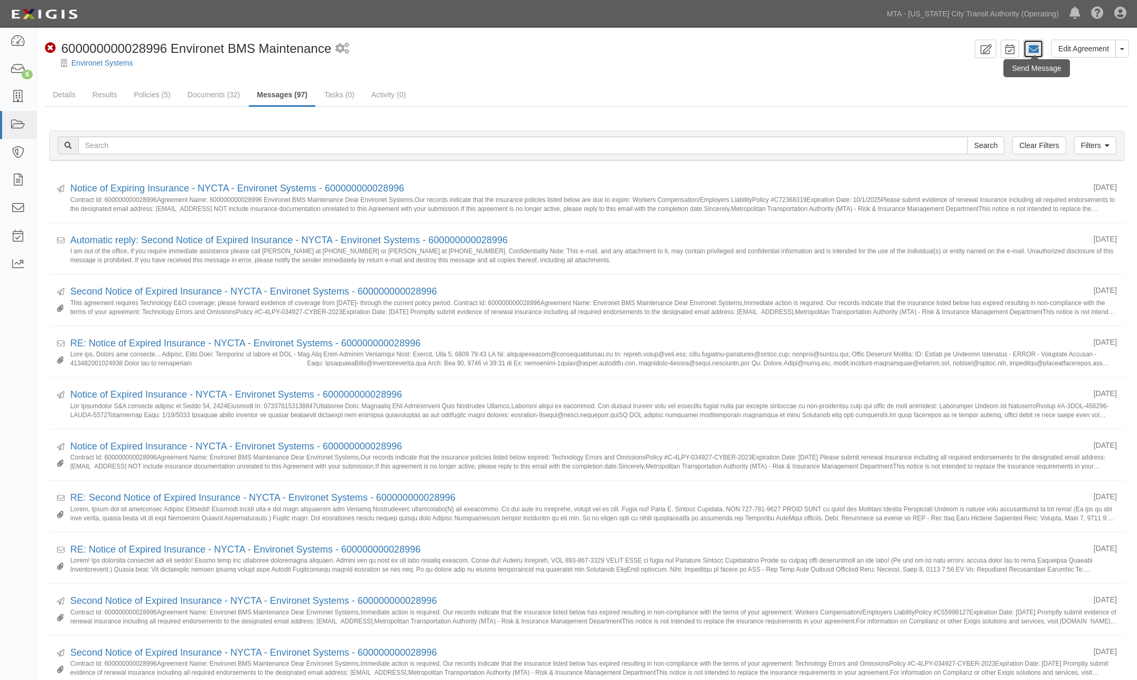
click at [1033, 48] on icon at bounding box center [1033, 49] width 11 height 11
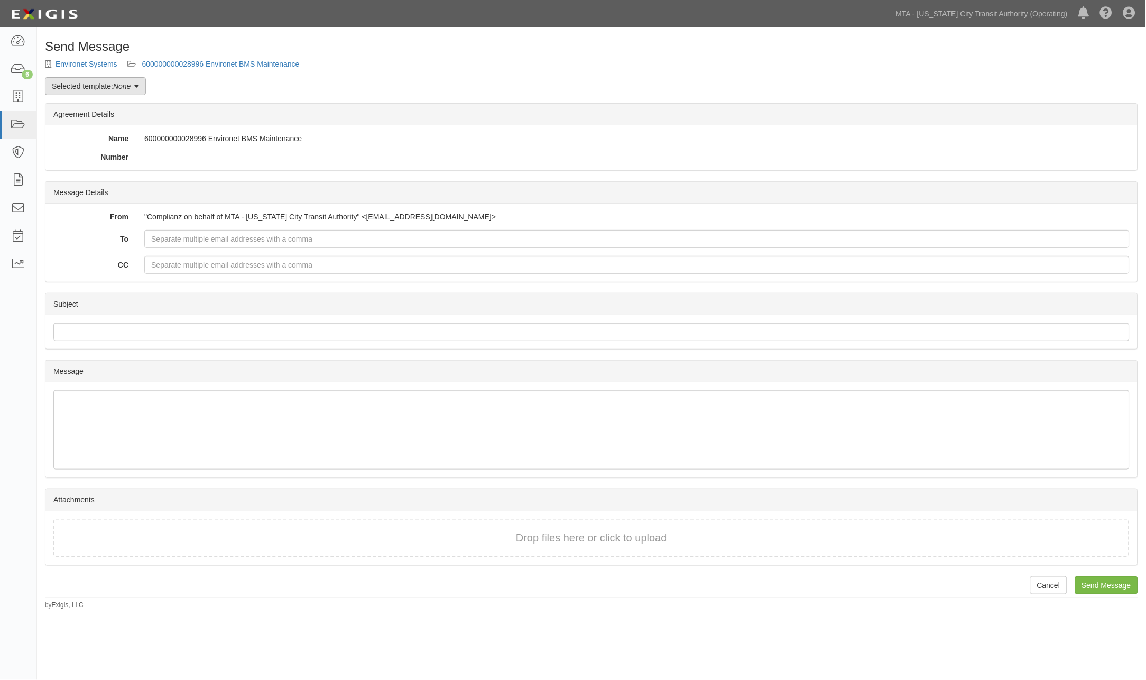
click at [124, 88] on em "None" at bounding box center [121, 86] width 17 height 8
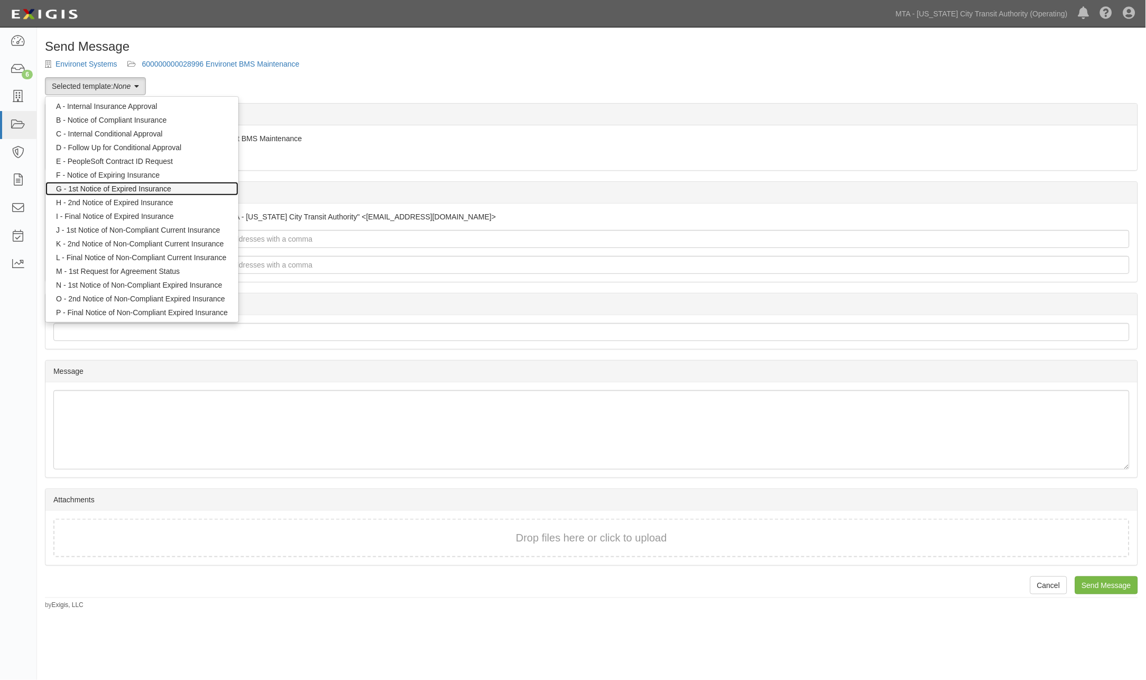
click at [153, 186] on link "G - 1st Notice of Expired Insurance" at bounding box center [141, 189] width 193 height 14
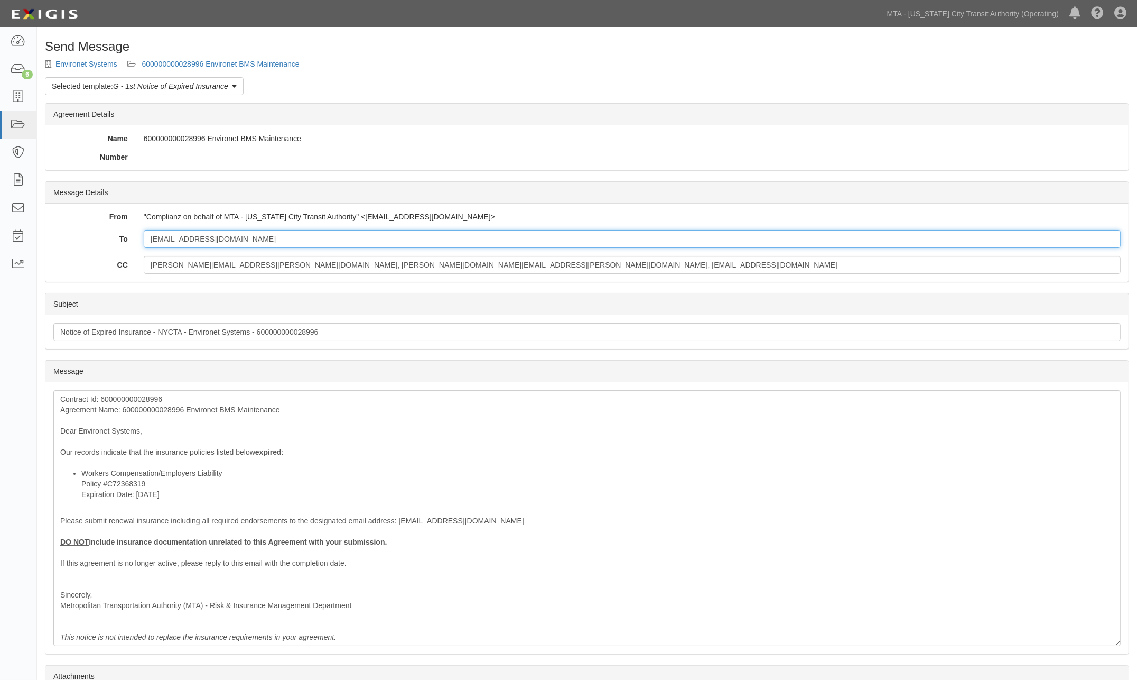
click at [313, 231] on input "[EMAIL_ADDRESS][DOMAIN_NAME]" at bounding box center [632, 239] width 977 height 18
paste input "insperitycerts@locktonaffinity.com"
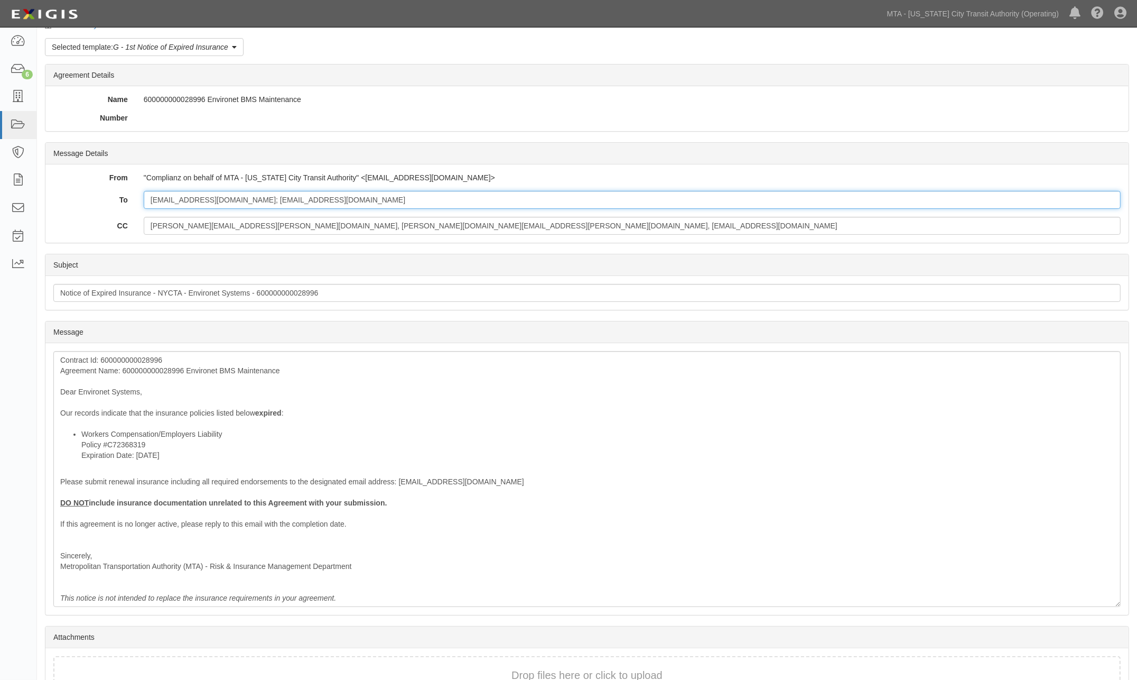
scroll to position [106, 0]
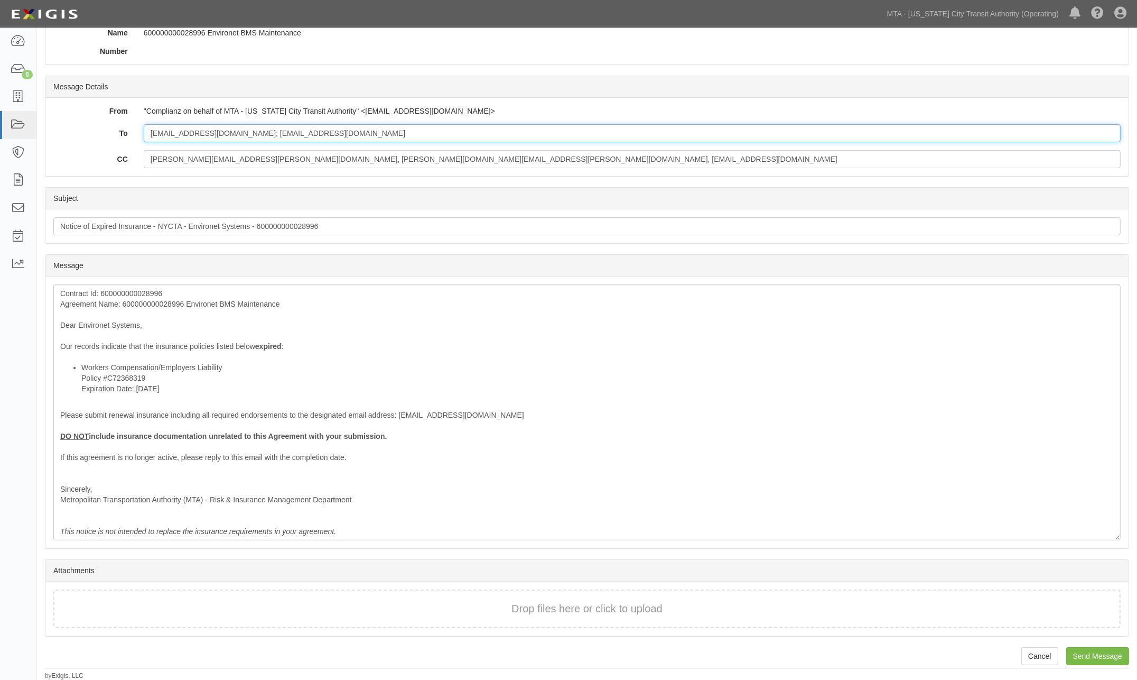
type input "bfleisher@environetsystems.com; insperitycerts@locktonaffinity.com"
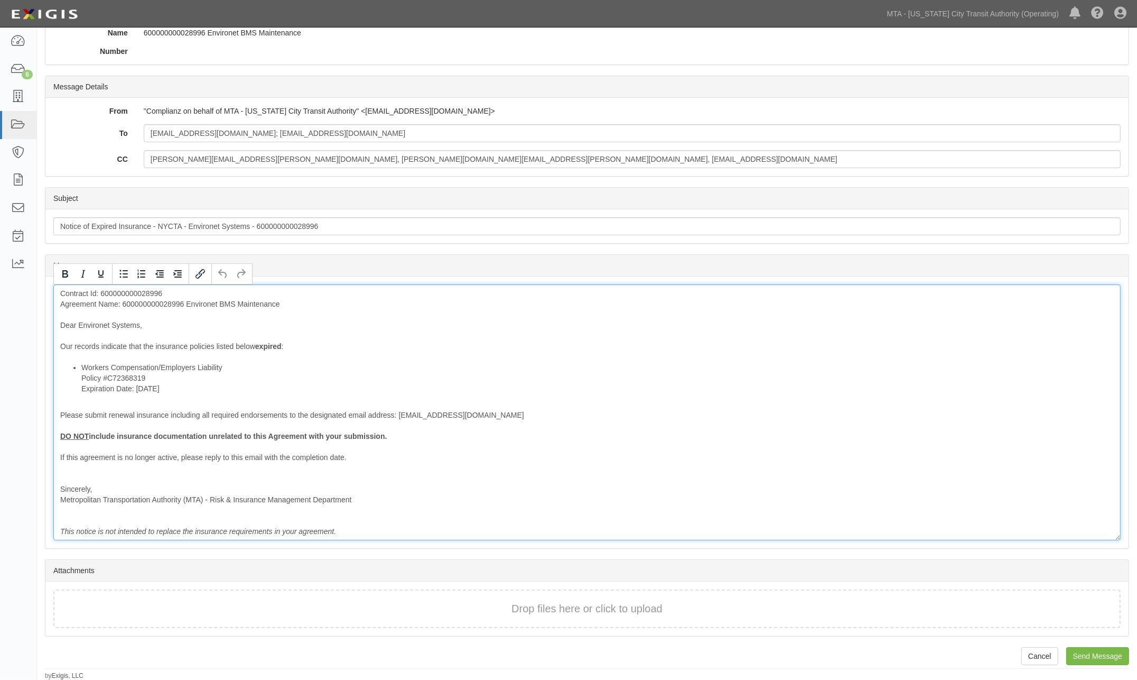
click at [164, 303] on div "Contract Id: 600000000028996 Agreement Name: 600000000028996 Environet BMS Main…" at bounding box center [587, 412] width 1068 height 256
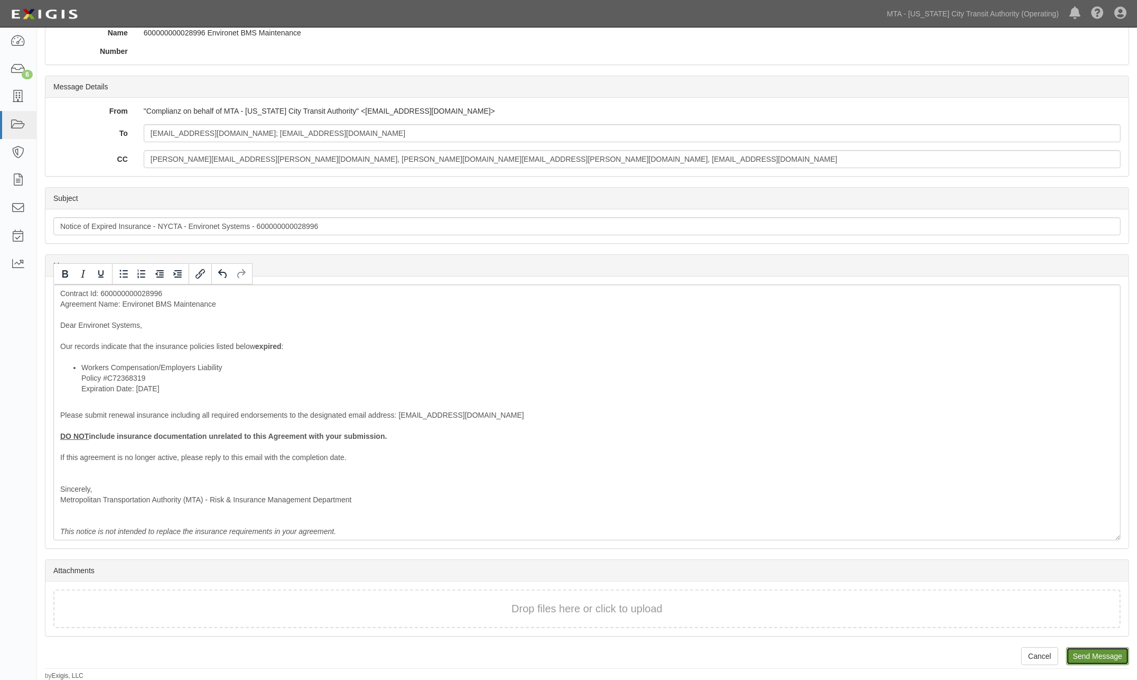
click at [1114, 657] on input "Send Message" at bounding box center [1098, 656] width 63 height 18
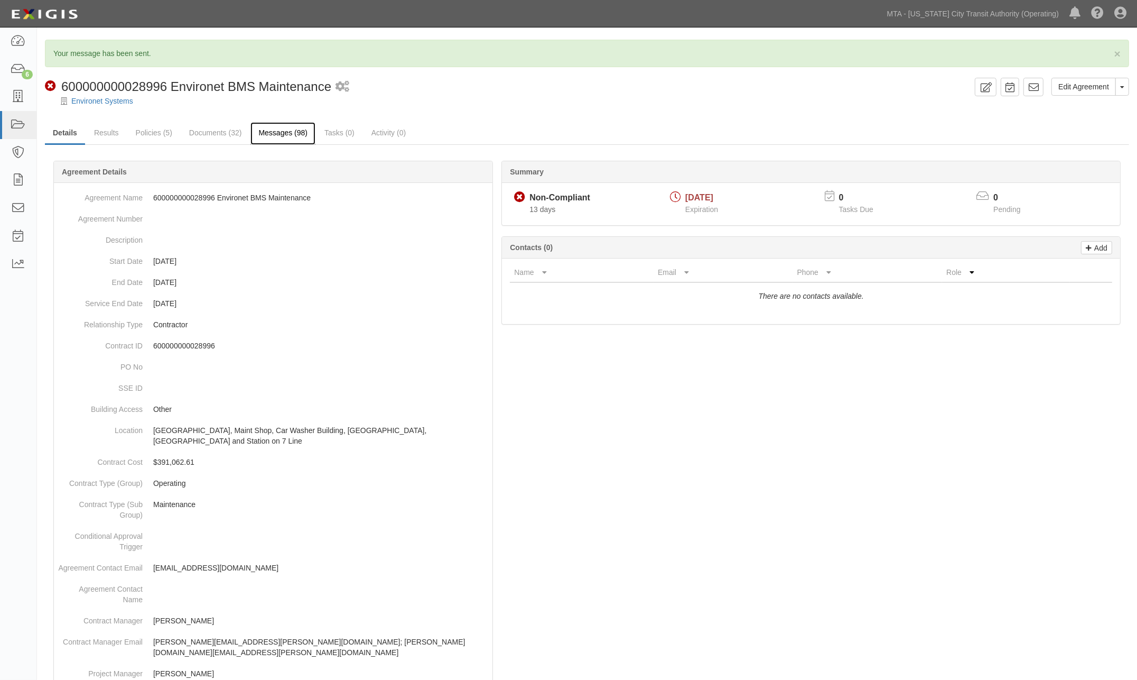
click at [282, 133] on link "Messages (98)" at bounding box center [283, 133] width 65 height 23
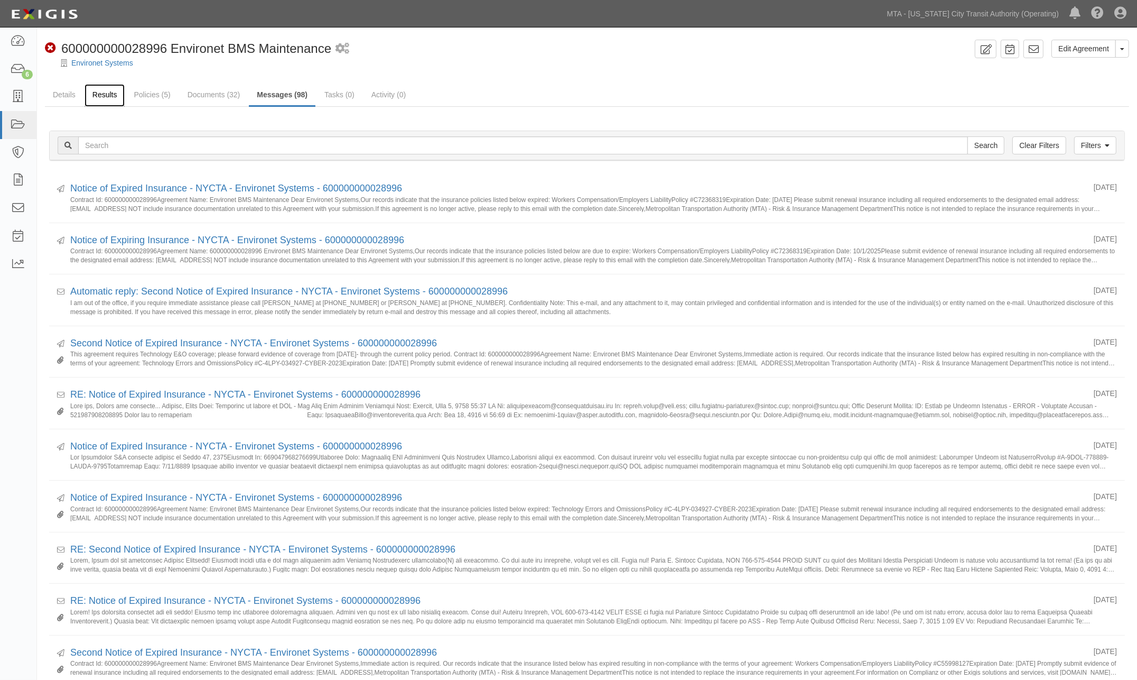
click at [96, 95] on link "Results" at bounding box center [105, 95] width 41 height 23
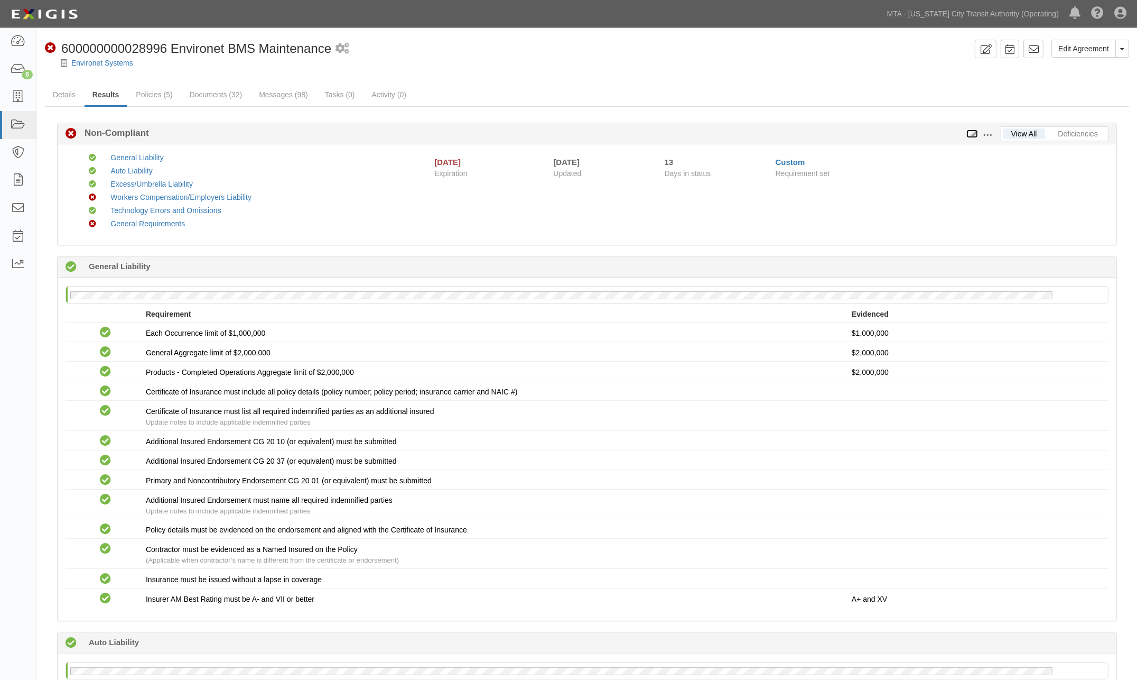
click at [973, 133] on icon at bounding box center [973, 134] width 12 height 7
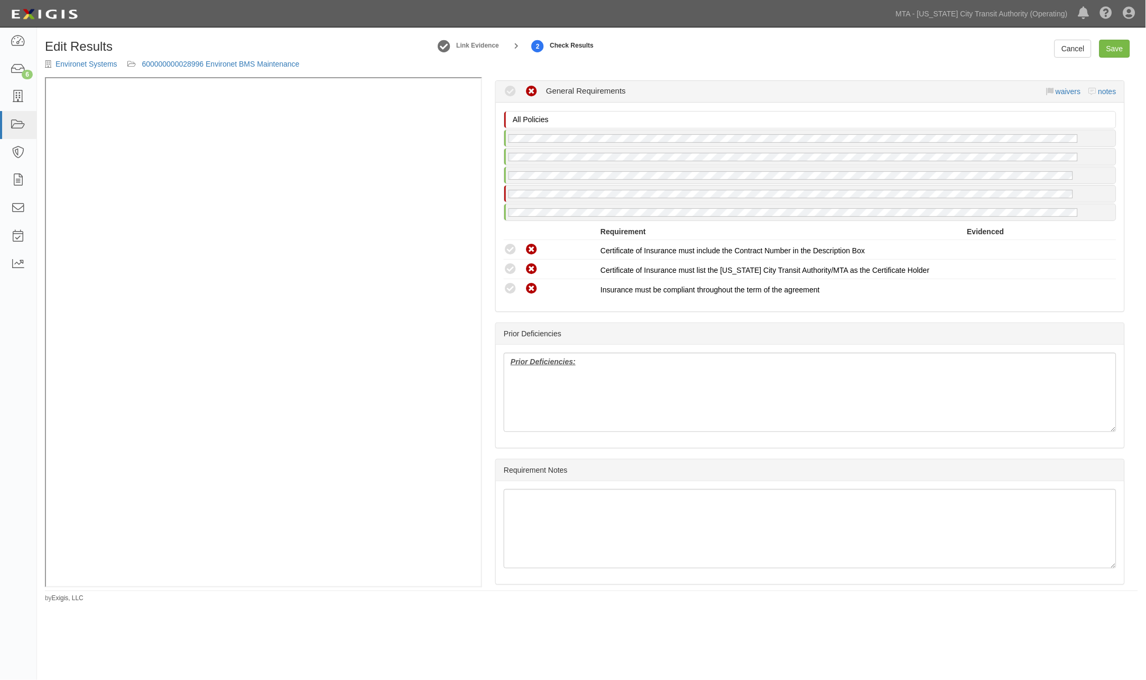
scroll to position [1719, 0]
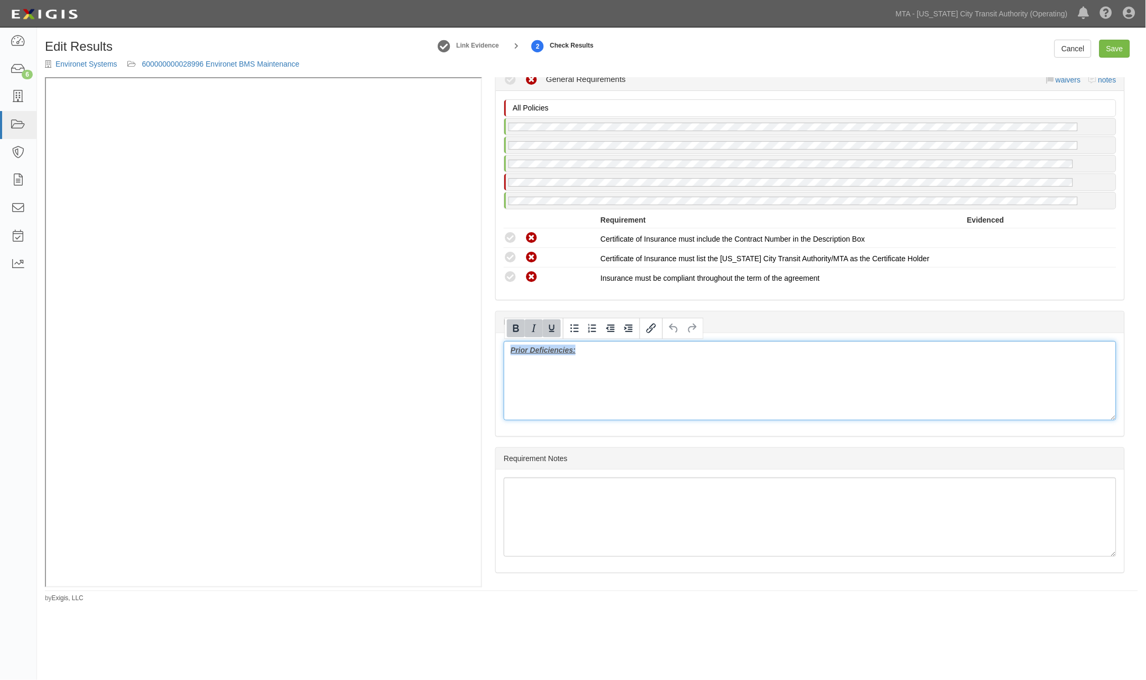
drag, startPoint x: 590, startPoint y: 353, endPoint x: 474, endPoint y: 339, distance: 117.6
click at [302, 213] on div "Manage Policies (WC/EL) Certificate; 6/4/2025; 10.01.25 (GL, AL, XS, TE&O) Cert…" at bounding box center [591, 332] width 1093 height 510
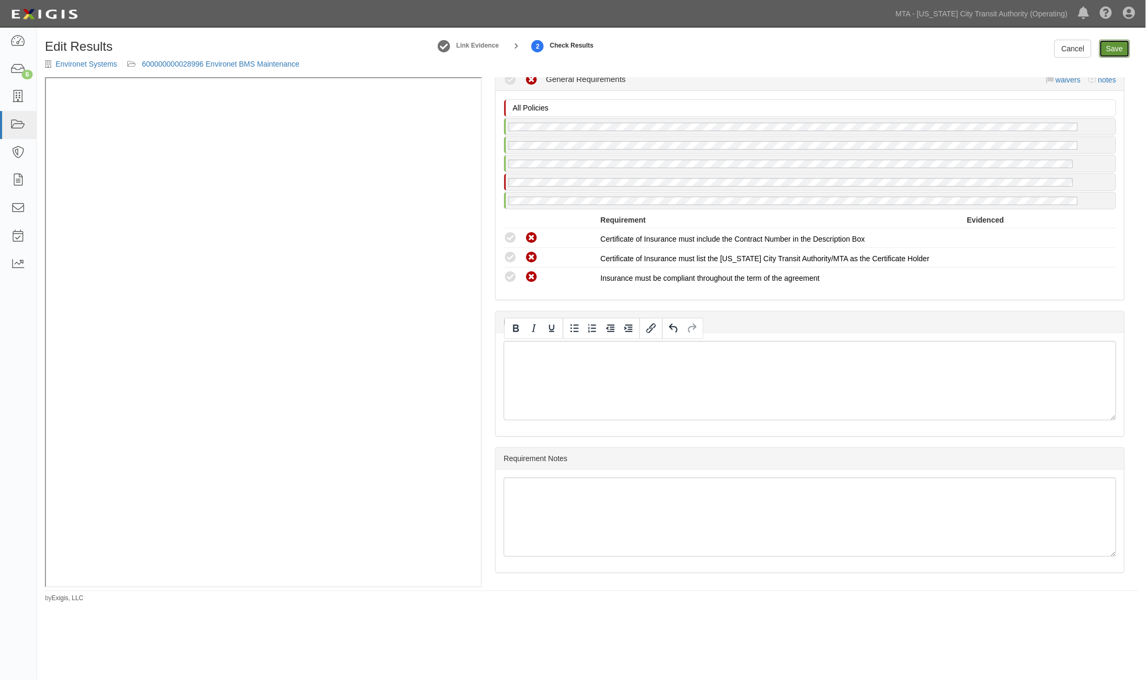
click at [1110, 52] on link "Save" at bounding box center [1114, 49] width 31 height 18
radio input "true"
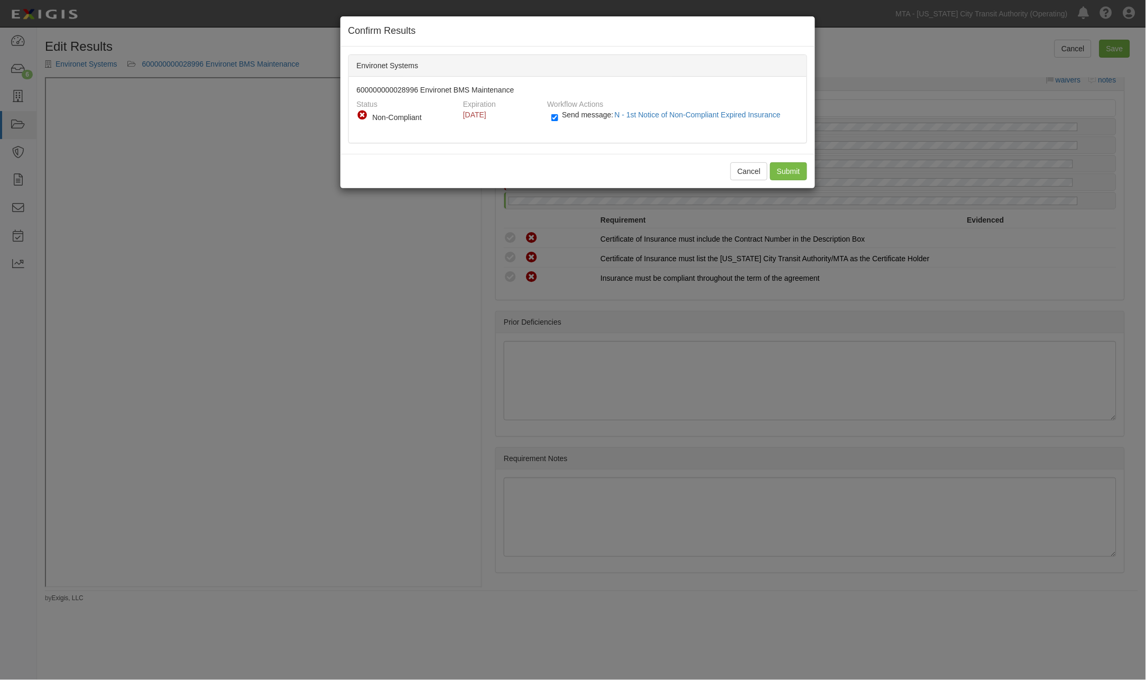
click at [583, 115] on span "Send message: N - 1st Notice of Non-Compliant Expired Insurance" at bounding box center [673, 114] width 223 height 8
click at [558, 115] on input "Send message: N - 1st Notice of Non-Compliant Expired Insurance" at bounding box center [554, 118] width 7 height 12
checkbox input "false"
click at [778, 170] on input "Submit" at bounding box center [788, 171] width 37 height 18
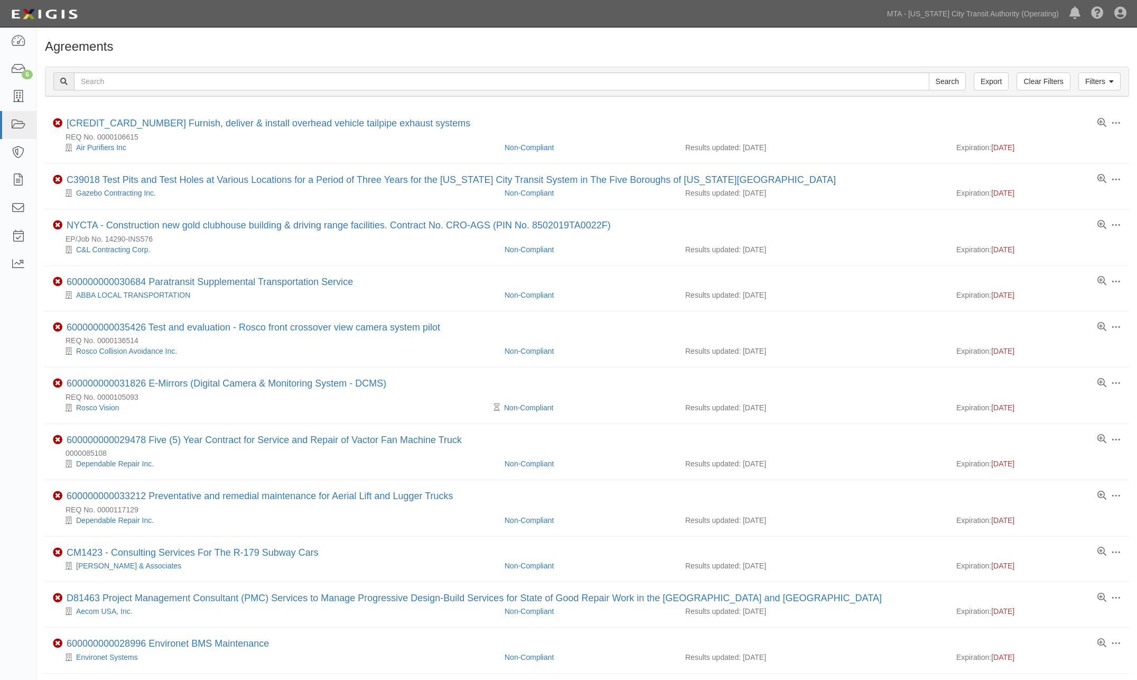
scroll to position [176, 0]
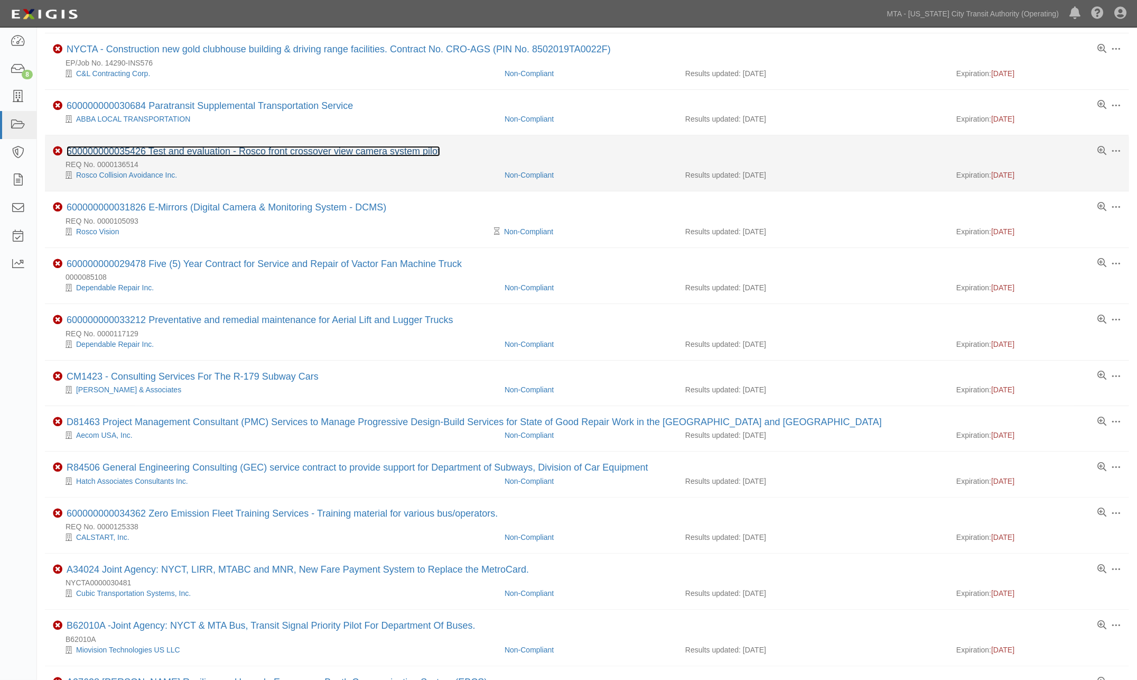
click at [257, 154] on link "600000000035426 Test and evaluation - Rosco front crossover view camera system …" at bounding box center [254, 151] width 374 height 11
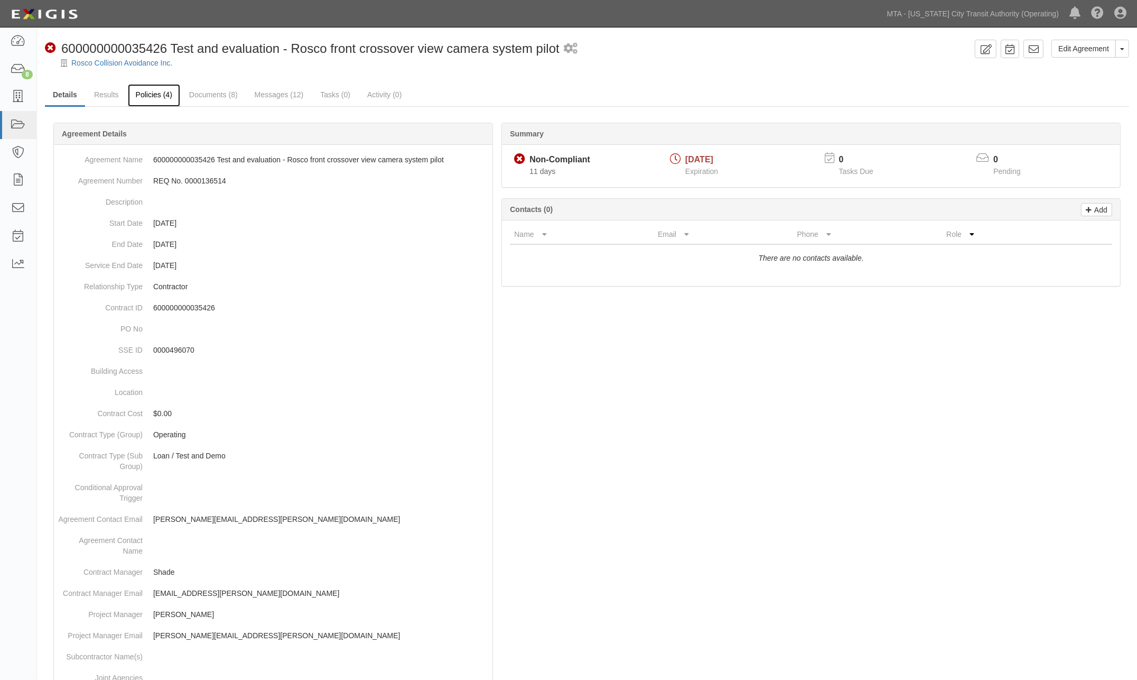
click at [148, 93] on link "Policies (4)" at bounding box center [154, 95] width 52 height 23
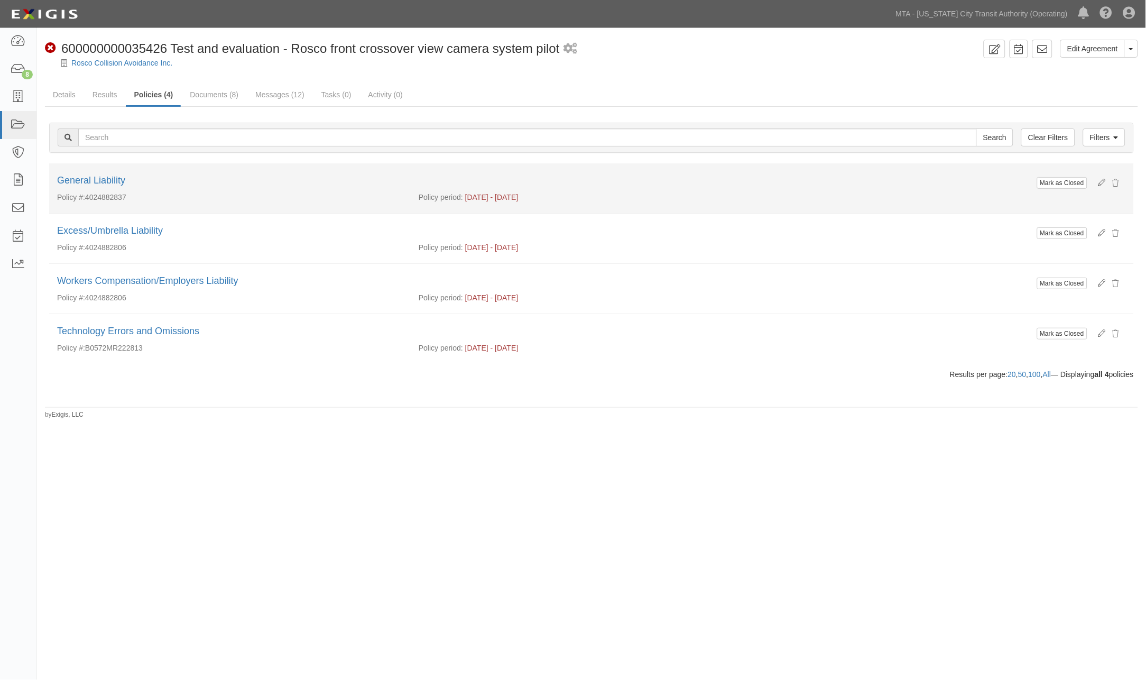
click at [112, 174] on div "General Liability" at bounding box center [591, 181] width 1069 height 14
click at [114, 180] on link "General Liability" at bounding box center [91, 180] width 68 height 11
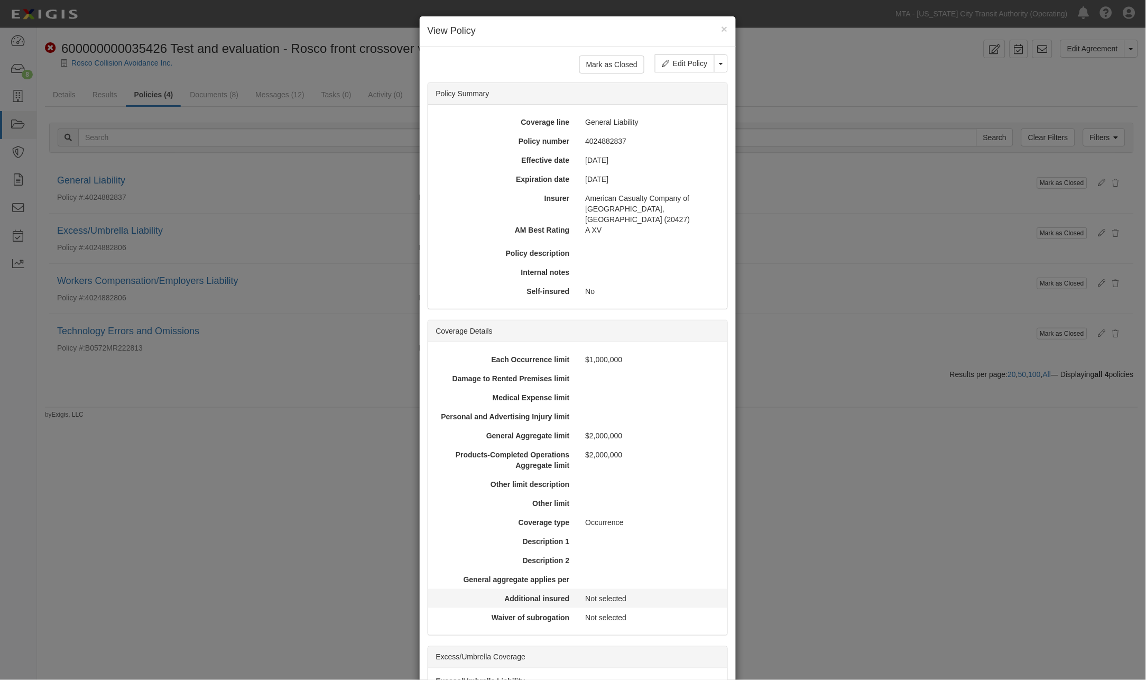
scroll to position [231, 0]
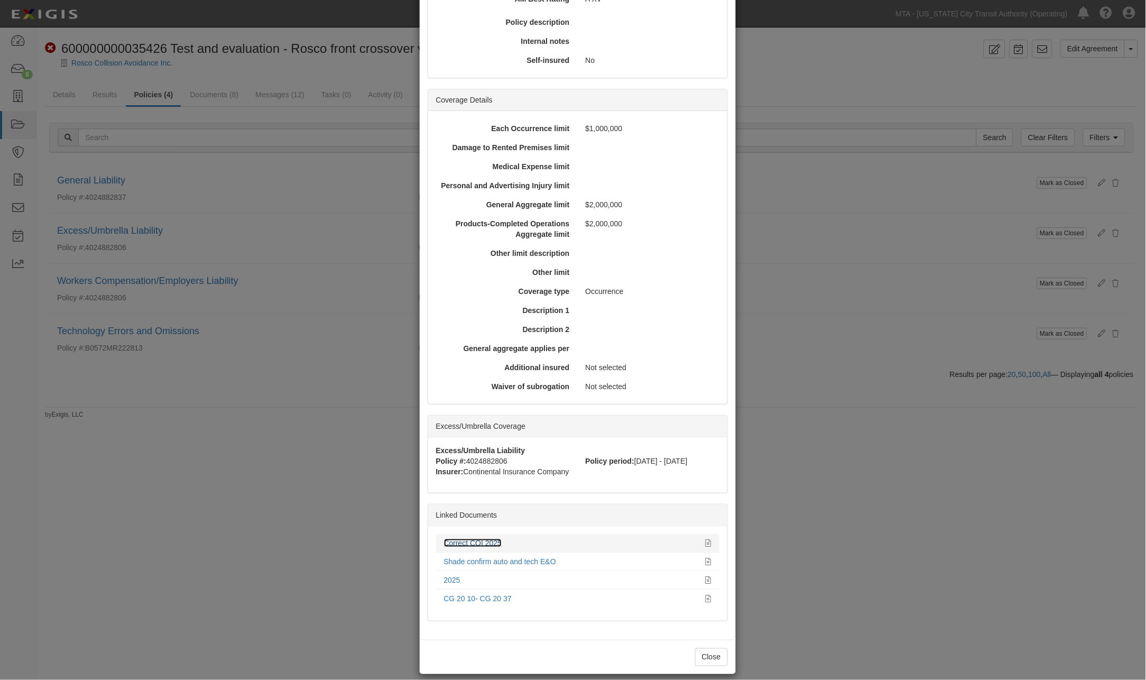
click at [488, 539] on link "Correct COI 2025" at bounding box center [473, 543] width 58 height 8
click at [483, 539] on link "Correct COI 2025" at bounding box center [473, 543] width 58 height 8
drag, startPoint x: 867, startPoint y: 568, endPoint x: 858, endPoint y: 568, distance: 9.0
click at [864, 568] on div "× View Policy Mark as Closed Edit Policy Toggle Dropdown Delete Policy Policy S…" at bounding box center [573, 340] width 1146 height 680
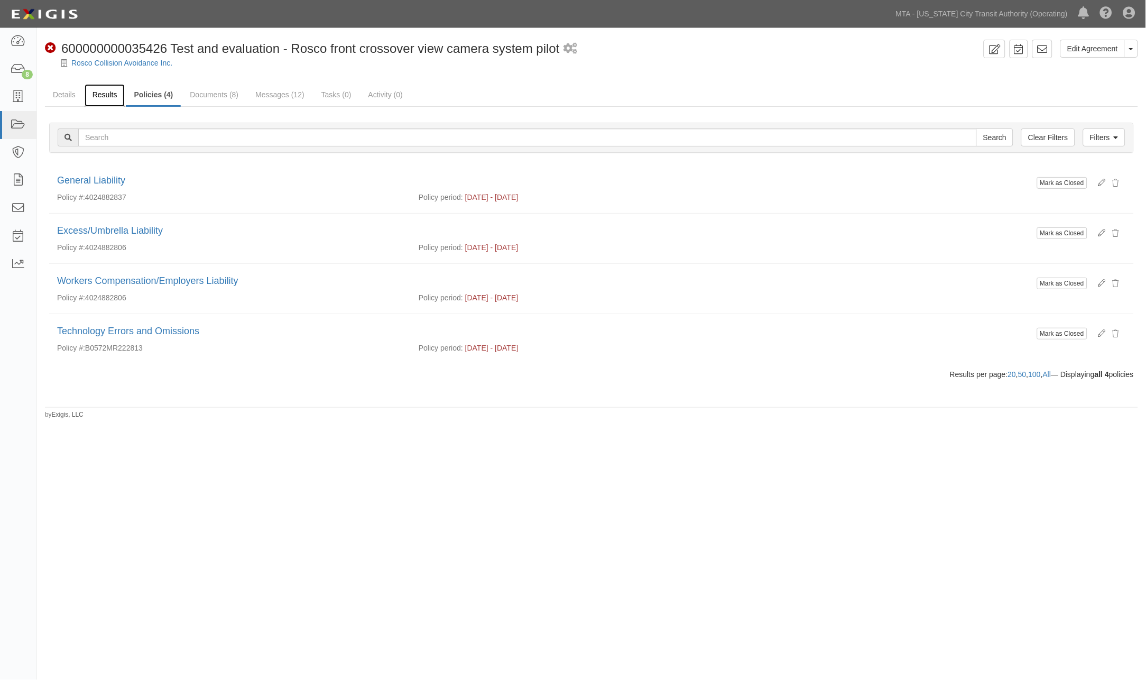
click at [104, 97] on link "Results" at bounding box center [105, 95] width 41 height 23
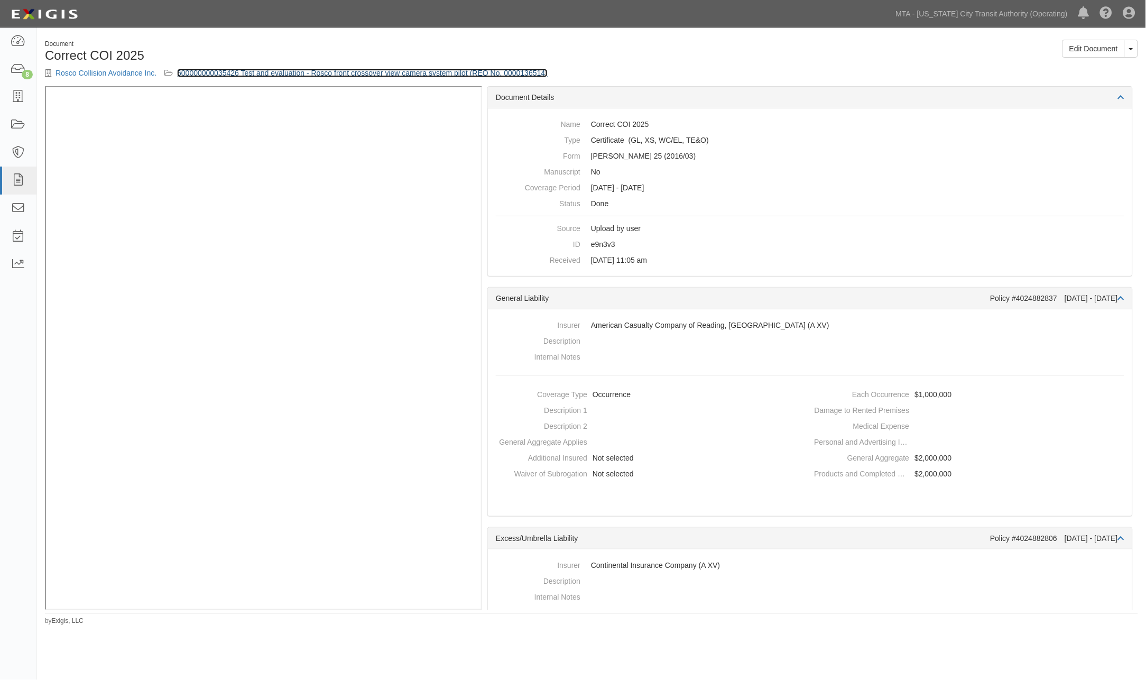
click at [394, 72] on link "600000000035426 Test and evaluation - Rosco front crossover view camera system …" at bounding box center [362, 73] width 370 height 8
click at [397, 72] on link "600000000035426 Test and evaluation - Rosco front crossover view camera system …" at bounding box center [362, 73] width 370 height 8
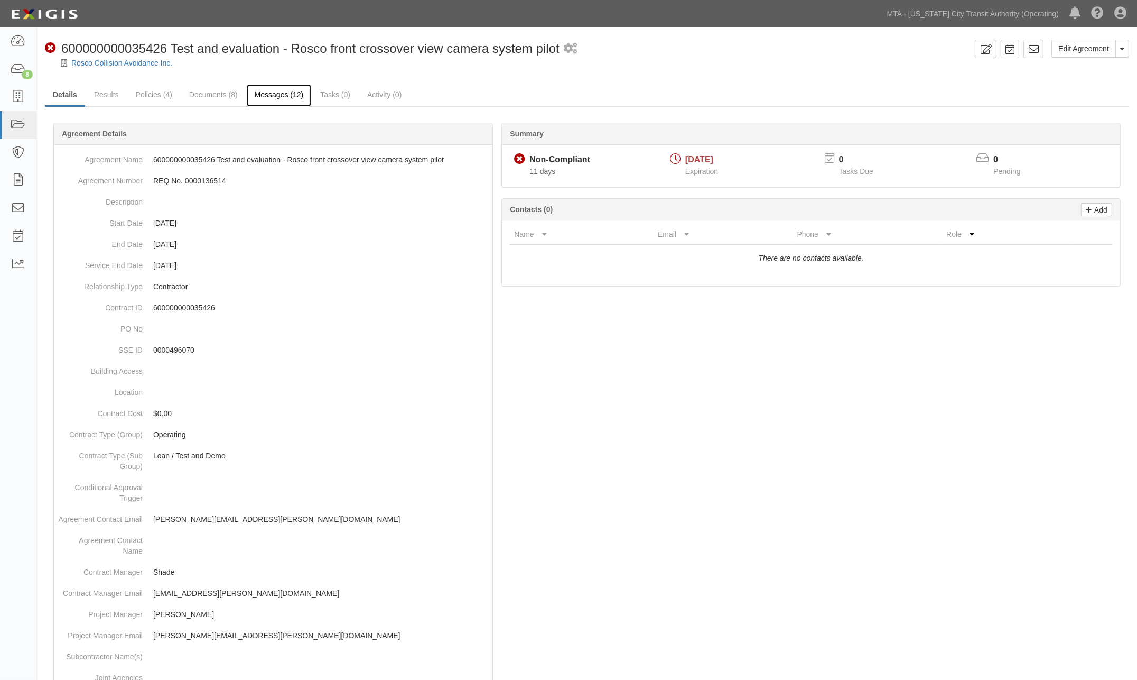
click at [286, 90] on link "Messages (12)" at bounding box center [279, 95] width 65 height 23
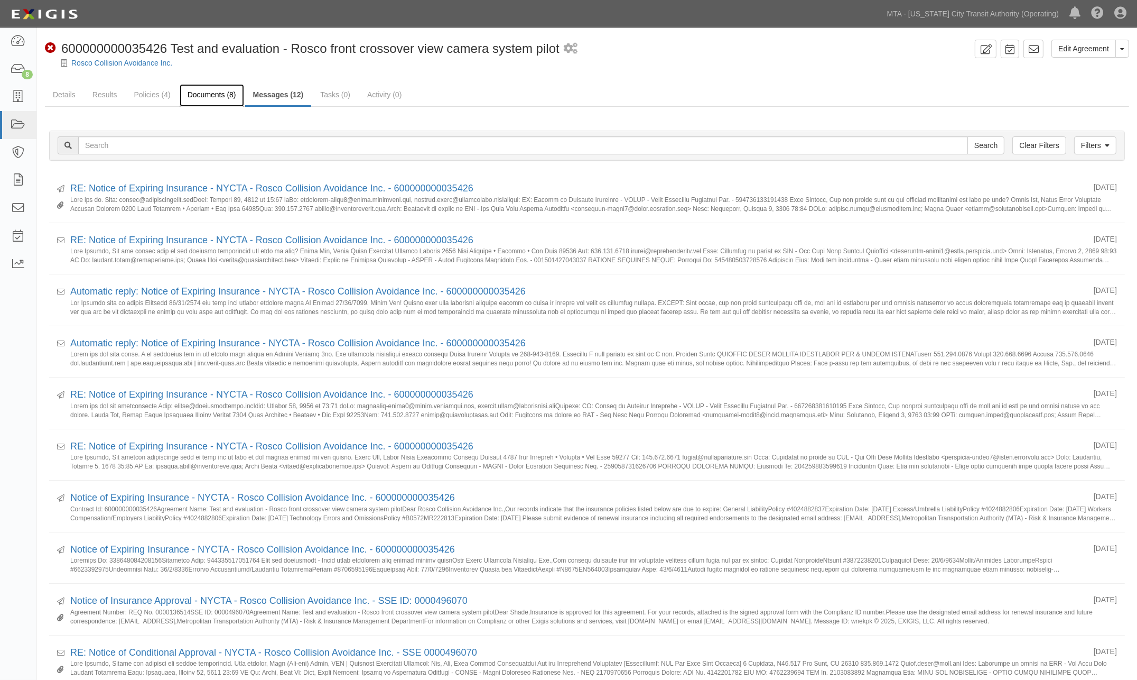
click at [210, 96] on link "Documents (8)" at bounding box center [212, 95] width 64 height 23
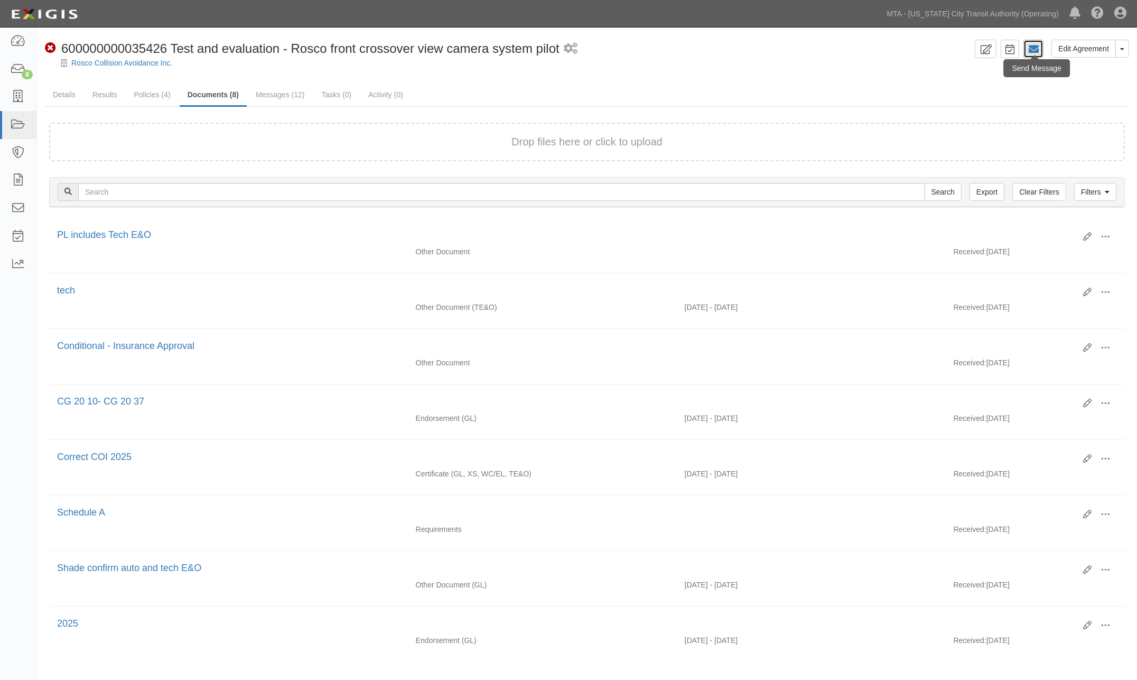
click at [1031, 53] on icon at bounding box center [1033, 49] width 11 height 11
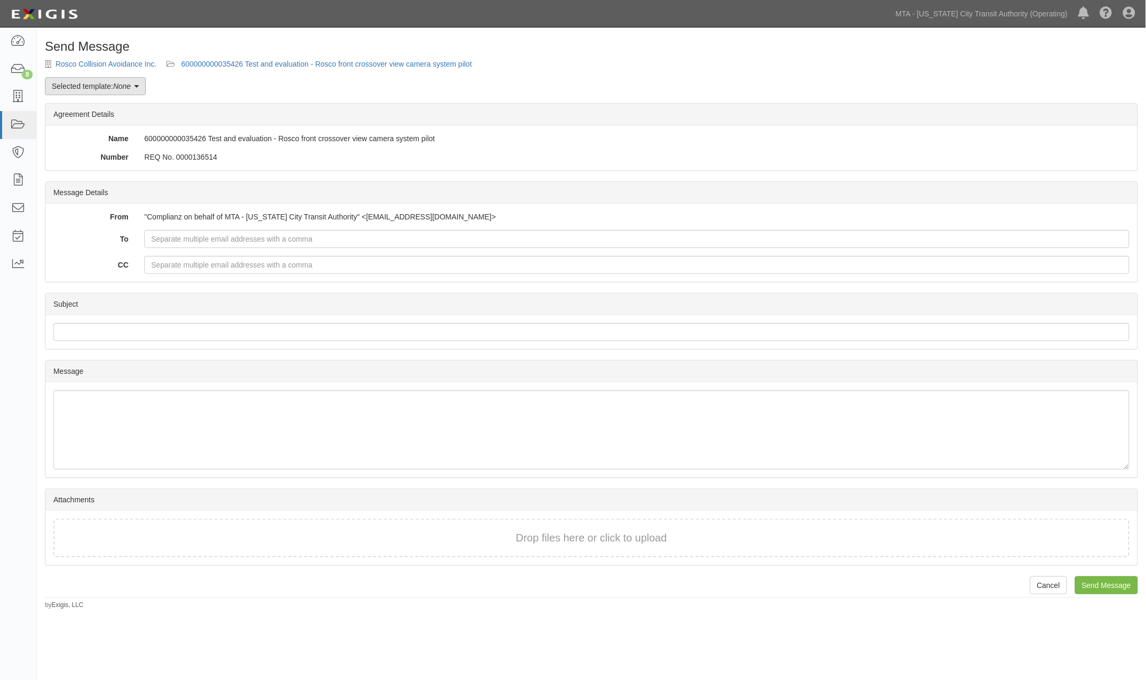
click at [143, 86] on link "Selected template: None" at bounding box center [95, 86] width 101 height 18
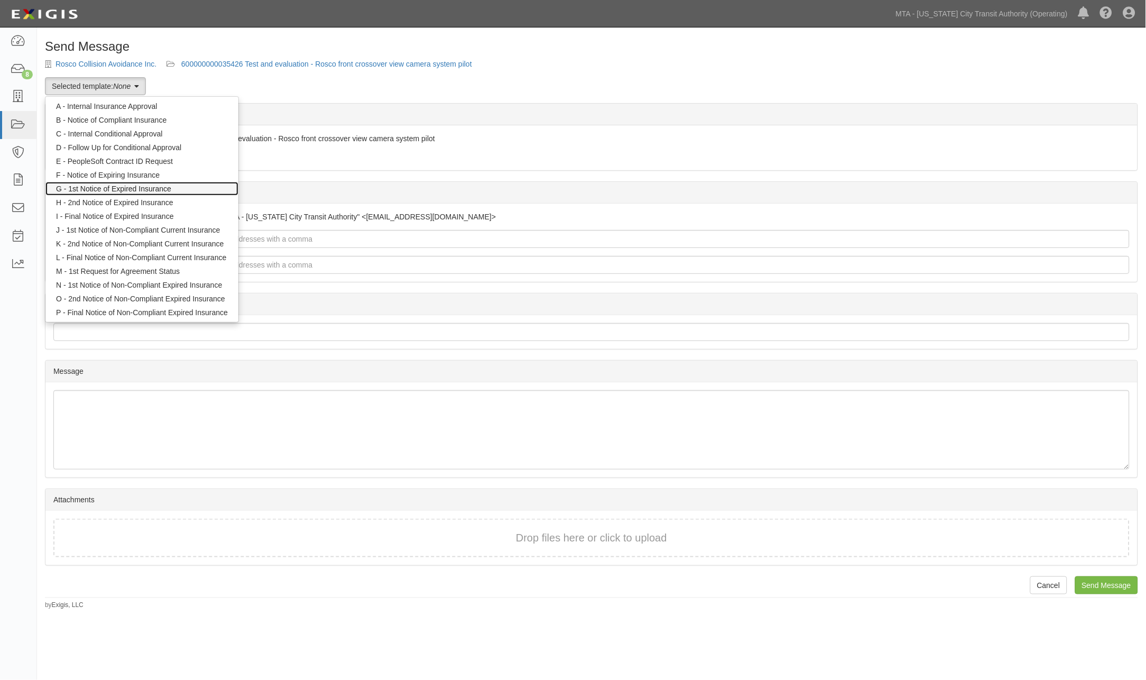
click at [115, 187] on link "G - 1st Notice of Expired Insurance" at bounding box center [141, 189] width 193 height 14
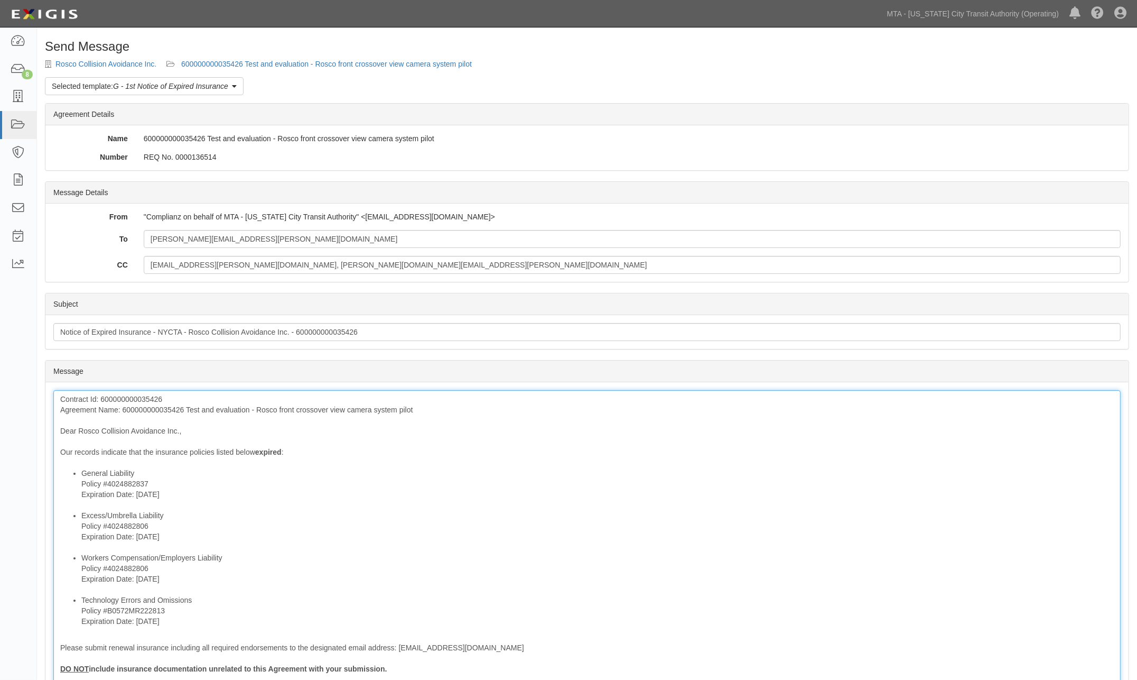
click at [152, 410] on div "Contract Id: 600000000035426 Agreement Name: 600000000035426 Test and evaluatio…" at bounding box center [587, 581] width 1068 height 383
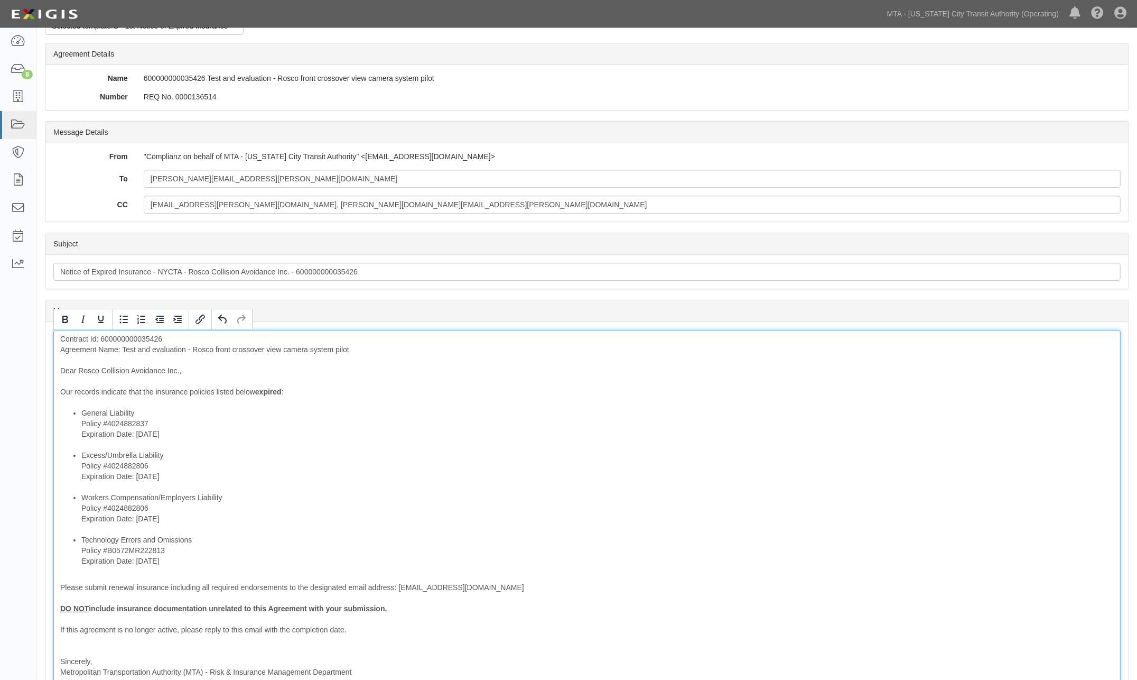
scroll to position [176, 0]
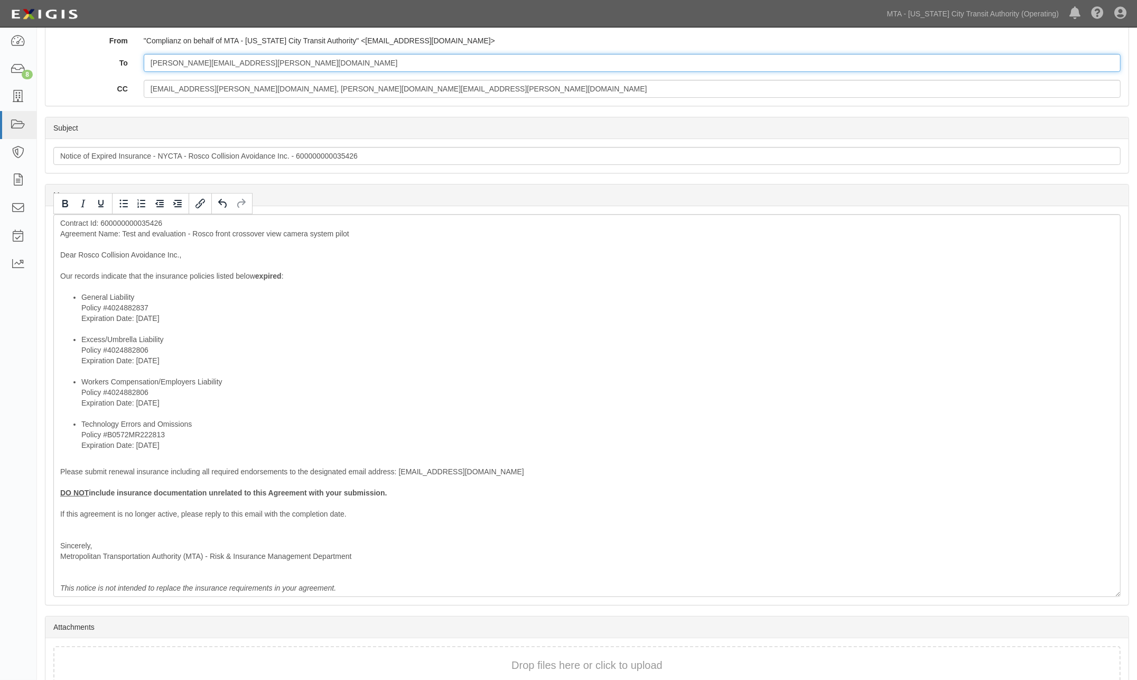
click at [331, 66] on input "[PERSON_NAME][EMAIL_ADDRESS][PERSON_NAME][DOMAIN_NAME]" at bounding box center [632, 63] width 977 height 18
paste input "[EMAIL_ADDRESS][DOMAIN_NAME]"
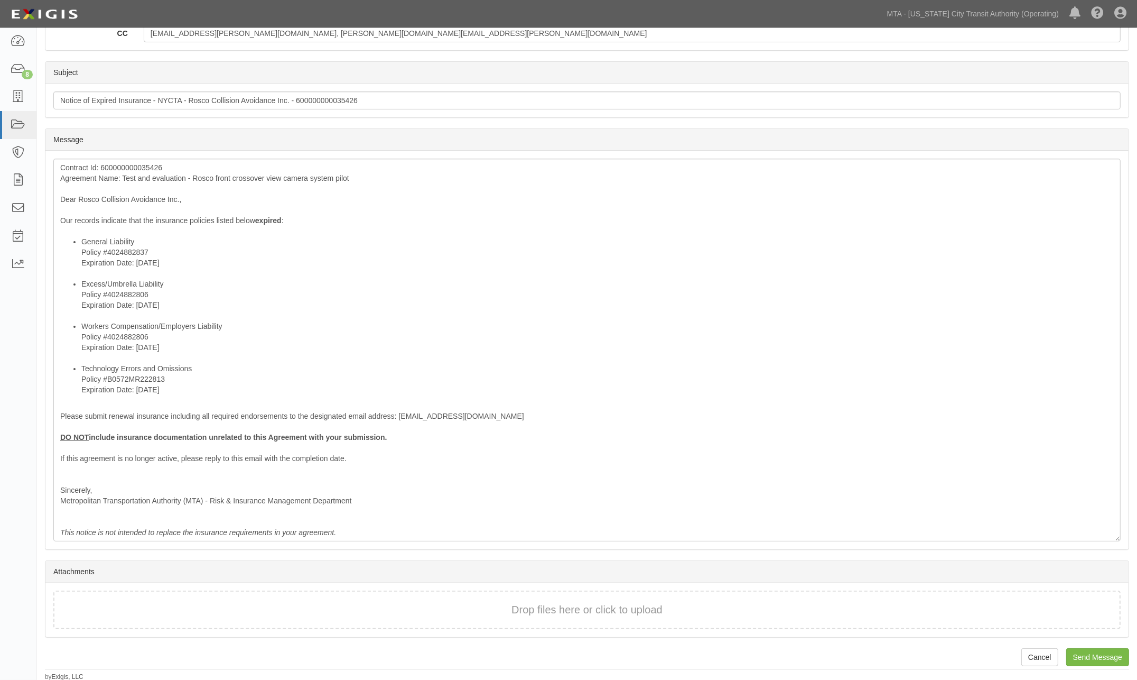
scroll to position [233, 0]
type input "[PERSON_NAME][EMAIL_ADDRESS][PERSON_NAME][DOMAIN_NAME]; [PERSON_NAME][EMAIL_ADD…"
click at [1074, 646] on div "Send Message Rosco Collision Avoidance Inc. 600000000035426 Test and evaluation…" at bounding box center [587, 243] width 1100 height 873
click at [1096, 654] on input "Send Message" at bounding box center [1098, 656] width 63 height 18
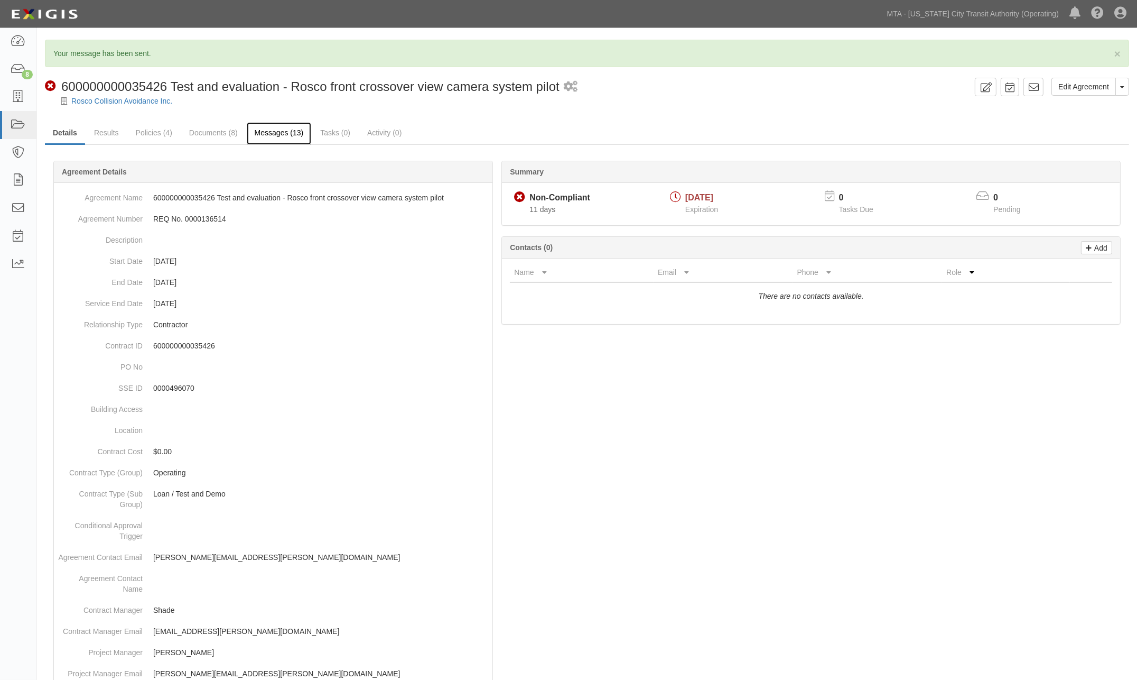
click at [289, 137] on link "Messages (13)" at bounding box center [279, 133] width 65 height 23
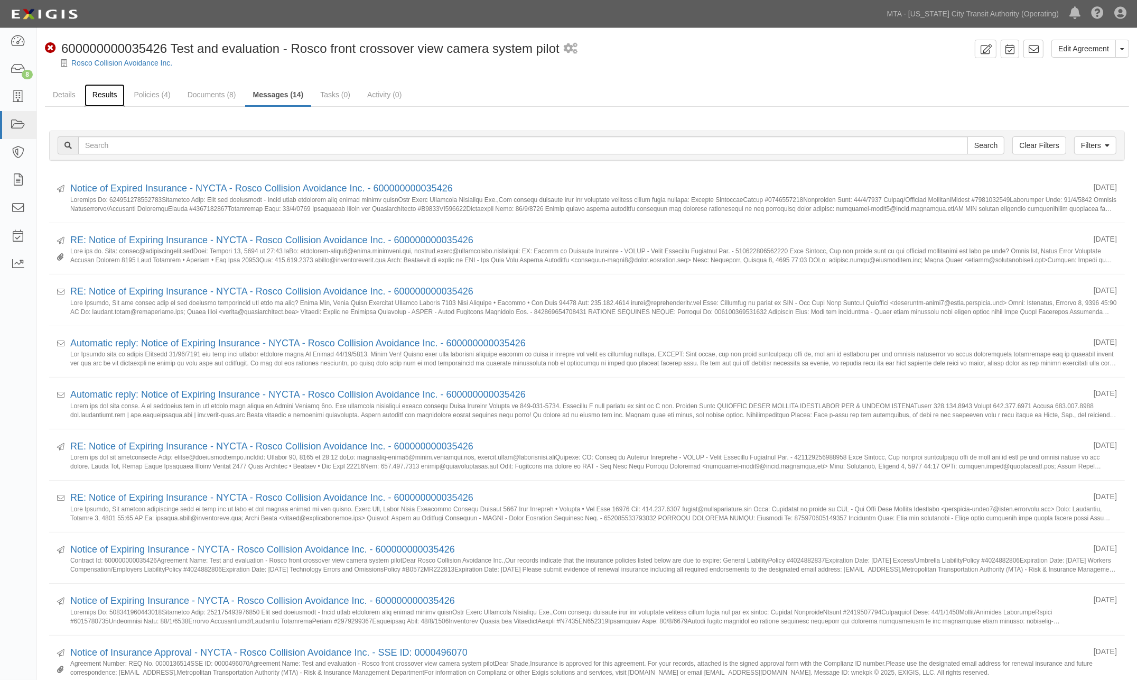
click at [96, 96] on link "Results" at bounding box center [105, 95] width 41 height 23
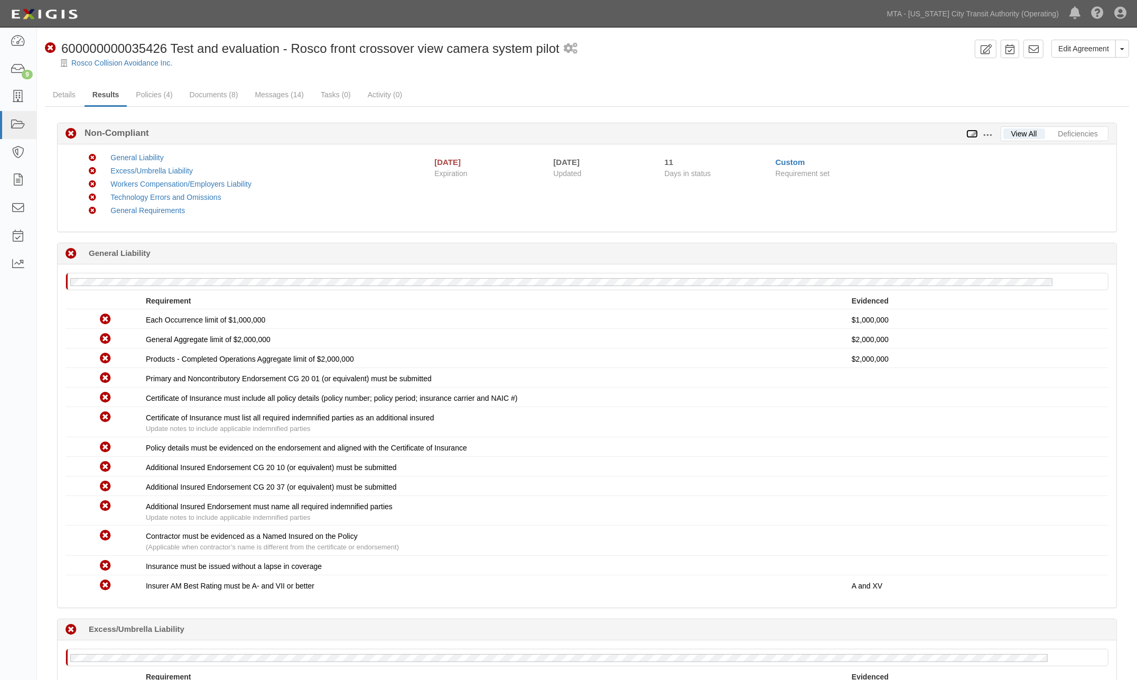
click at [970, 135] on icon at bounding box center [973, 134] width 12 height 7
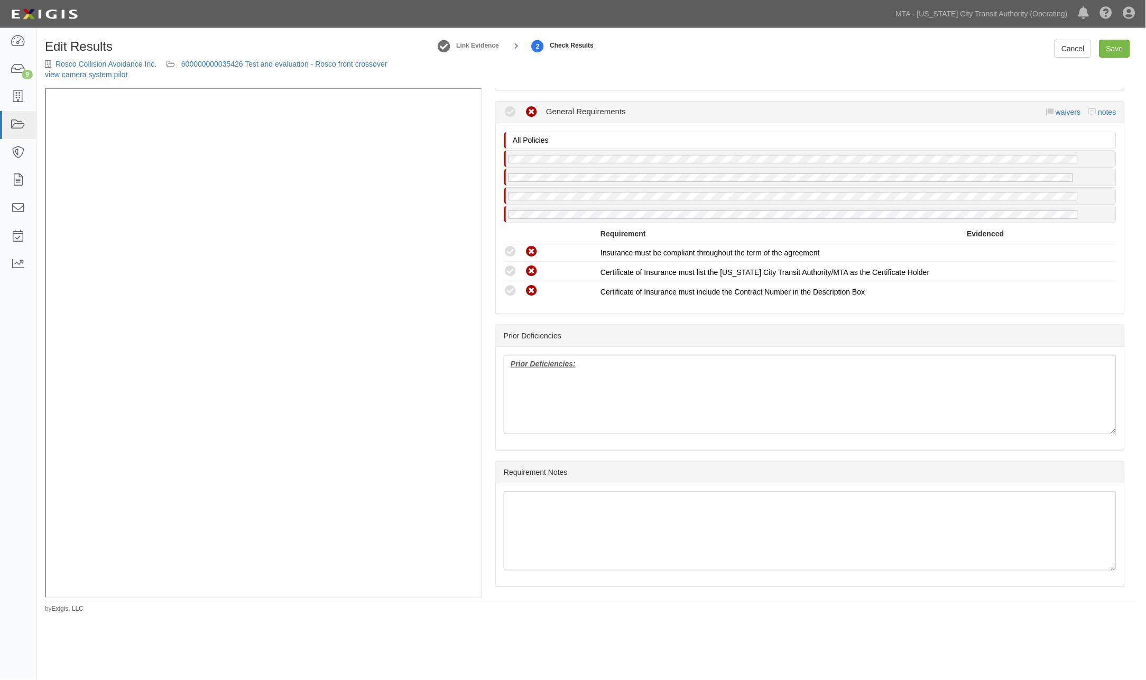
scroll to position [1420, 0]
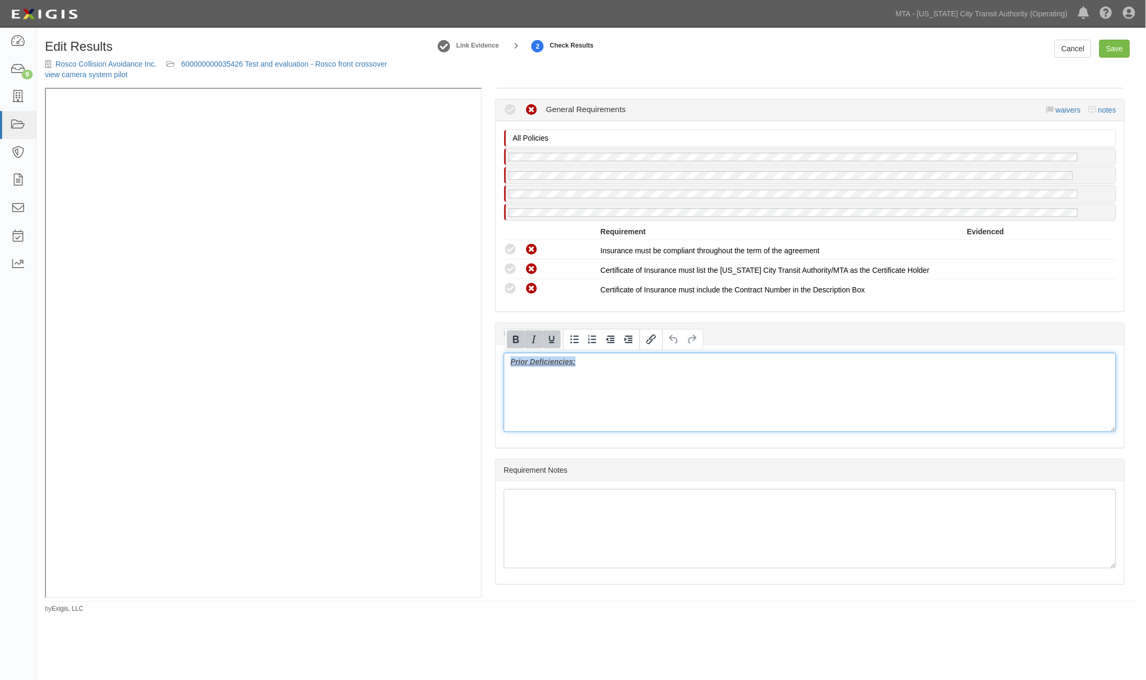
drag, startPoint x: 613, startPoint y: 365, endPoint x: 477, endPoint y: 348, distance: 137.4
click at [383, 218] on div "Manage Policies (GL) Endorsement; 1/22/2025; CG 20 10- CG 20 37 (GL, XS, WC/EL,…" at bounding box center [591, 343] width 1093 height 510
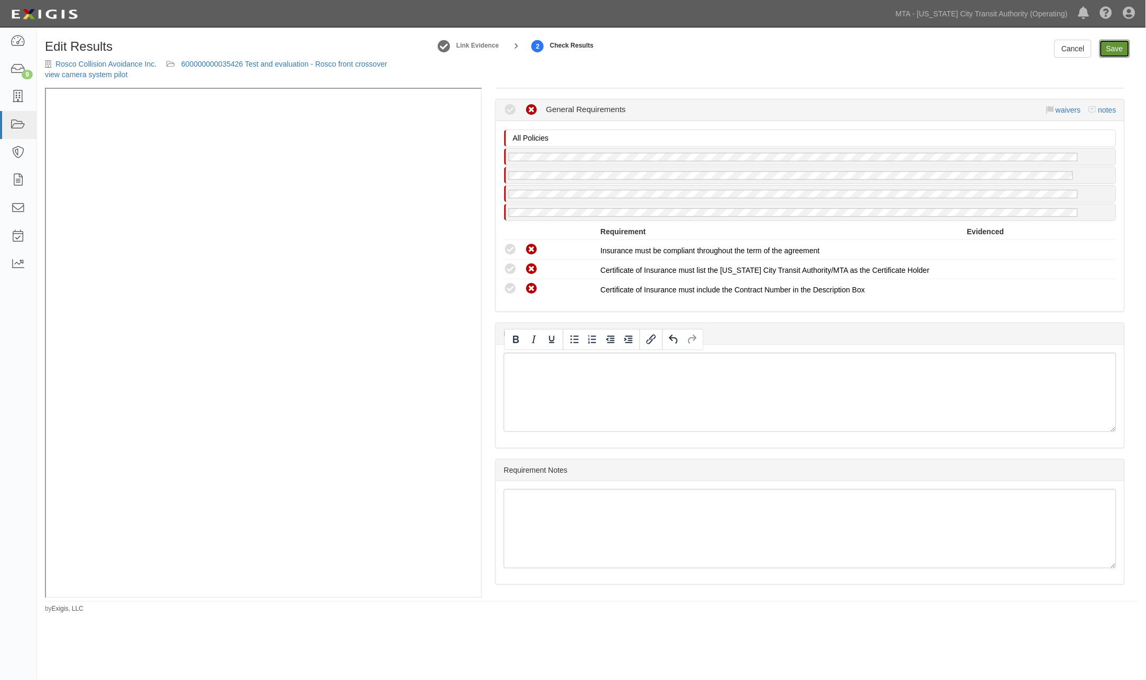
click at [1113, 48] on link "Save" at bounding box center [1114, 49] width 31 height 18
radio input "true"
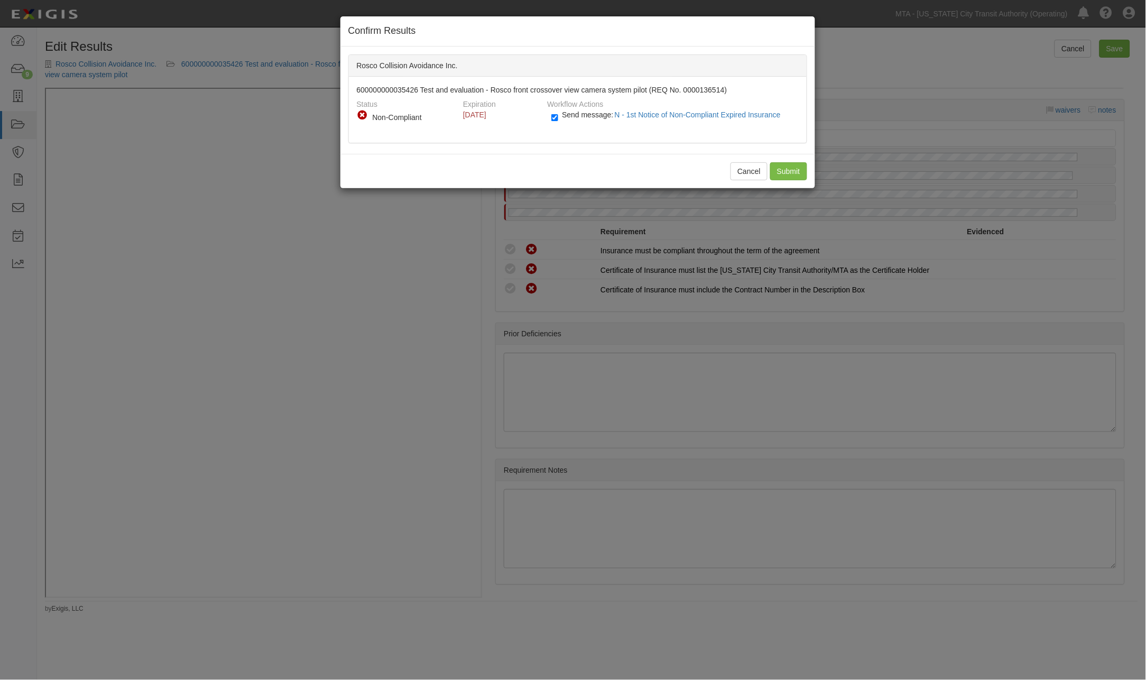
click at [561, 117] on label "Send message: N - 1st Notice of Non-Compliant Expired Insurance" at bounding box center [668, 120] width 234 height 14
click at [558, 117] on input "Send message: N - 1st Notice of Non-Compliant Expired Insurance" at bounding box center [554, 118] width 7 height 12
checkbox input "false"
click at [784, 170] on input "Submit" at bounding box center [788, 171] width 37 height 18
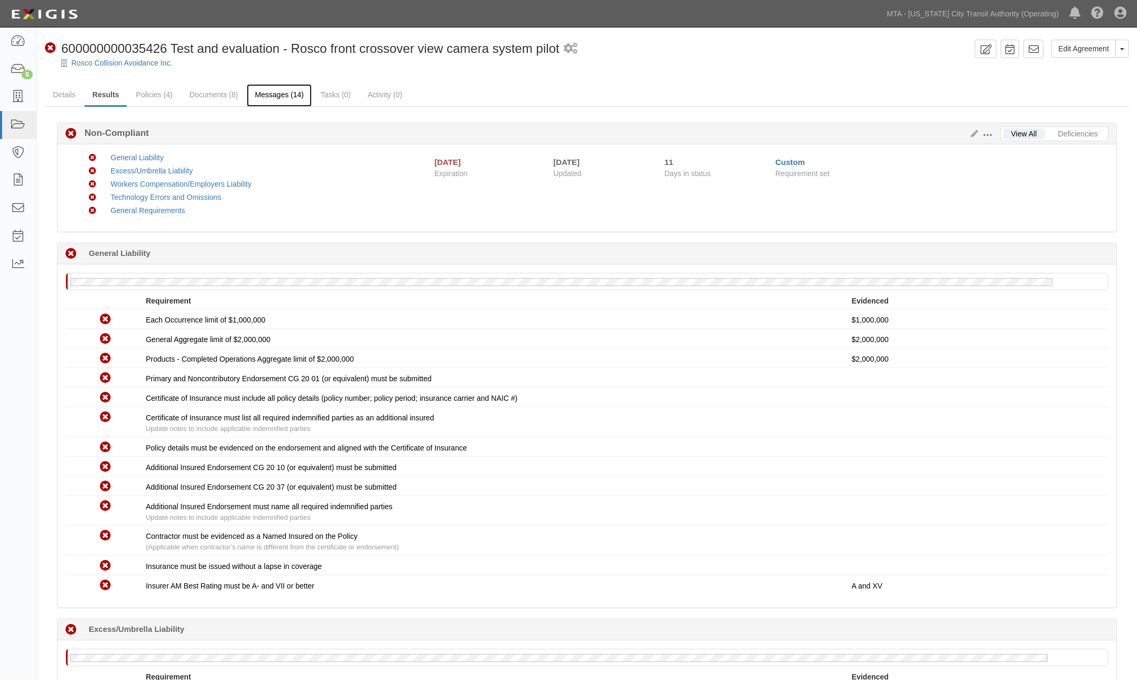
click at [281, 98] on link "Messages (14)" at bounding box center [279, 95] width 65 height 23
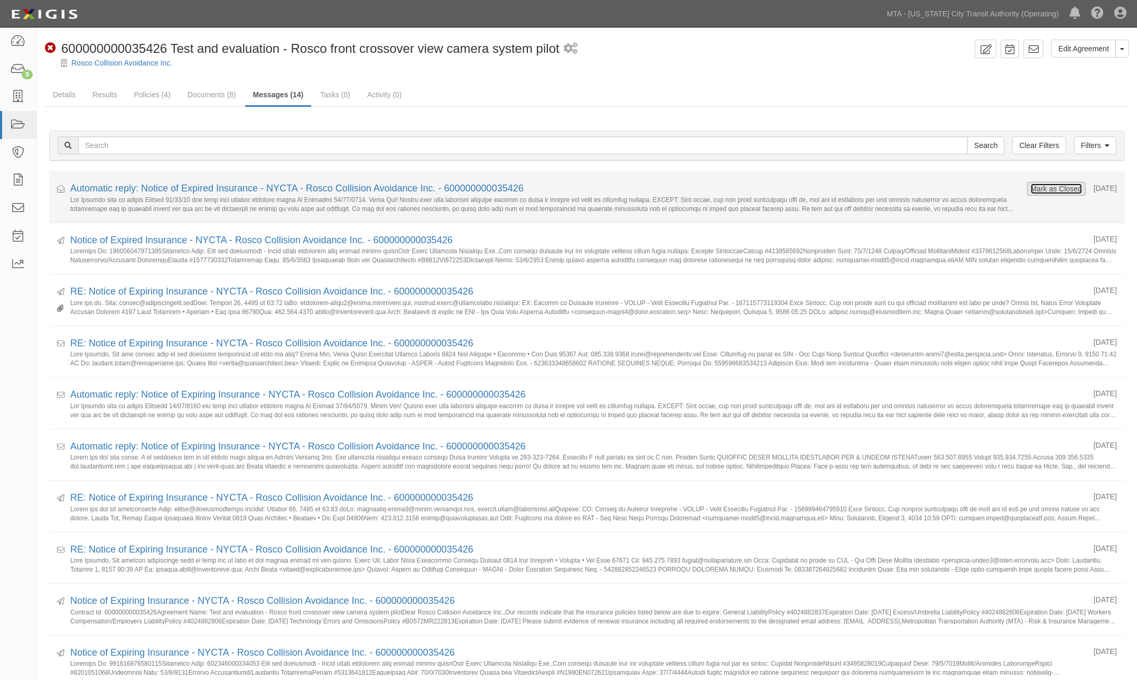
click at [1059, 188] on button "Mark as Closed" at bounding box center [1057, 189] width 52 height 12
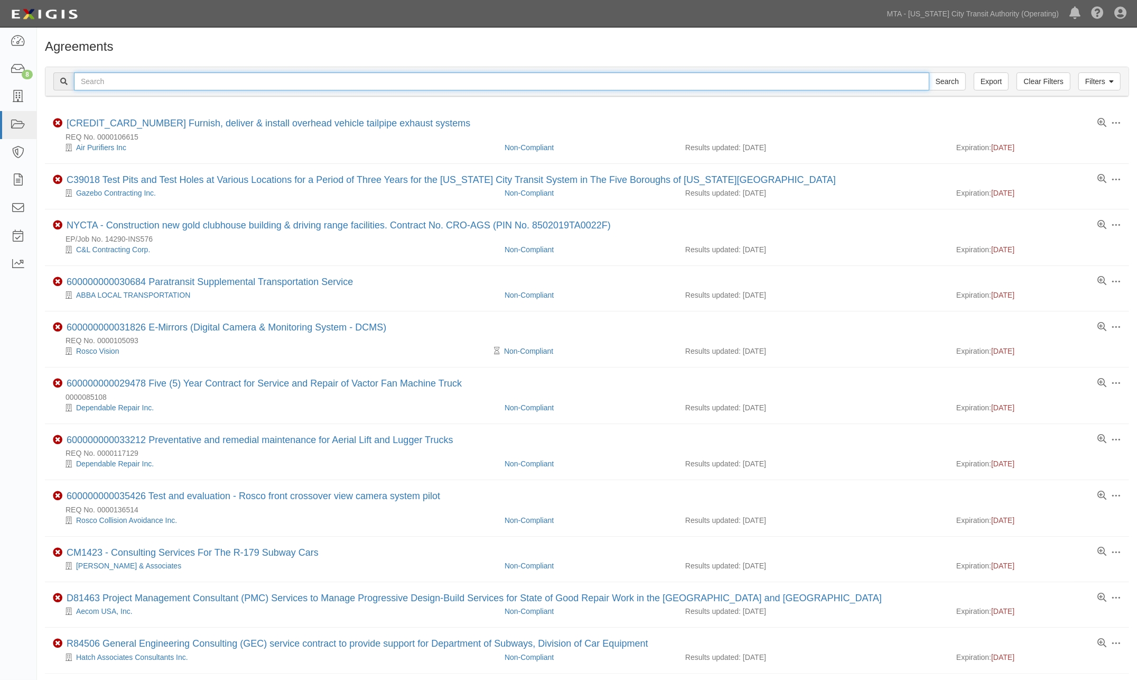
click at [108, 81] on input "text" at bounding box center [502, 81] width 856 height 18
type input "vcloud"
click at [929, 72] on input "Search" at bounding box center [947, 81] width 37 height 18
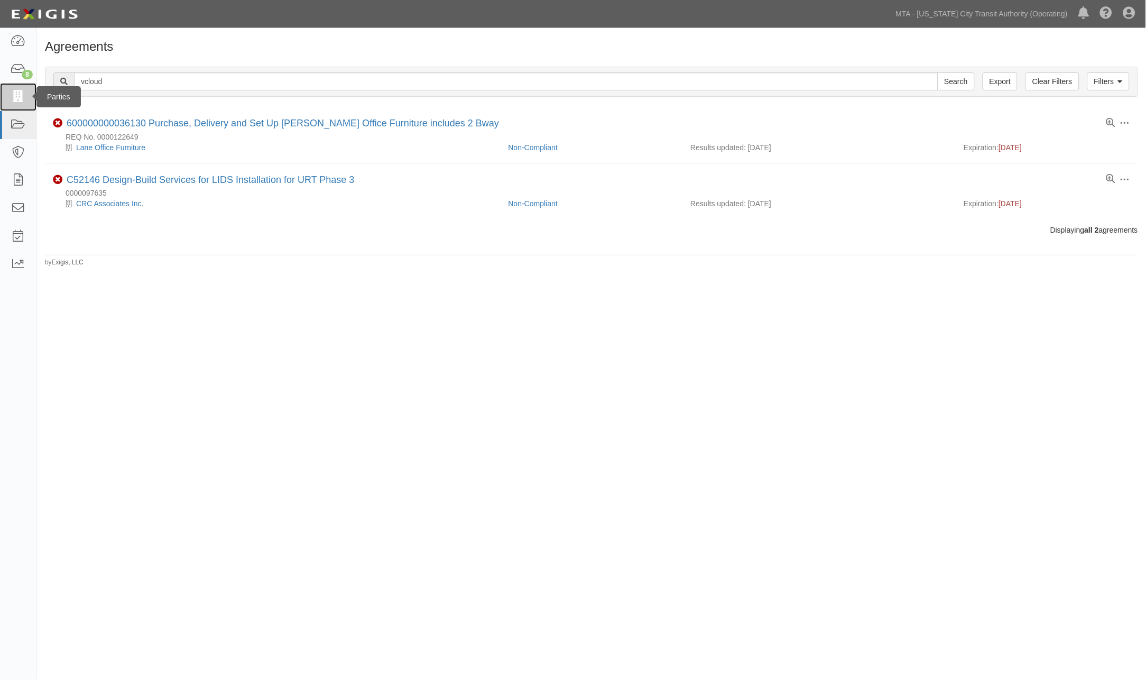
click at [11, 94] on icon at bounding box center [18, 97] width 15 height 12
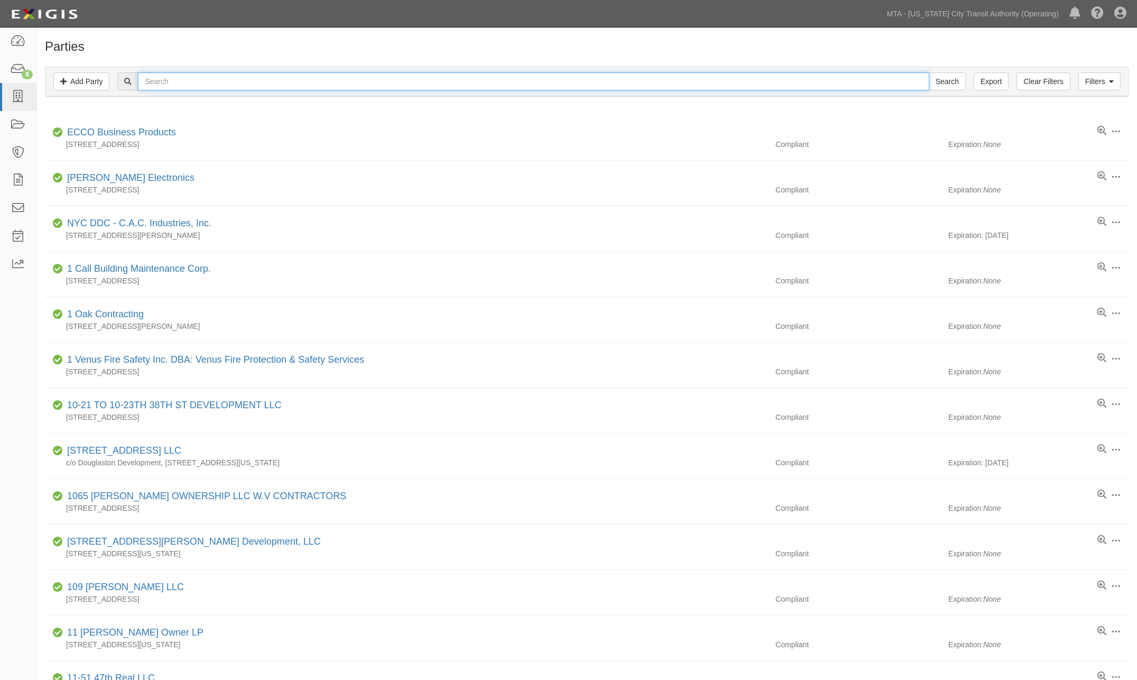
click at [157, 82] on input "text" at bounding box center [533, 81] width 791 height 18
click at [156, 81] on input "text" at bounding box center [533, 81] width 791 height 18
type input "vcloud"
click at [929, 72] on input "Search" at bounding box center [947, 81] width 37 height 18
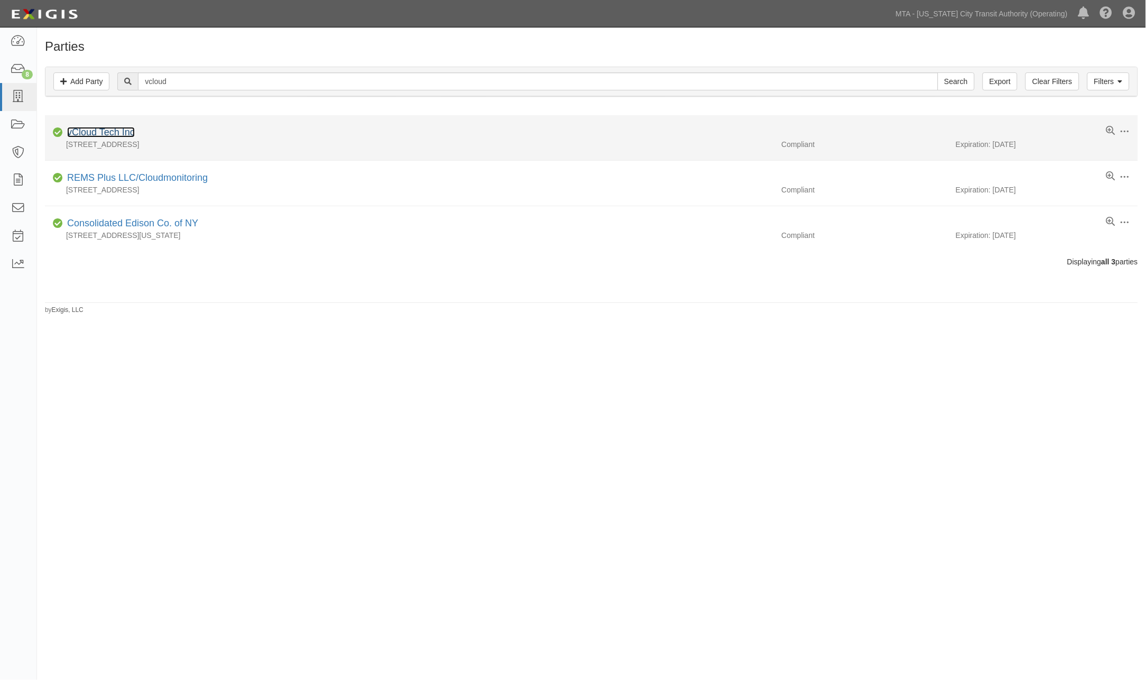
click at [110, 131] on link "vCloud Tech Inc" at bounding box center [101, 132] width 68 height 11
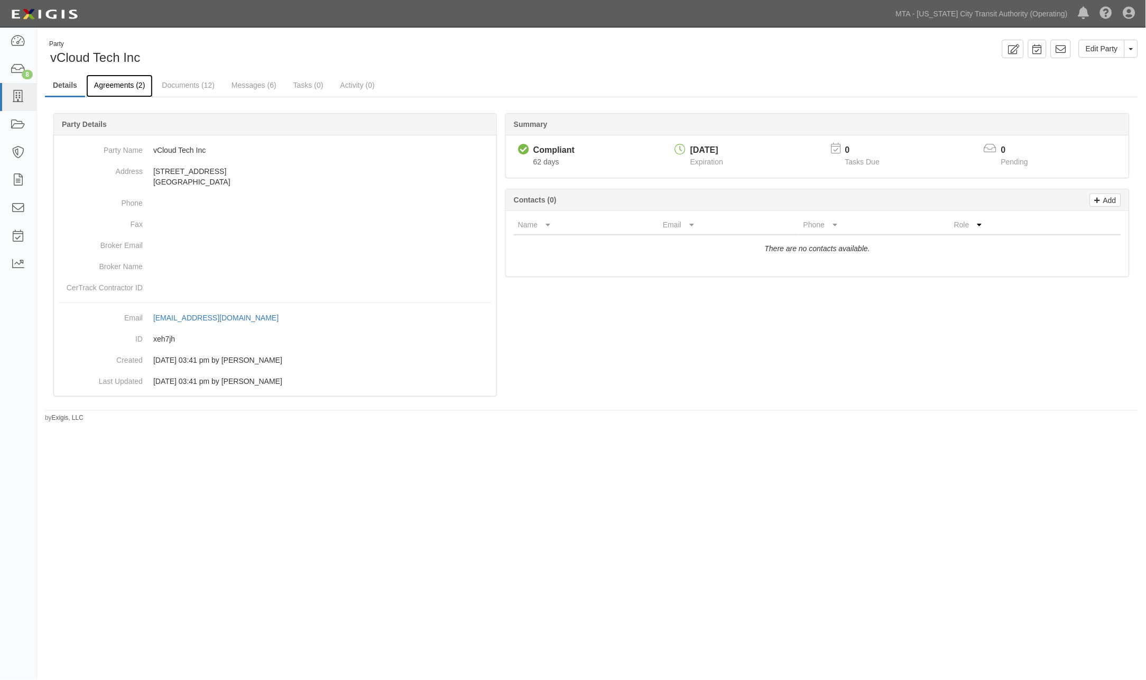
click at [122, 81] on link "Agreements (2)" at bounding box center [119, 86] width 67 height 23
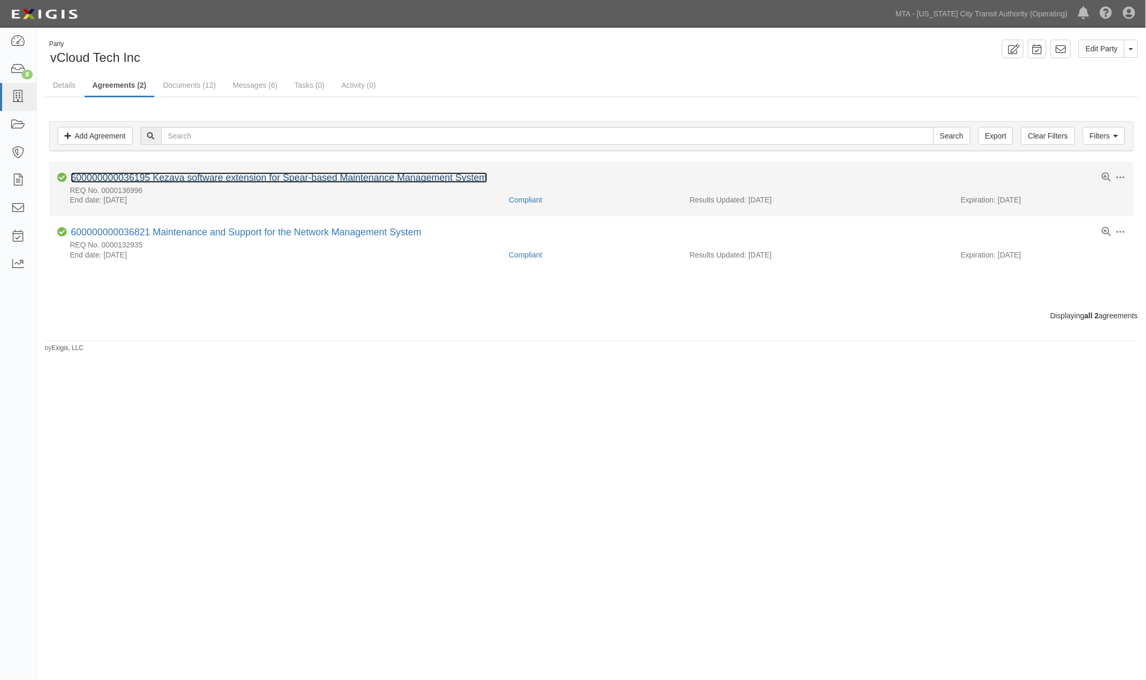
click at [235, 177] on link "600000000036195 Kezava software extension for Spear-based Maintenance Managemen…" at bounding box center [279, 177] width 416 height 11
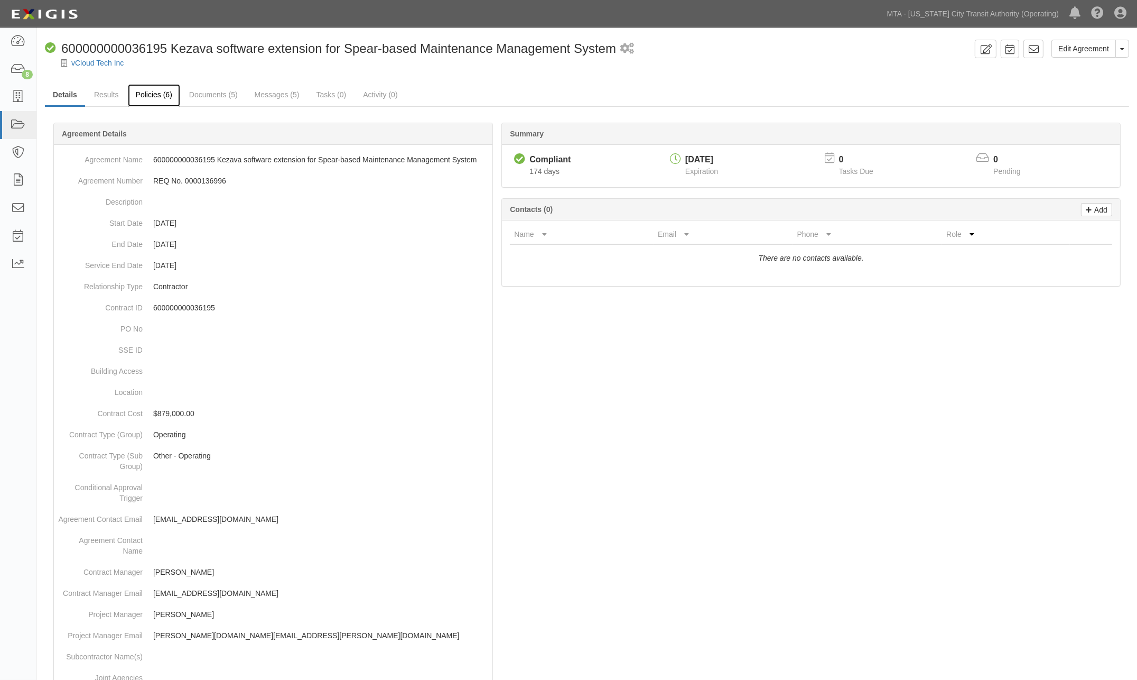
click at [149, 96] on link "Policies (6)" at bounding box center [154, 95] width 52 height 23
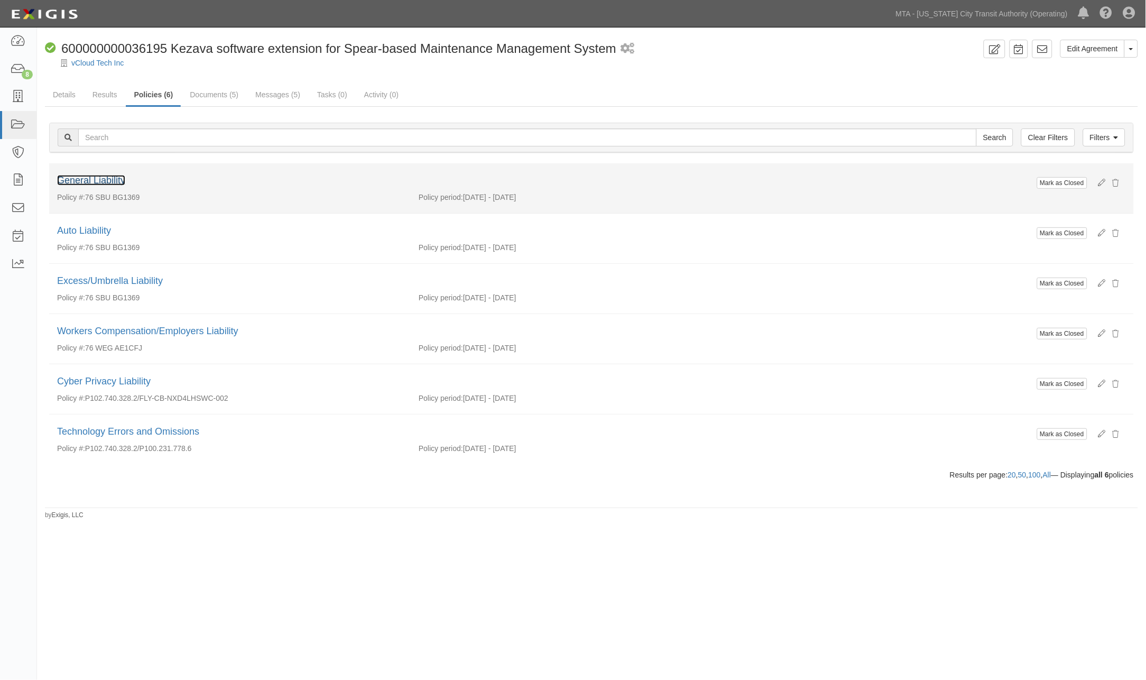
click at [114, 180] on link "General Liability" at bounding box center [91, 180] width 68 height 11
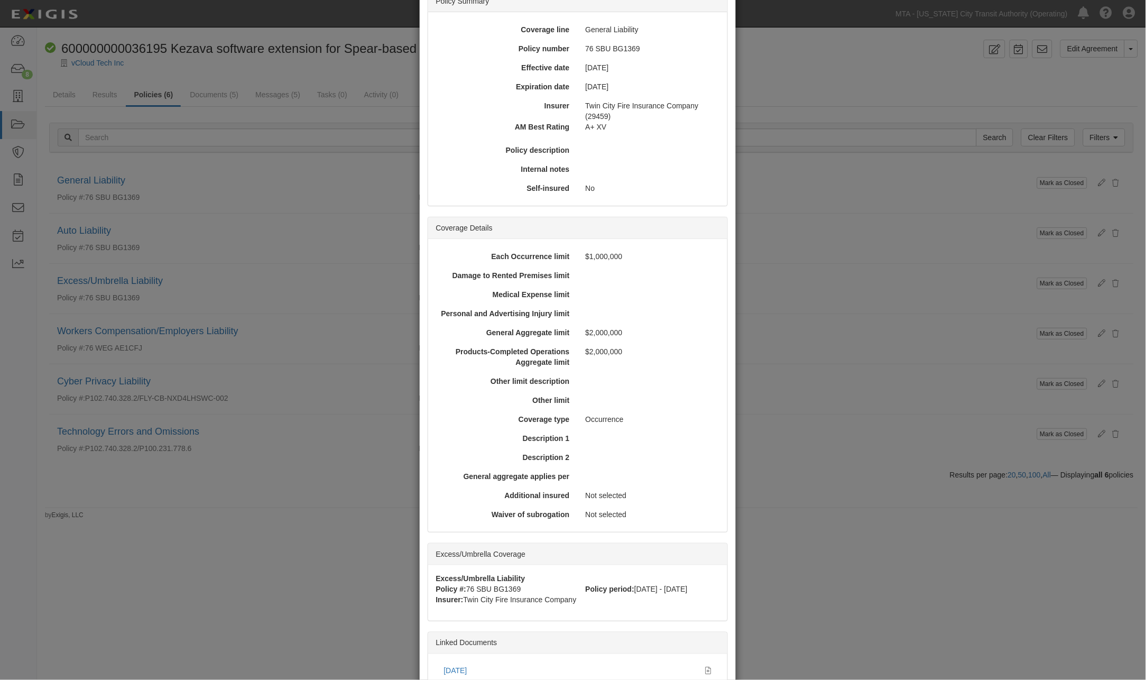
scroll to position [194, 0]
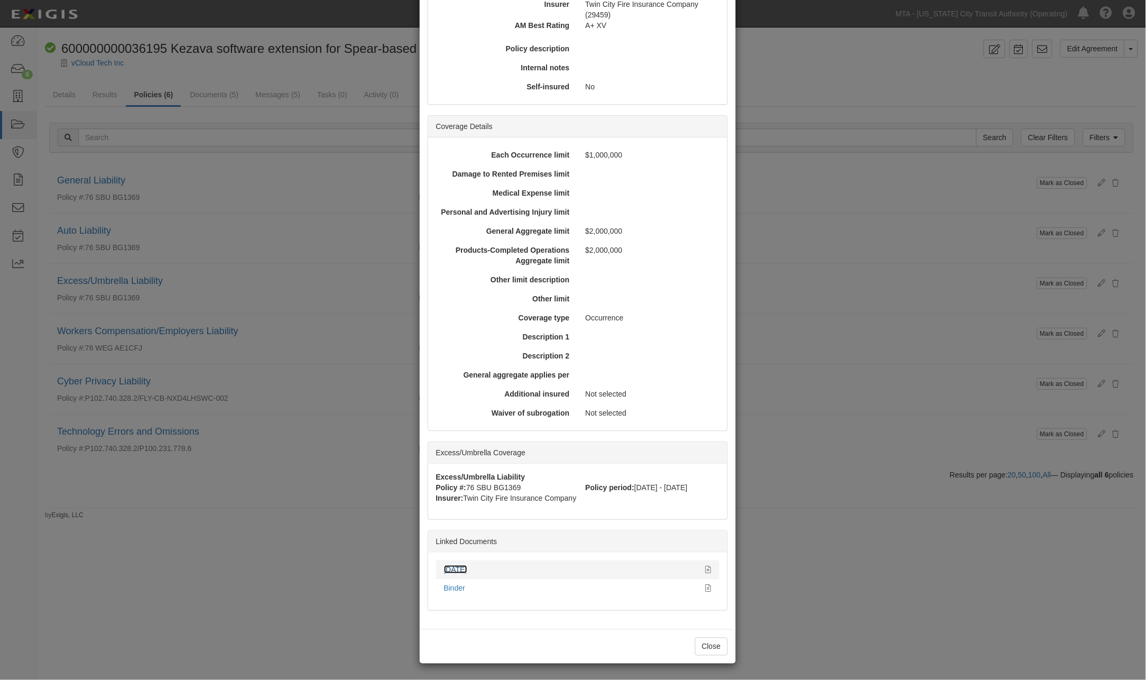
click at [451, 565] on link "[DATE]" at bounding box center [455, 569] width 23 height 8
click at [450, 585] on link "Binder" at bounding box center [454, 587] width 21 height 8
drag, startPoint x: 221, startPoint y: 484, endPoint x: 99, endPoint y: 415, distance: 140.1
click at [218, 479] on div "× View Policy Mark as Closed Edit Policy Toggle Dropdown Delete Policy Policy S…" at bounding box center [573, 340] width 1146 height 680
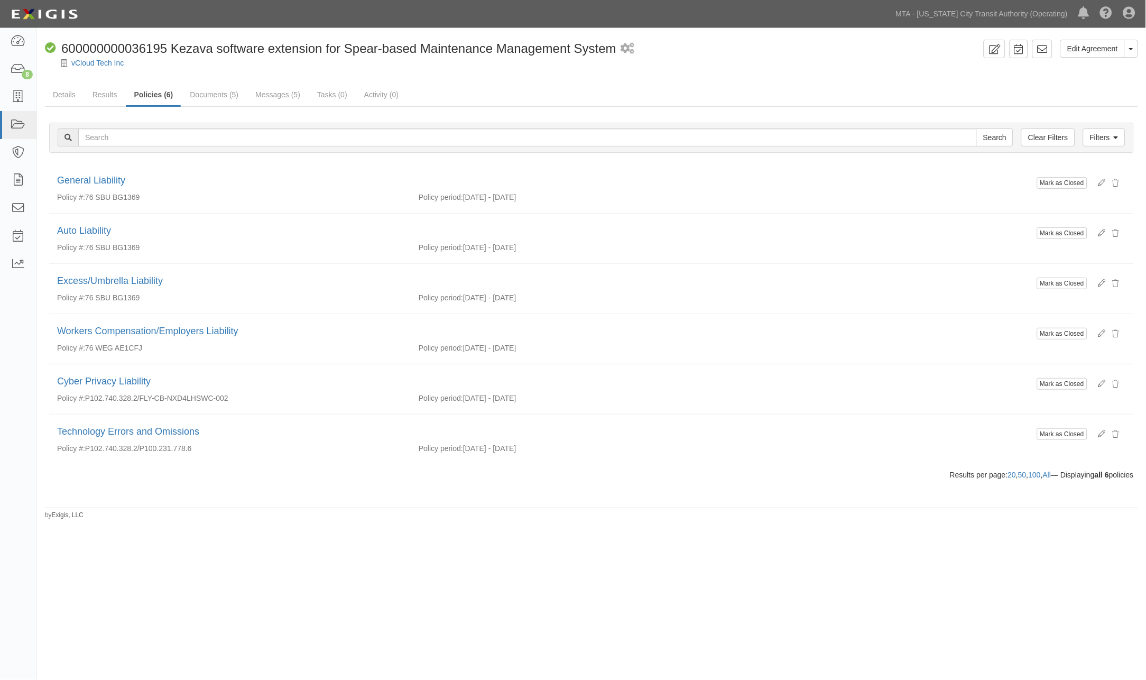
click at [289, 546] on div "Edit Agreement Toggle Agreement Dropdown View Audit Trail Archive Agreement Sen…" at bounding box center [573, 337] width 1146 height 611
click at [15, 69] on icon at bounding box center [18, 69] width 15 height 12
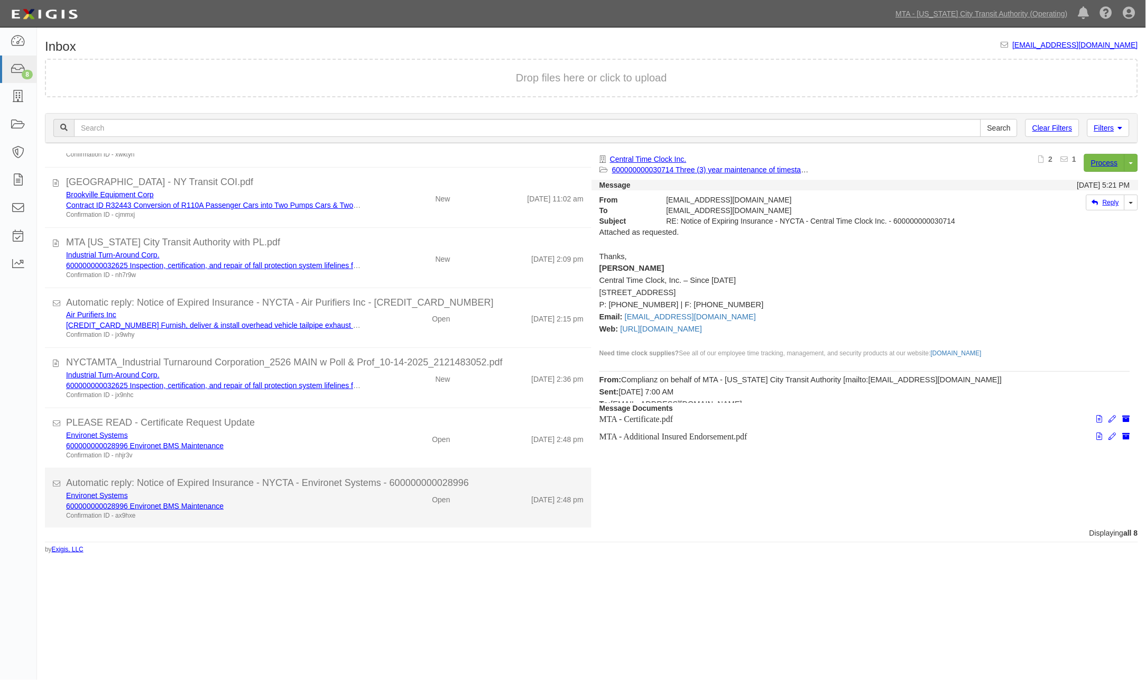
scroll to position [107, 0]
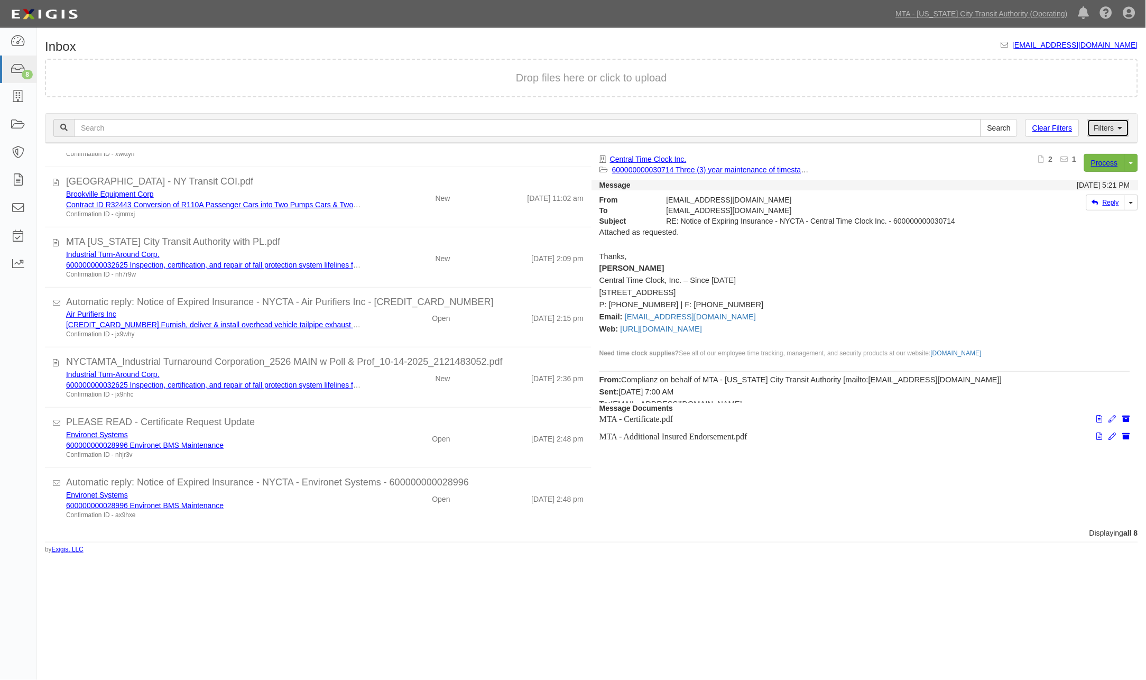
click at [1108, 125] on link "Filters" at bounding box center [1108, 128] width 42 height 18
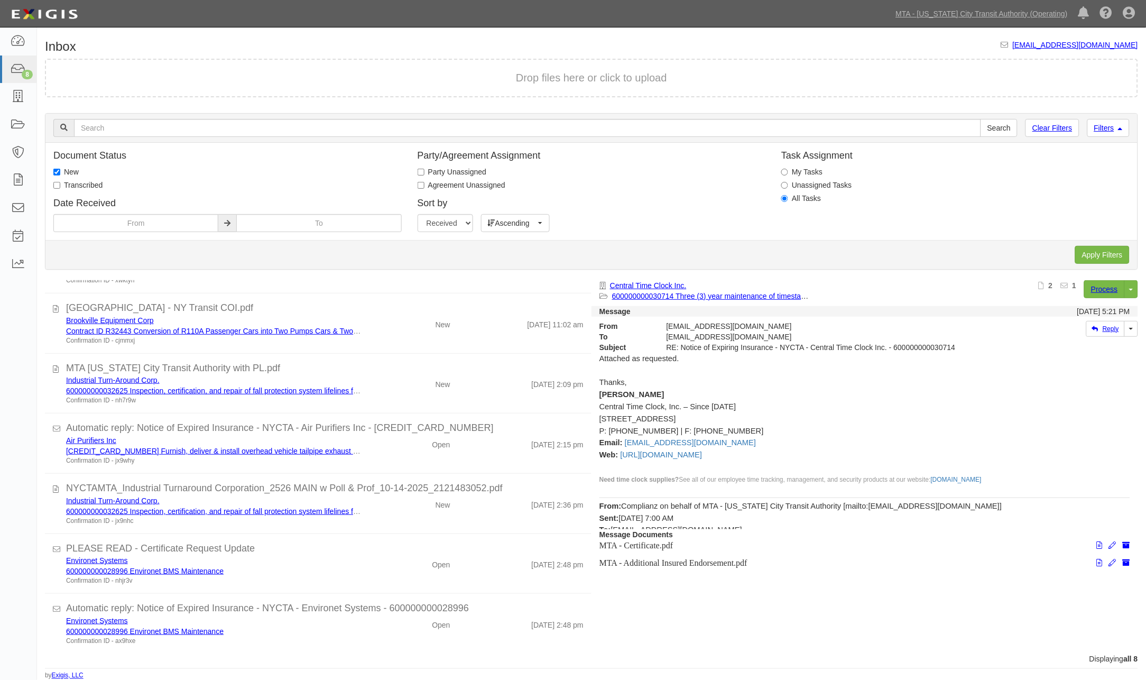
click at [71, 178] on div "Document Status New Transcribed Date Received" at bounding box center [227, 191] width 364 height 81
click at [71, 172] on label "New" at bounding box center [65, 171] width 25 height 11
click at [60, 172] on input "New" at bounding box center [56, 172] width 7 height 7
checkbox input "false"
click at [71, 183] on label "Transcribed" at bounding box center [77, 185] width 49 height 11
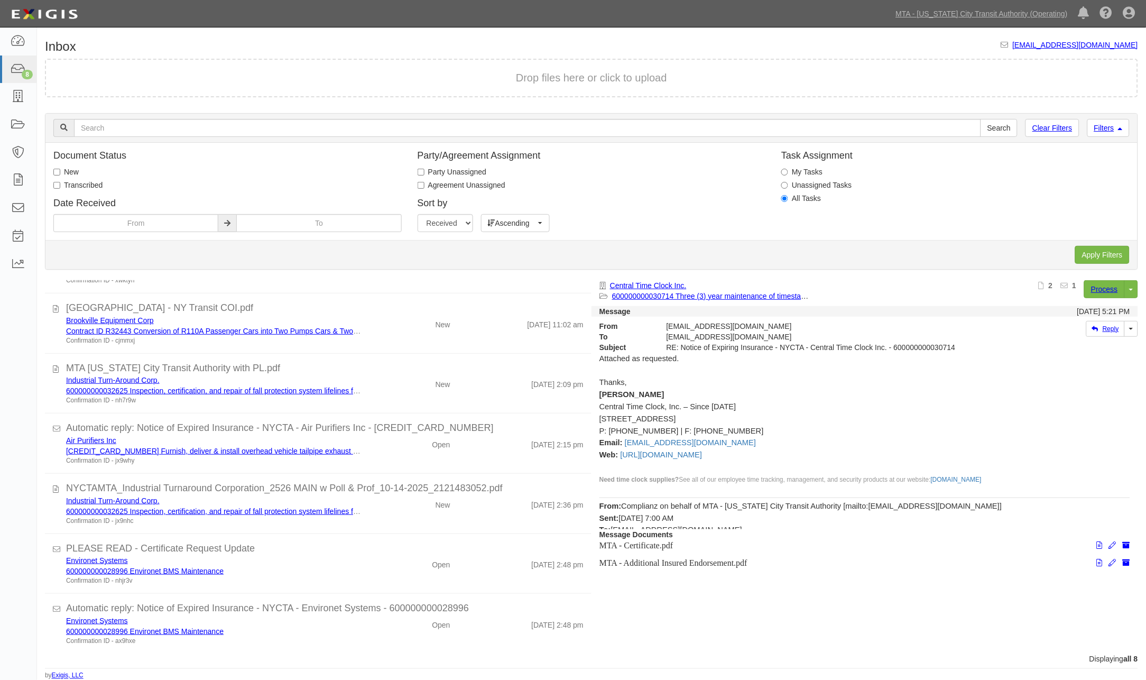
click at [60, 183] on input "Transcribed" at bounding box center [56, 185] width 7 height 7
checkbox input "true"
click at [1115, 253] on input "Apply Filters" at bounding box center [1102, 255] width 54 height 18
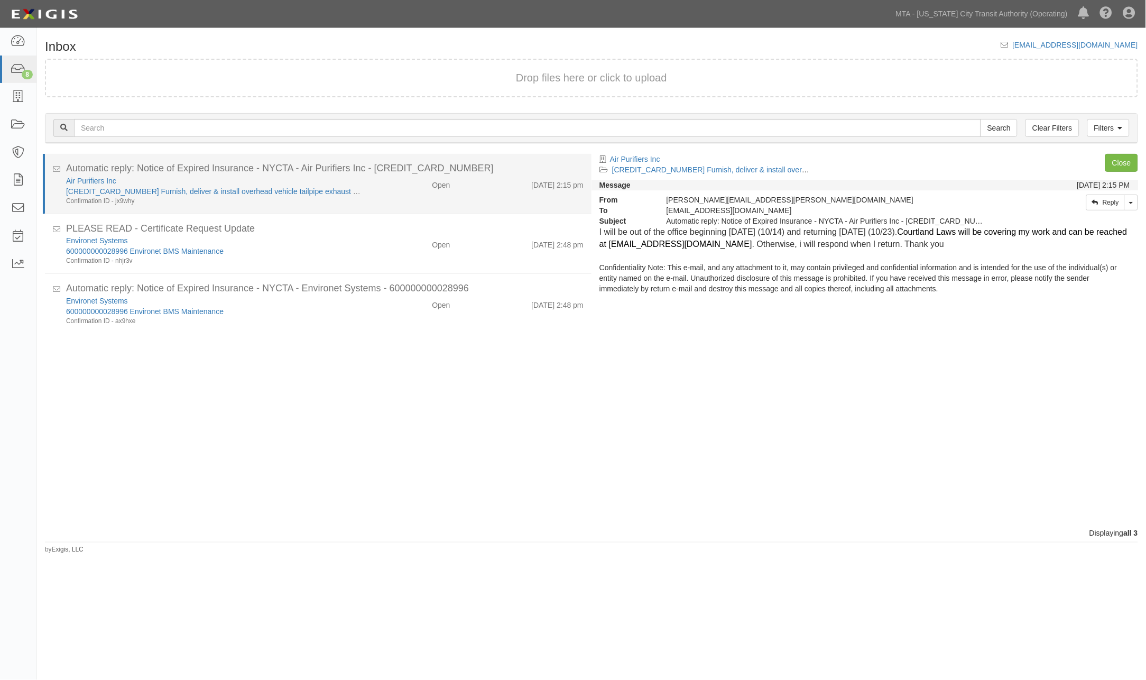
click at [474, 200] on div "Air Purifiers Inc [CREDIT_CARD_NUMBER] Furnish, deliver & install overhead vehi…" at bounding box center [324, 190] width 533 height 30
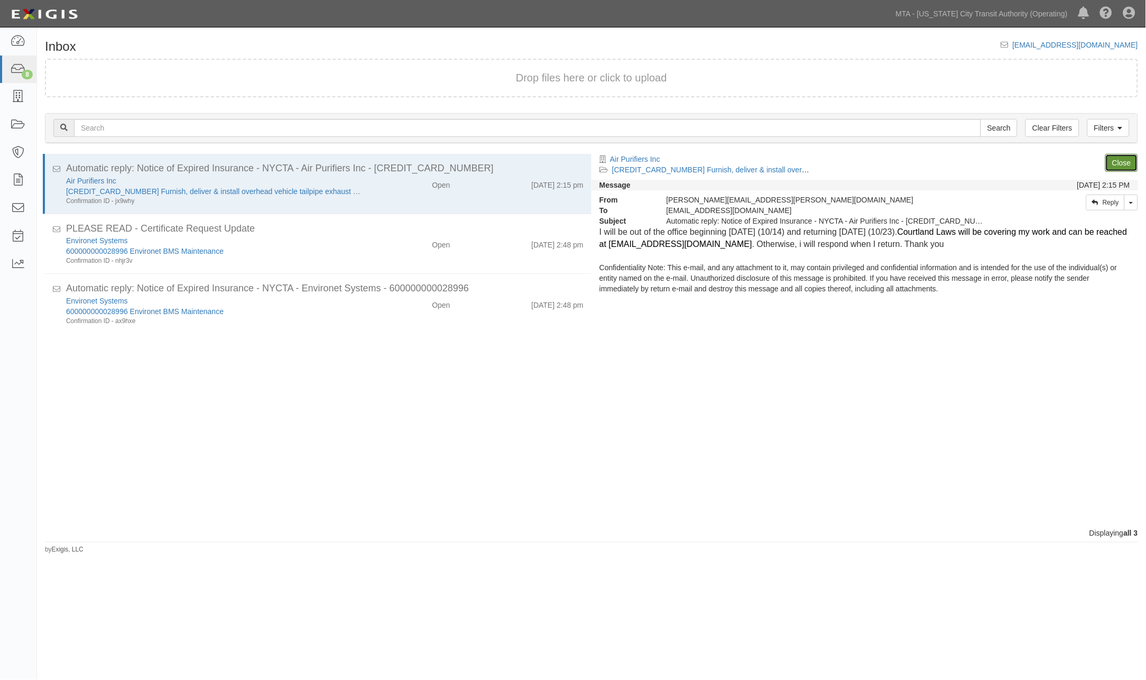
click at [1112, 159] on link "Close" at bounding box center [1121, 163] width 33 height 18
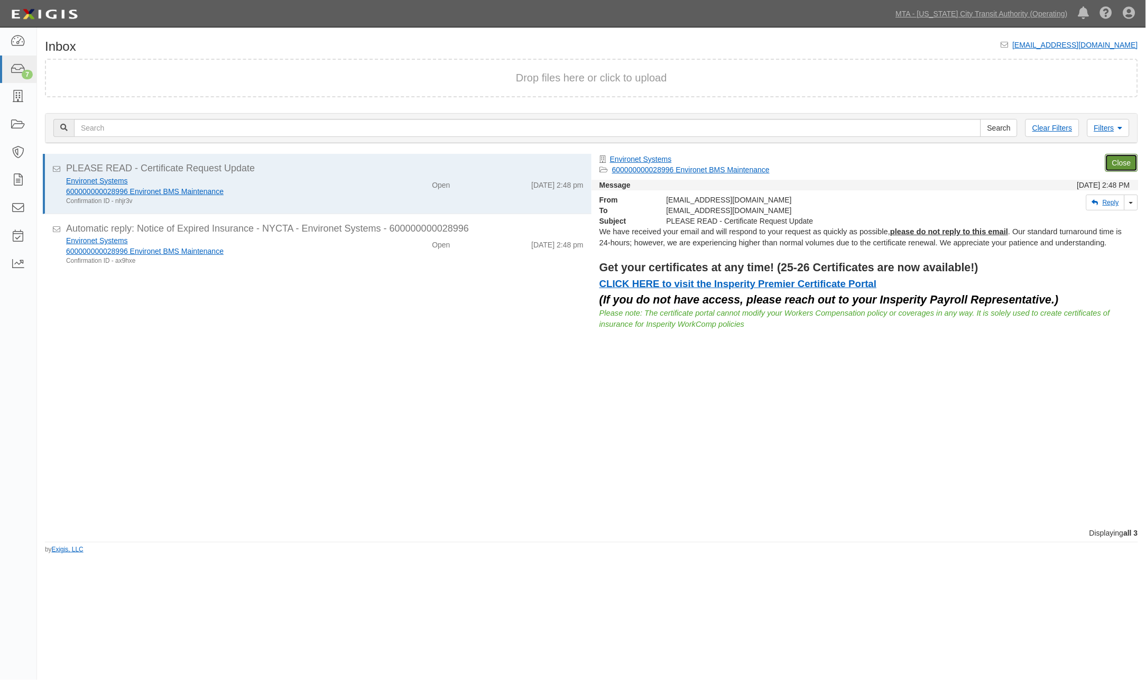
click at [1112, 159] on link "Close" at bounding box center [1121, 163] width 33 height 18
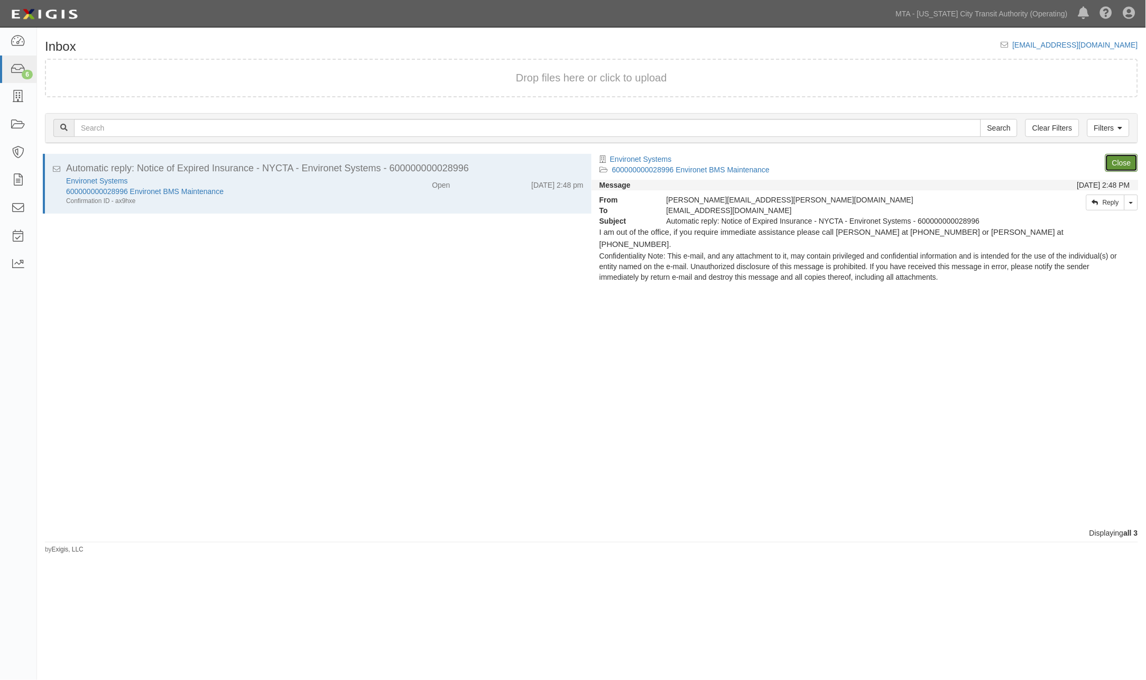
click at [1112, 159] on link "Close" at bounding box center [1121, 163] width 33 height 18
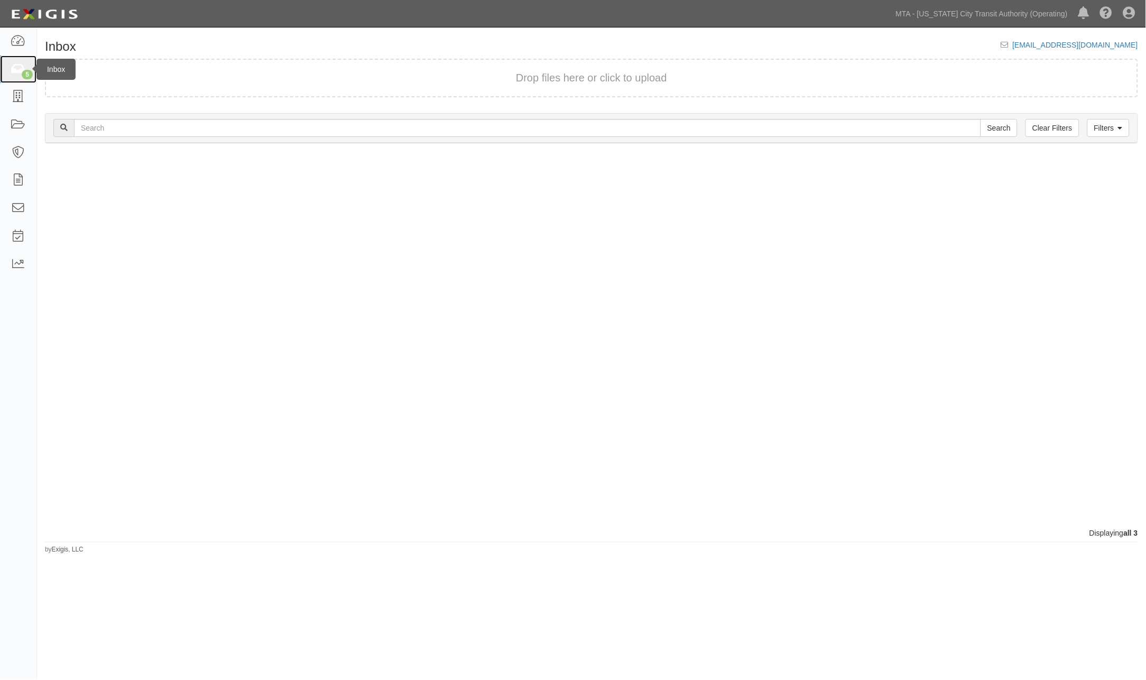
click at [20, 67] on icon at bounding box center [18, 69] width 15 height 12
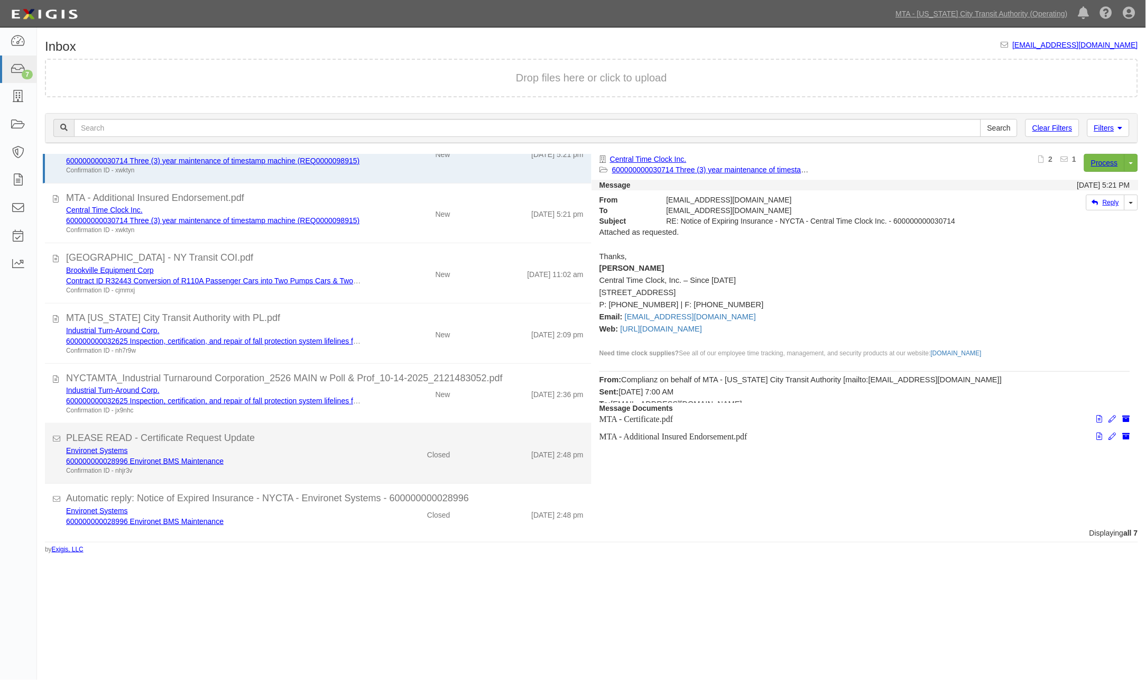
scroll to position [46, 0]
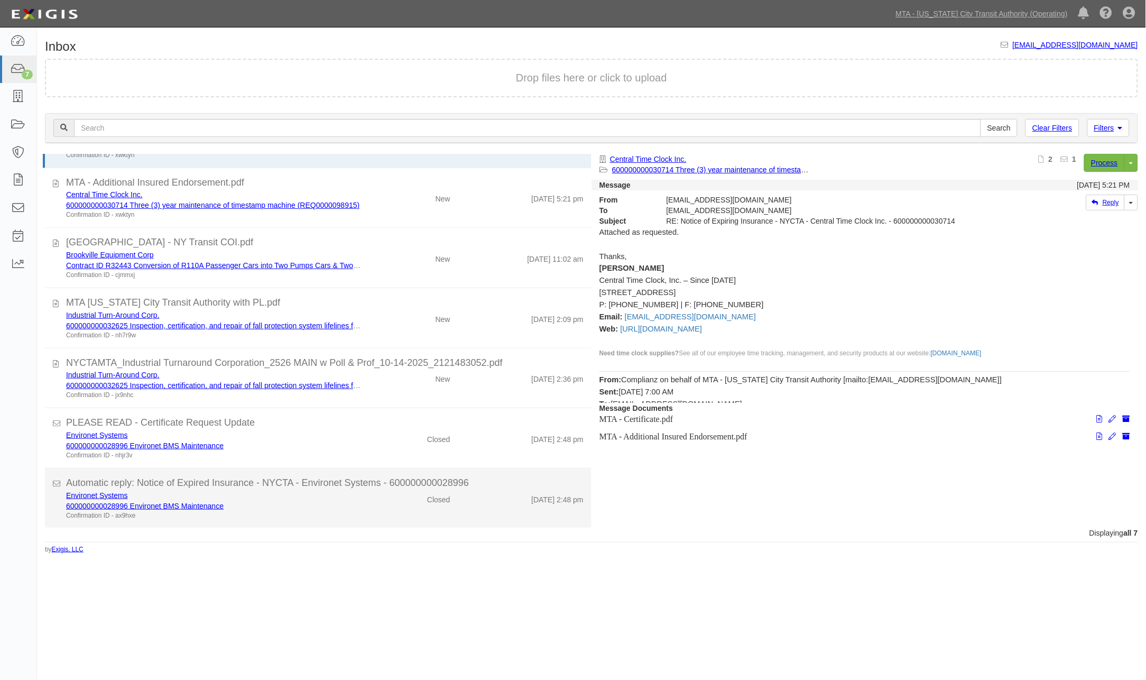
click at [362, 505] on div "Environet Systems 600000000028996 Environet BMS Maintenance Confirmation ID - a…" at bounding box center [213, 505] width 311 height 30
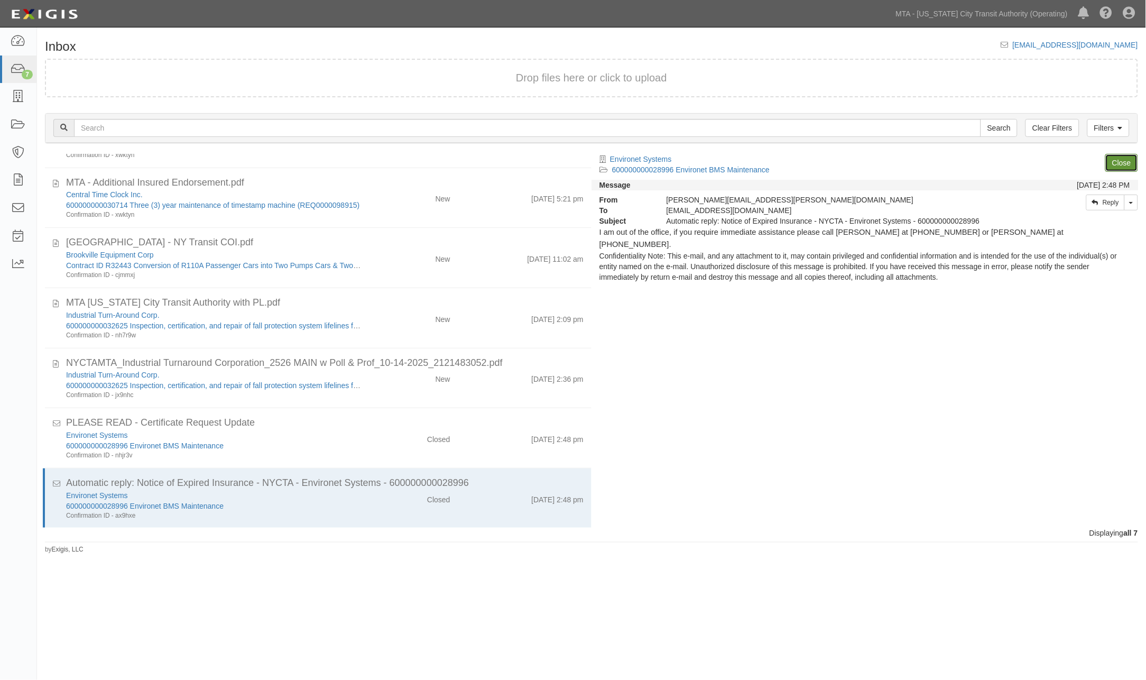
click at [1114, 160] on link "Close" at bounding box center [1121, 163] width 33 height 18
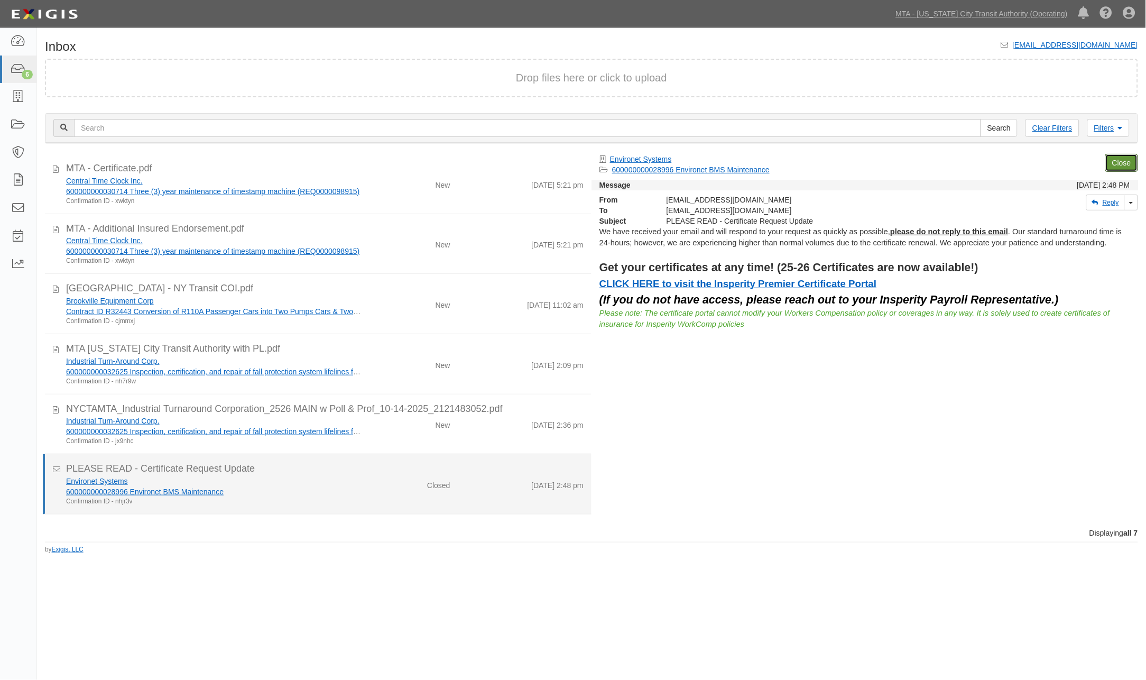
scroll to position [0, 0]
click at [349, 497] on div "Confirmation ID - nhjr3v" at bounding box center [213, 501] width 295 height 9
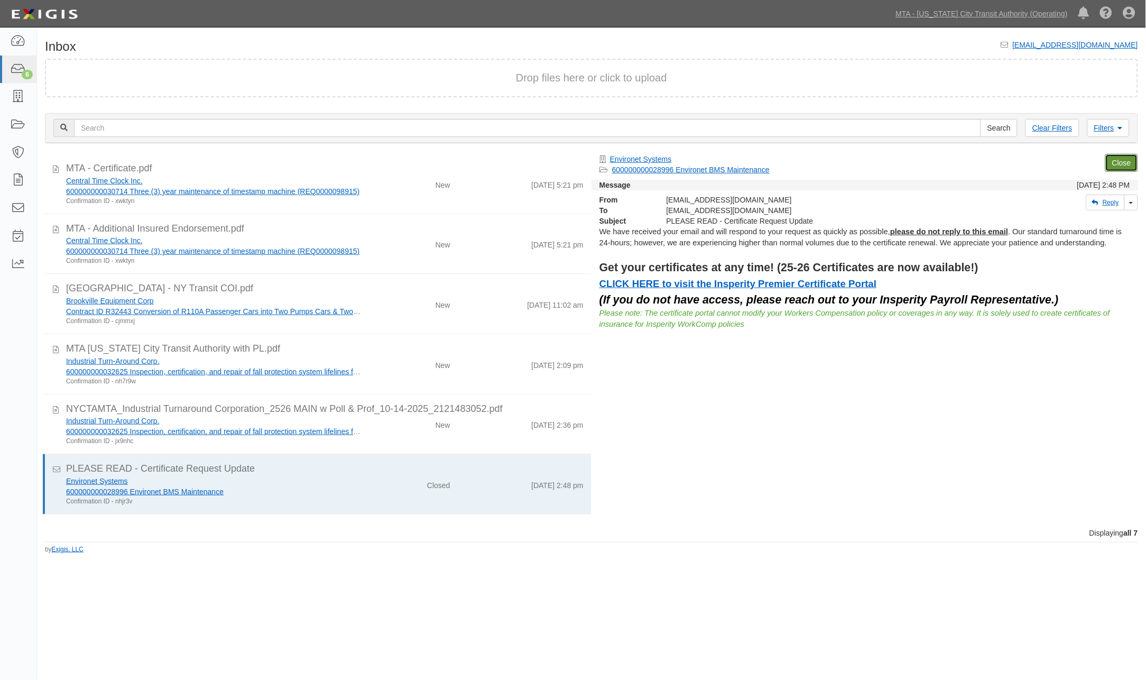
click at [1126, 168] on link "Close" at bounding box center [1121, 163] width 33 height 18
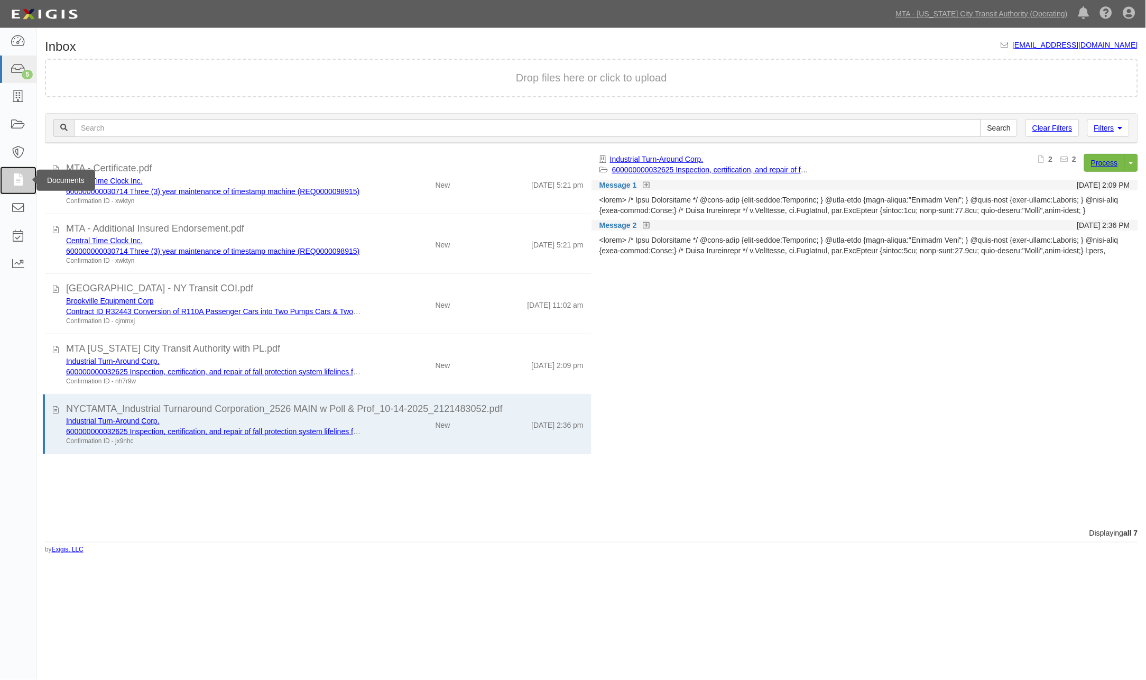
click at [16, 180] on icon at bounding box center [18, 180] width 15 height 12
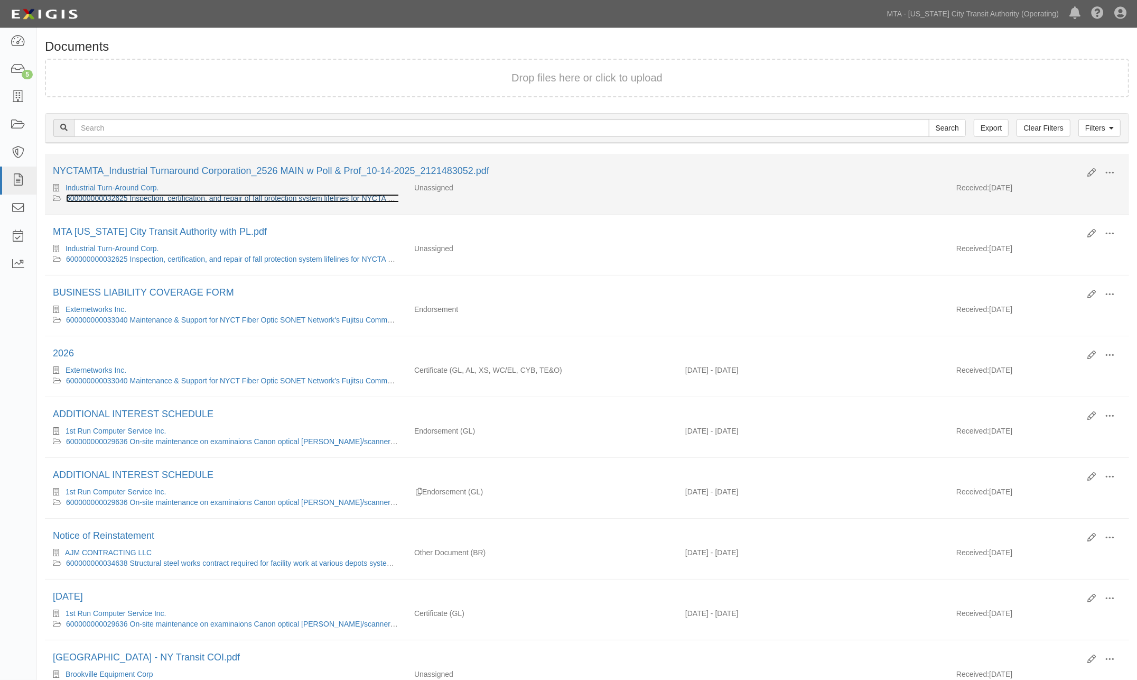
click at [199, 194] on link "600000000032625 Inspection, certification, and repair of fall protection system…" at bounding box center [295, 198] width 459 height 8
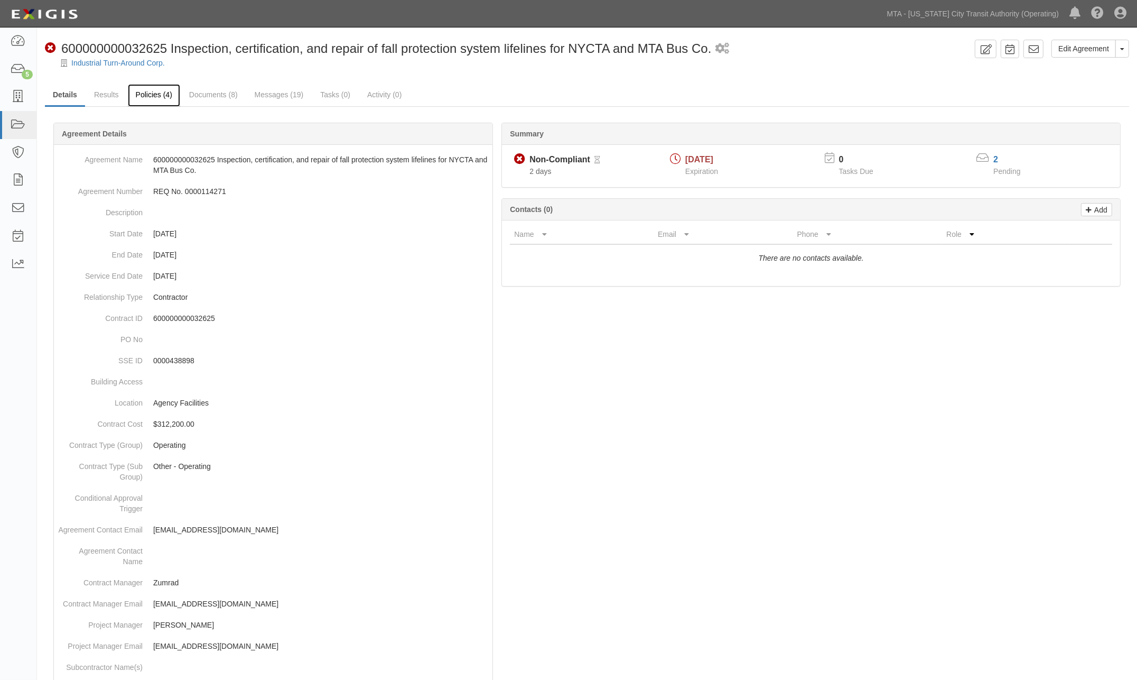
click at [161, 97] on link "Policies (4)" at bounding box center [154, 95] width 52 height 23
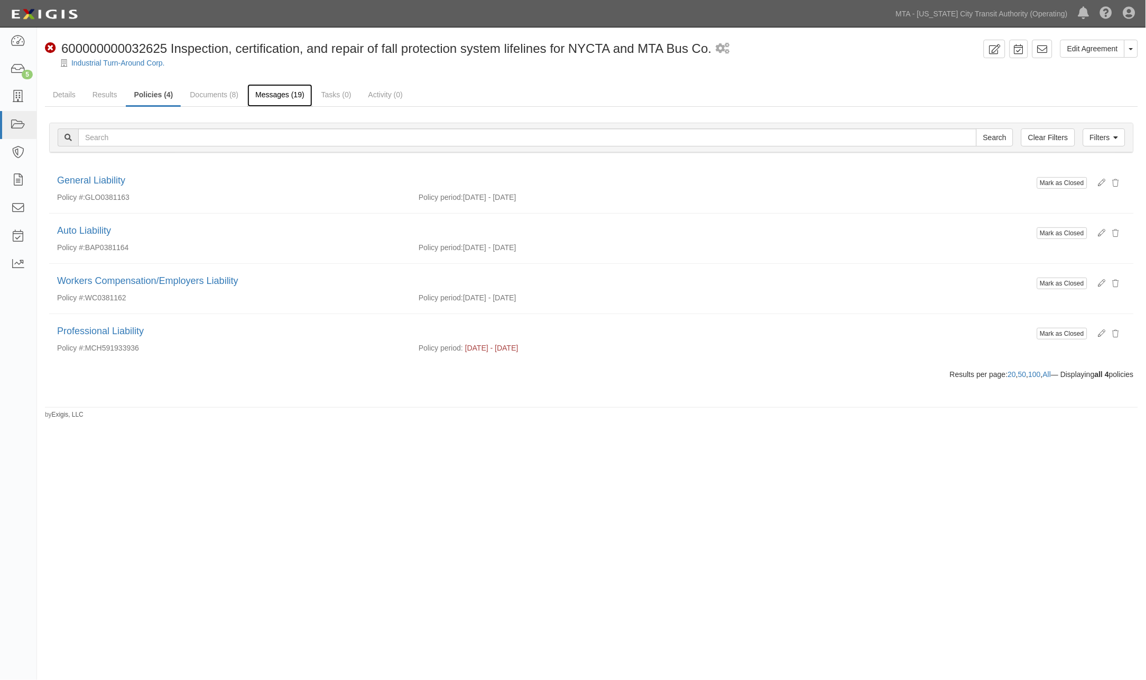
click at [270, 94] on link "Messages (19)" at bounding box center [279, 95] width 65 height 23
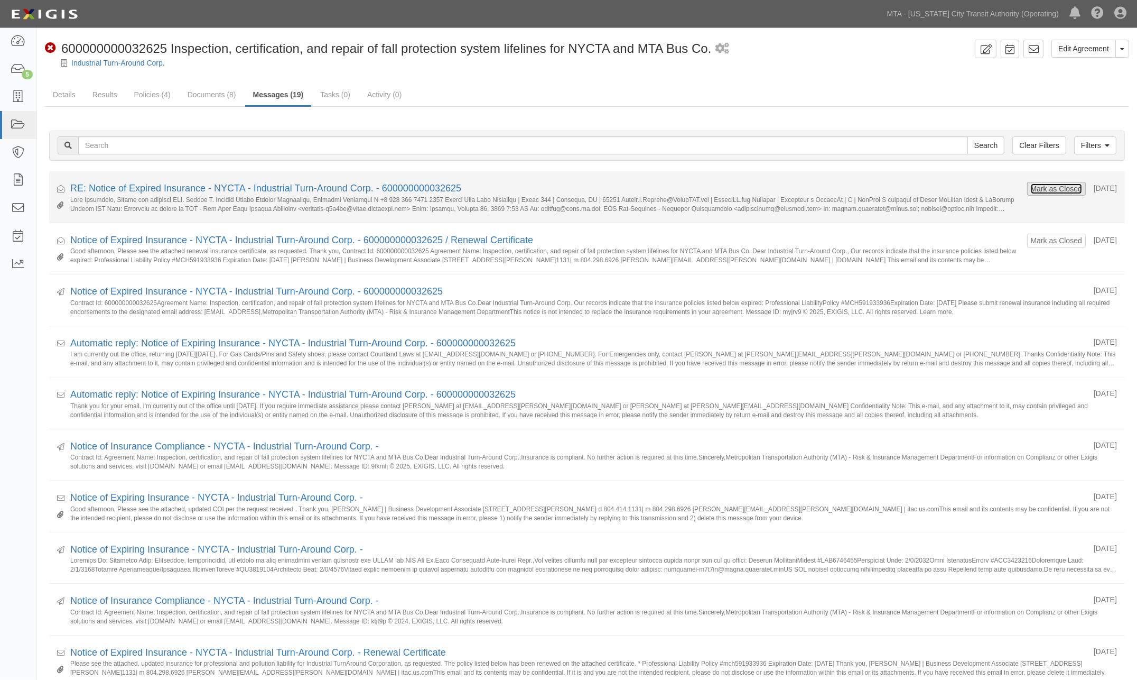
click at [1031, 188] on button "Mark as Closed" at bounding box center [1057, 189] width 52 height 12
drag, startPoint x: 1033, startPoint y: 241, endPoint x: 1042, endPoint y: 212, distance: 29.8
click at [1033, 238] on button "Mark as Closed" at bounding box center [1057, 241] width 52 height 12
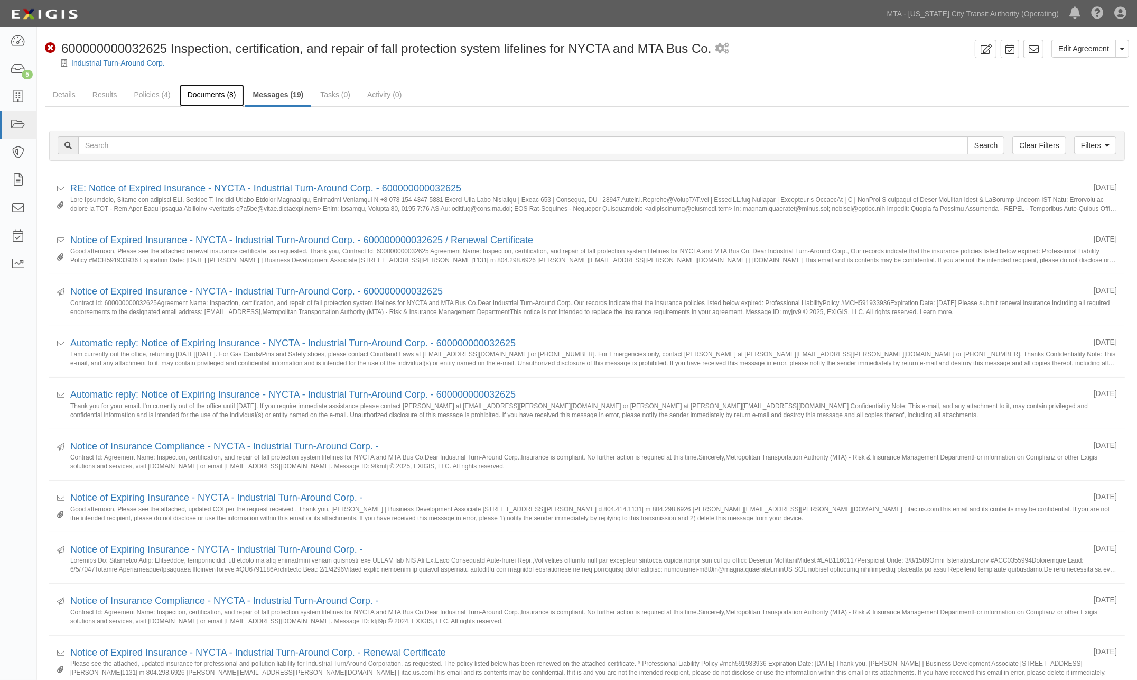
click at [215, 97] on link "Documents (8)" at bounding box center [212, 95] width 64 height 23
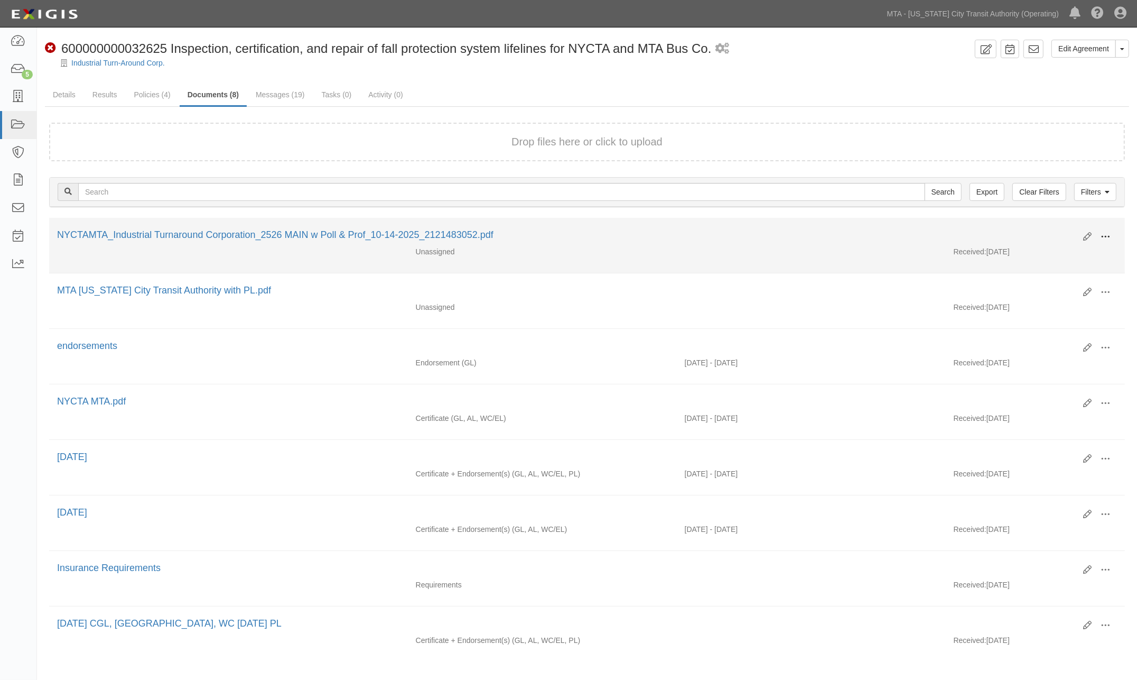
click at [1106, 234] on span at bounding box center [1106, 237] width 10 height 10
click at [1023, 231] on link "Edit" at bounding box center [1055, 232] width 84 height 19
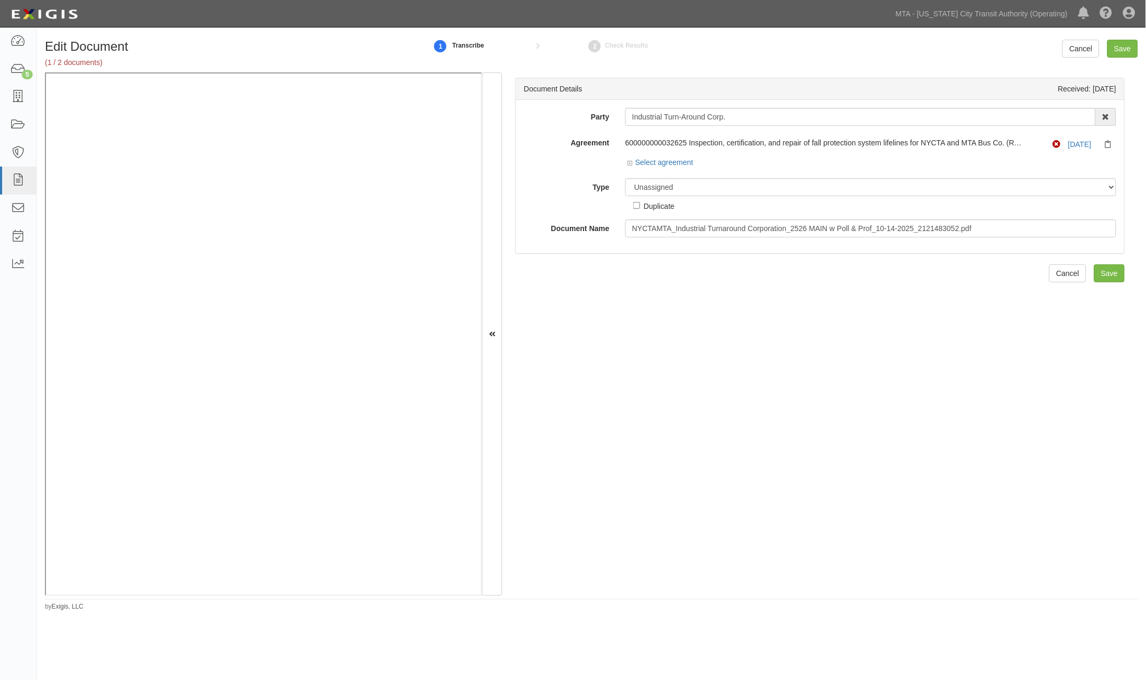
click at [937, 139] on div "600000000032625 Inspection, certification, and repair of fall protection system…" at bounding box center [823, 142] width 397 height 11
click at [821, 143] on div "600000000032625 Inspection, certification, and repair of fall protection system…" at bounding box center [823, 142] width 397 height 11
click at [683, 186] on select "Unassigned Binder Cancellation Notice Certificate Contract Endorsement Insuranc…" at bounding box center [870, 187] width 491 height 18
select select "CertificateDetail"
click at [625, 179] on select "Unassigned Binder Cancellation Notice Certificate Contract Endorsement Insuranc…" at bounding box center [870, 187] width 491 height 18
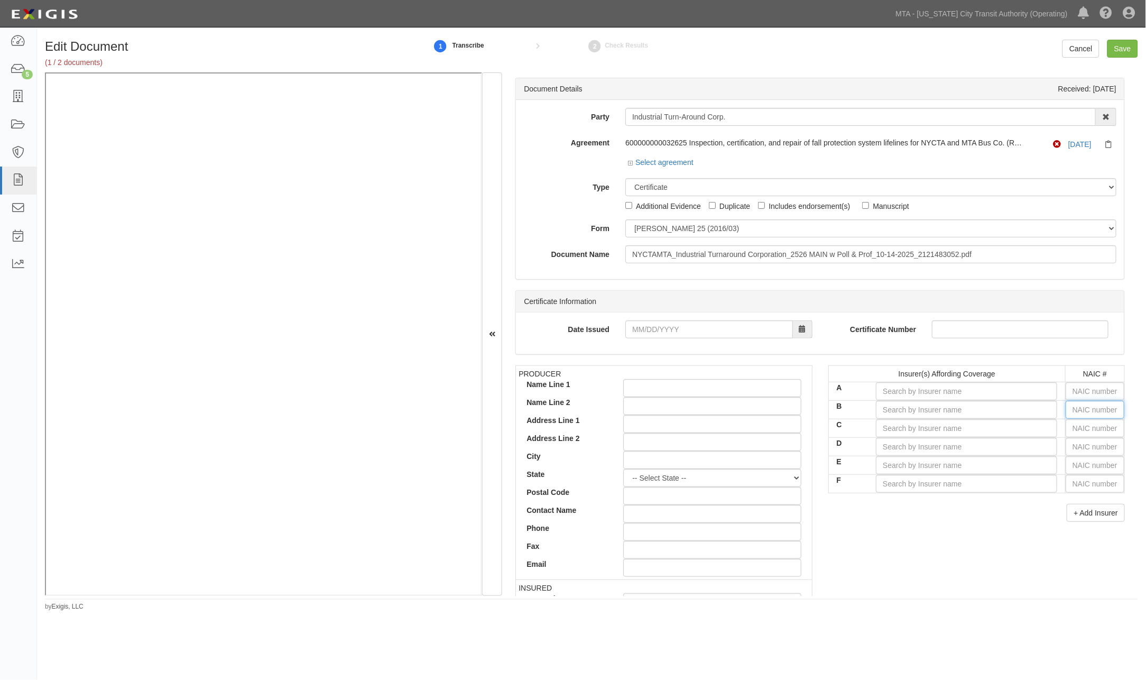
click at [1077, 411] on input "text" at bounding box center [1094, 410] width 59 height 18
type input "25232"
type input "2"
type input "20796"
type input "20"
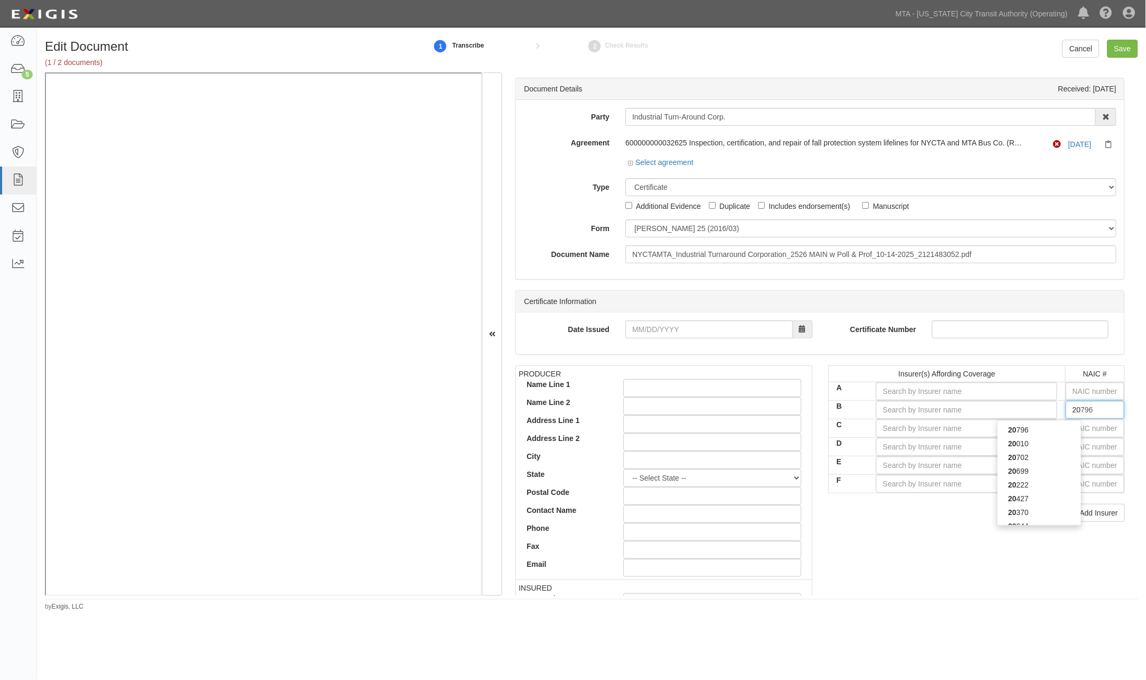
type input "20427"
type input "204"
type input "20443"
click at [1024, 429] on div "20443" at bounding box center [1039, 430] width 84 height 14
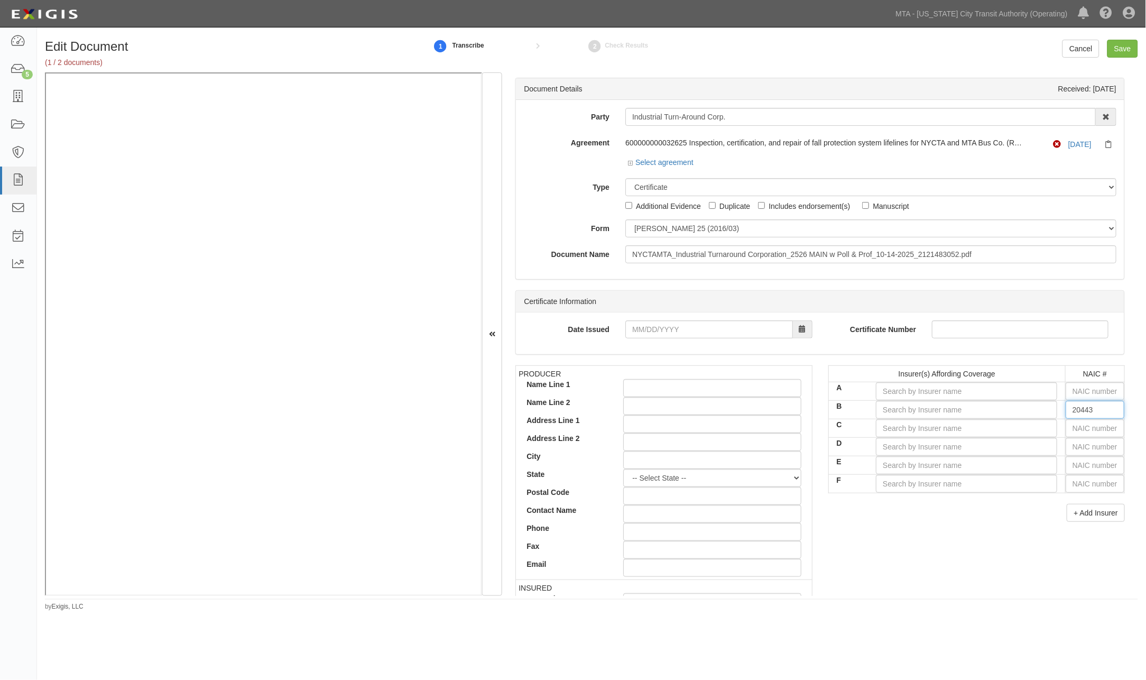
type input "Continental Casualty Company (A XV Rating)"
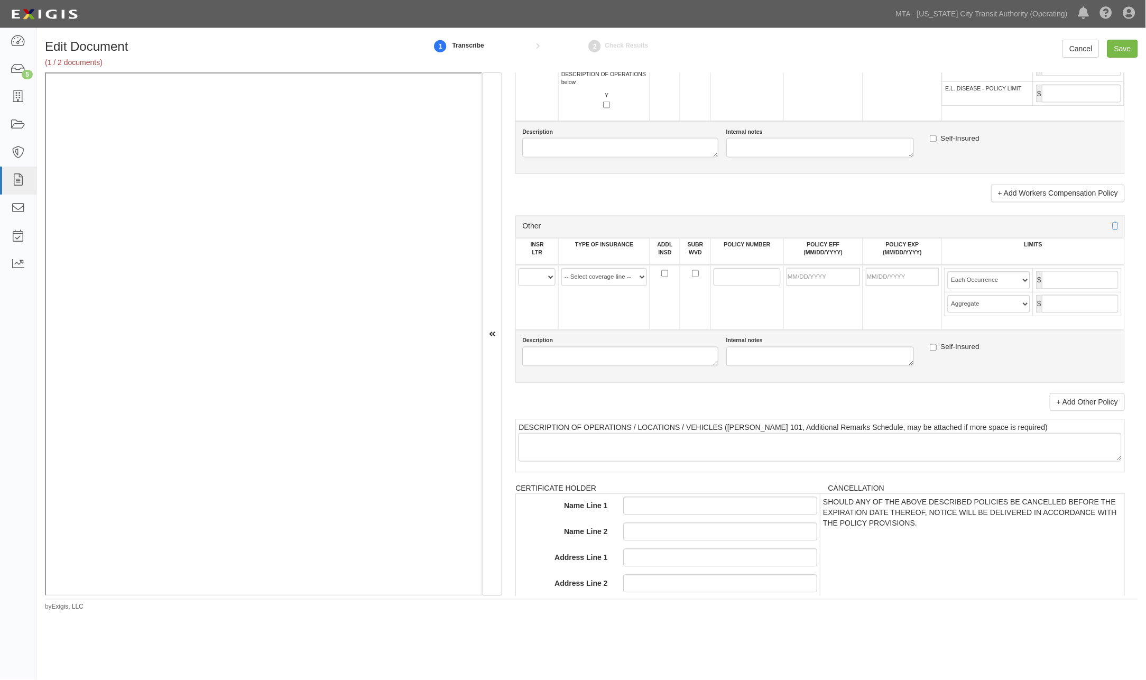
scroll to position [1879, 0]
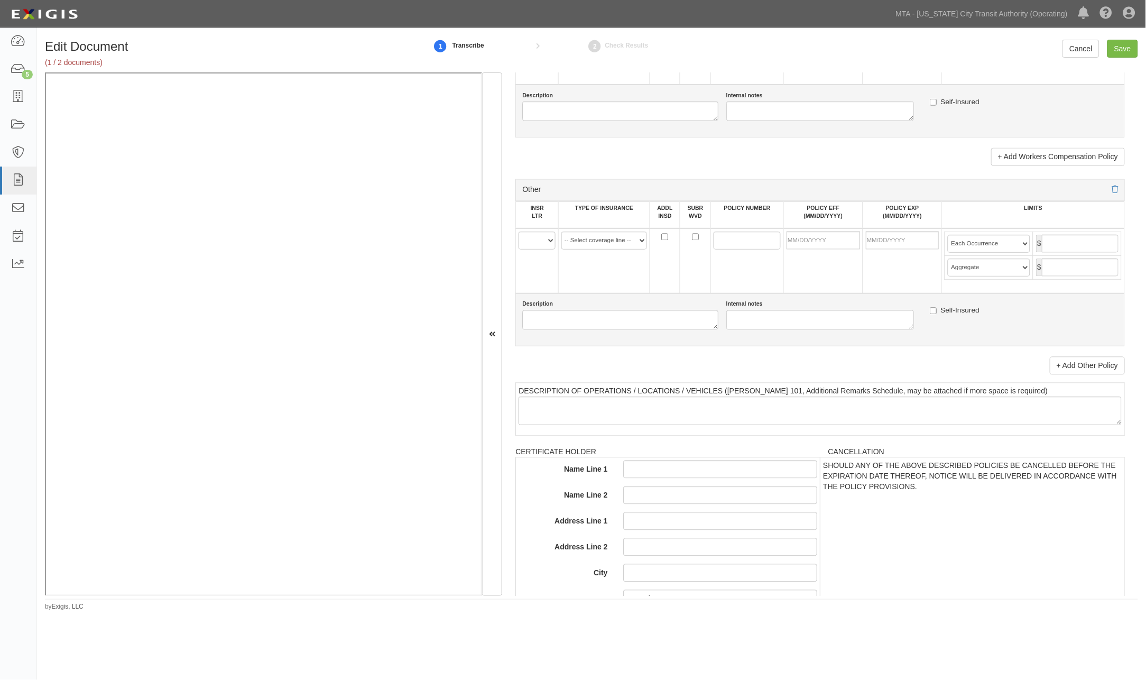
type input "20443"
click at [527, 249] on select "A B C D E F" at bounding box center [536, 240] width 37 height 18
select select "B"
click at [519, 249] on select "A B C D E F" at bounding box center [536, 240] width 37 height 18
paste input "MCH591933936"
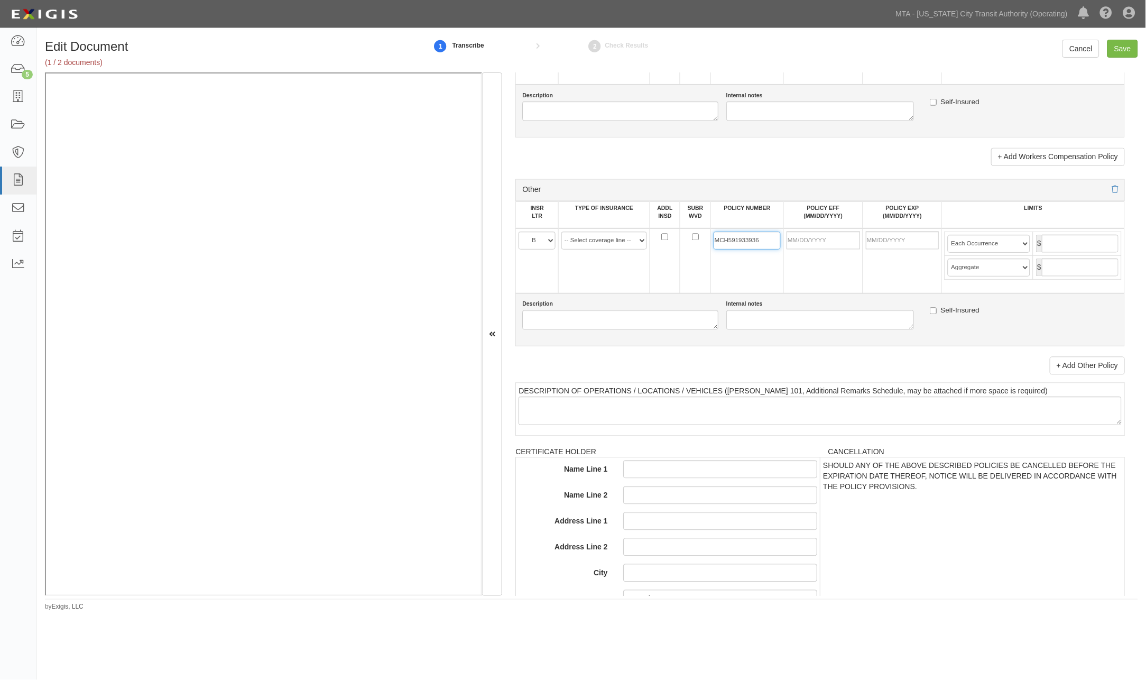
type input "MCH591933936"
click at [807, 249] on input "POLICY EFF (MM/DD/YYYY)" at bounding box center [822, 240] width 73 height 18
type input "10/12/2025"
type input "10/12/2026"
click at [846, 293] on td "10/12/2025" at bounding box center [822, 260] width 79 height 65
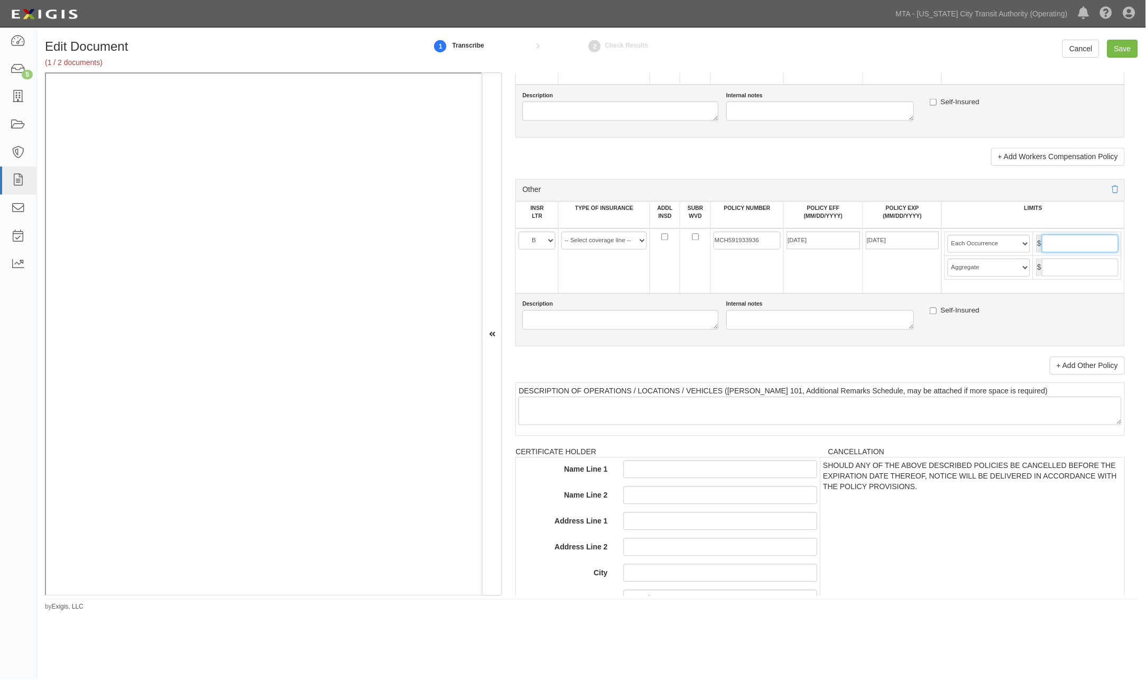
click at [1061, 253] on input "text" at bounding box center [1080, 244] width 77 height 18
type input "5,000,000"
click at [1070, 276] on input "text" at bounding box center [1080, 267] width 77 height 18
type input "5,000,000"
click at [1017, 253] on select "Limit Each Occurrence Each Claim Aggregate Deductible Self-Insured Retention Pe…" at bounding box center [989, 244] width 82 height 18
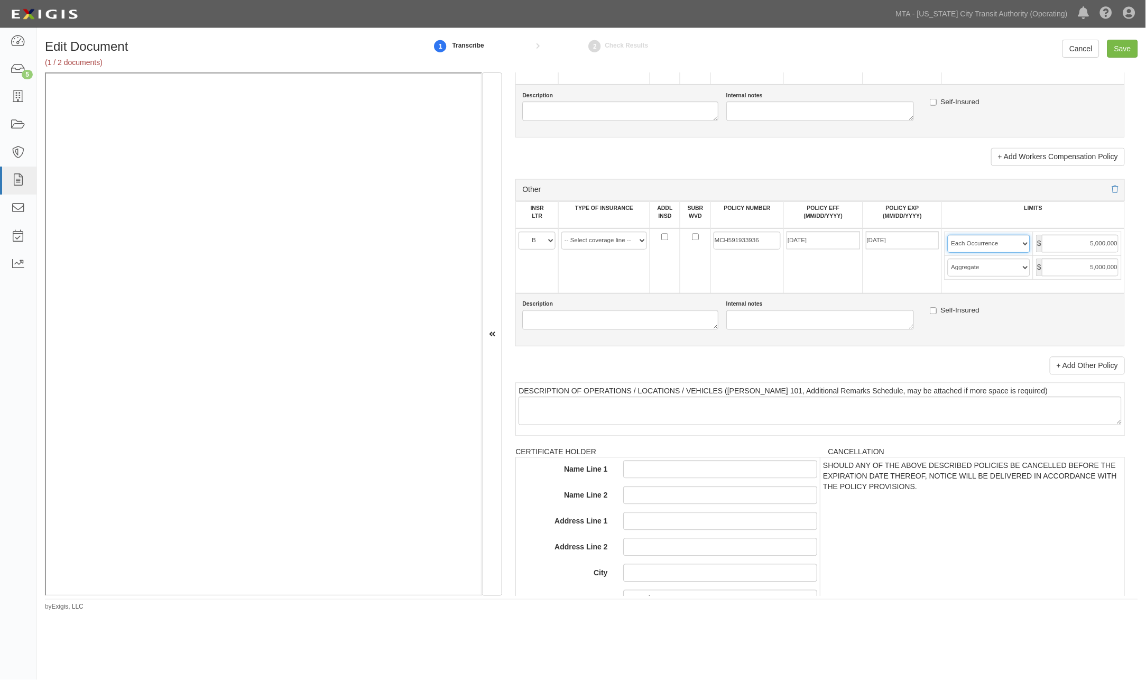
select select "Each Claim"
click at [948, 253] on select "Limit Each Occurrence Each Claim Aggregate Deductible Self-Insured Retention Pe…" at bounding box center [989, 244] width 82 height 18
click at [636, 249] on select "-- Select coverage line -- Asbestos Abatement Auto Physical Damage Aviation Lia…" at bounding box center [604, 240] width 86 height 18
select select "44"
click at [561, 249] on select "-- Select coverage line -- Asbestos Abatement Auto Physical Damage Aviation Lia…" at bounding box center [604, 240] width 86 height 18
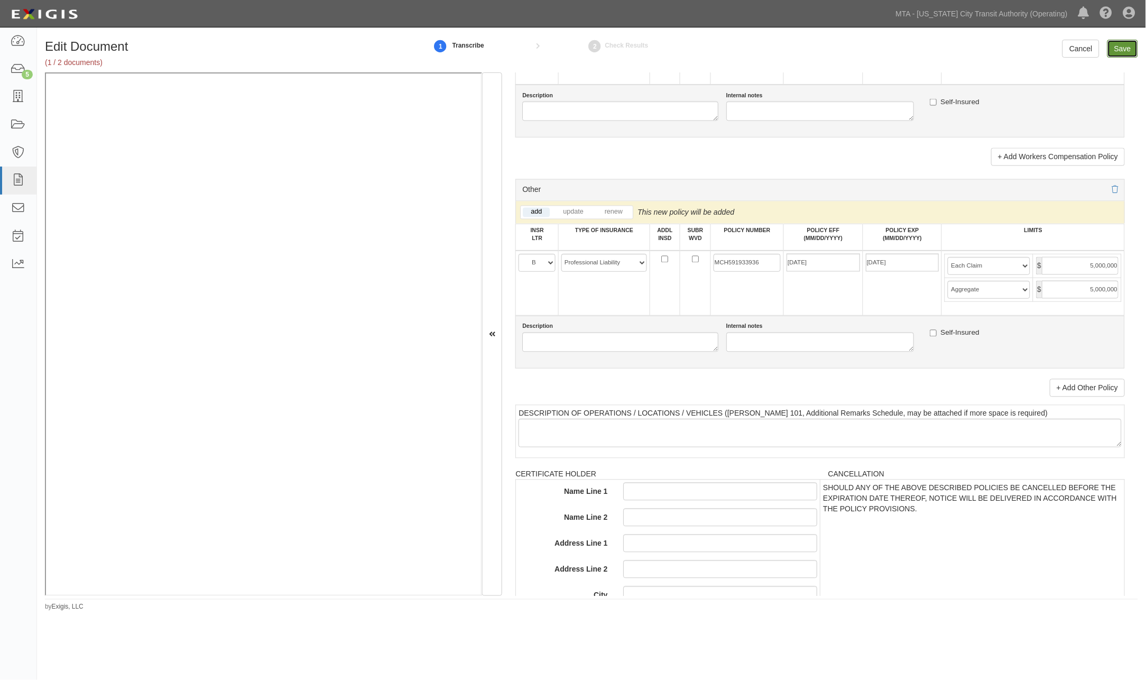
click at [1129, 45] on input "Save" at bounding box center [1122, 49] width 31 height 18
type input "5000000"
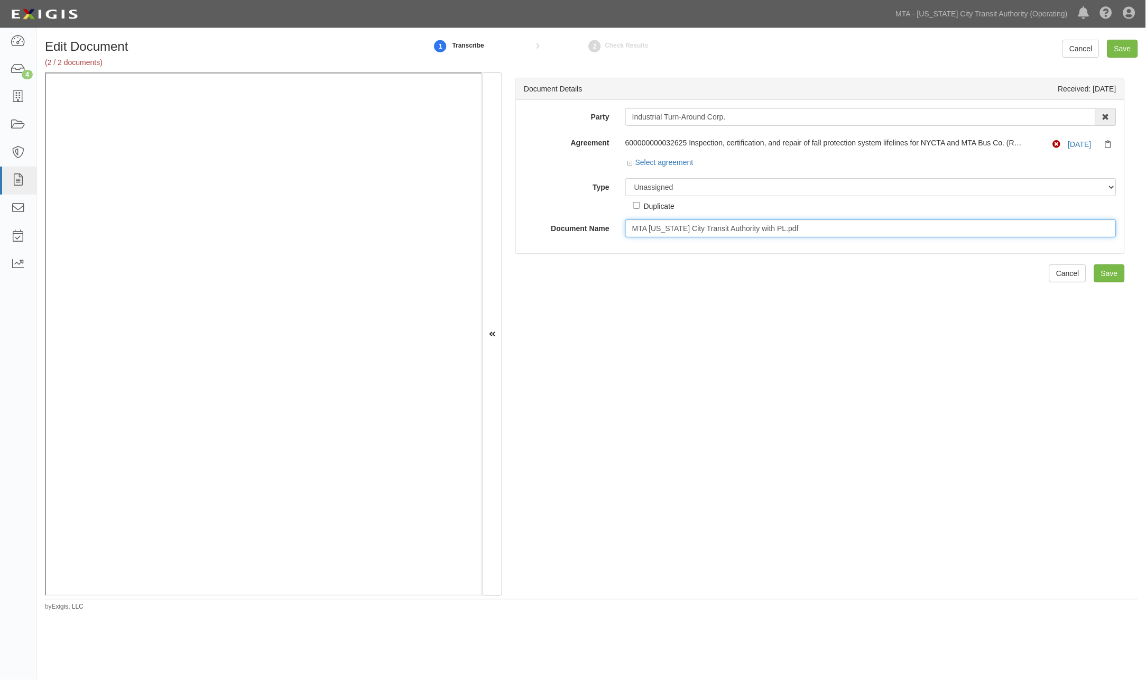
click at [713, 226] on input "MTA [US_STATE] City Transit Authority with PL.pdf" at bounding box center [870, 228] width 491 height 18
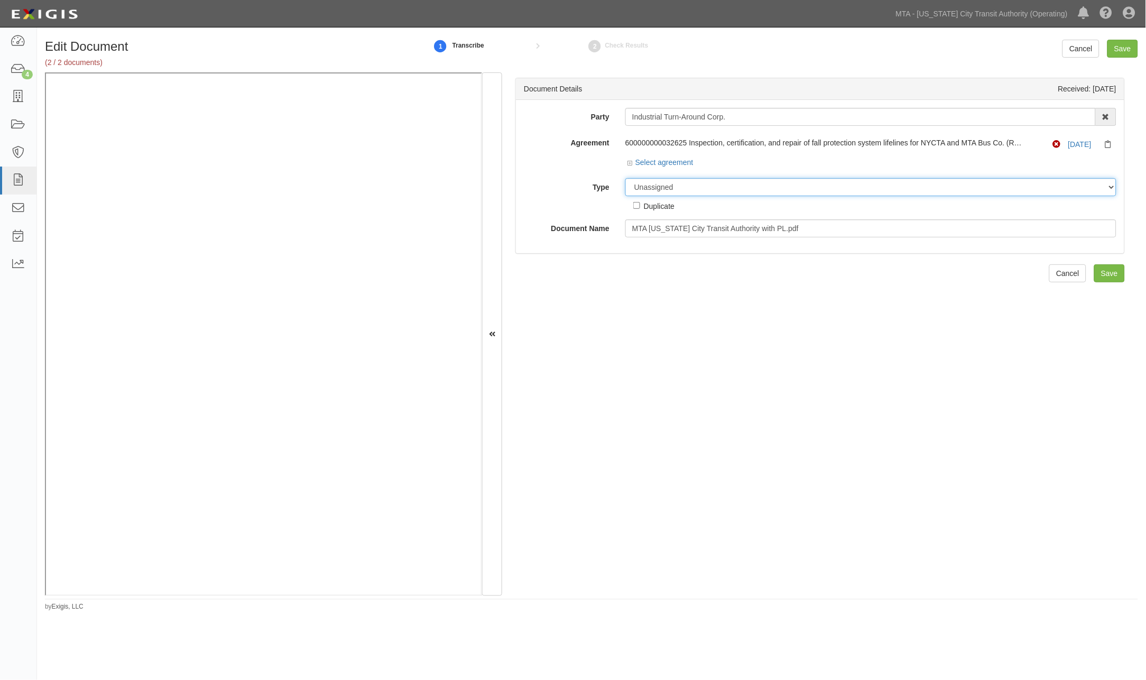
click at [677, 182] on select "Unassigned Binder Cancellation Notice Certificate Contract Endorsement Insuranc…" at bounding box center [870, 187] width 491 height 18
select select "OtherDetail"
click at [625, 179] on select "Unassigned Binder Cancellation Notice Certificate Contract Endorsement Insuranc…" at bounding box center [870, 187] width 491 height 18
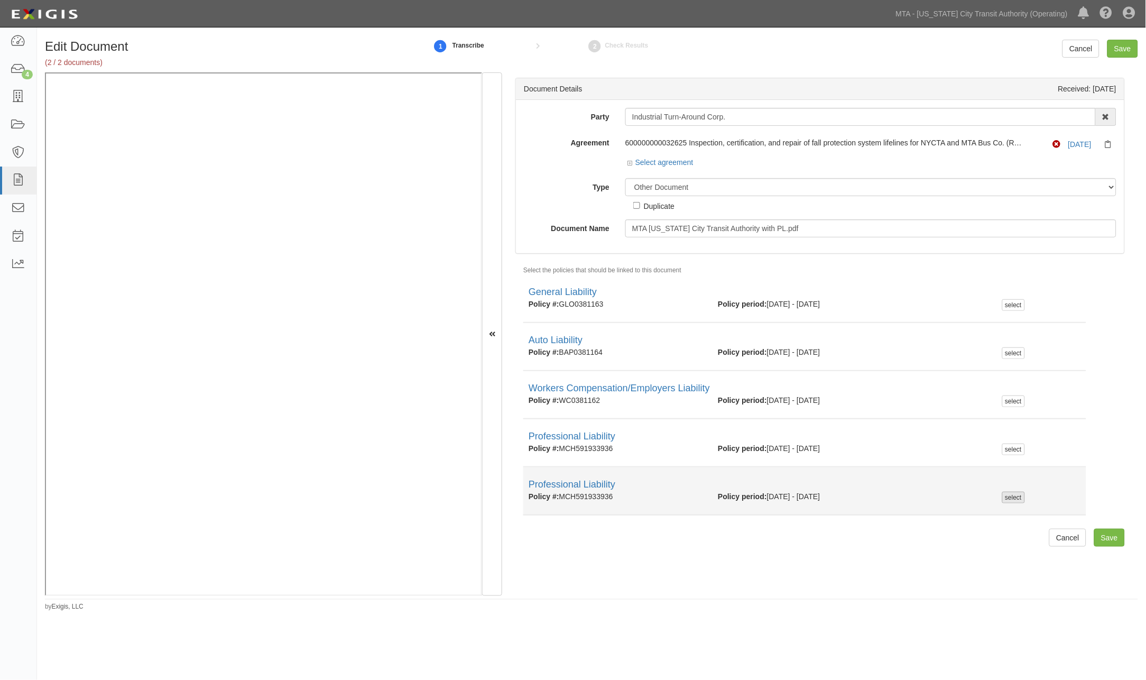
click at [1002, 500] on div "select" at bounding box center [1013, 498] width 23 height 12
click at [1006, 499] on div "select" at bounding box center [1013, 498] width 23 height 12
checkbox input "false"
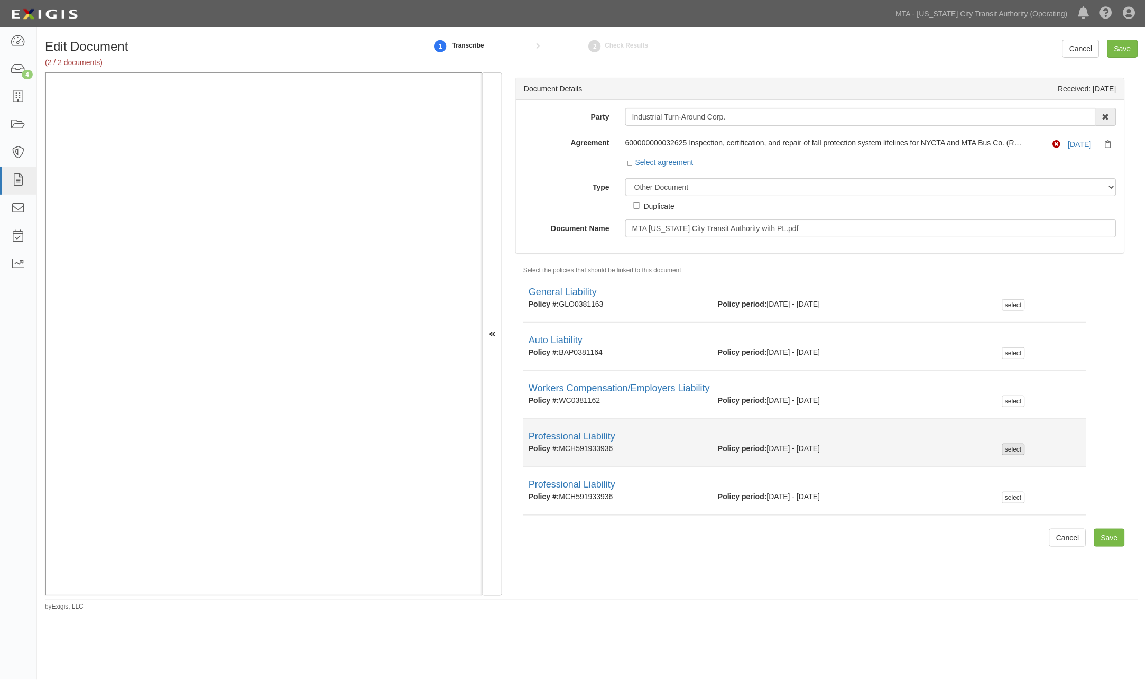
click at [1011, 447] on div "select" at bounding box center [1013, 449] width 23 height 12
checkbox input "true"
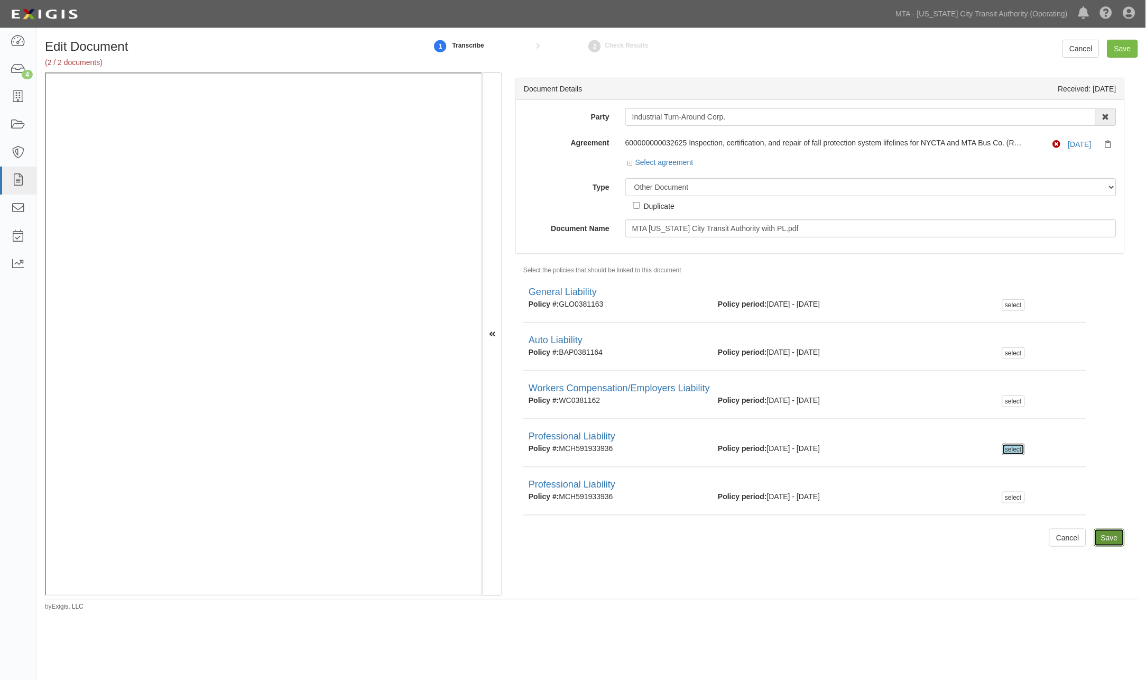
click at [1094, 537] on input "Save" at bounding box center [1109, 538] width 31 height 18
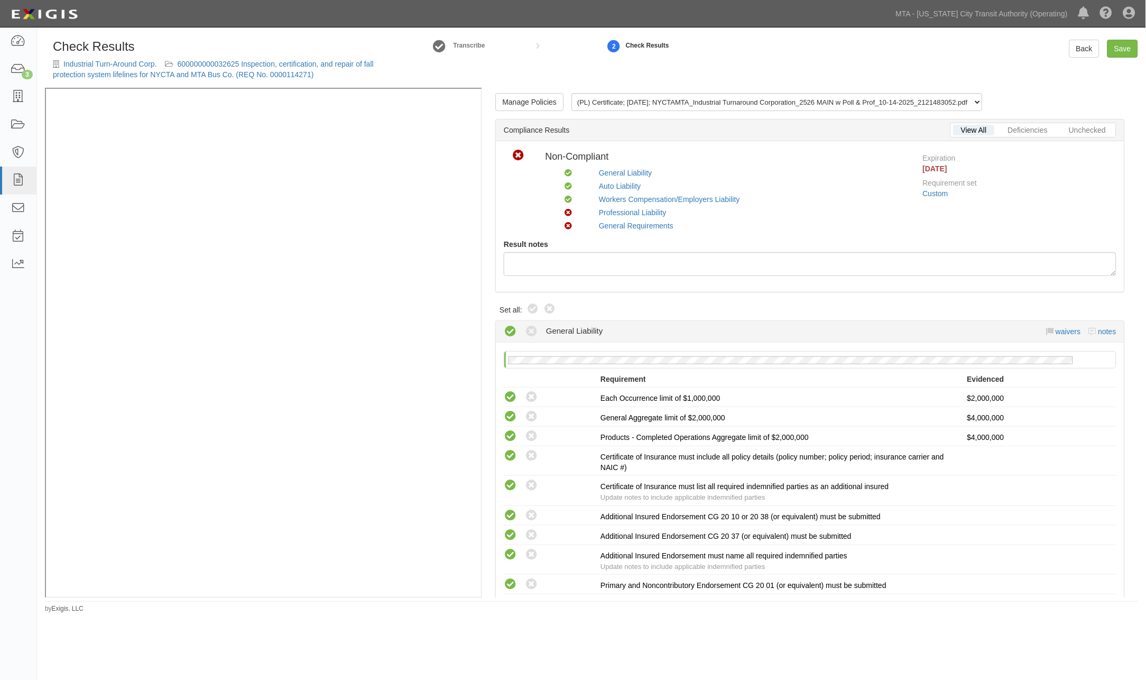
click at [234, 69] on div "Industrial Turn-Around Corp. 600000000032625 Inspection, certification, and rep…" at bounding box center [226, 69] width 346 height 21
click at [233, 72] on link "600000000032625 Inspection, certification, and repair of fall protection system…" at bounding box center [213, 69] width 321 height 19
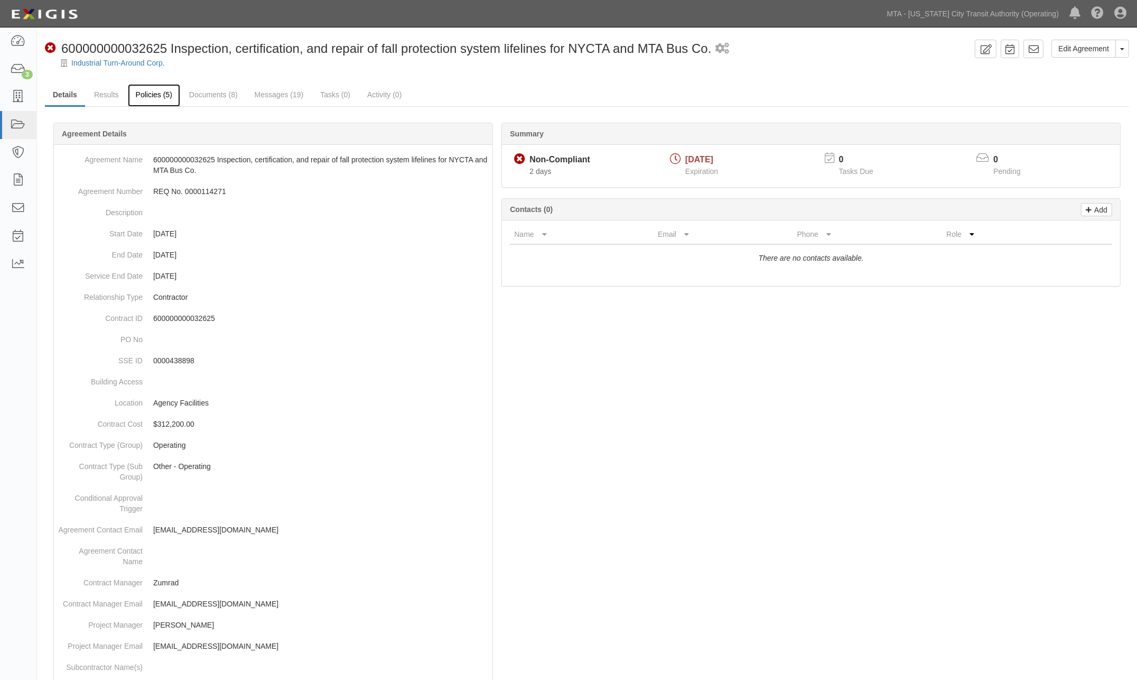
click at [156, 94] on link "Policies (5)" at bounding box center [154, 95] width 52 height 23
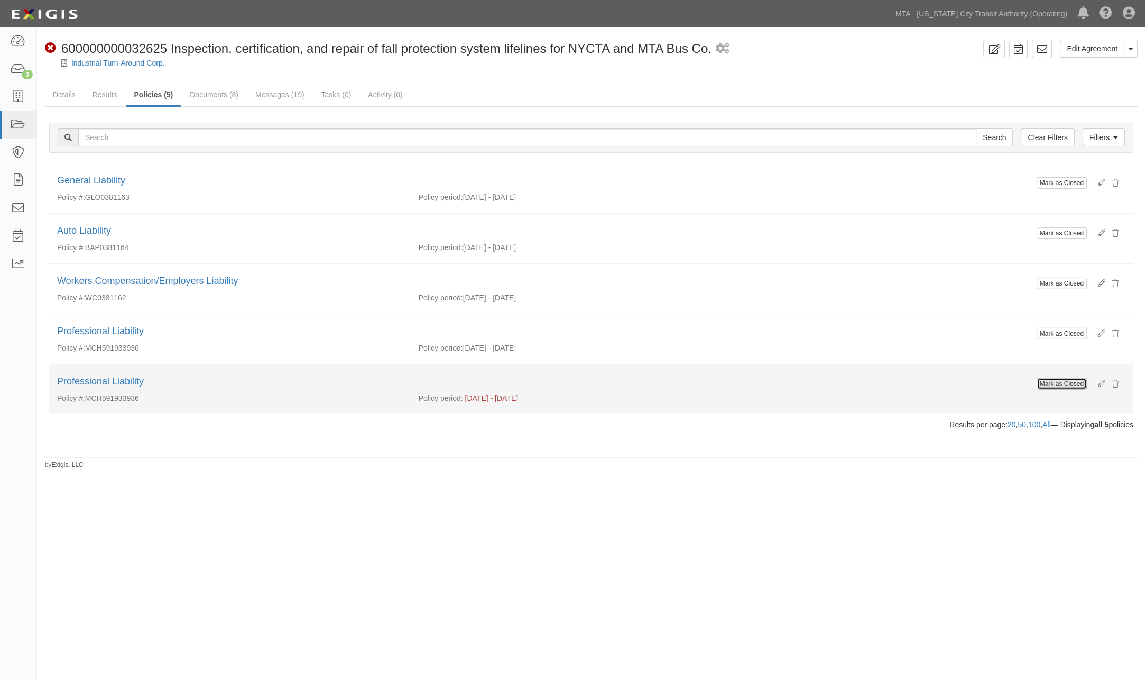
click at [1068, 387] on button "Mark as Closed" at bounding box center [1062, 384] width 50 height 12
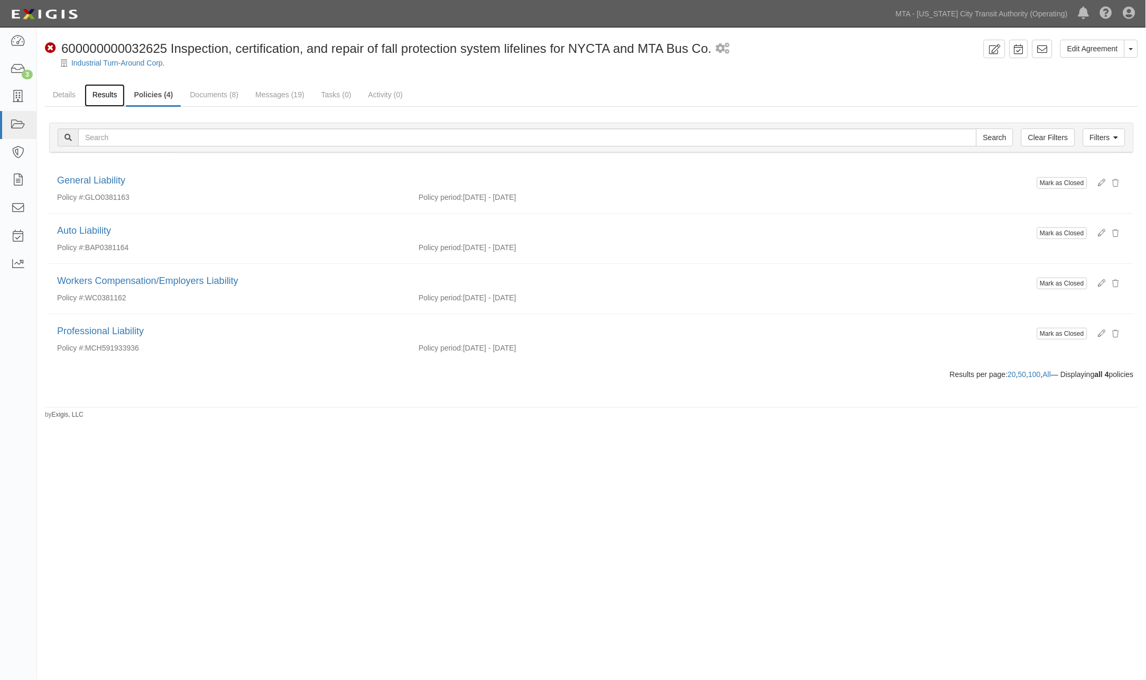
click at [105, 92] on link "Results" at bounding box center [105, 95] width 41 height 23
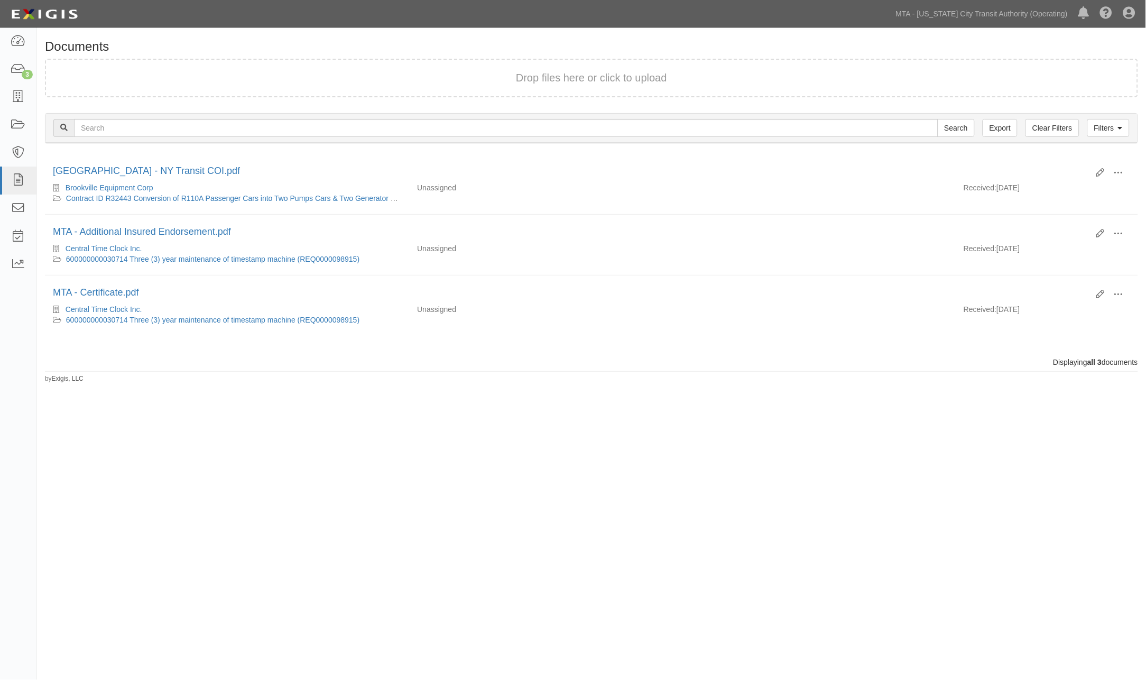
drag, startPoint x: 159, startPoint y: 474, endPoint x: 10, endPoint y: 98, distance: 404.2
click at [157, 474] on div "Documents Drop files here or click to upload Filters Clear Filters Export Searc…" at bounding box center [573, 337] width 1146 height 611
click at [13, 75] on icon at bounding box center [18, 69] width 15 height 12
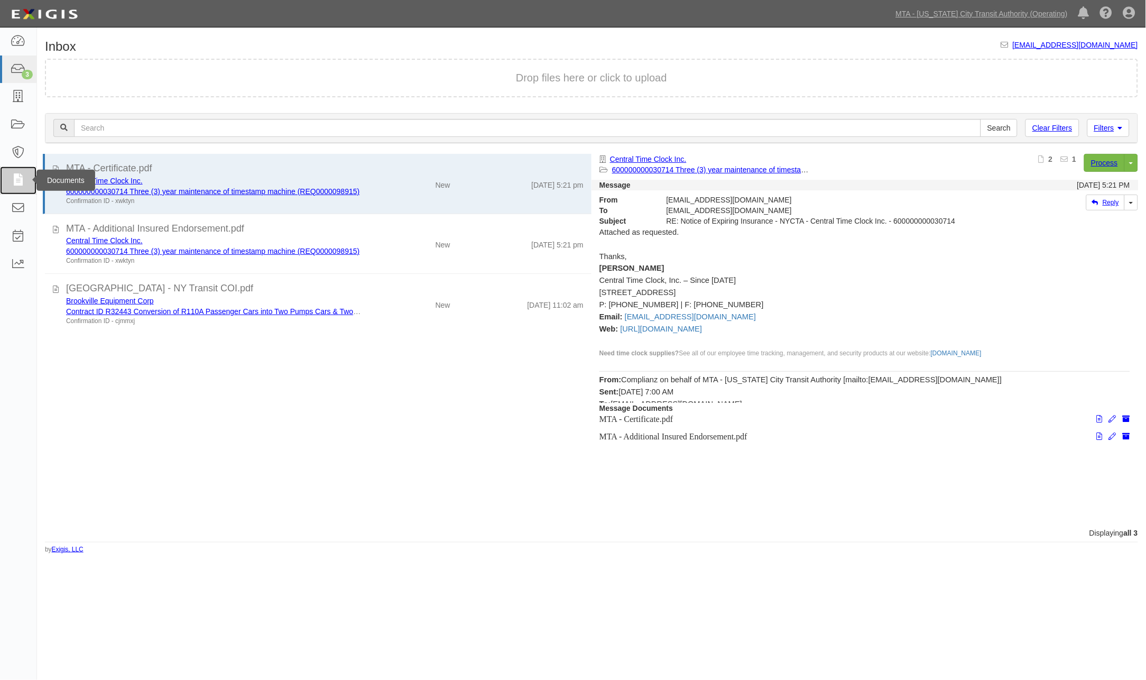
click at [18, 176] on icon at bounding box center [18, 180] width 15 height 12
